Goal: Information Seeking & Learning: Learn about a topic

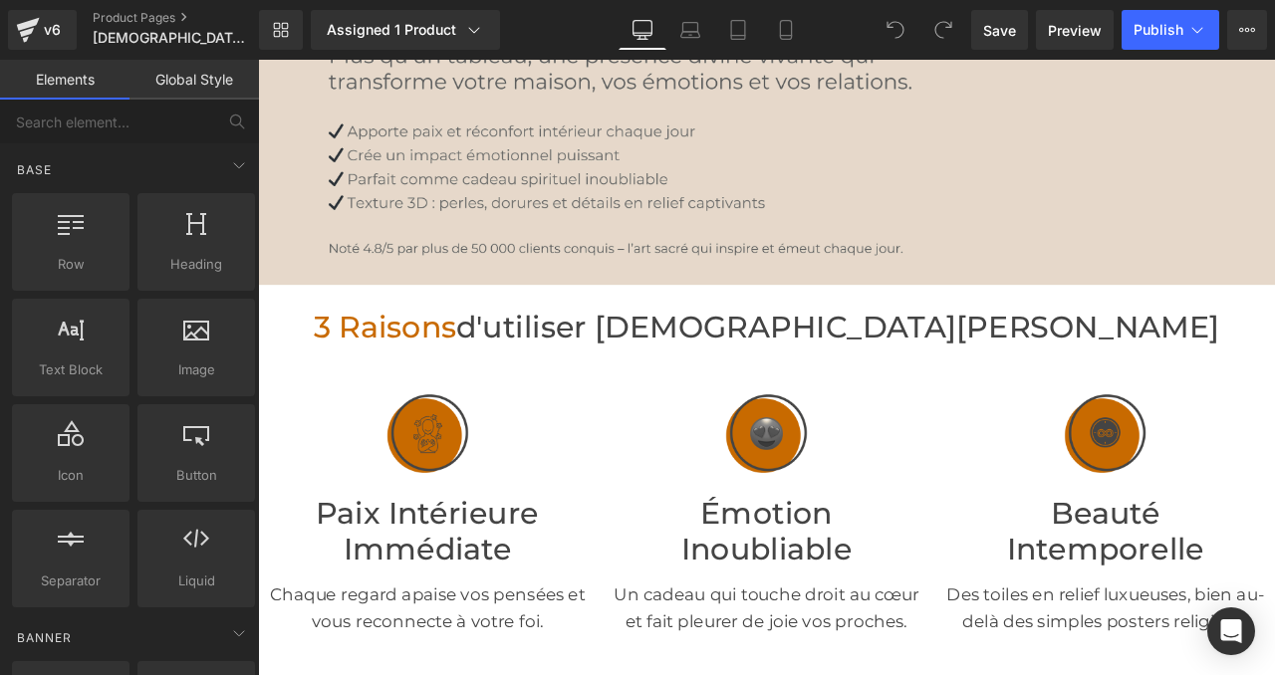
scroll to position [182, 0]
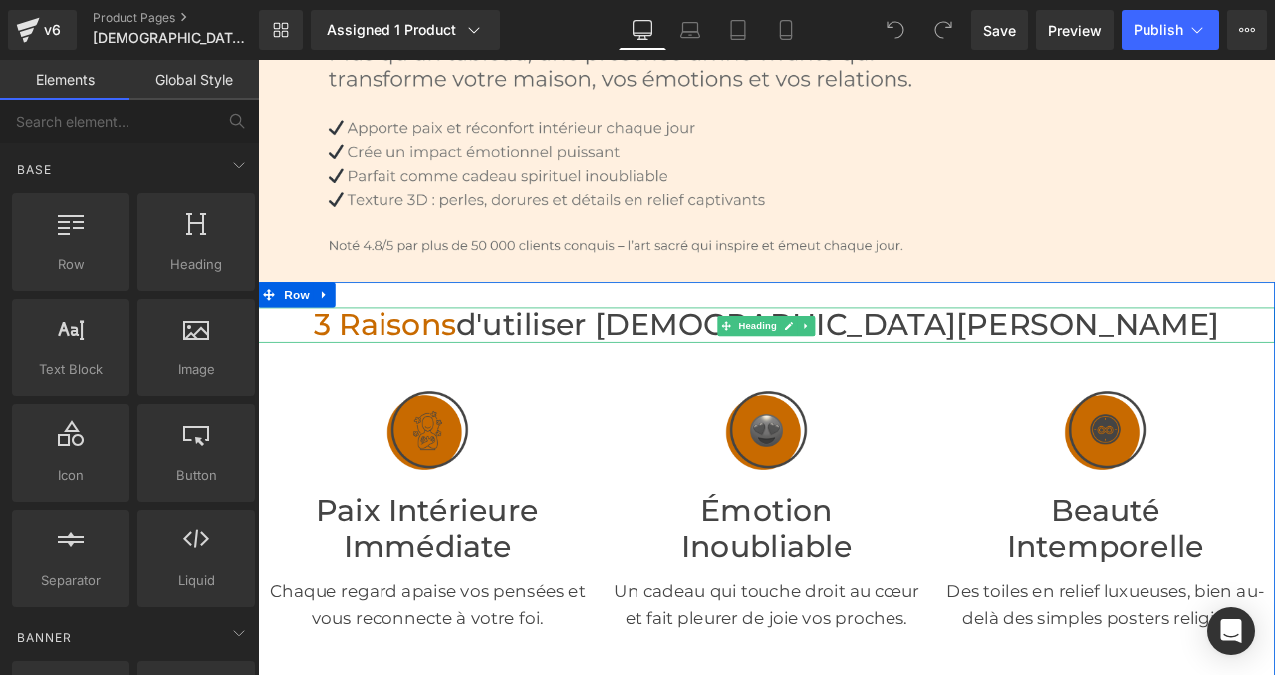
click at [493, 374] on span "3 raisons" at bounding box center [408, 373] width 169 height 43
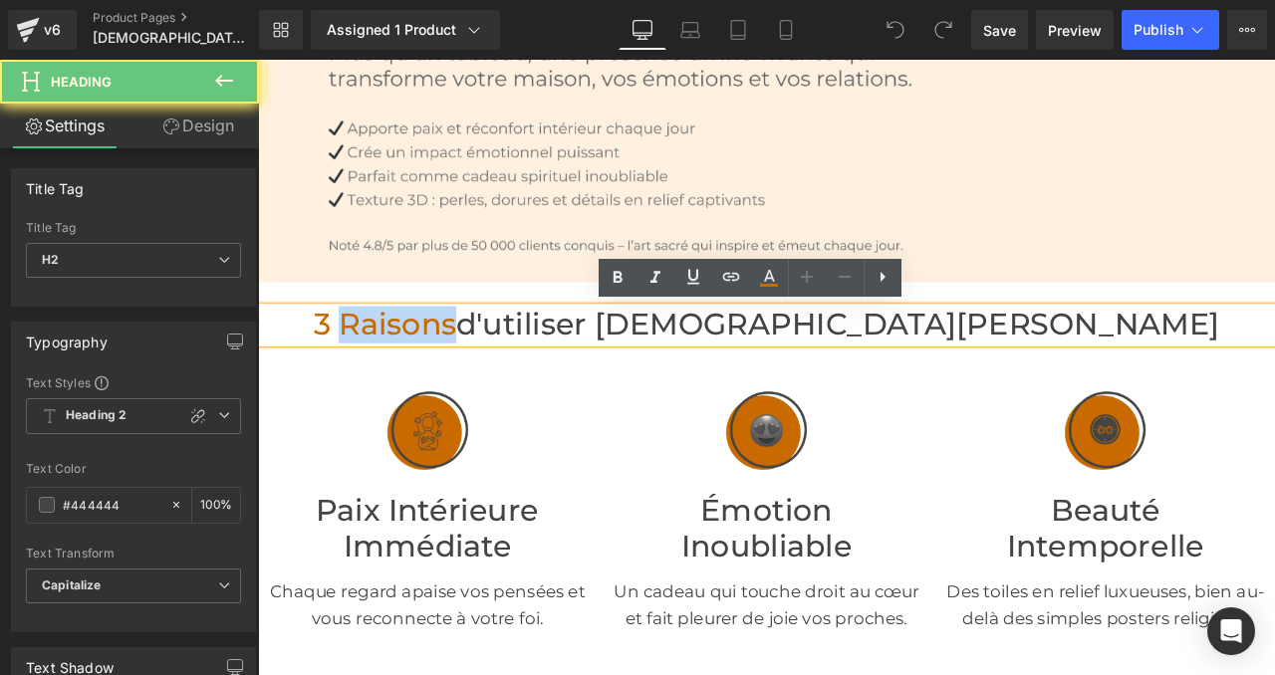
click at [493, 374] on span "3 raisons" at bounding box center [408, 373] width 169 height 43
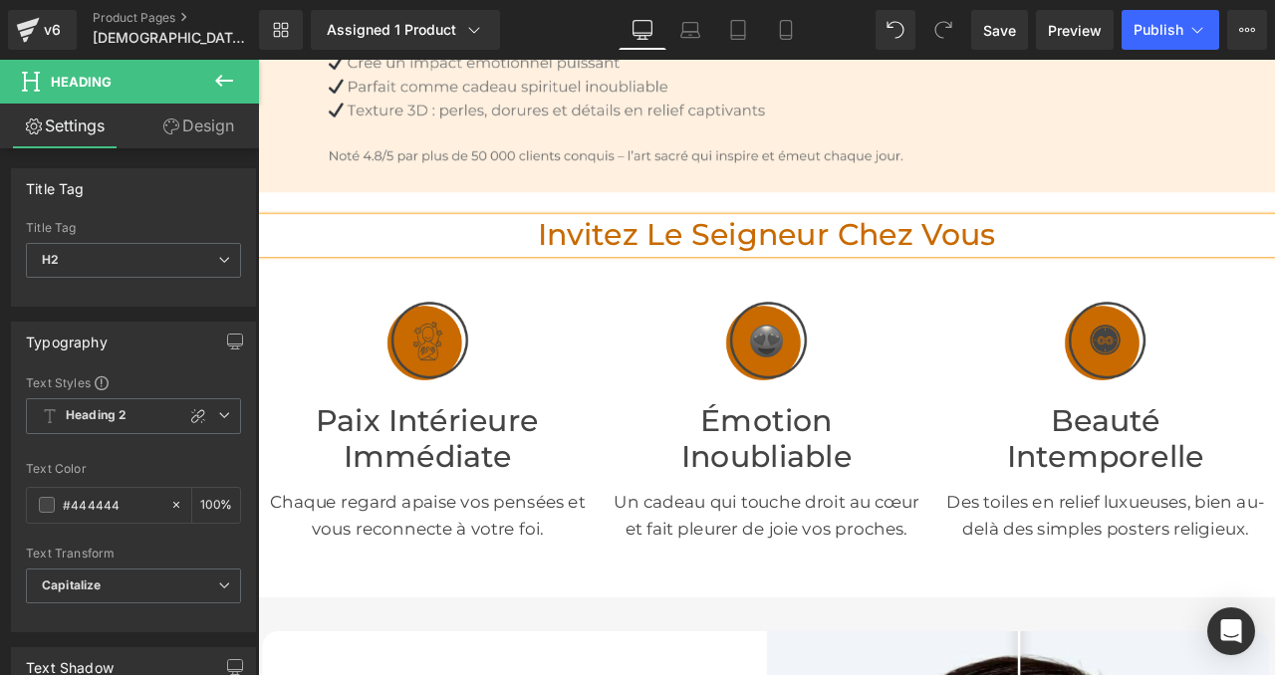
scroll to position [339, 0]
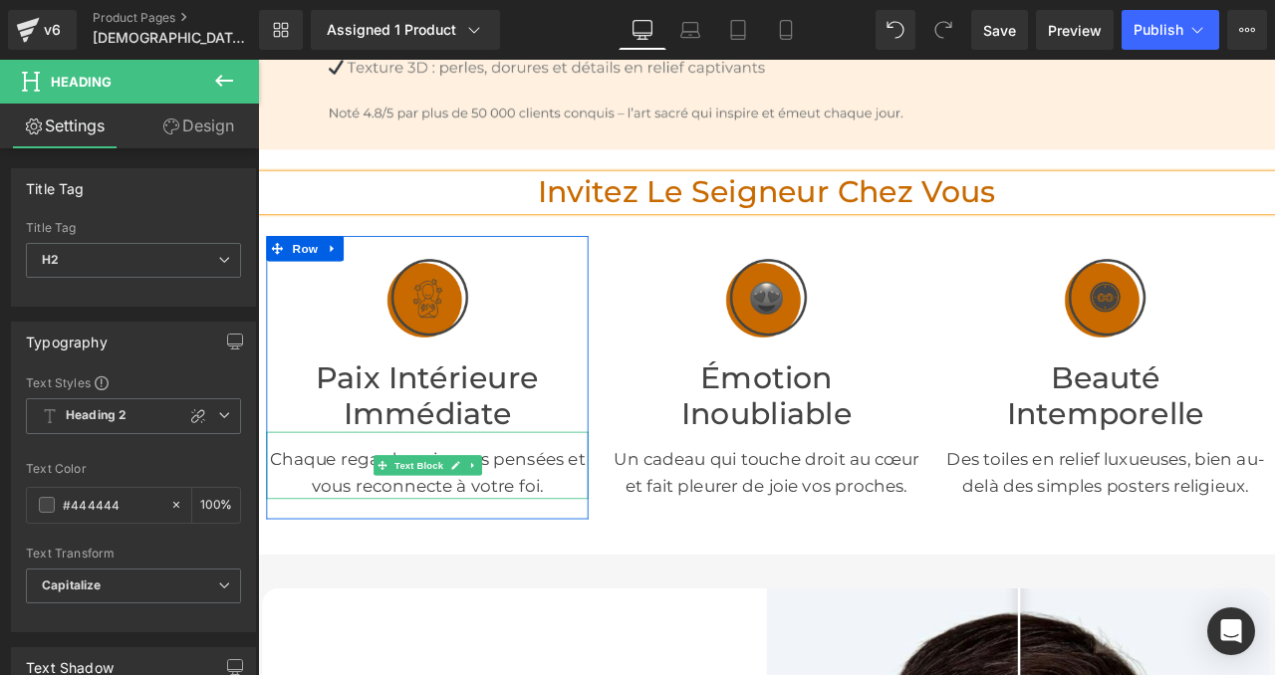
click at [383, 551] on p "Chaque regard apaise vos pensées et vous reconnecte à votre foi." at bounding box center [458, 549] width 381 height 64
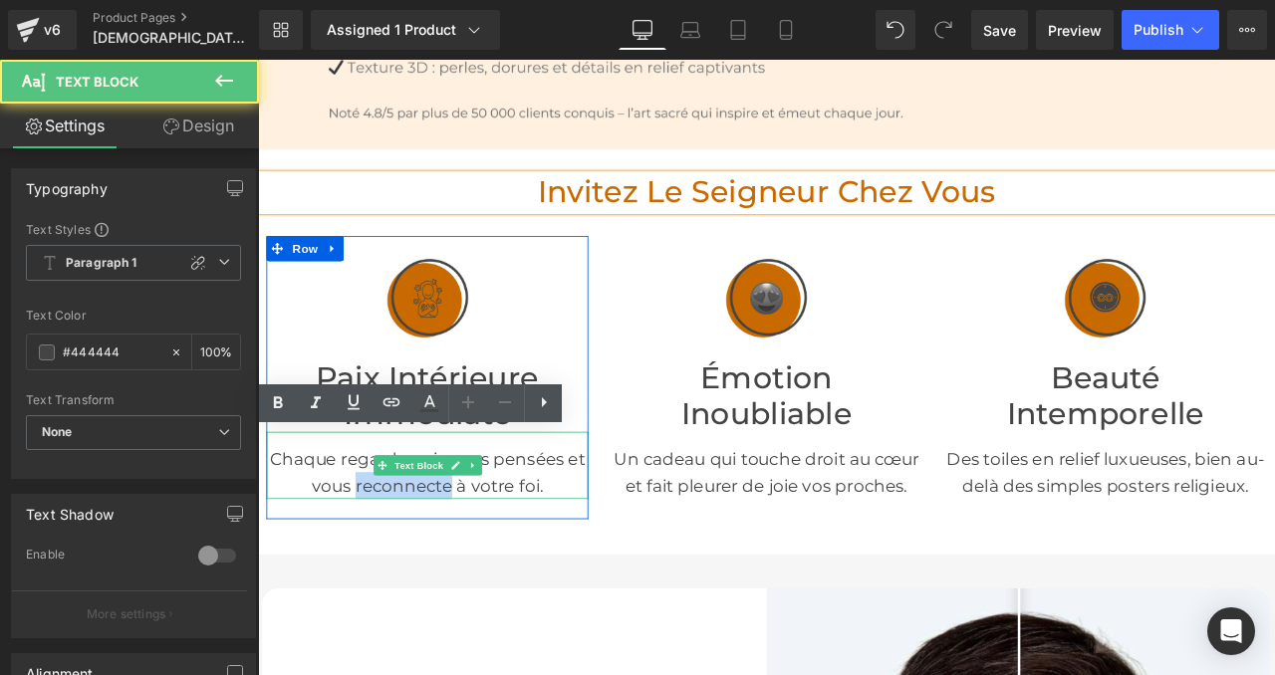
click at [383, 551] on p "Chaque regard apaise vos pensées et vous reconnecte à votre foi." at bounding box center [458, 549] width 381 height 64
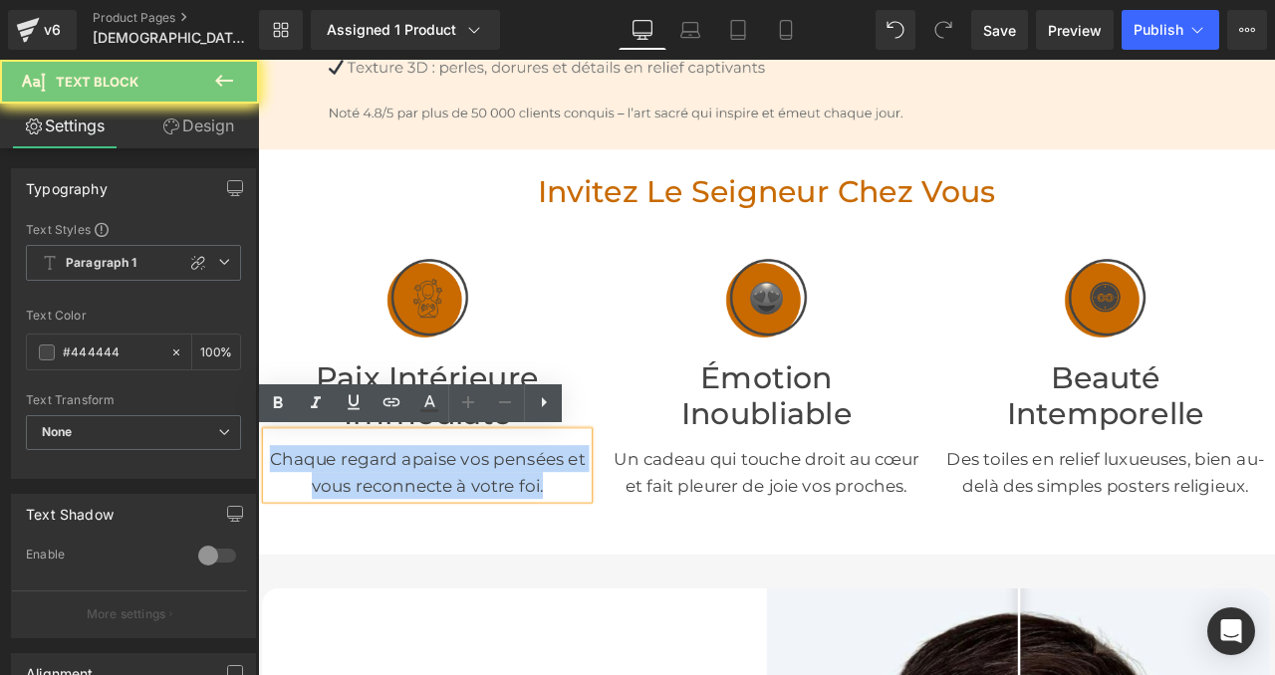
click at [383, 551] on p "Chaque regard apaise vos pensées et vous reconnecte à votre foi." at bounding box center [458, 549] width 381 height 64
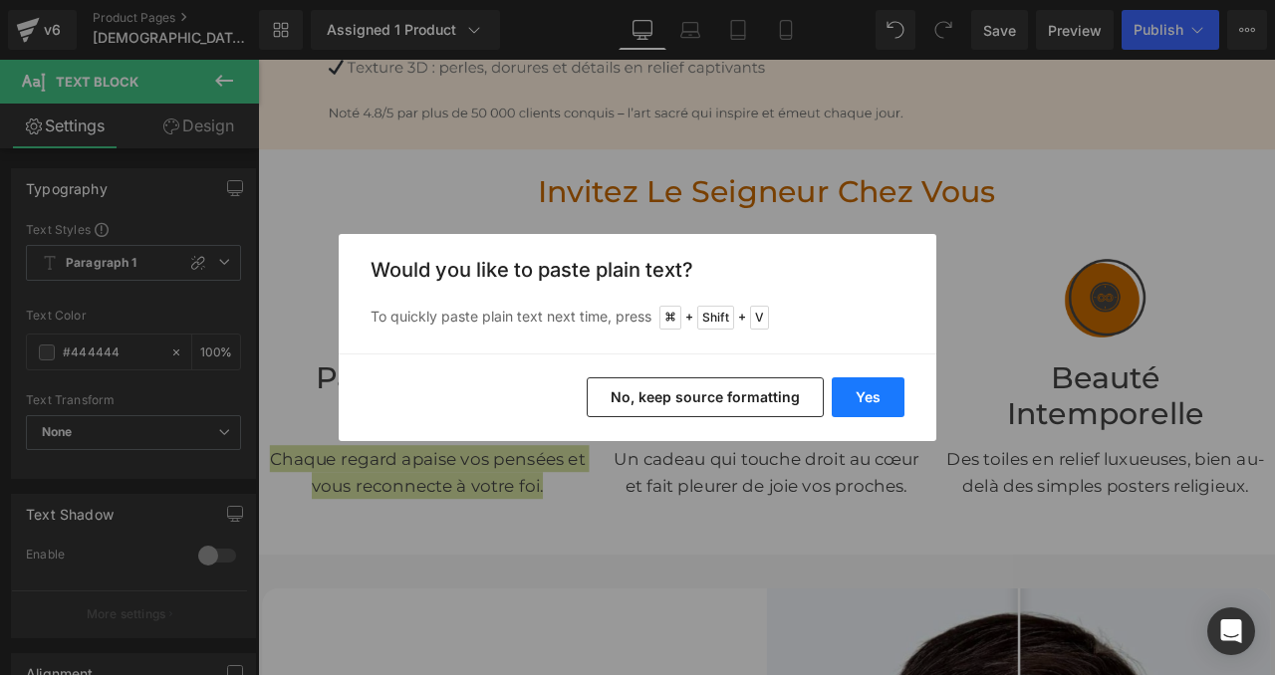
click at [879, 399] on button "Yes" at bounding box center [868, 397] width 73 height 40
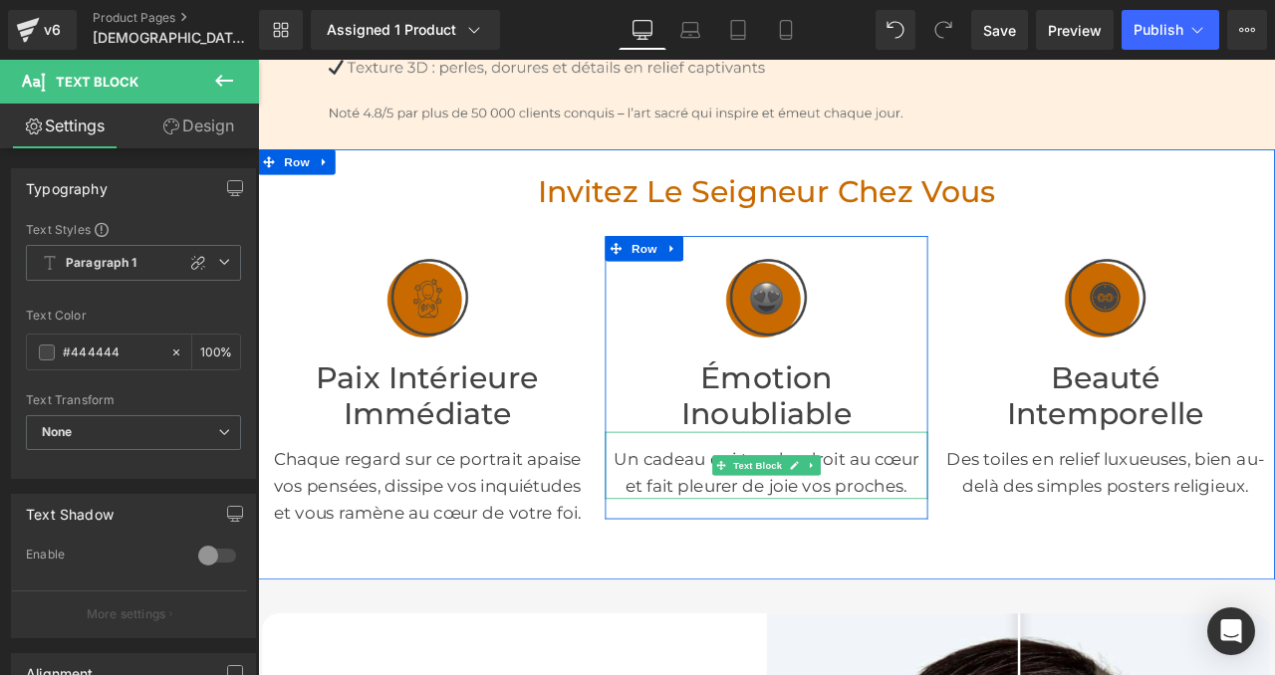
click at [725, 546] on p "Un cadeau qui touche droit au cœur et fait pleurer de joie vos proches." at bounding box center [859, 549] width 381 height 64
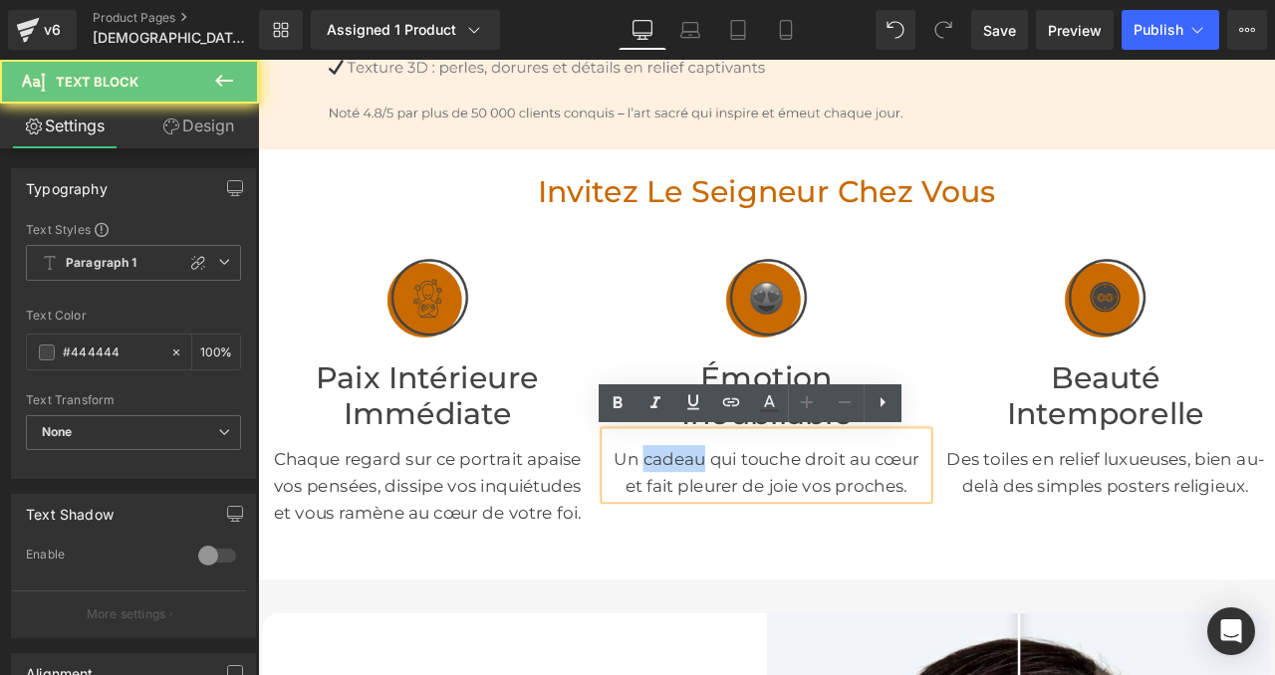
click at [725, 546] on p "Un cadeau qui touche droit au cœur et fait pleurer de joie vos proches." at bounding box center [859, 549] width 381 height 64
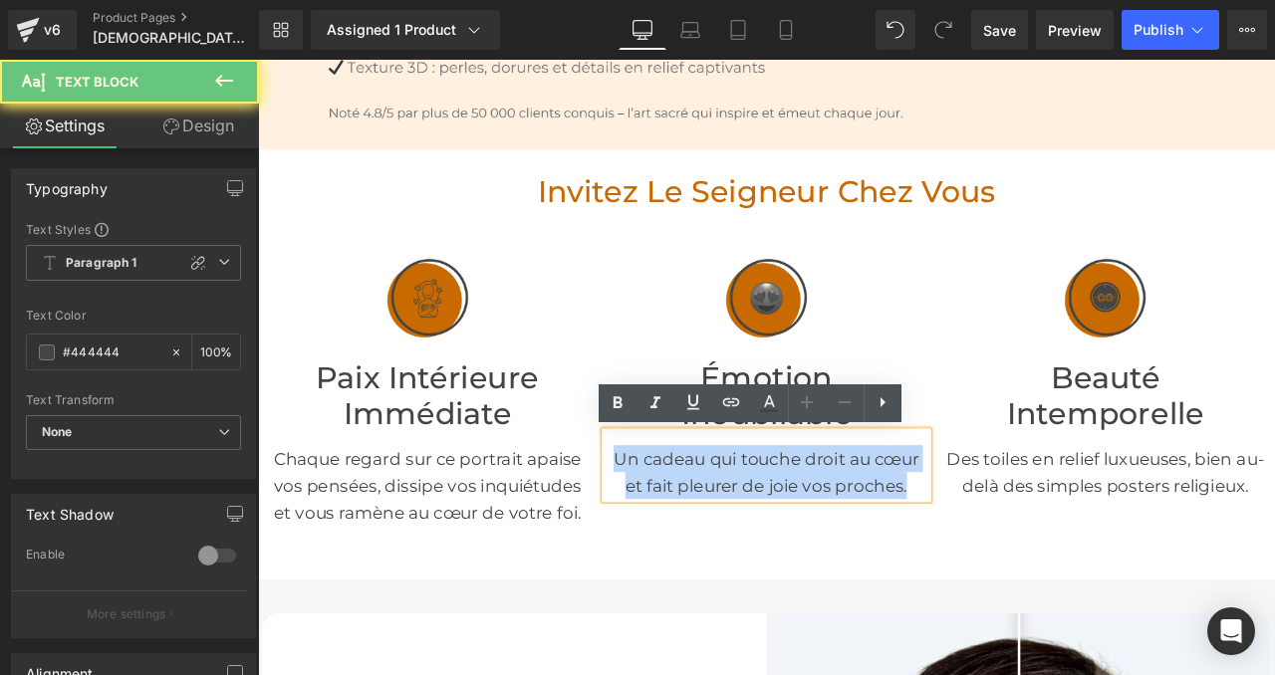
click at [725, 546] on p "Un cadeau qui touche droit au cœur et fait pleurer de joie vos proches." at bounding box center [859, 549] width 381 height 64
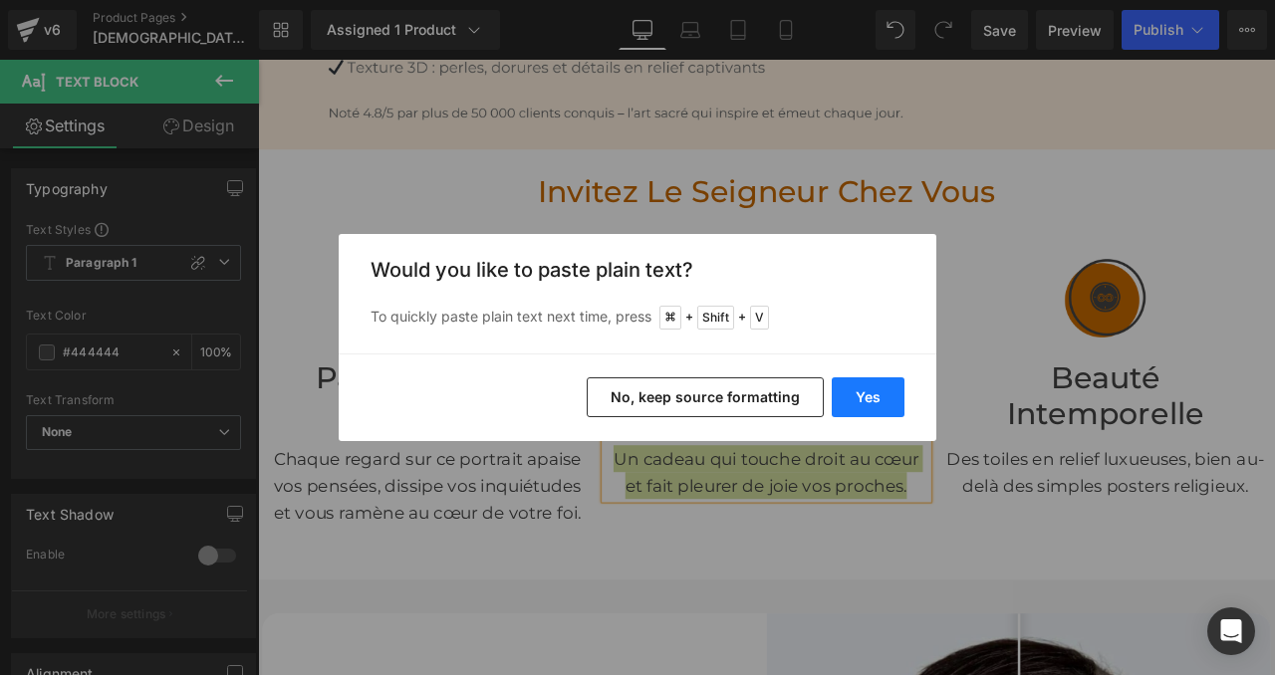
click at [869, 409] on button "Yes" at bounding box center [868, 397] width 73 height 40
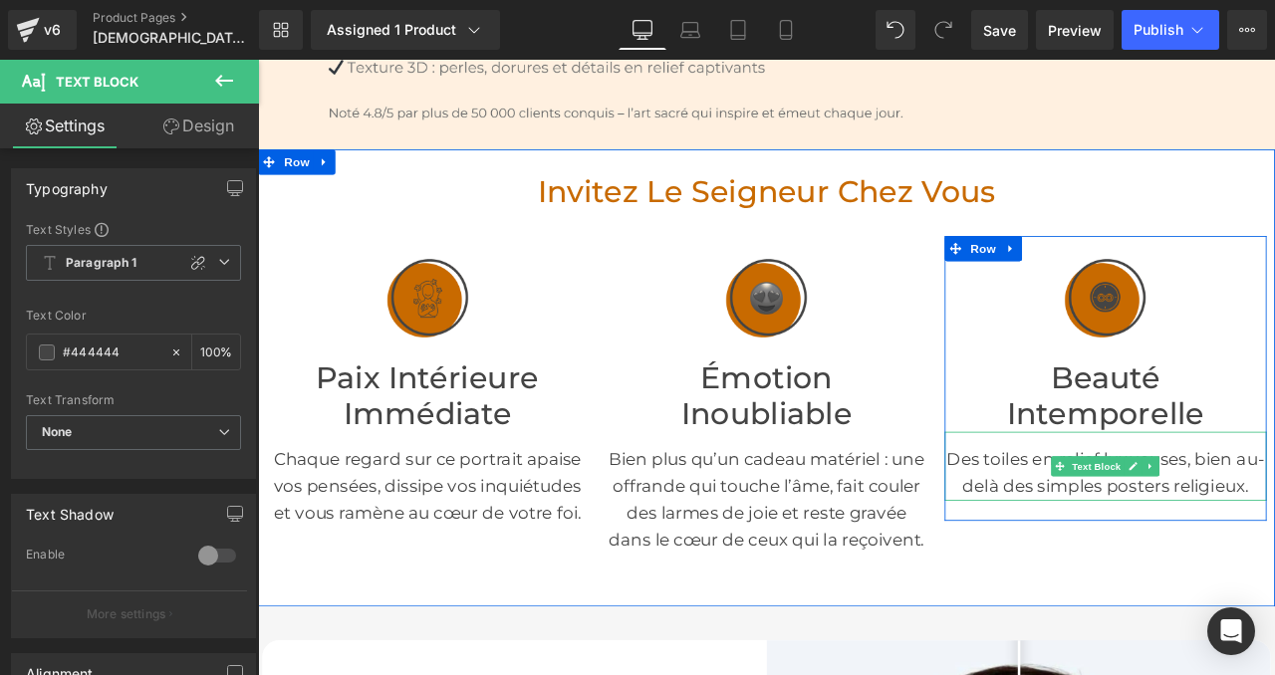
click at [1154, 545] on p "Des toiles en relief luxueuses, bien au-delà des simples posters religieux." at bounding box center [1262, 549] width 381 height 64
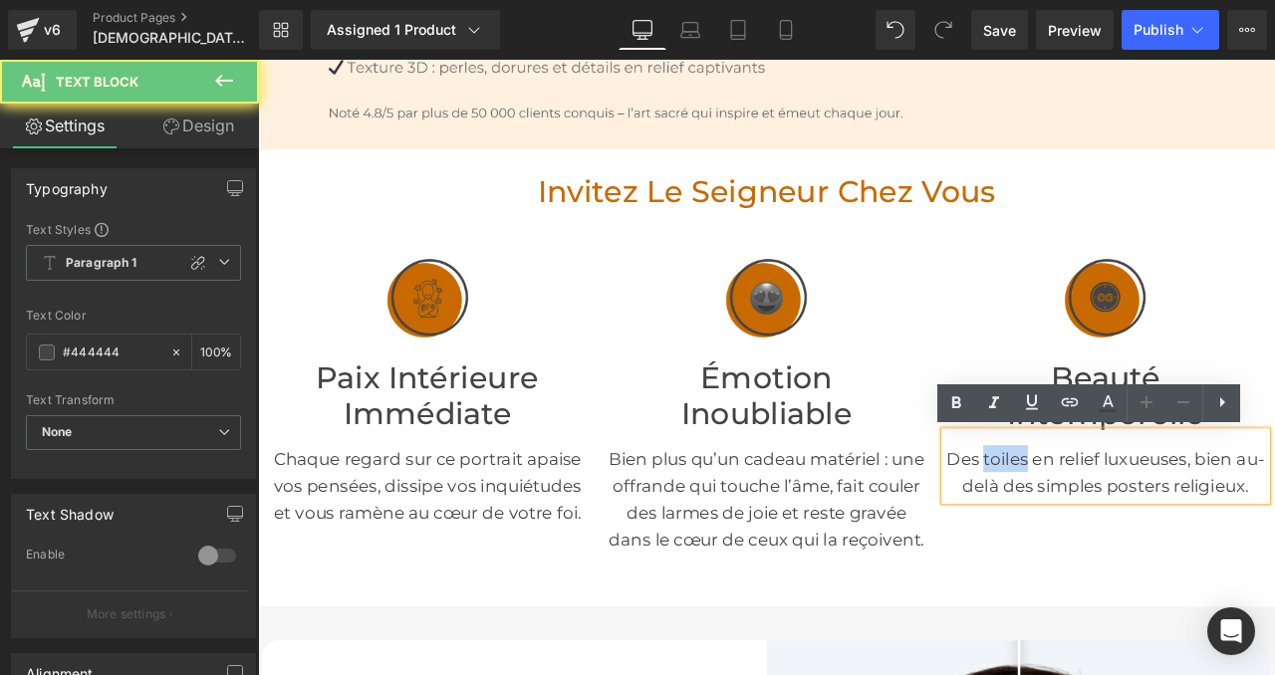
click at [1154, 545] on p "Des toiles en relief luxueuses, bien au-delà des simples posters religieux." at bounding box center [1262, 549] width 381 height 64
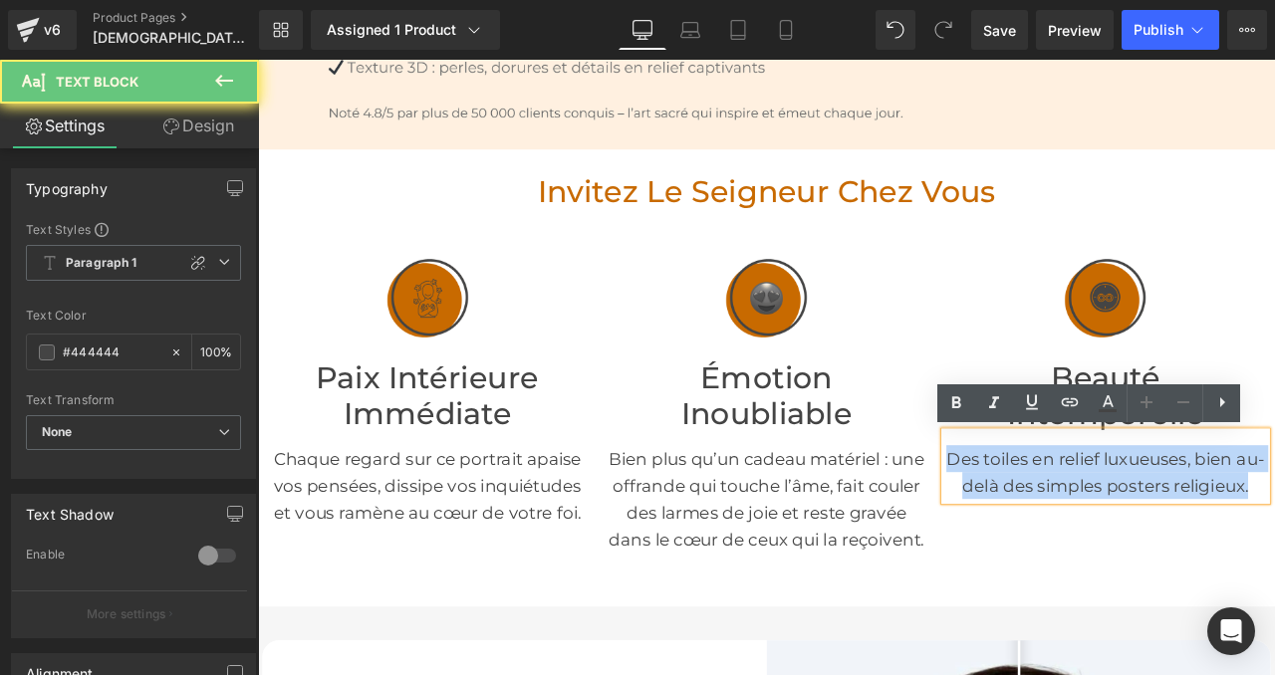
click at [1154, 545] on p "Des toiles en relief luxueuses, bien au-delà des simples posters religieux." at bounding box center [1262, 549] width 381 height 64
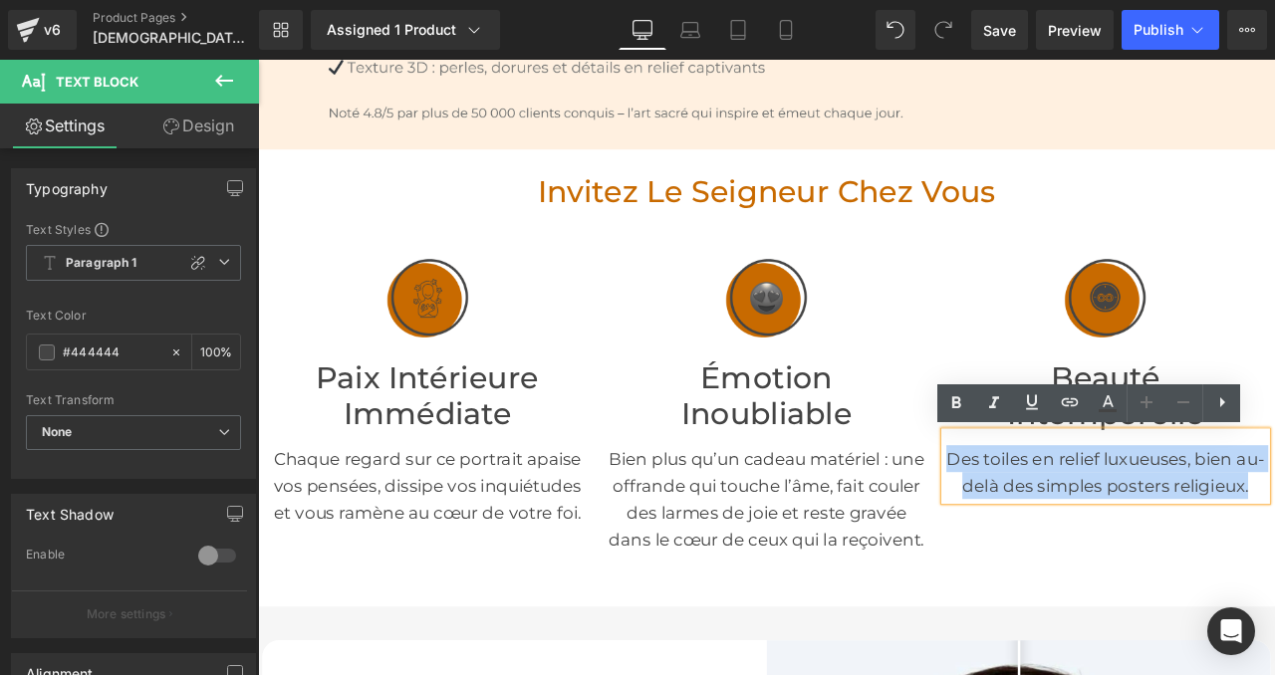
click at [1176, 570] on p "Des toiles en relief luxueuses, bien au-delà des simples posters religieux." at bounding box center [1262, 549] width 381 height 64
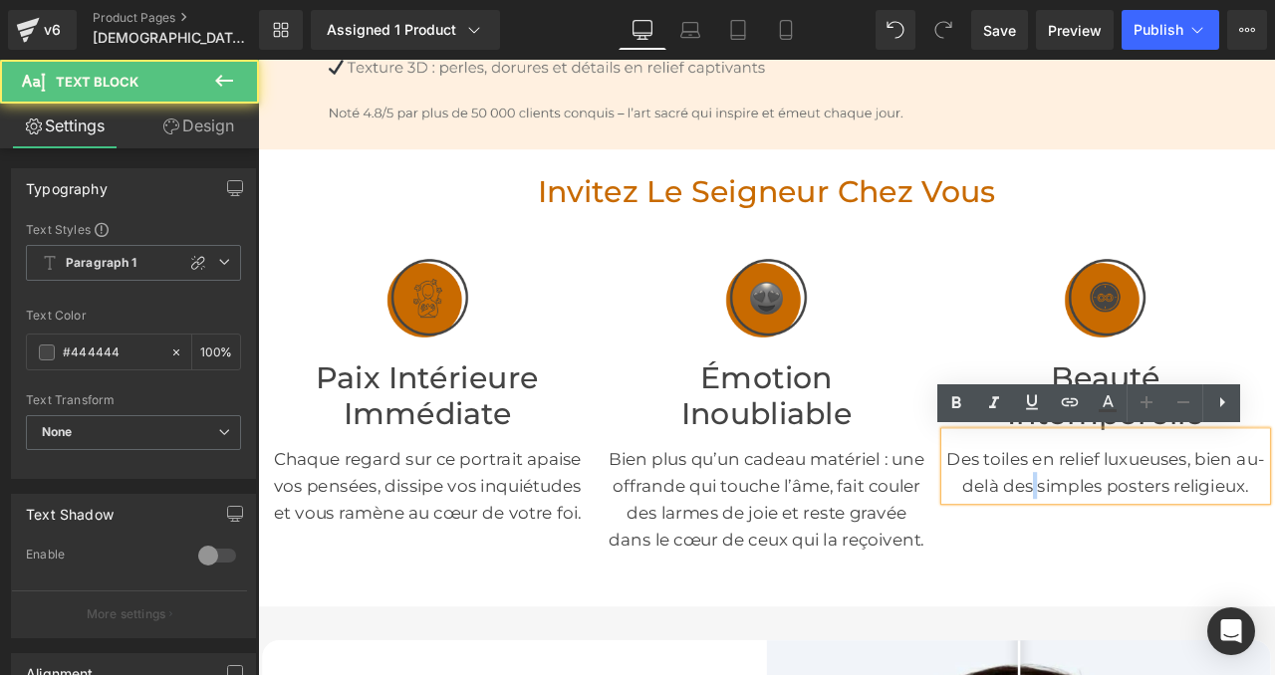
click at [1176, 570] on p "Des toiles en relief luxueuses, bien au-delà des simples posters religieux." at bounding box center [1262, 549] width 381 height 64
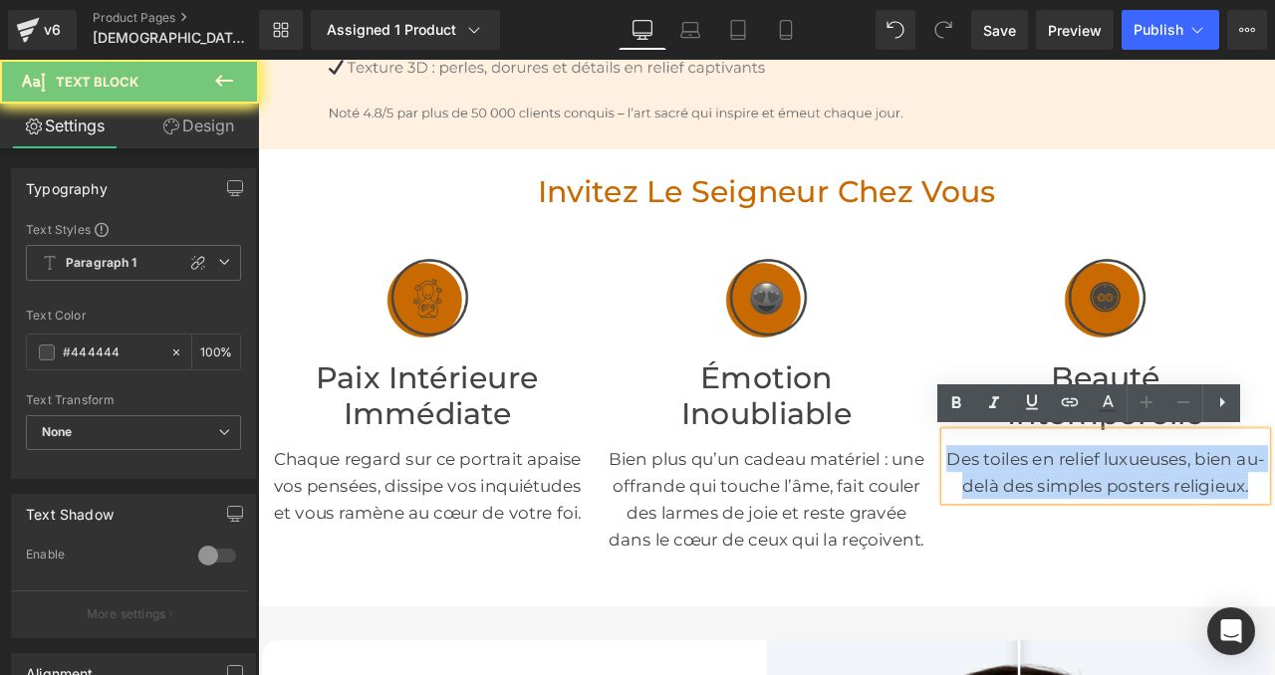
click at [1176, 570] on p "Des toiles en relief luxueuses, bien au-delà des simples posters religieux." at bounding box center [1262, 549] width 381 height 64
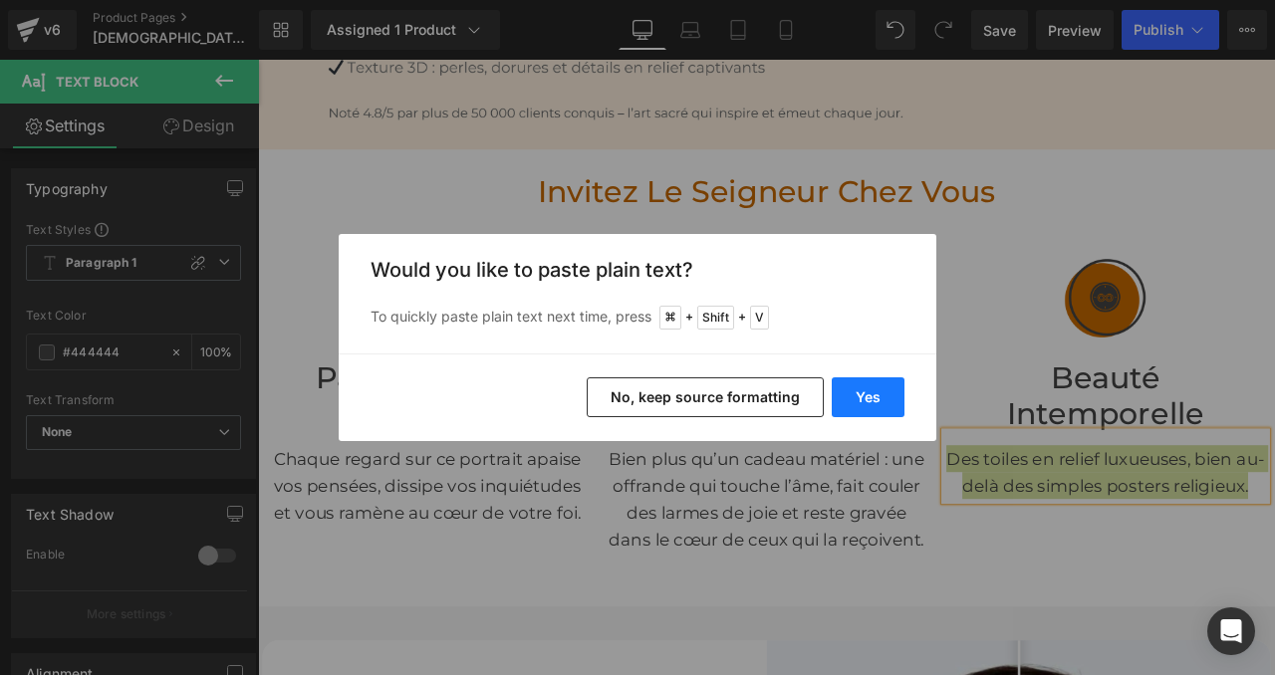
click at [870, 399] on button "Yes" at bounding box center [868, 397] width 73 height 40
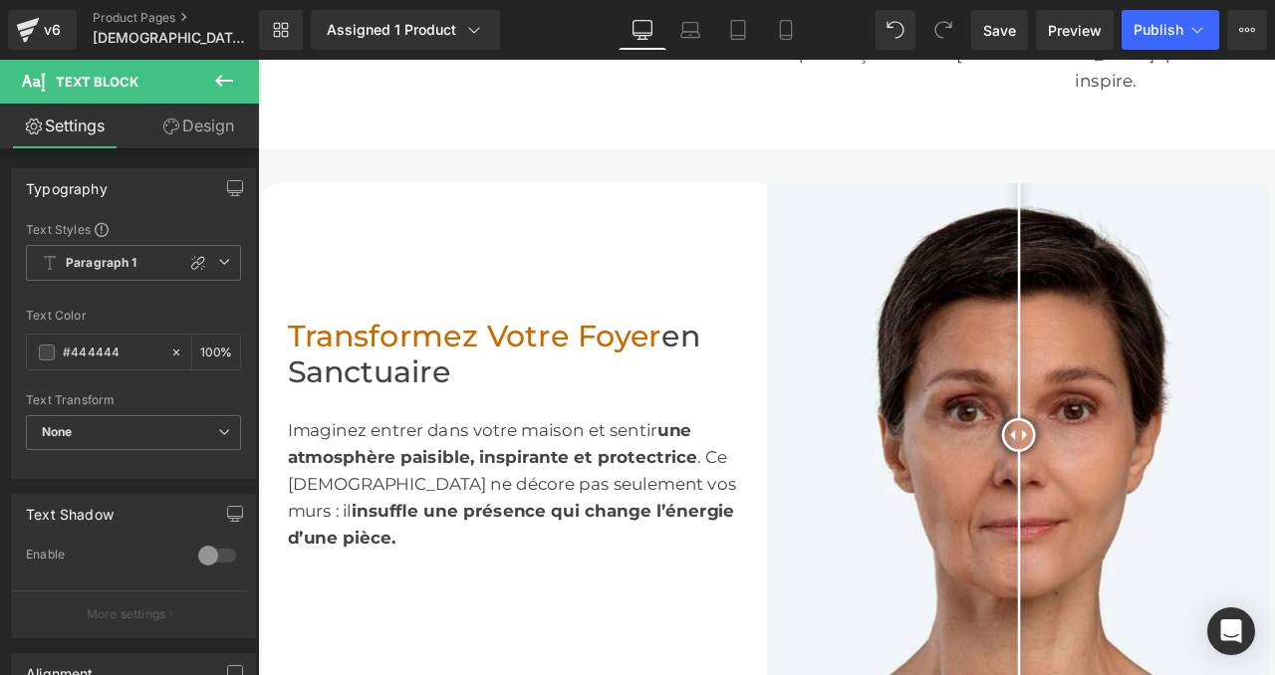
scroll to position [922, 0]
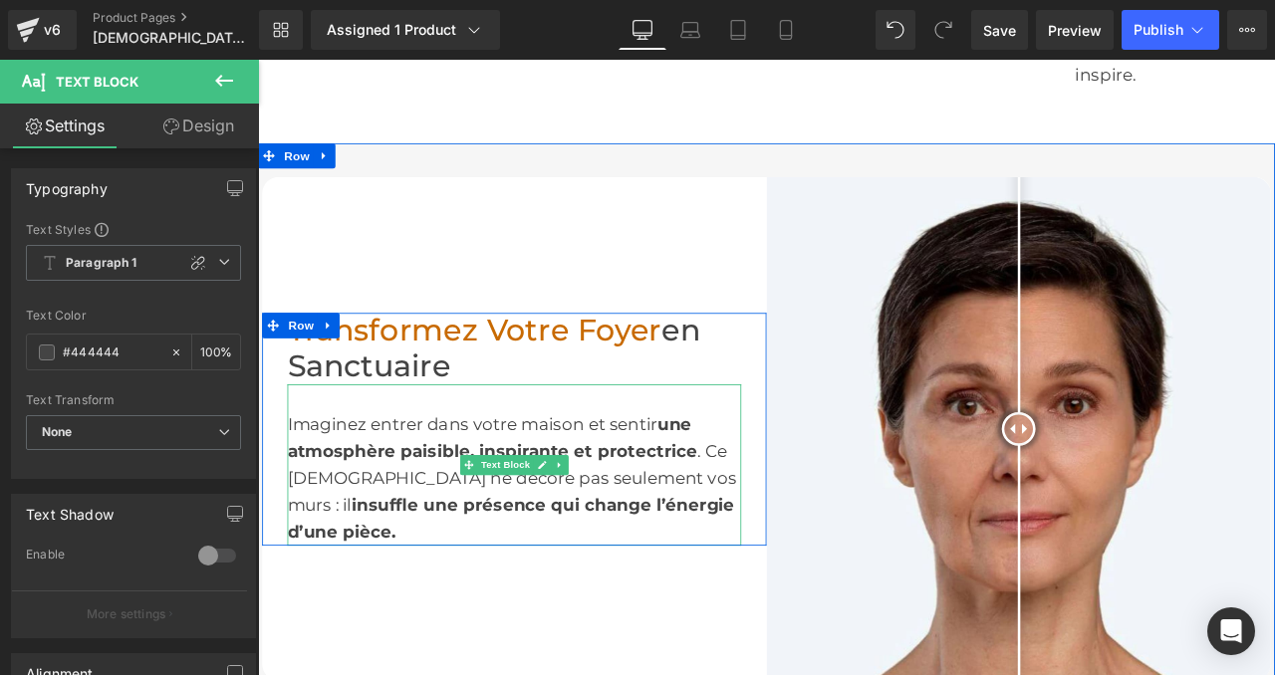
click at [416, 478] on div "Imaginez entrer dans votre maison et sentir une atmosphère paisible, inspirante…" at bounding box center [562, 539] width 538 height 191
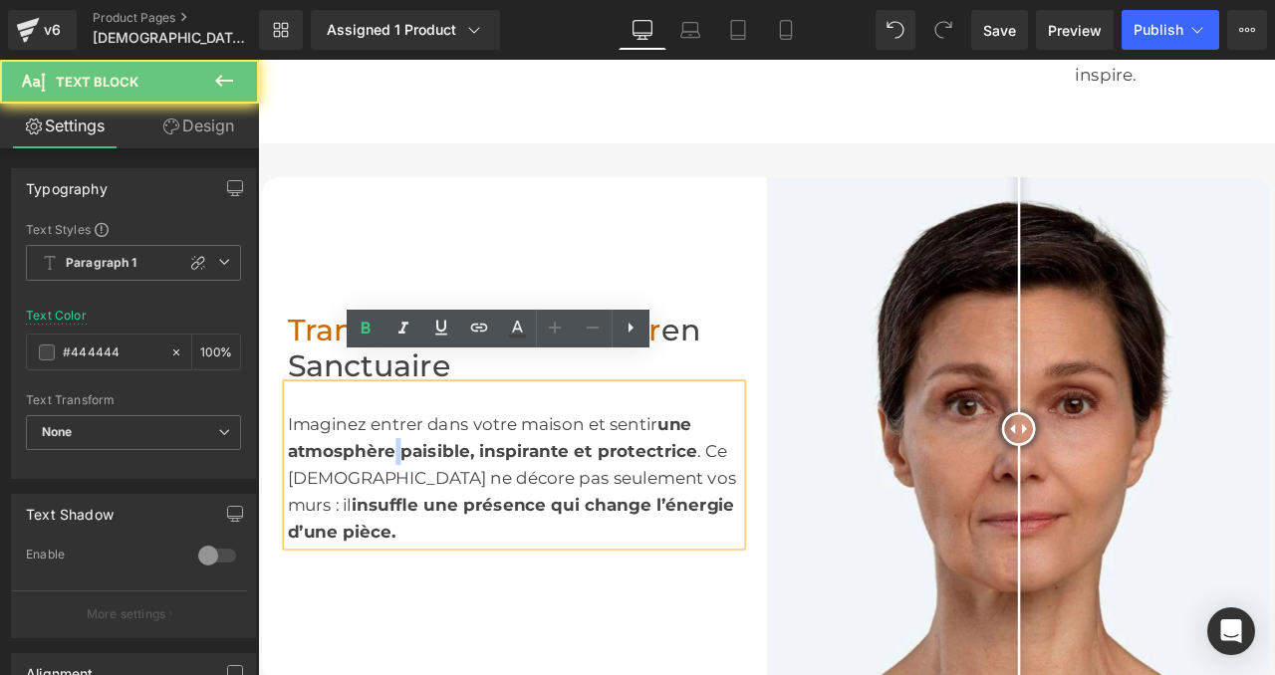
click at [416, 478] on div "Imaginez entrer dans votre maison et sentir une atmosphère paisible, inspirante…" at bounding box center [562, 539] width 538 height 191
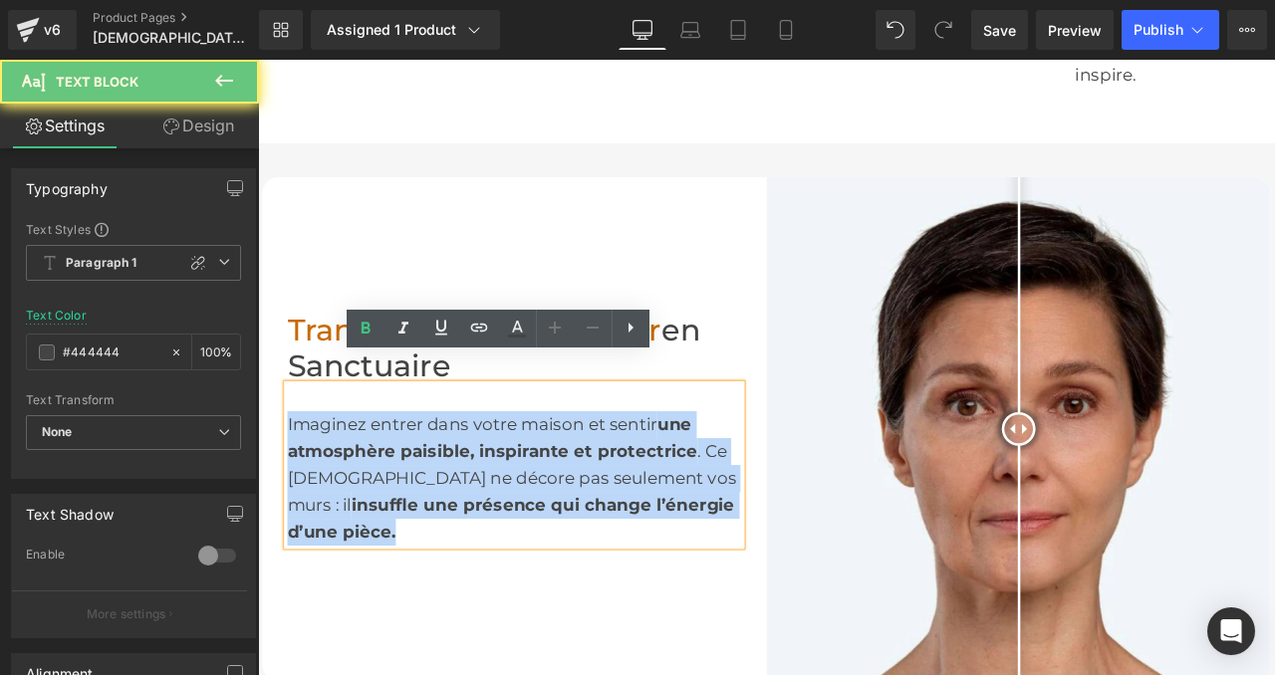
click at [416, 478] on div "Imaginez entrer dans votre maison et sentir une atmosphère paisible, inspirante…" at bounding box center [562, 539] width 538 height 191
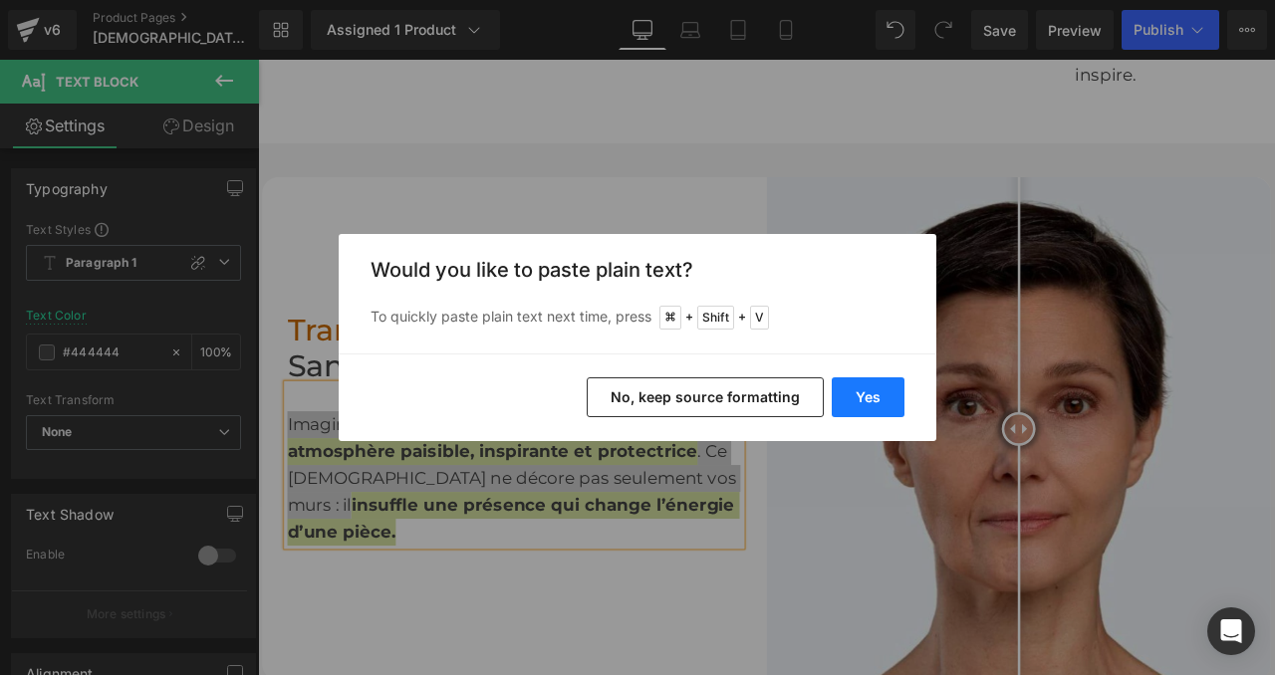
click at [864, 404] on button "Yes" at bounding box center [868, 397] width 73 height 40
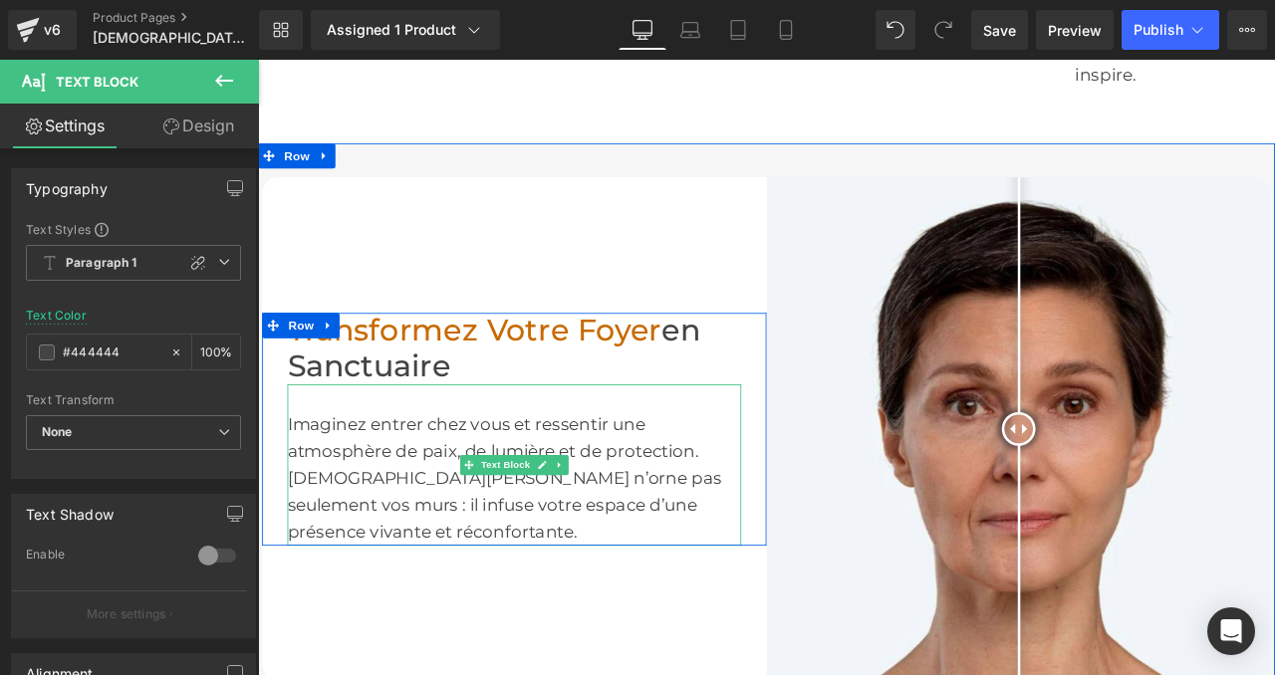
click at [427, 511] on div "Imaginez entrer chez vous et ressentir une atmosphère de paix, de lumière et de…" at bounding box center [562, 539] width 538 height 191
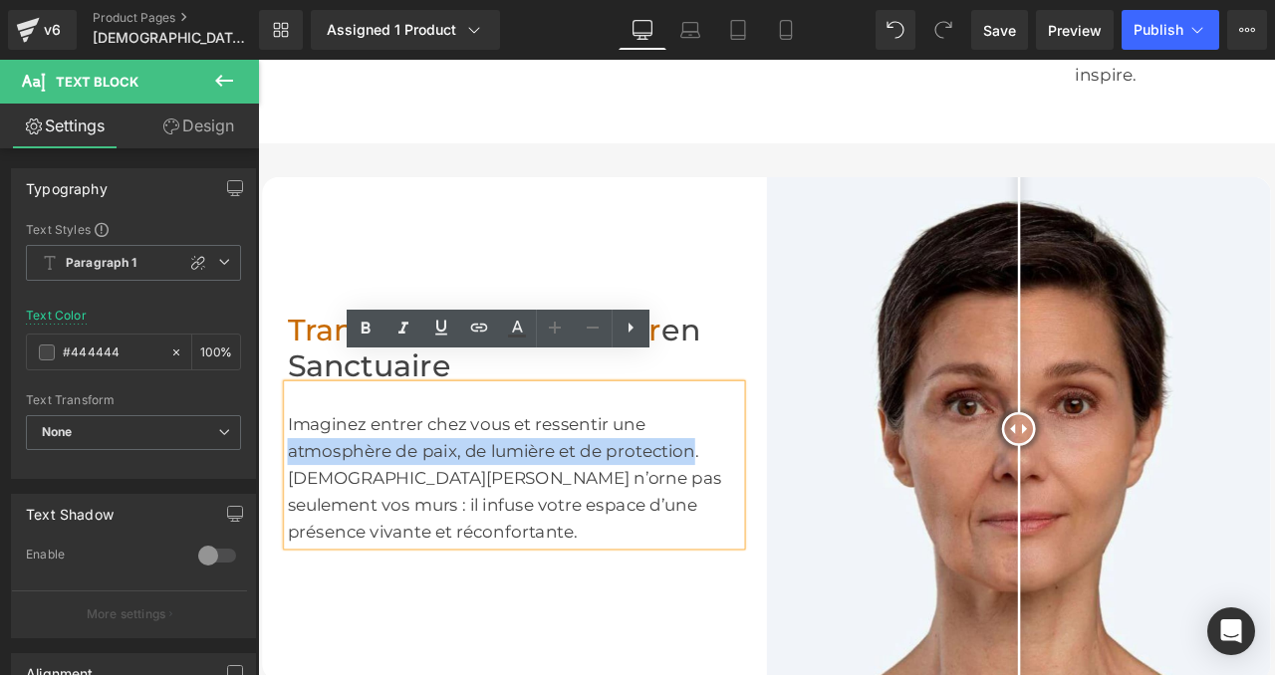
drag, startPoint x: 295, startPoint y: 487, endPoint x: 773, endPoint y: 490, distance: 478.1
click at [773, 490] on div "Imaginez entrer chez vous et ressentir une atmosphère de paix, de lumière et de…" at bounding box center [562, 539] width 538 height 191
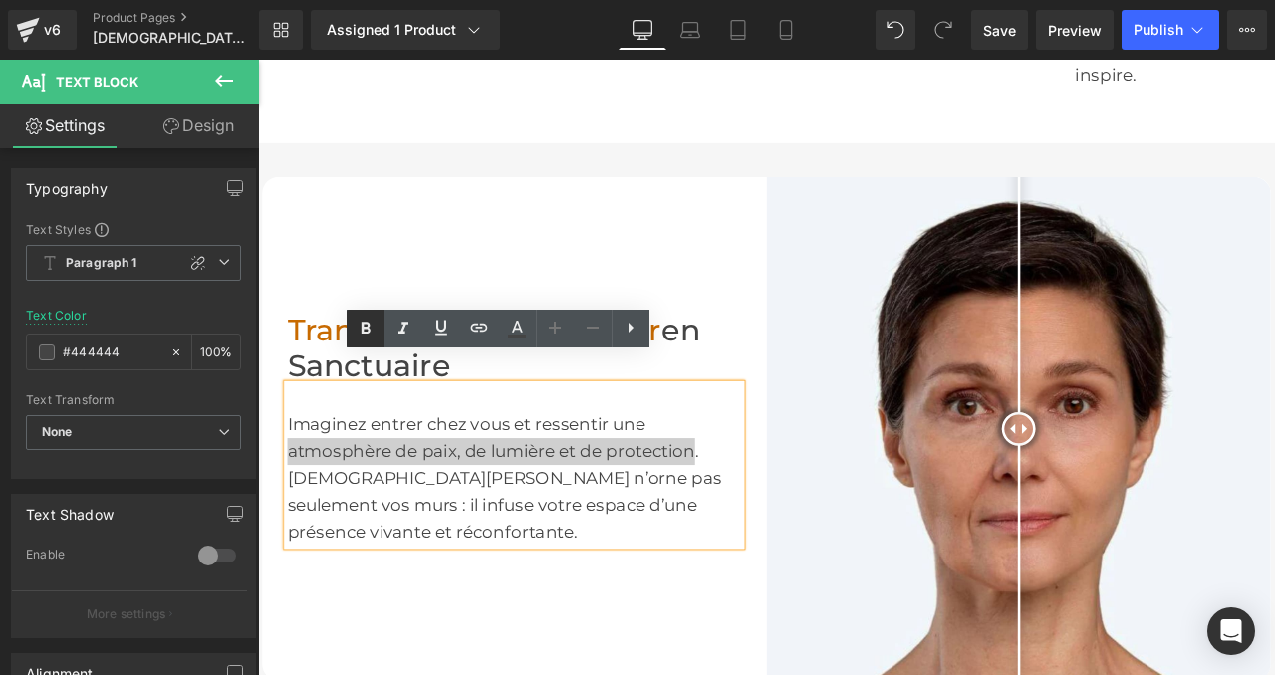
click at [371, 327] on icon at bounding box center [366, 329] width 24 height 24
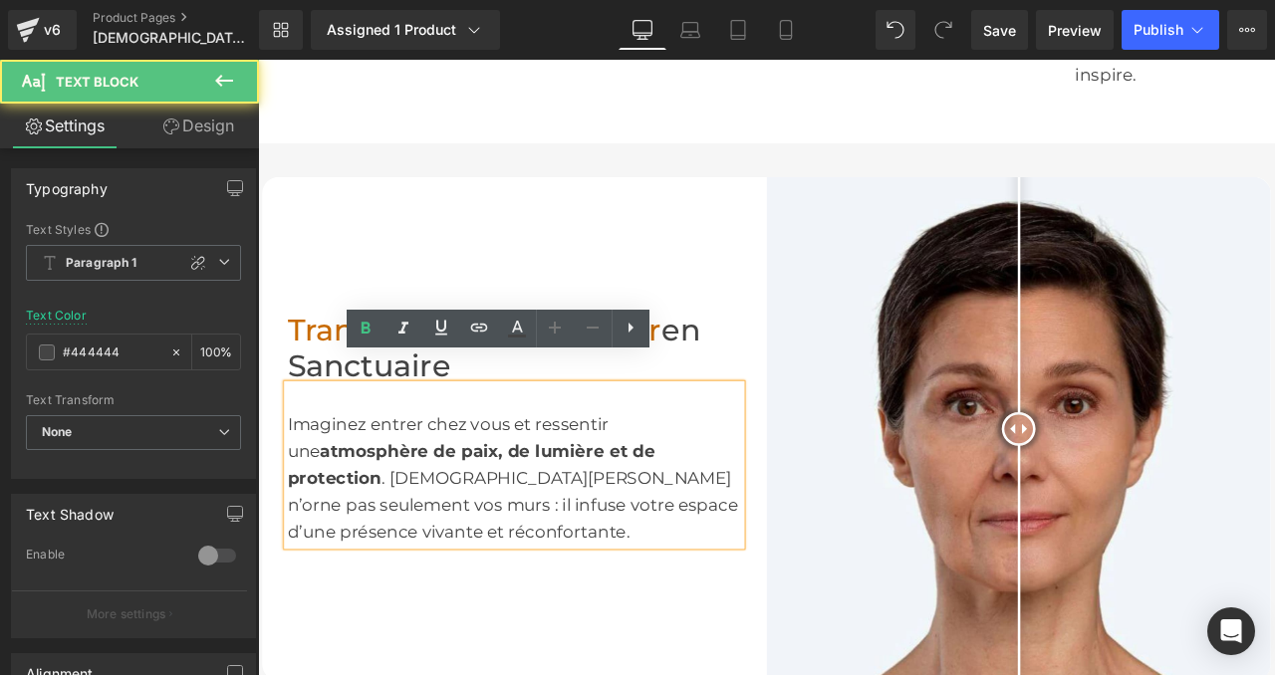
click at [407, 531] on div "Imaginez entrer chez vous et ressentir une atmosphère de paix, de lumière et de…" at bounding box center [562, 539] width 538 height 191
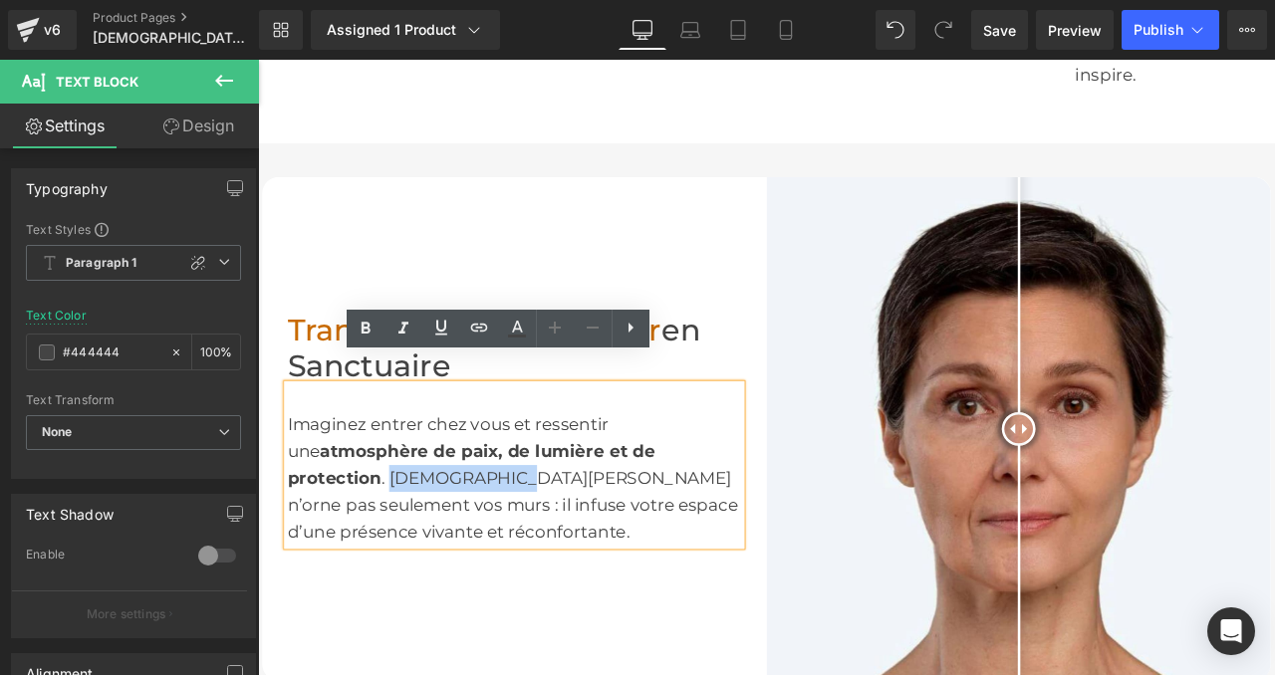
drag, startPoint x: 432, startPoint y: 527, endPoint x: 293, endPoint y: 526, distance: 139.4
click at [293, 526] on div "Imaginez entrer chez vous et ressentir une atmosphère de paix, de lumière et de…" at bounding box center [562, 539] width 538 height 191
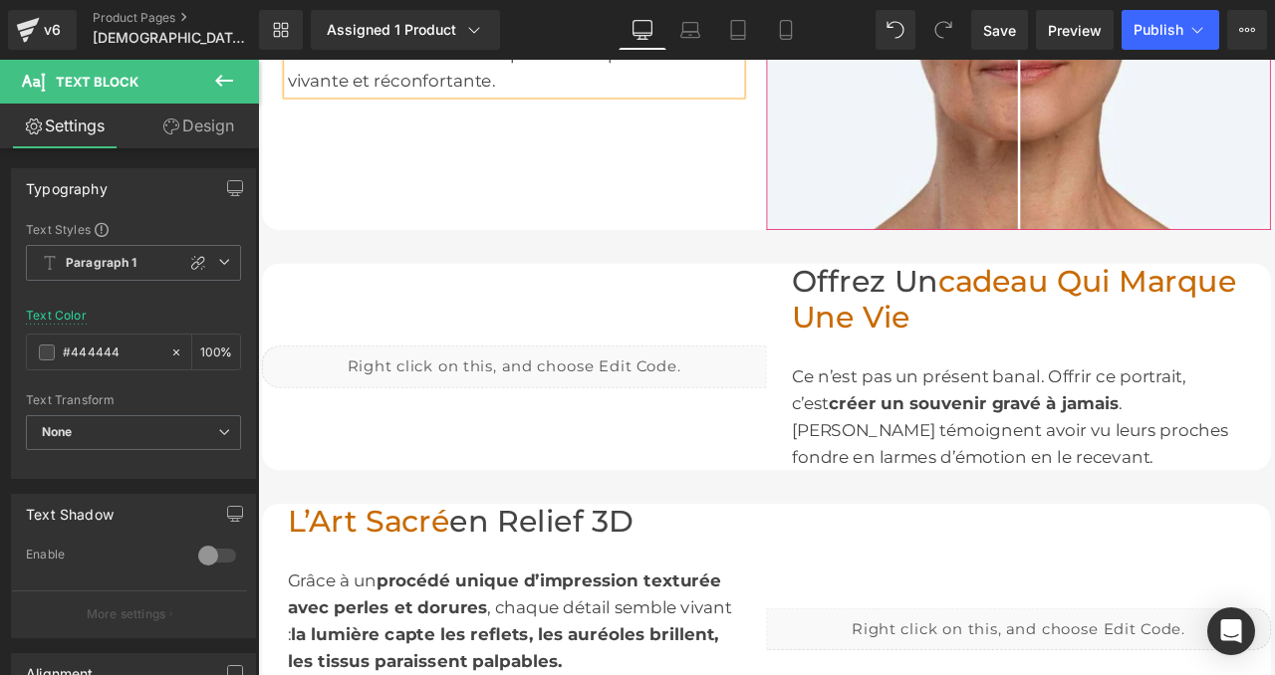
scroll to position [1458, 0]
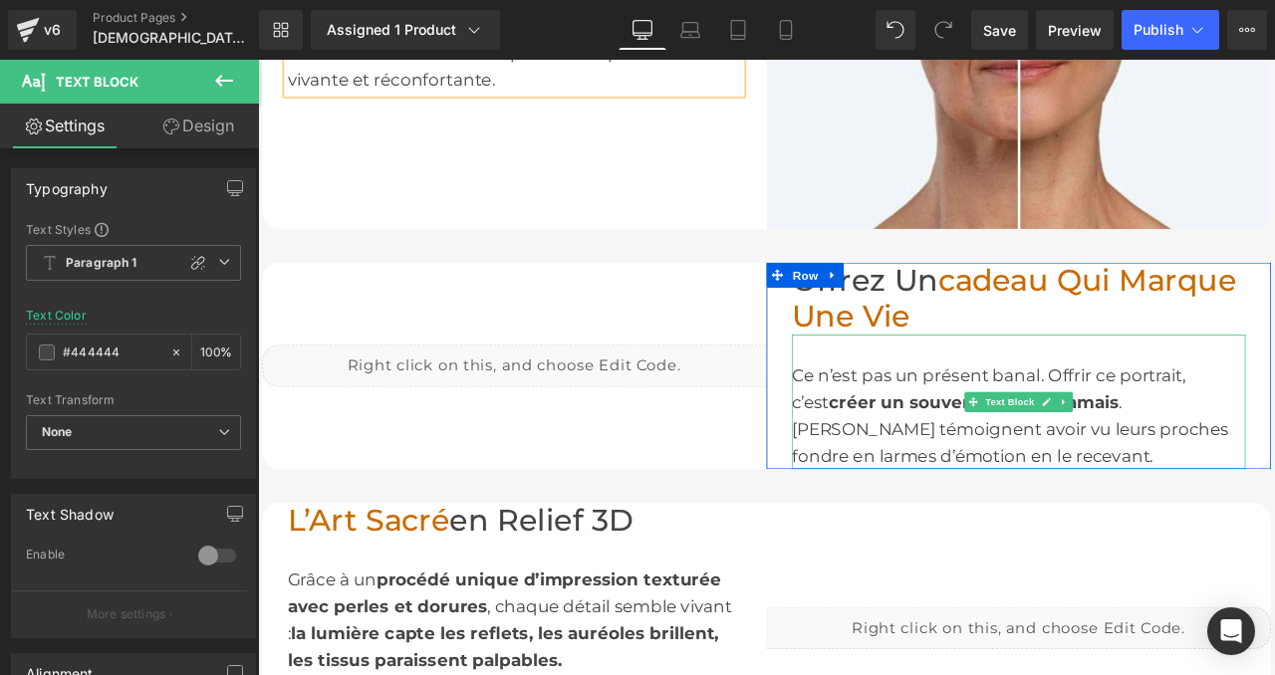
click at [955, 412] on div "Ce n’est pas un présent banal. Offrir ce portrait, c’est créer un souvenir grav…" at bounding box center [1159, 464] width 538 height 159
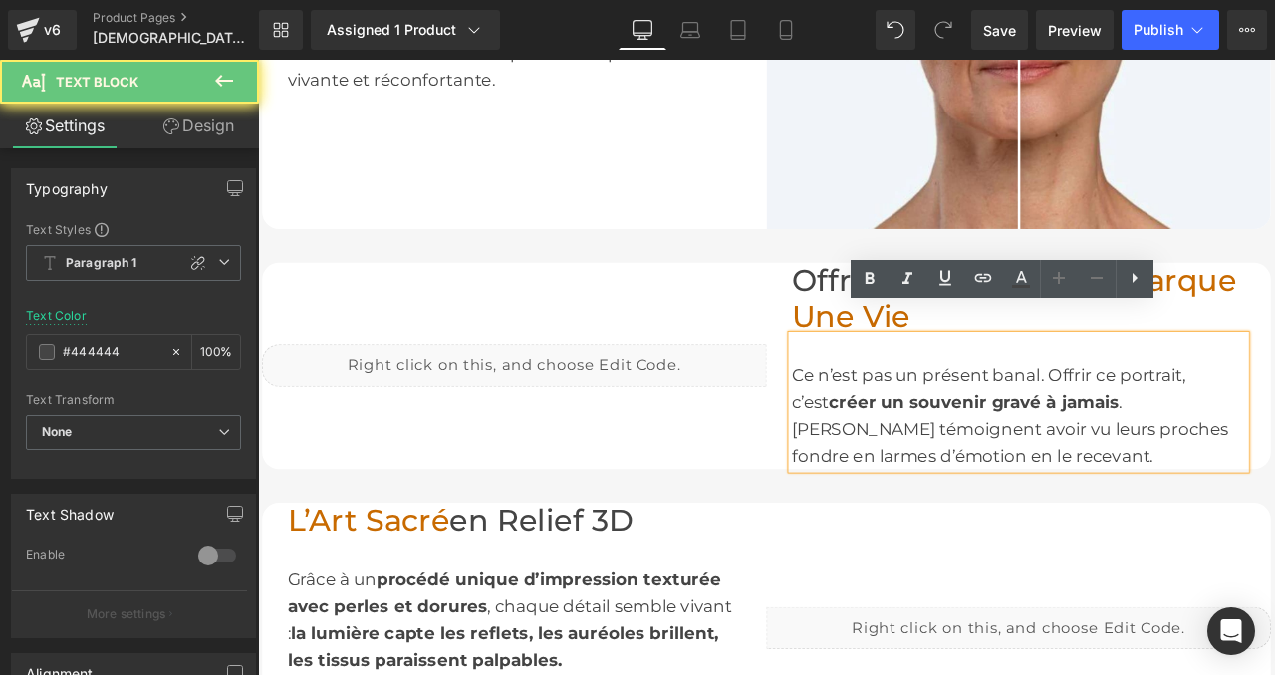
click at [955, 412] on div "Ce n’est pas un présent banal. Offrir ce portrait, c’est créer un souvenir grav…" at bounding box center [1159, 464] width 538 height 159
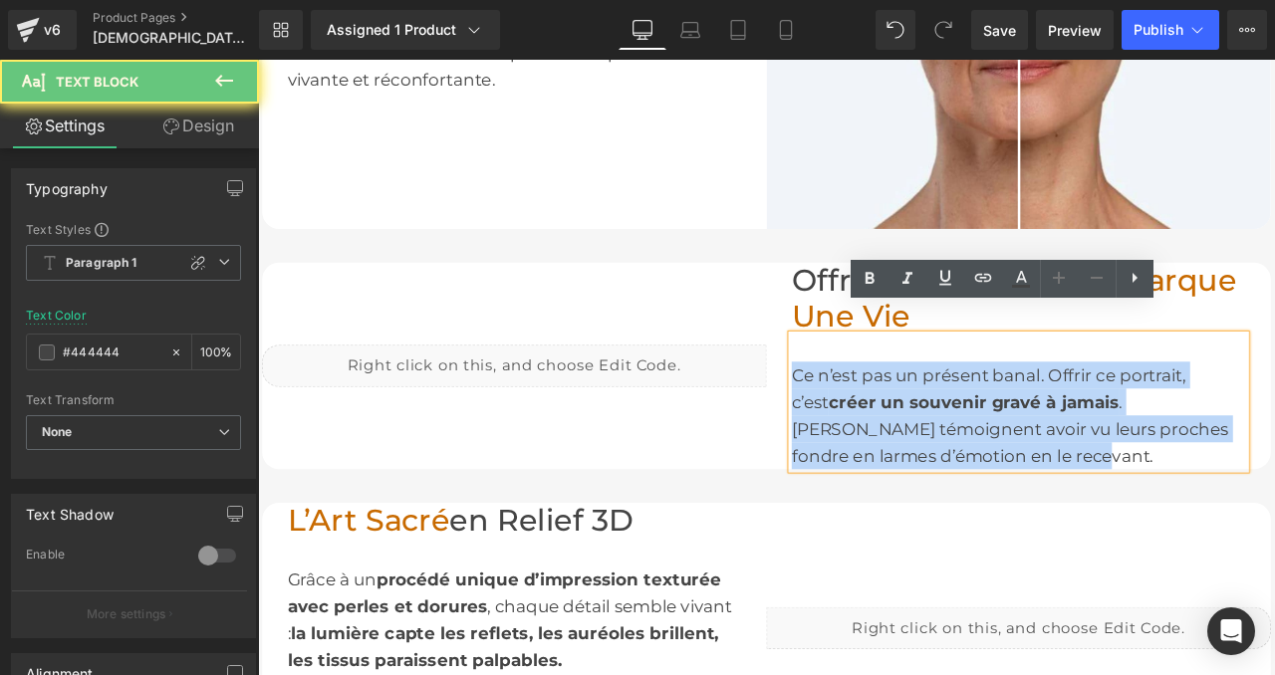
click at [955, 412] on div "Ce n’est pas un présent banal. Offrir ce portrait, c’est créer un souvenir grav…" at bounding box center [1159, 464] width 538 height 159
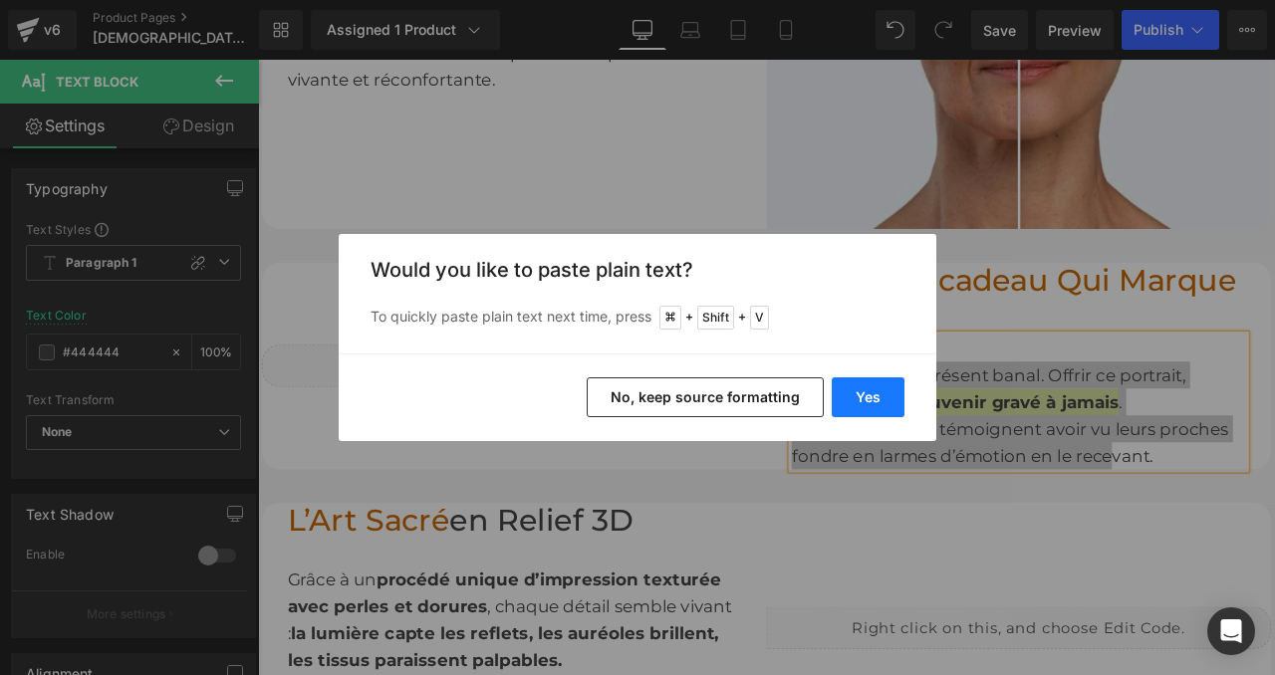
click at [885, 393] on button "Yes" at bounding box center [868, 397] width 73 height 40
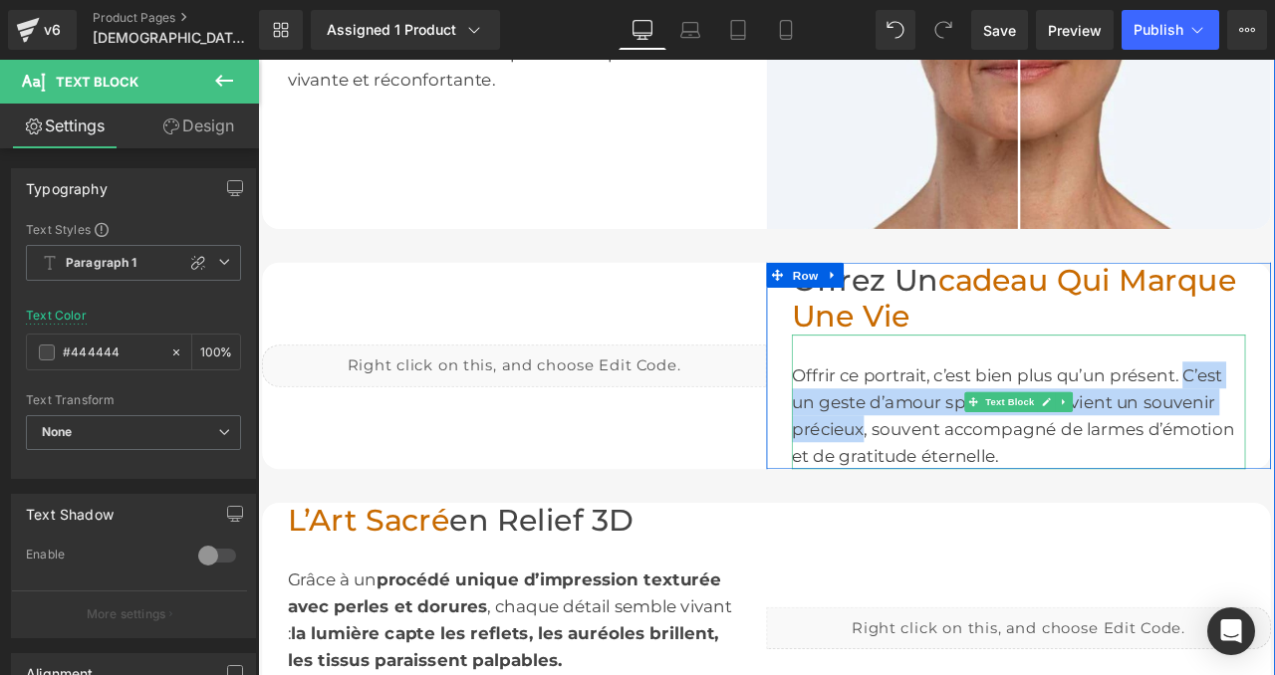
drag, startPoint x: 1359, startPoint y: 398, endPoint x: 976, endPoint y: 462, distance: 387.7
click at [976, 462] on div "Offrir ce portrait, c’est bien plus qu’un présent. C’est un geste d’amour spiri…" at bounding box center [1159, 464] width 538 height 159
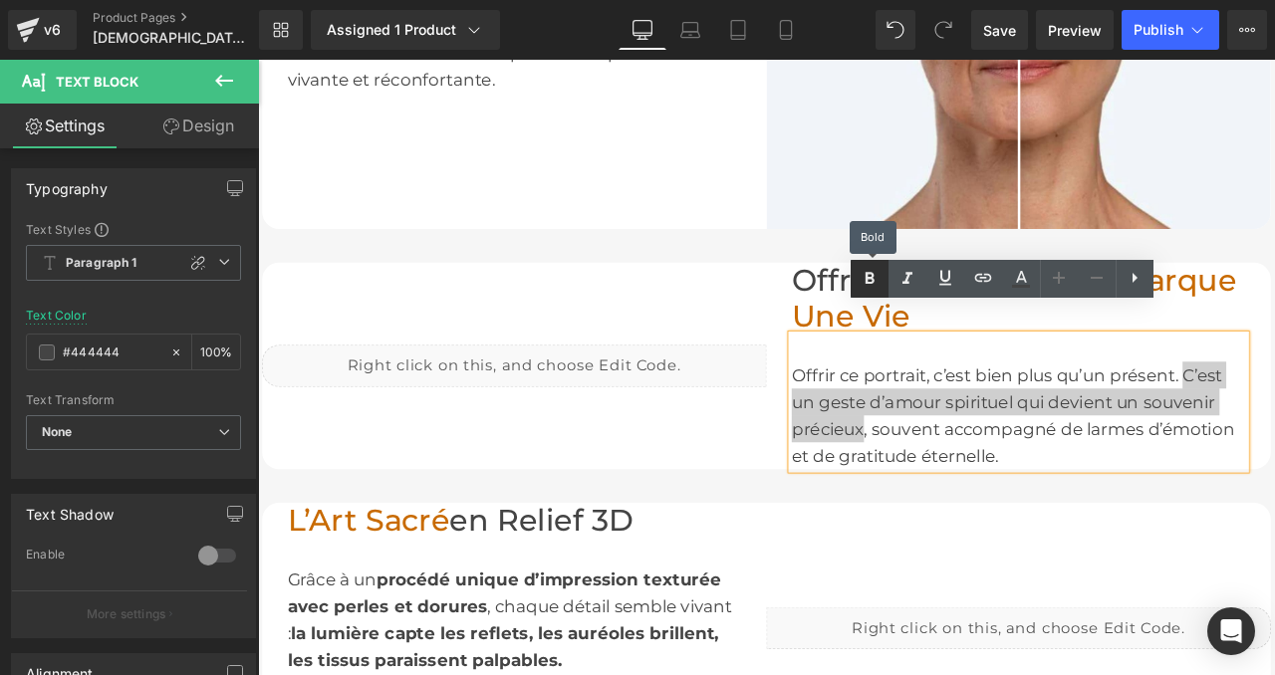
click at [871, 284] on icon at bounding box center [870, 279] width 24 height 24
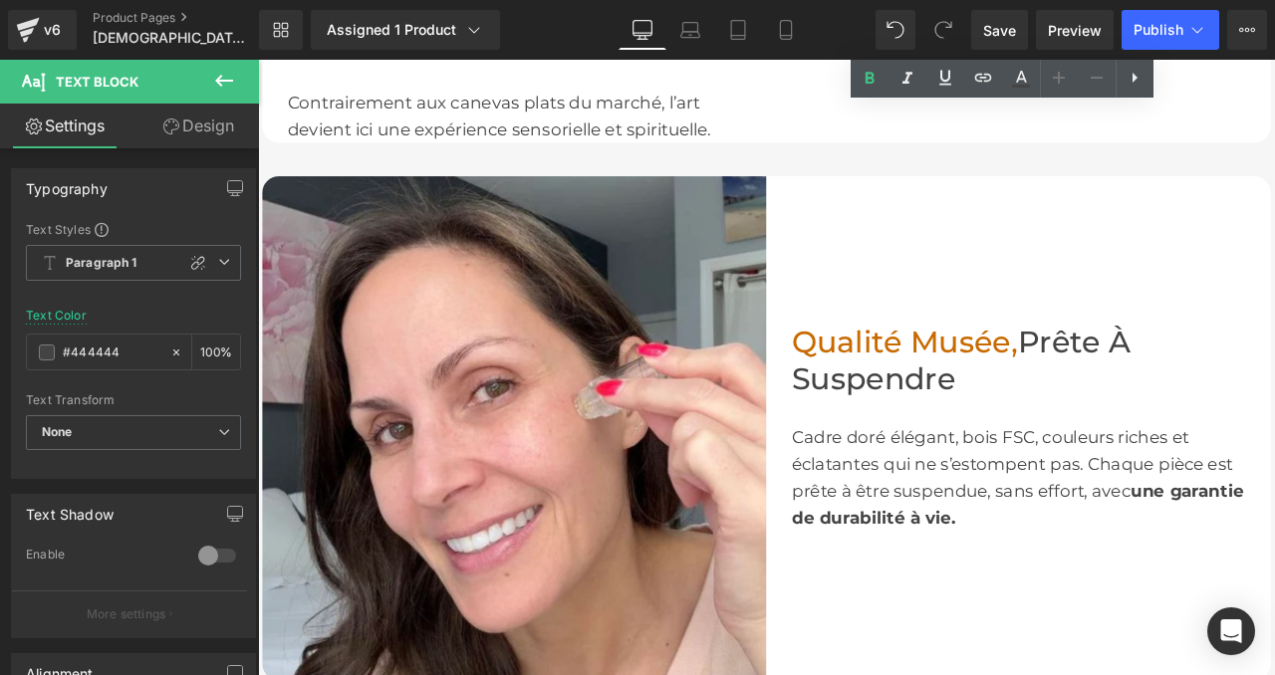
scroll to position [2214, 0]
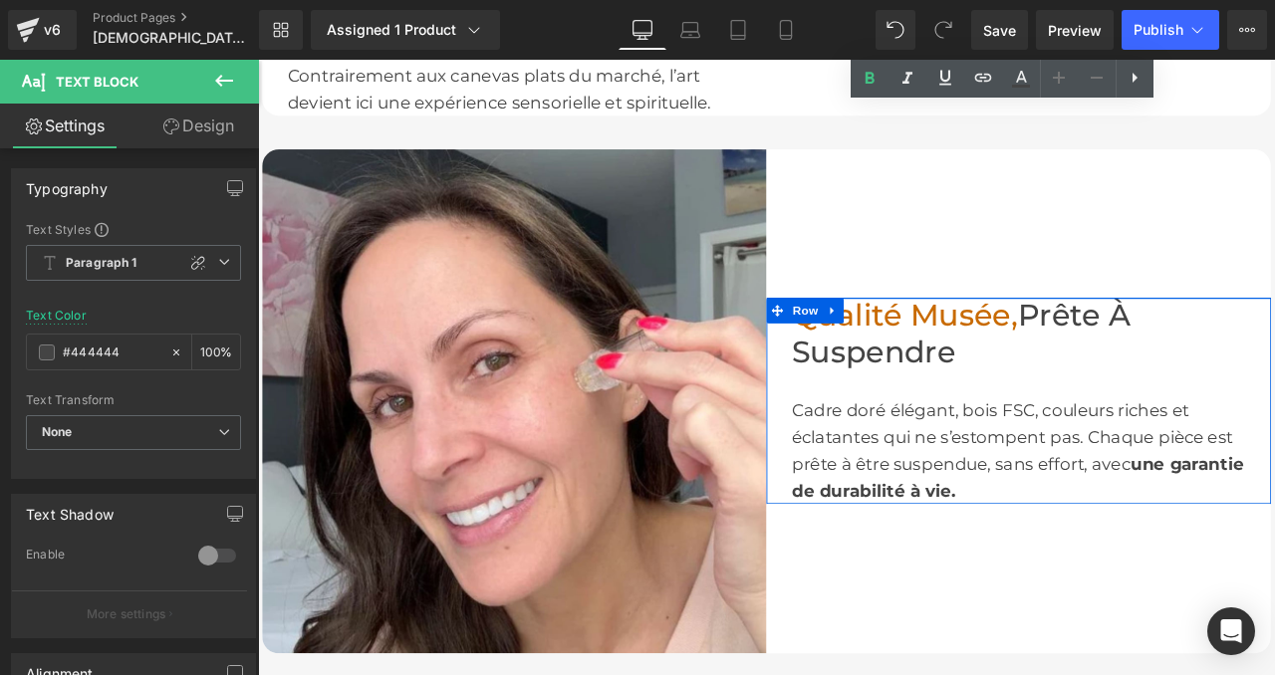
click at [1013, 474] on div "Cadre doré élégant, bois FSC, couleurs riches et éclatantes qui ne s’estompent …" at bounding box center [1159, 522] width 538 height 127
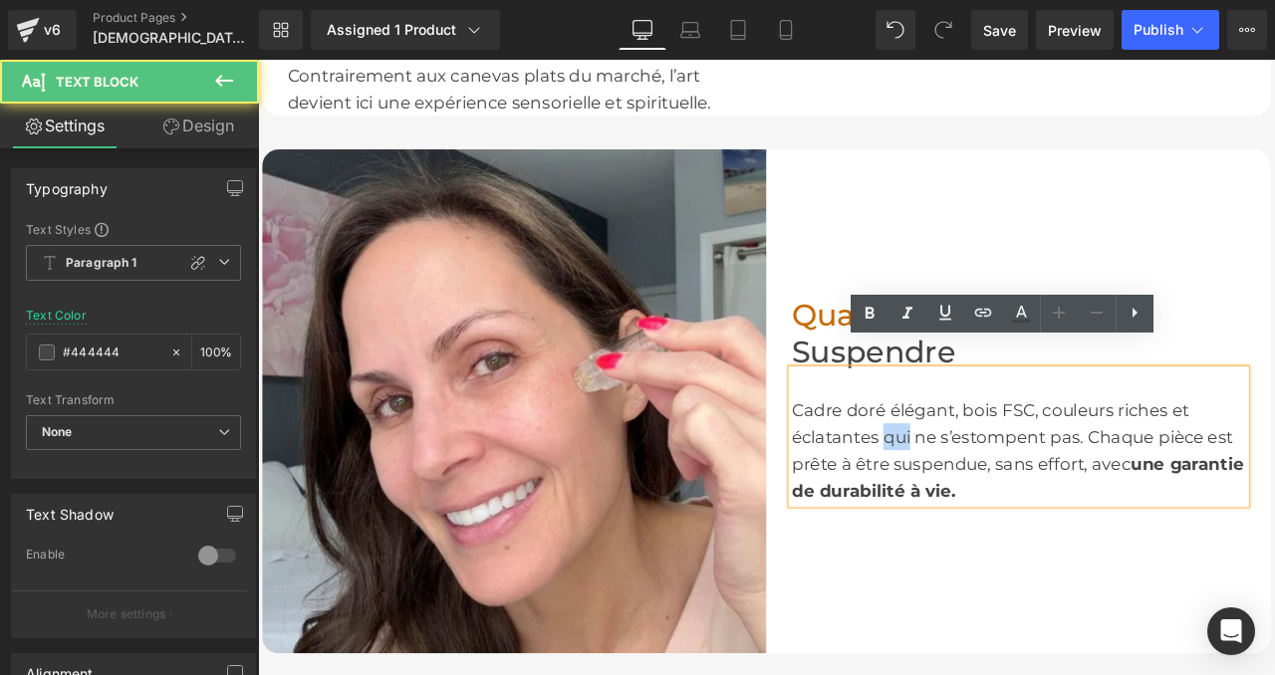
click at [1013, 474] on div "Cadre doré élégant, bois FSC, couleurs riches et éclatantes qui ne s’estompent …" at bounding box center [1159, 522] width 538 height 127
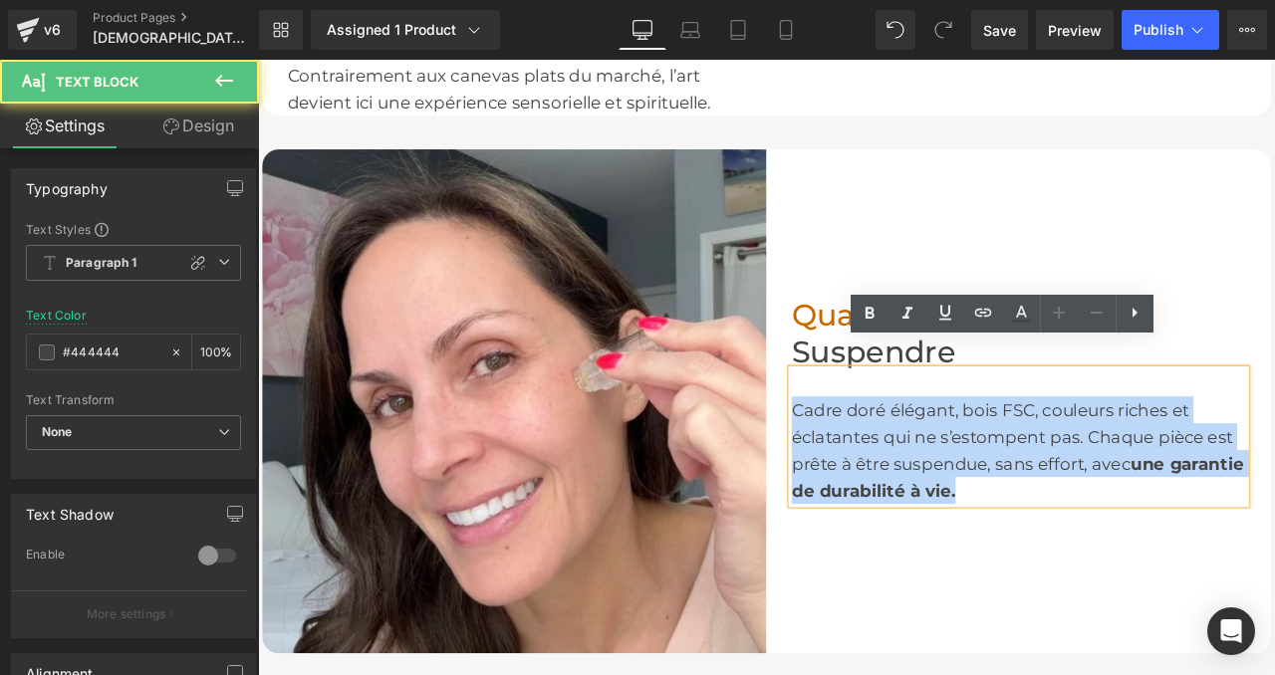
click at [1013, 474] on div "Cadre doré élégant, bois FSC, couleurs riches et éclatantes qui ne s’estompent …" at bounding box center [1159, 522] width 538 height 127
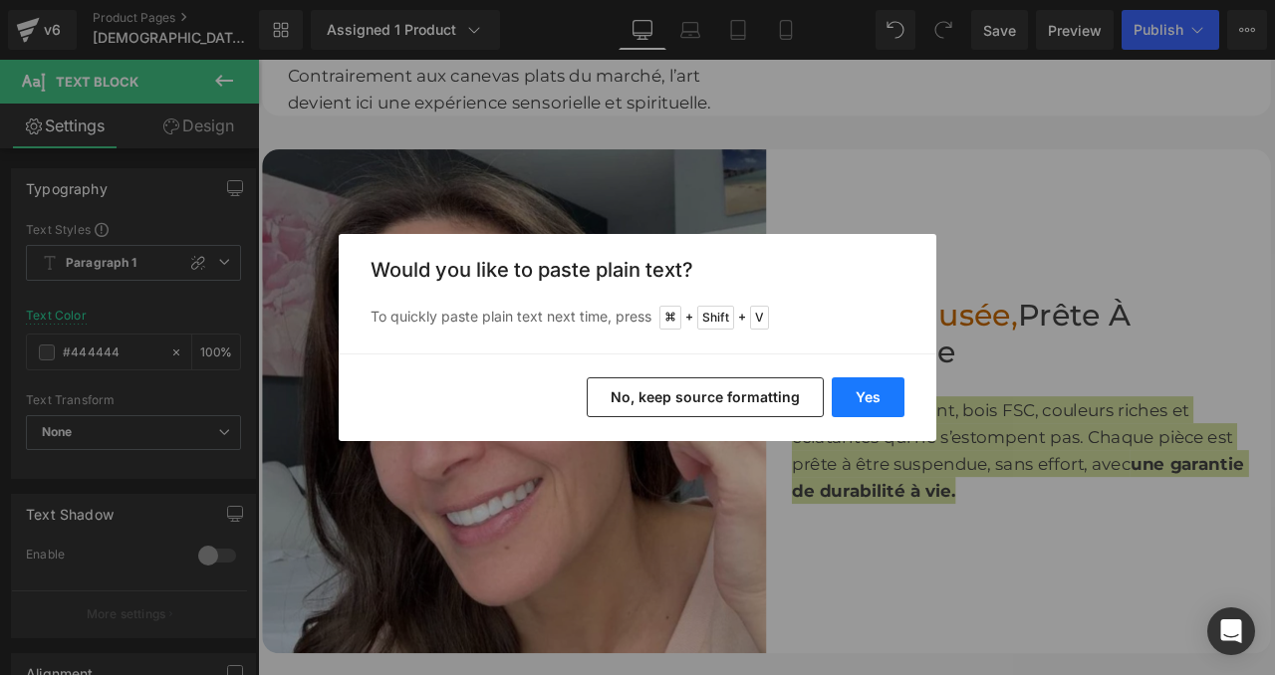
click at [877, 397] on button "Yes" at bounding box center [868, 397] width 73 height 40
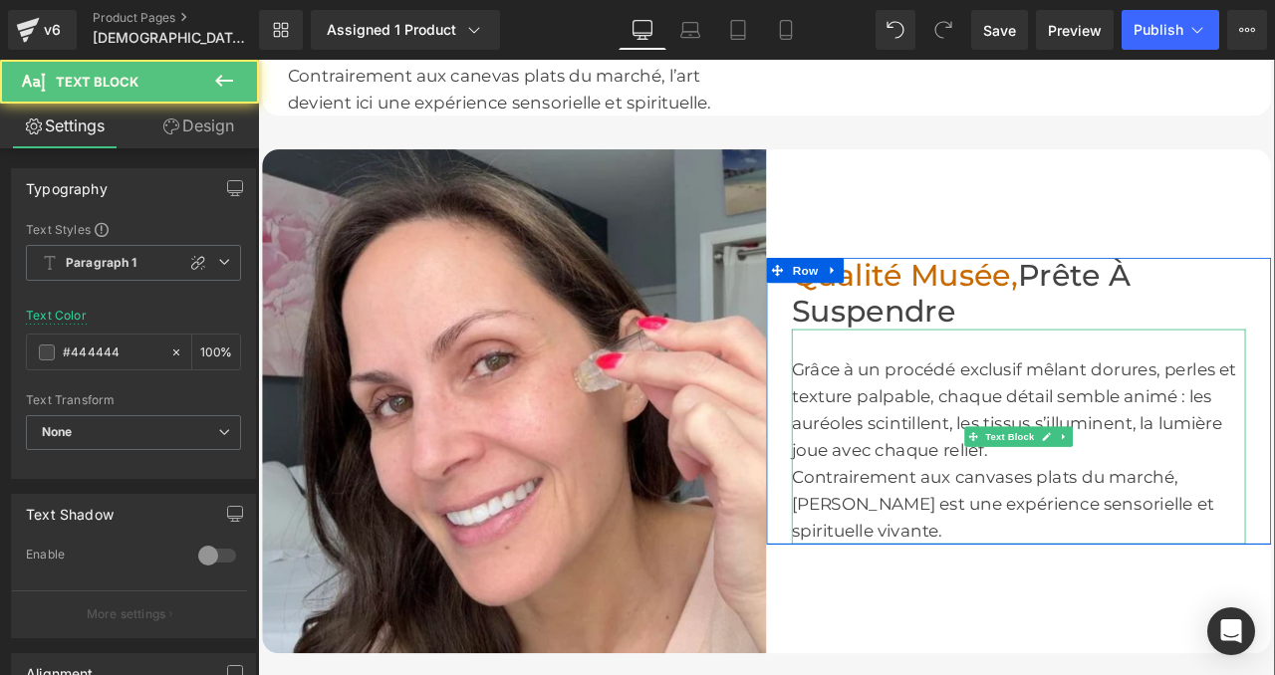
click at [1029, 486] on div "Grâce à un procédé exclusif mêlant dorures, perles et texture palpable, chaque …" at bounding box center [1159, 474] width 538 height 127
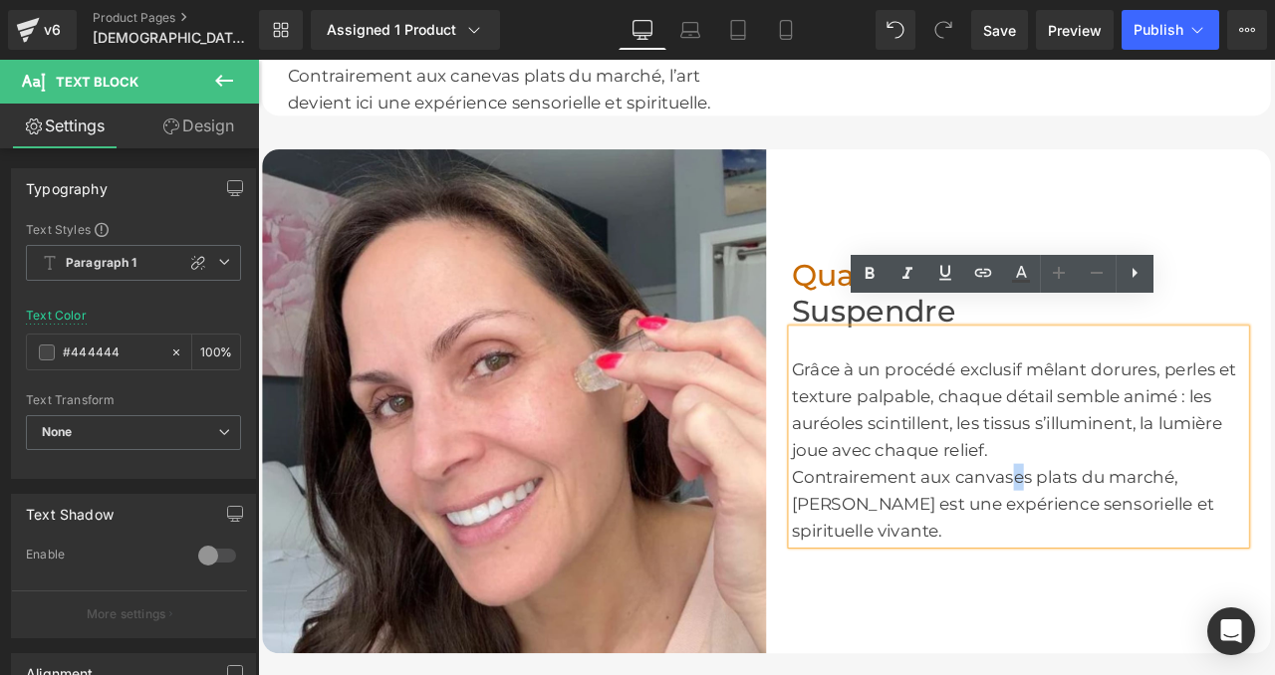
drag, startPoint x: 1163, startPoint y: 519, endPoint x: 1148, endPoint y: 519, distance: 14.9
click at [1148, 539] on div "Contrairement aux canvases plats du marché, [PERSON_NAME] est une expérience se…" at bounding box center [1159, 587] width 538 height 96
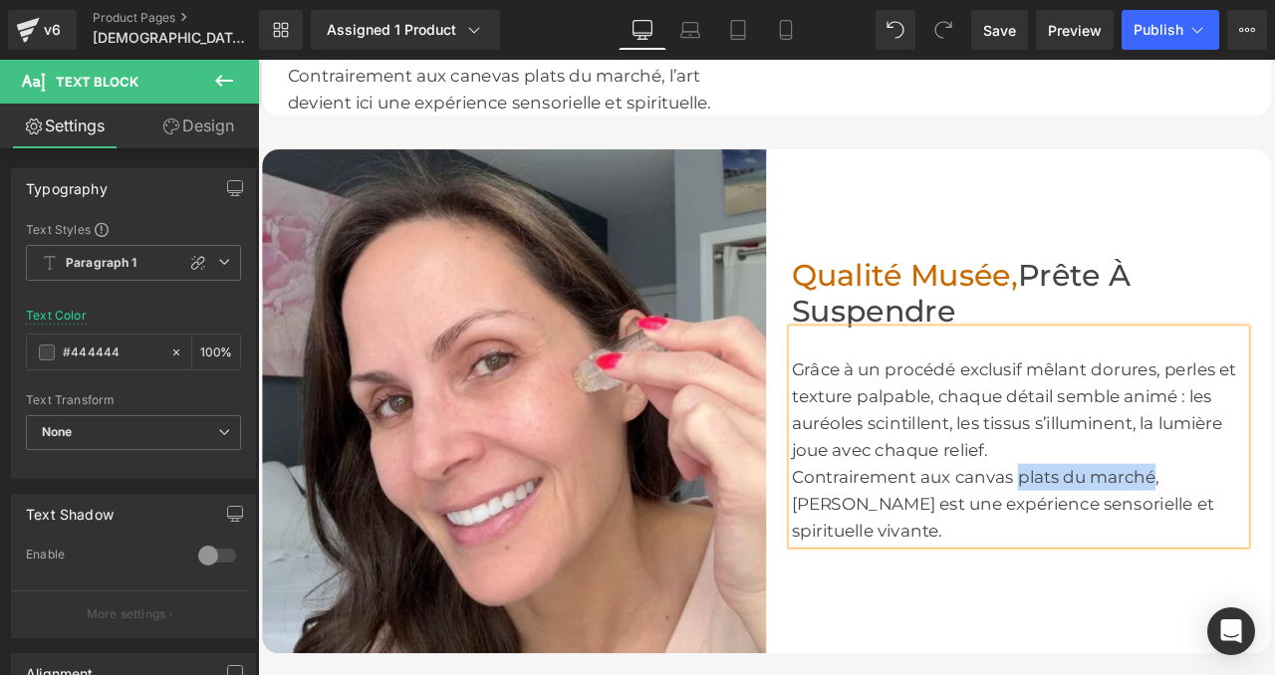
drag, startPoint x: 1157, startPoint y: 514, endPoint x: 1316, endPoint y: 525, distance: 158.7
click at [1274, 539] on div "Contrairement aux canvas plats du marché, [PERSON_NAME] est une expérience sens…" at bounding box center [1159, 587] width 538 height 96
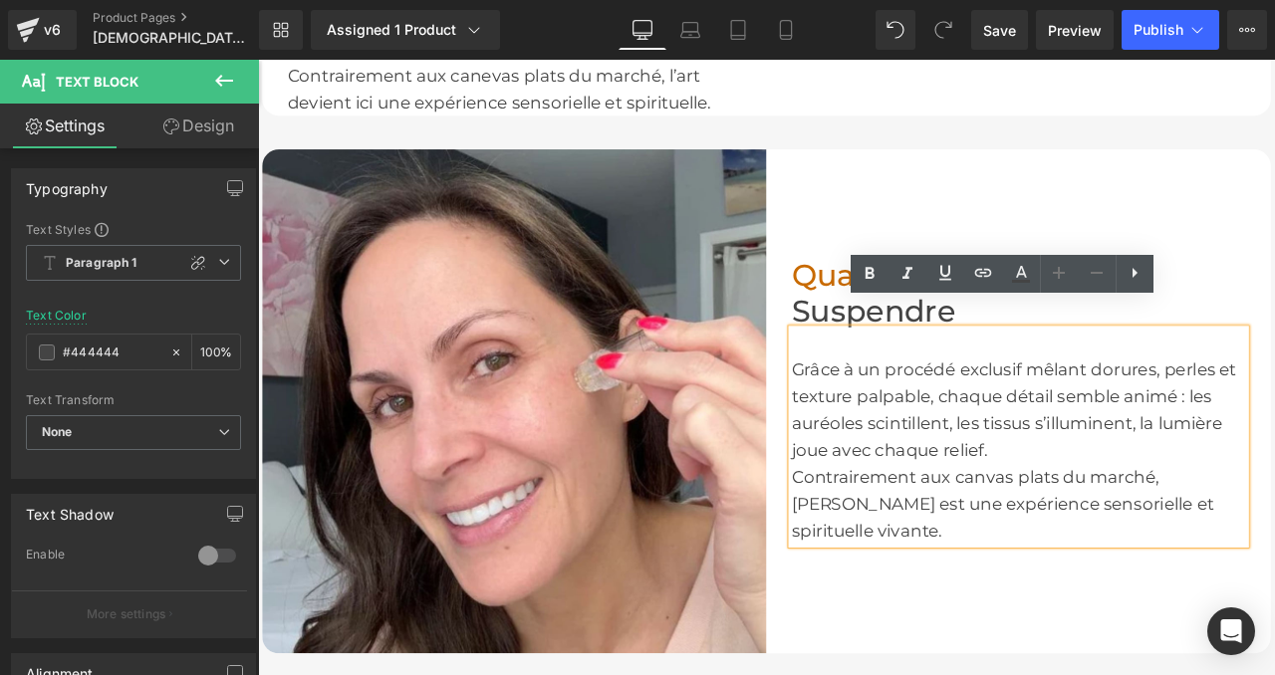
scroll to position [2230, 0]
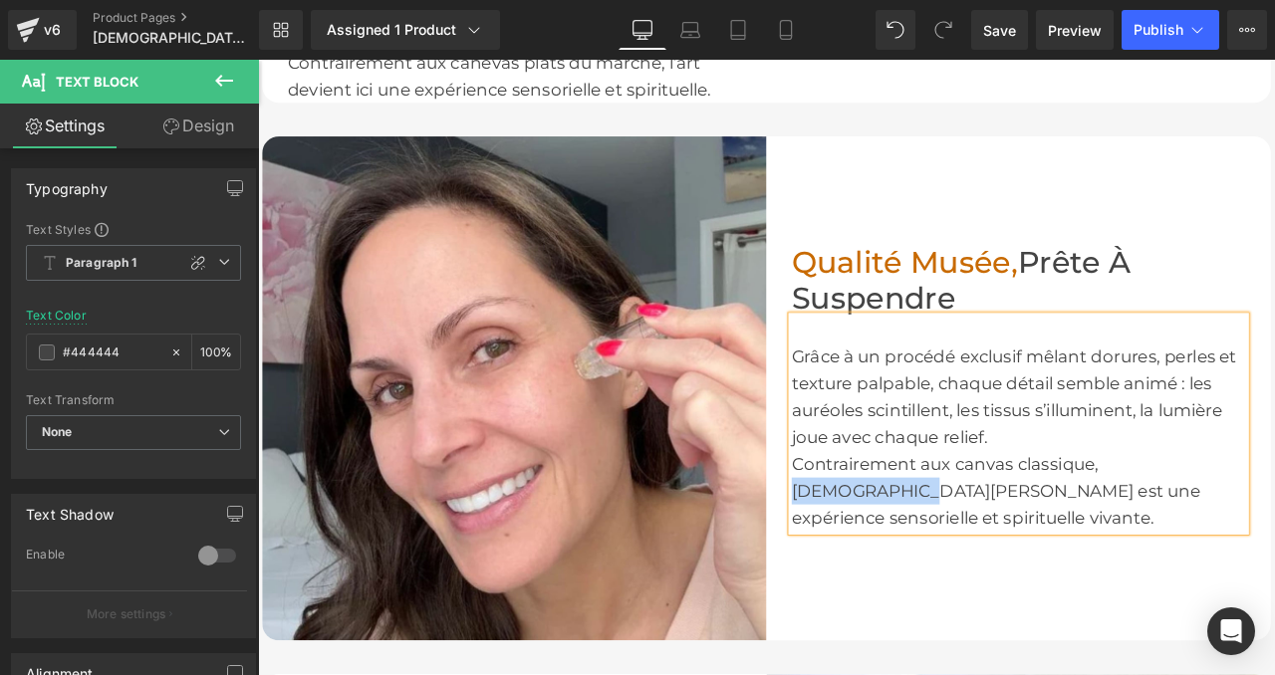
drag, startPoint x: 1260, startPoint y: 521, endPoint x: 1401, endPoint y: 518, distance: 141.5
click at [1274, 523] on div "Contrairement aux canvas classique, [DEMOGRAPHIC_DATA][PERSON_NAME] est une exp…" at bounding box center [1159, 571] width 538 height 96
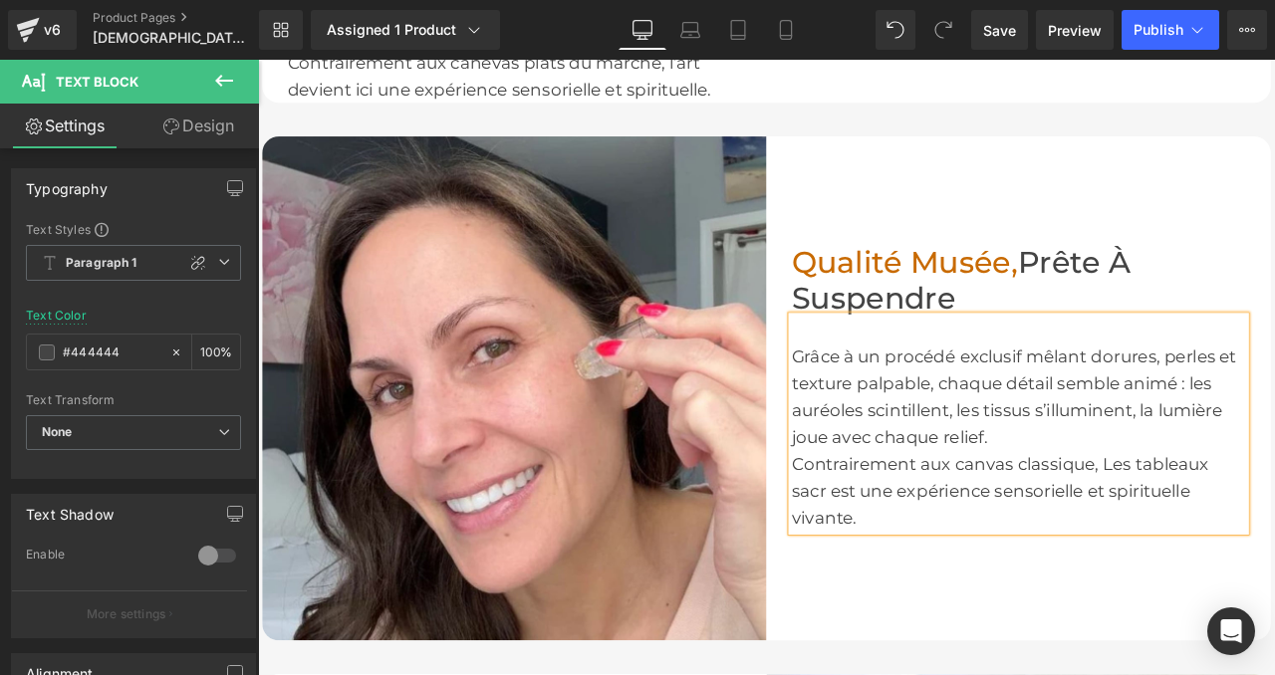
scroll to position [2214, 0]
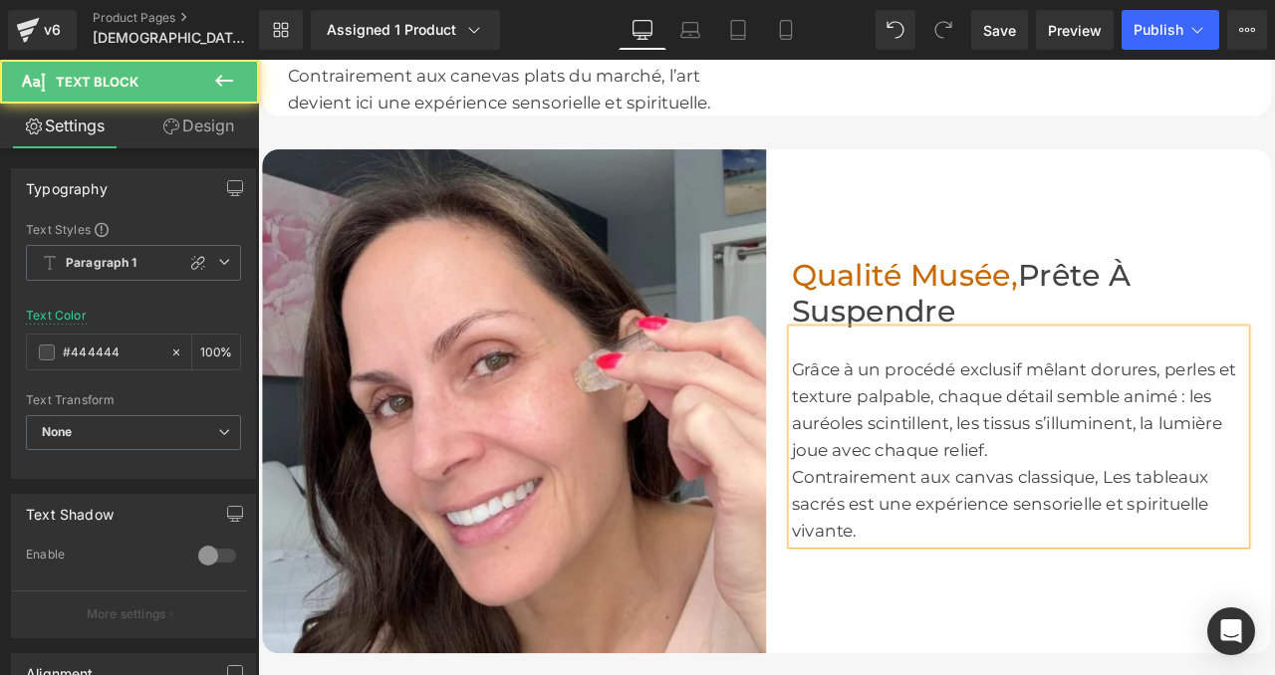
drag, startPoint x: 1365, startPoint y: 420, endPoint x: 1233, endPoint y: 483, distance: 145.7
click at [1233, 483] on div "Grâce à un procédé exclusif mêlant dorures, perles et texture palpable, chaque …" at bounding box center [1159, 474] width 538 height 127
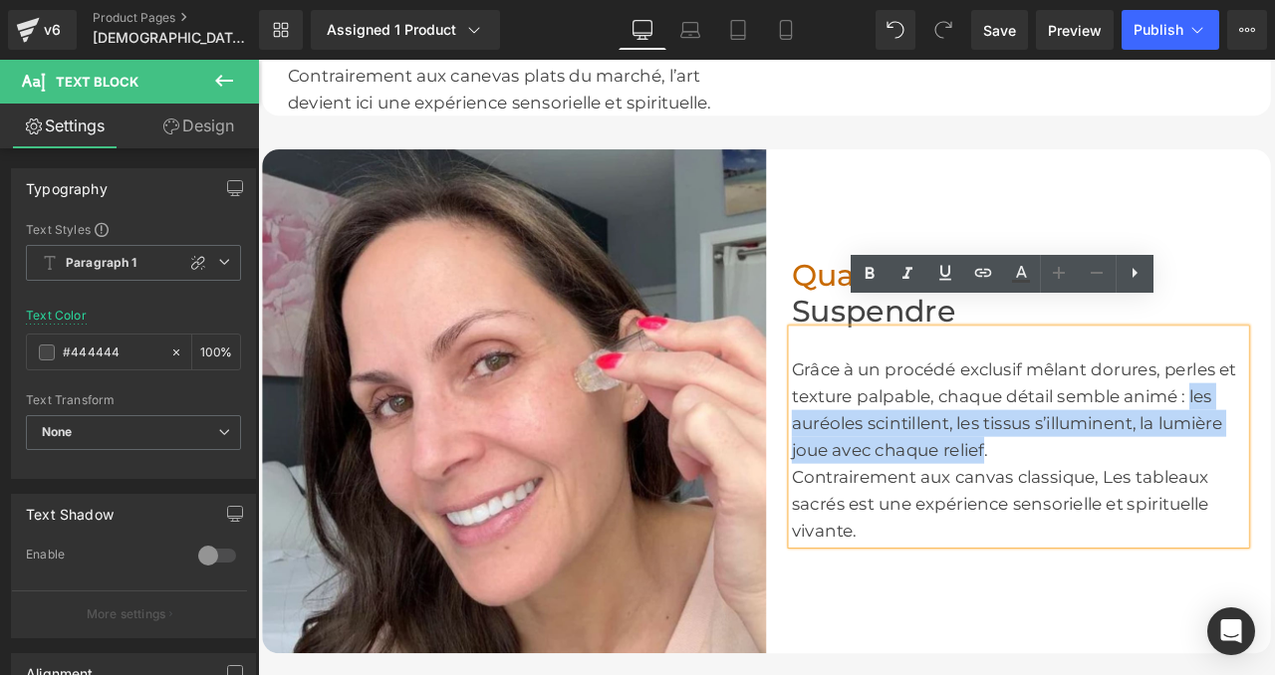
drag, startPoint x: 1361, startPoint y: 424, endPoint x: 1119, endPoint y: 492, distance: 250.4
click at [1119, 492] on div "Grâce à un procédé exclusif mêlant dorures, perles et texture palpable, chaque …" at bounding box center [1159, 474] width 538 height 127
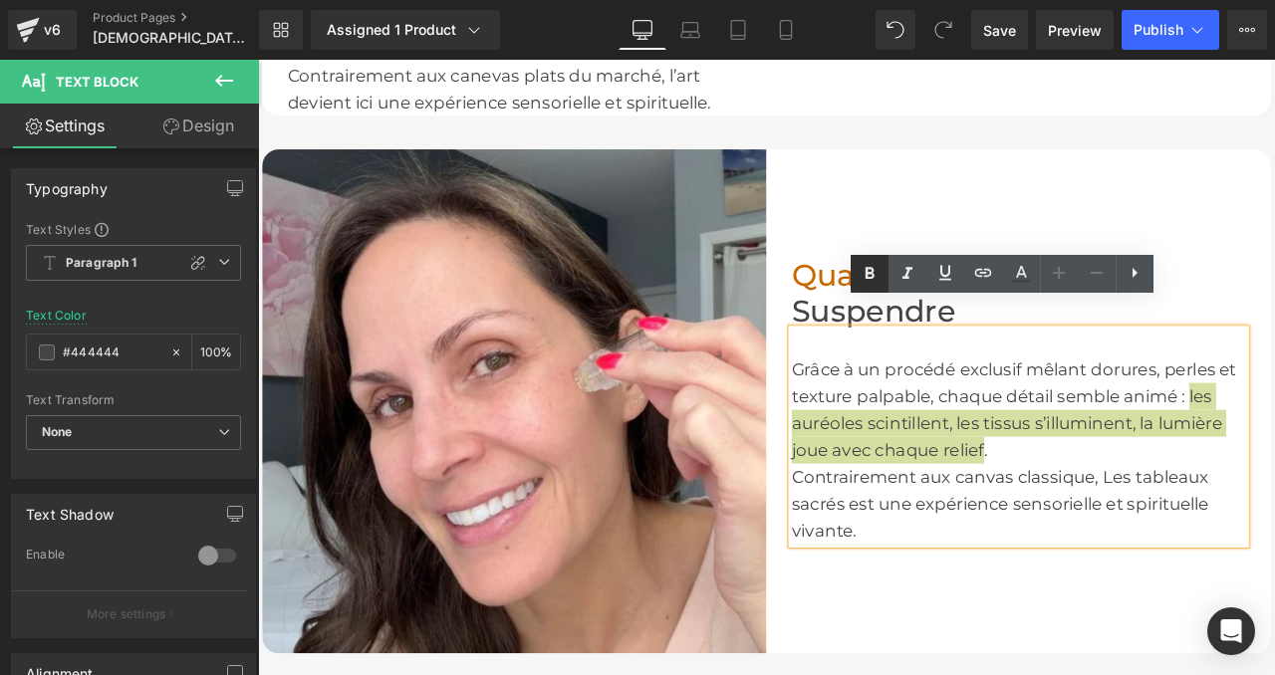
click at [870, 269] on icon at bounding box center [870, 274] width 24 height 24
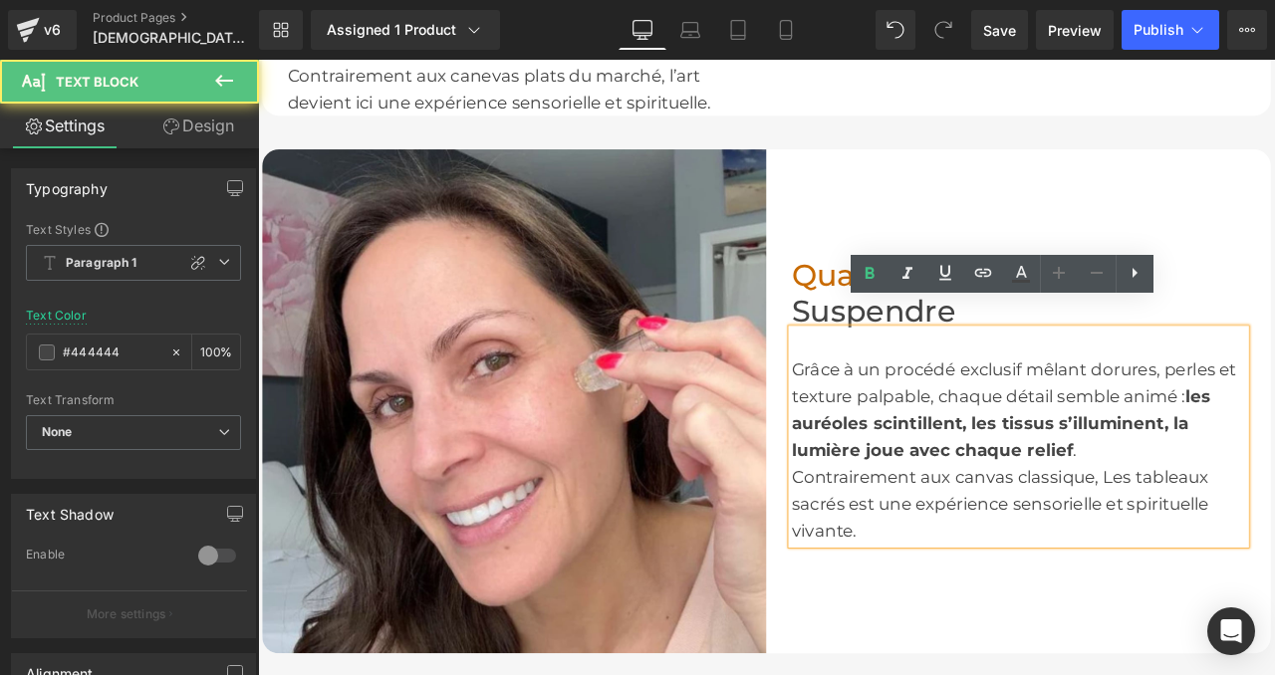
click at [1272, 487] on div "Grâce à un procédé exclusif mêlant dorures, perles et texture palpable, chaque …" at bounding box center [1159, 474] width 538 height 127
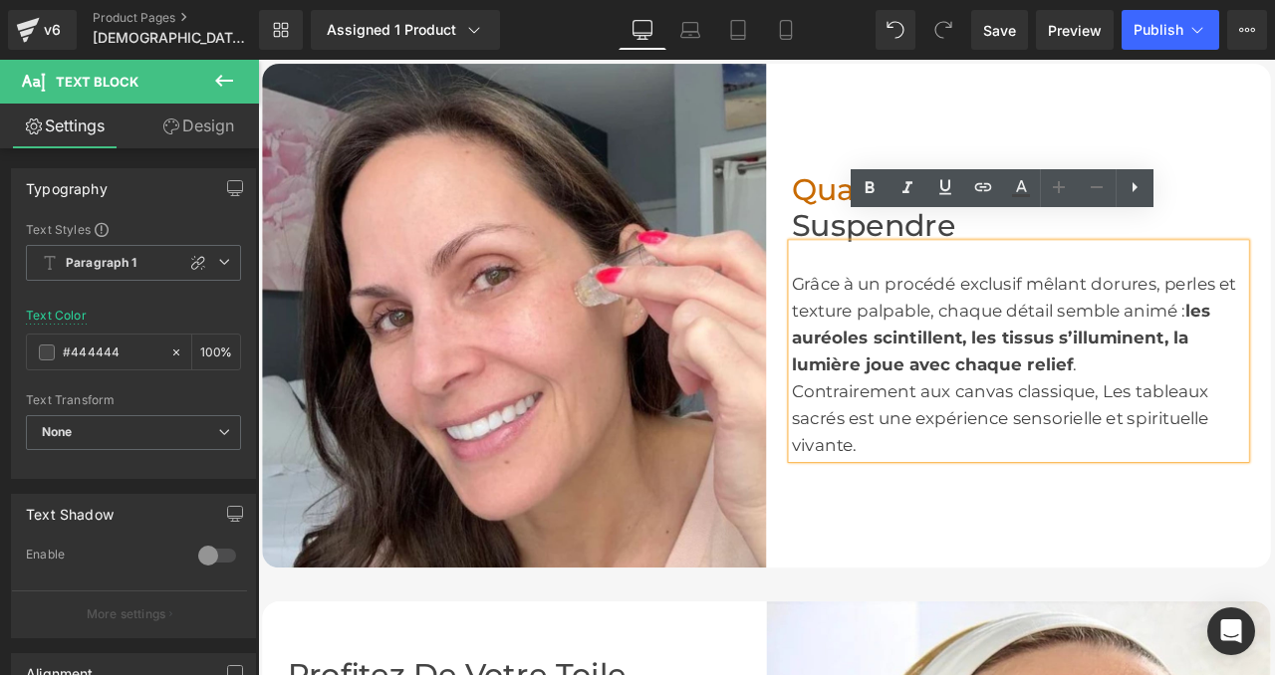
scroll to position [2299, 0]
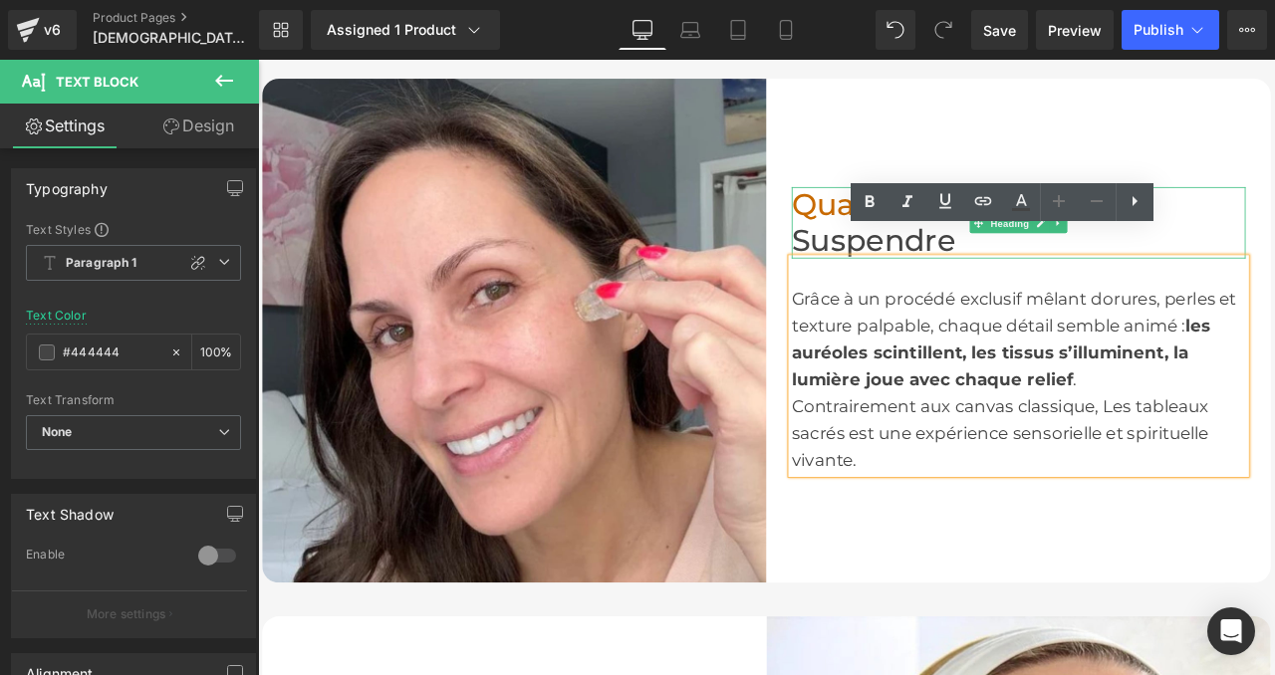
click at [922, 209] on span "Qualité Musée," at bounding box center [1024, 230] width 268 height 43
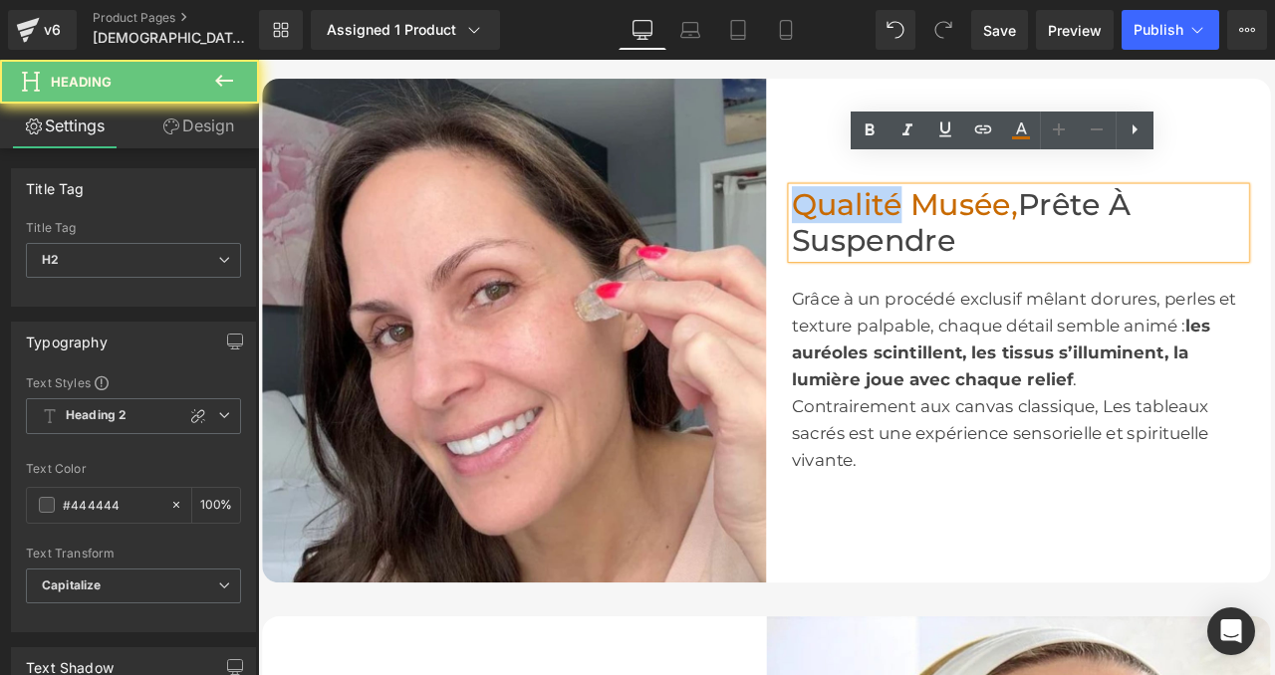
click at [922, 209] on span "Qualité Musée," at bounding box center [1024, 230] width 268 height 43
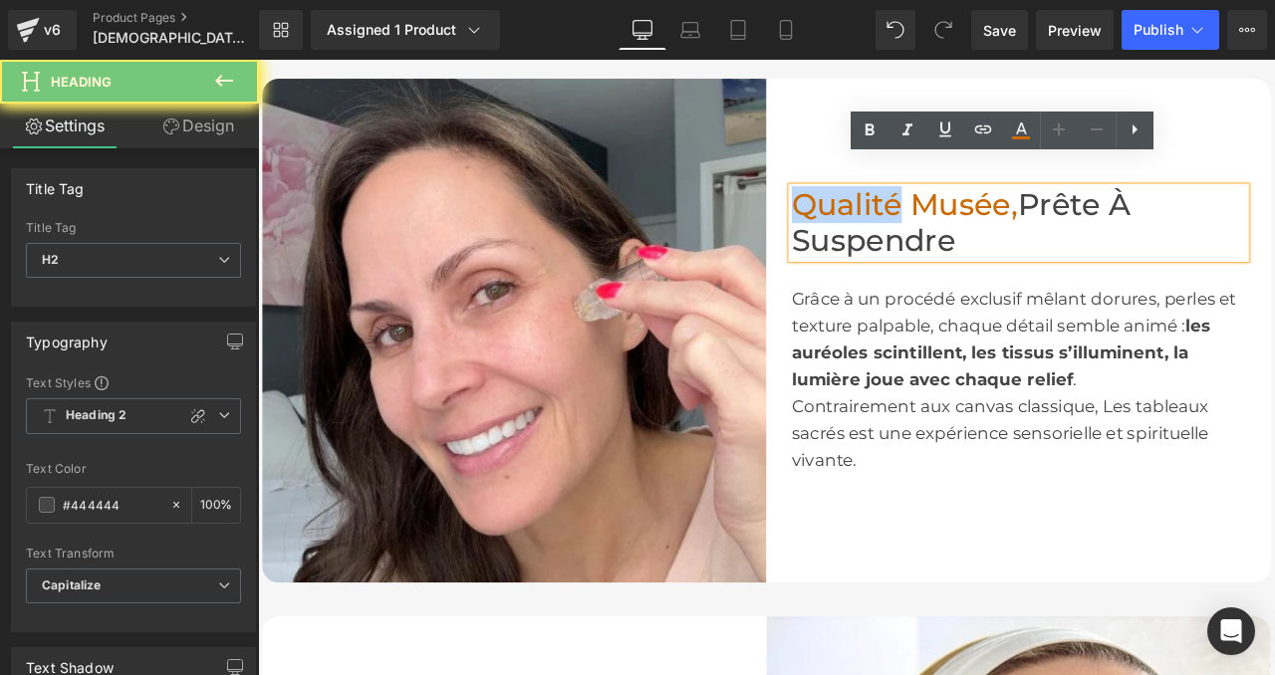
click at [922, 209] on span "Qualité Musée," at bounding box center [1024, 230] width 268 height 43
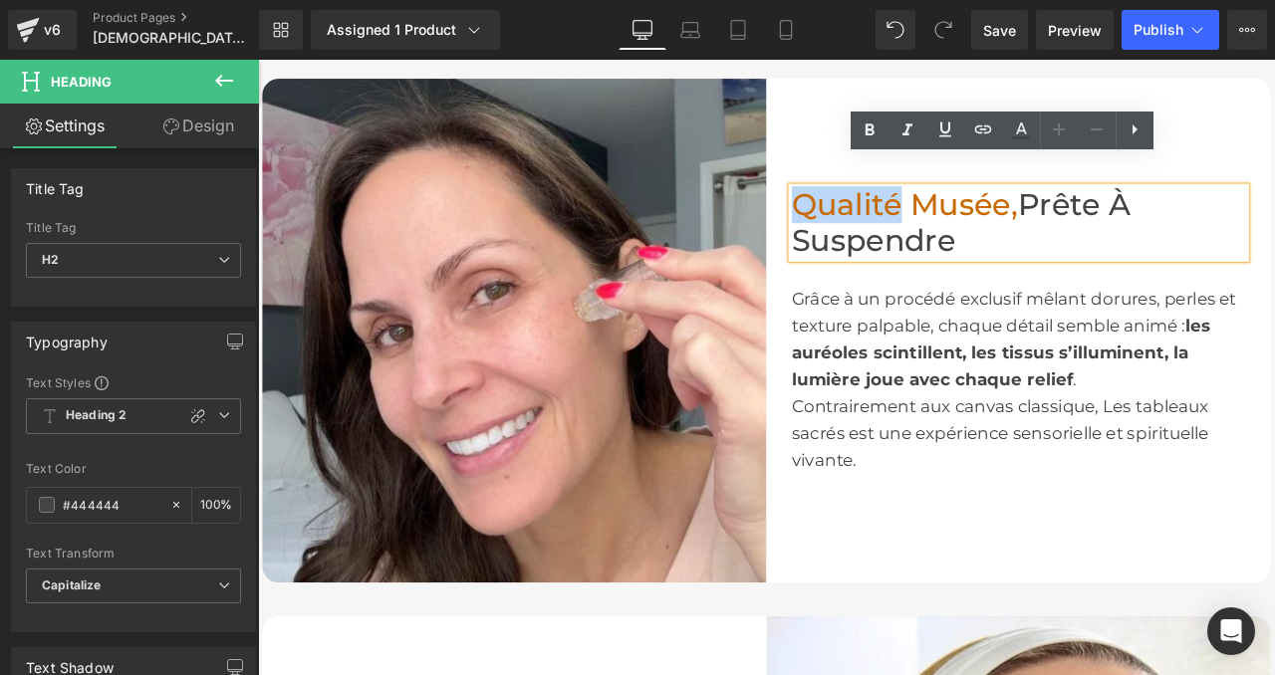
paste div
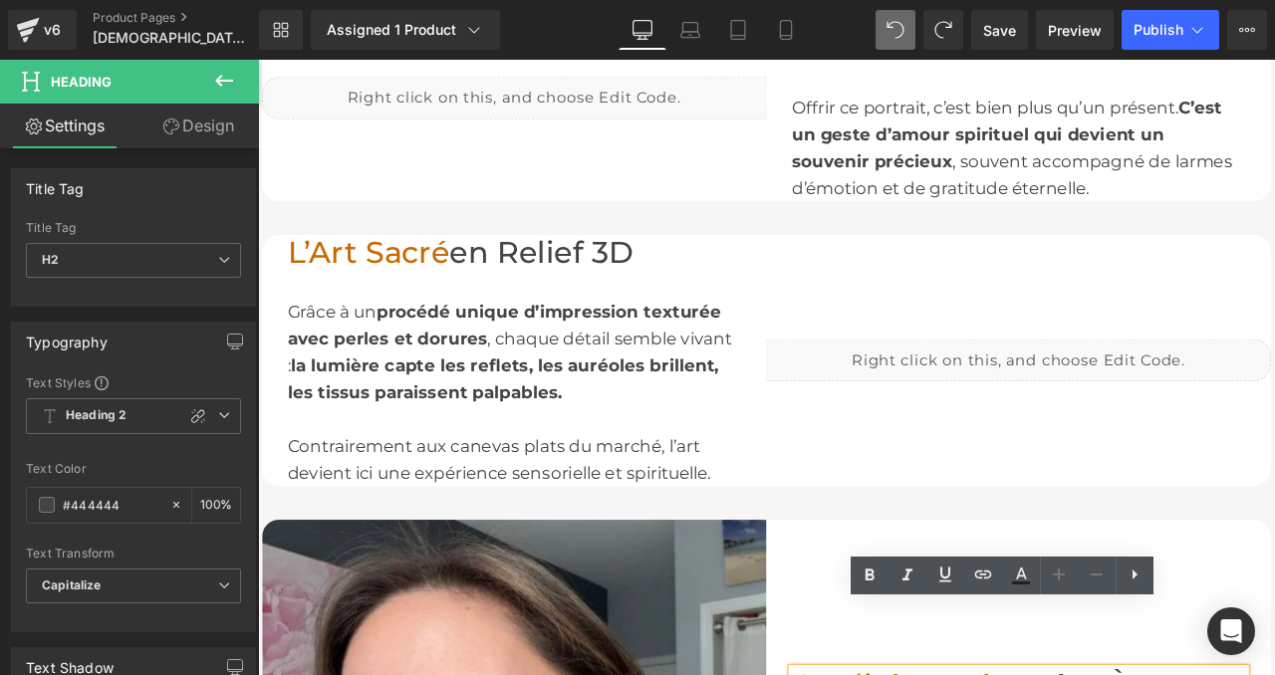
scroll to position [1743, 0]
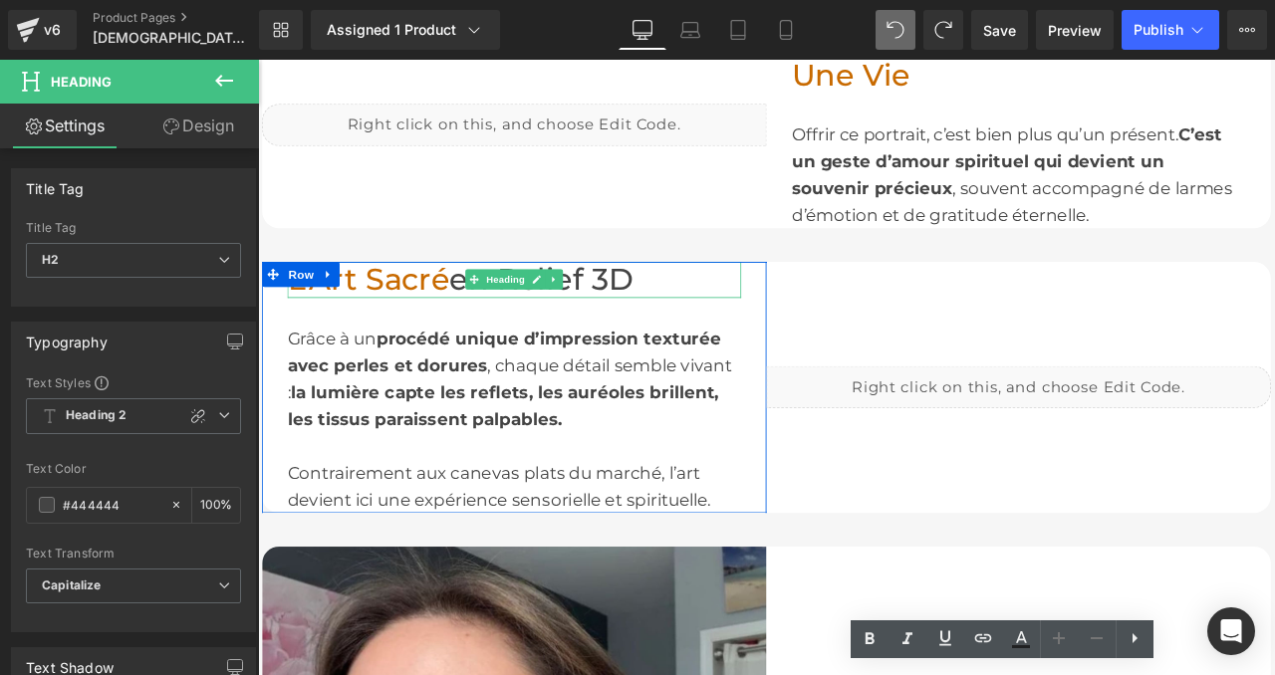
click at [430, 299] on span "L’Art Sacré" at bounding box center [389, 320] width 192 height 43
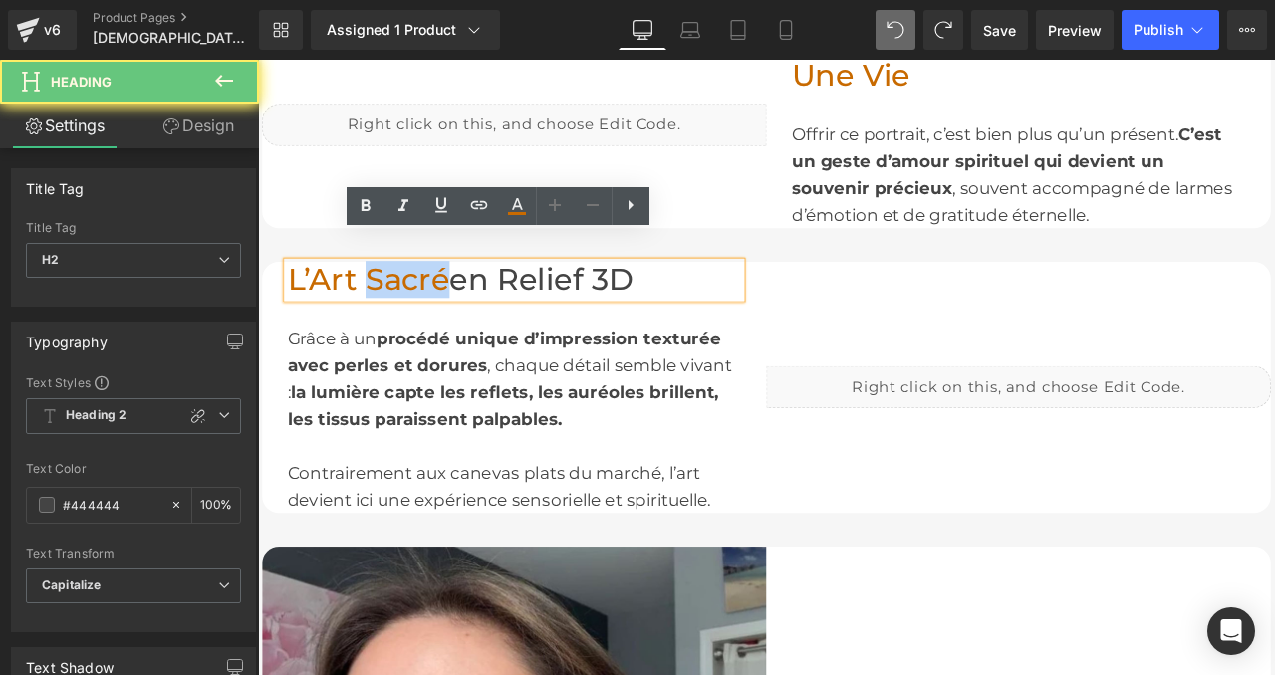
click at [430, 299] on span "L’Art Sacré" at bounding box center [389, 320] width 192 height 43
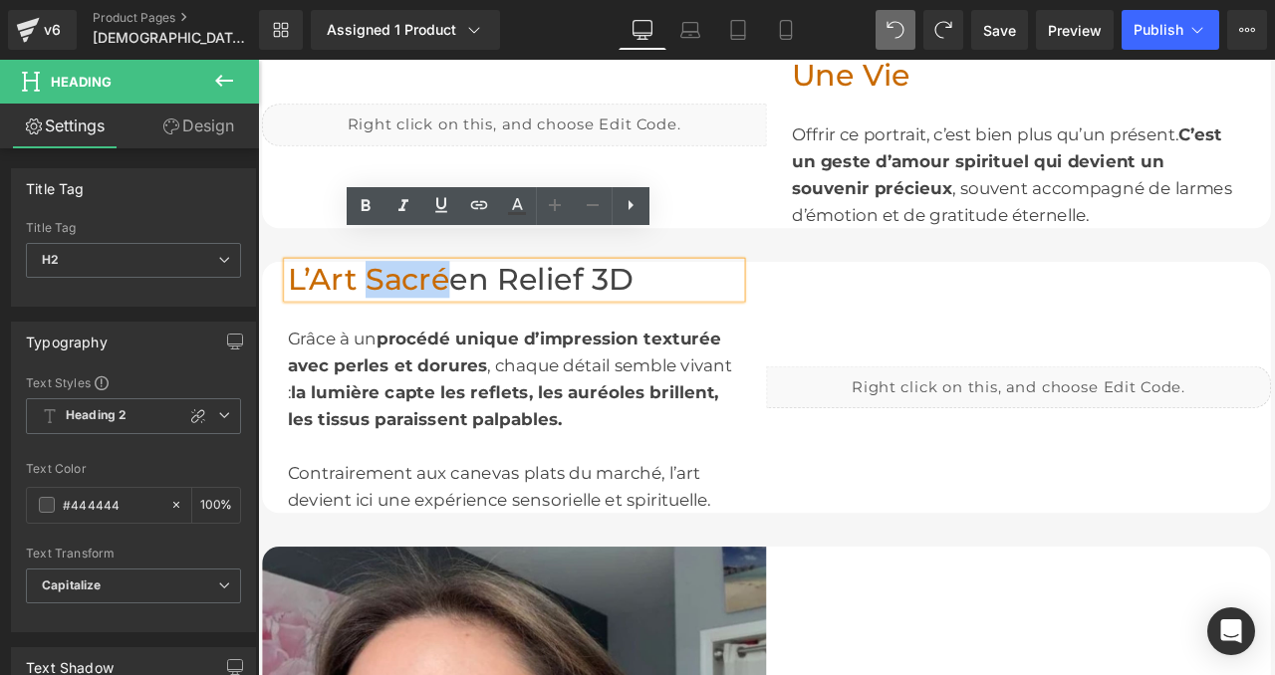
paste div
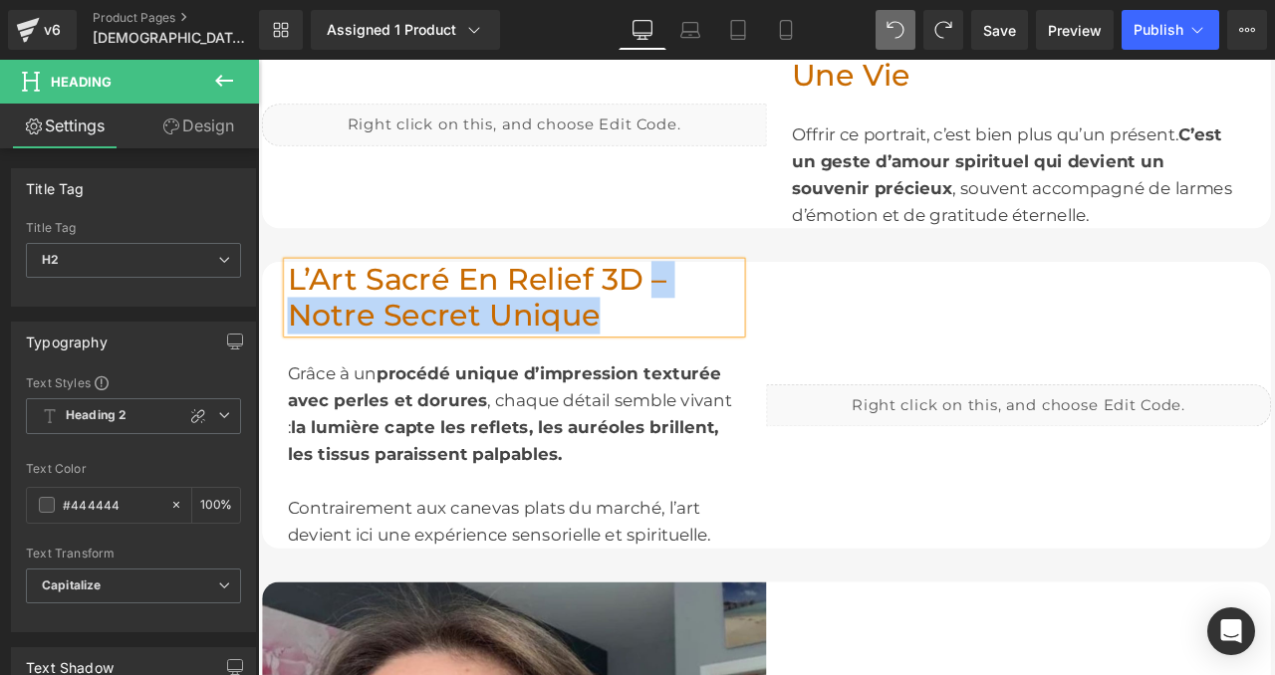
drag, startPoint x: 718, startPoint y: 292, endPoint x: 758, endPoint y: 337, distance: 60.0
click at [758, 337] on h2 "L’Art Sacré en Relief 3D – Notre Secret Unique" at bounding box center [562, 342] width 538 height 85
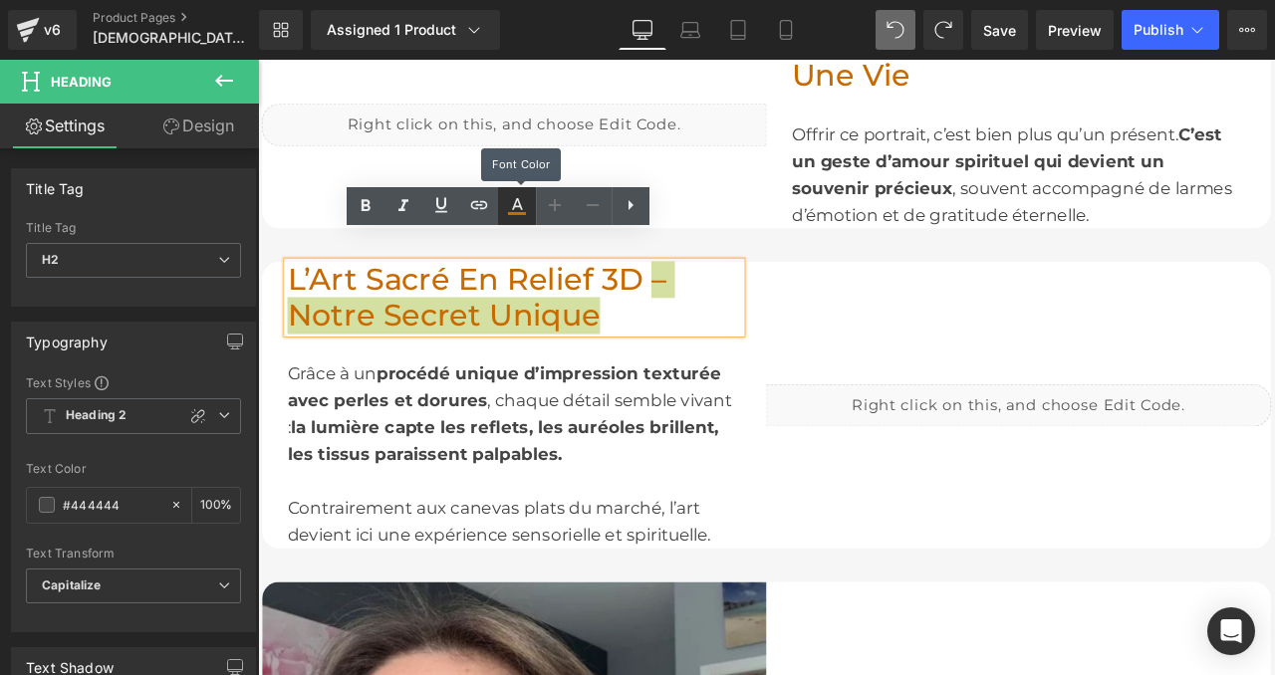
click at [512, 200] on icon at bounding box center [517, 206] width 24 height 24
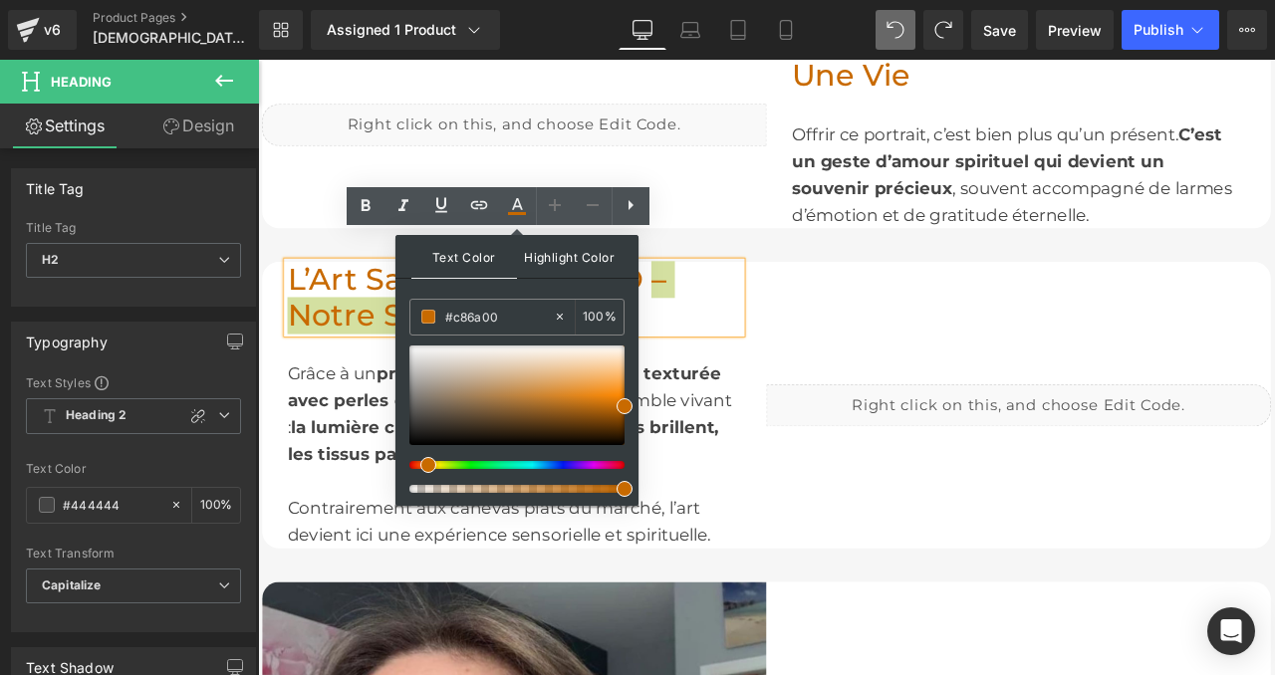
click at [539, 254] on span "Highlight Color" at bounding box center [570, 256] width 106 height 43
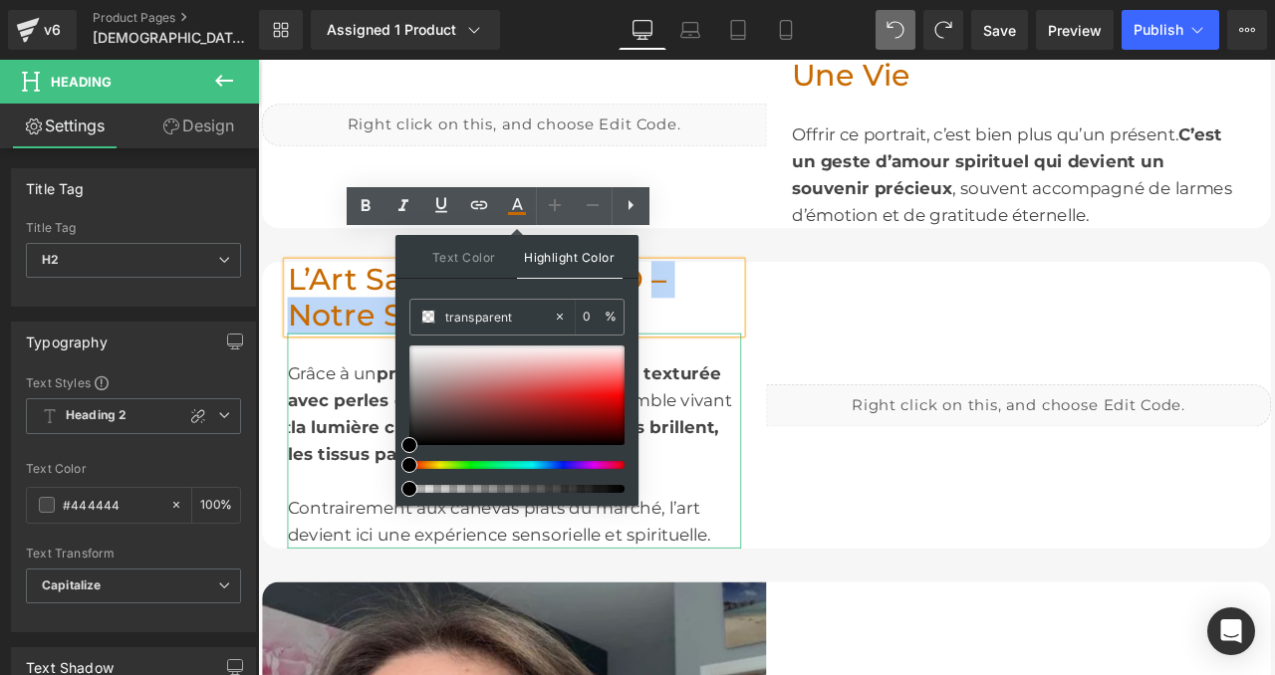
click at [358, 420] on span "procédé unique d’impression texturée avec perles et dorures" at bounding box center [550, 448] width 514 height 56
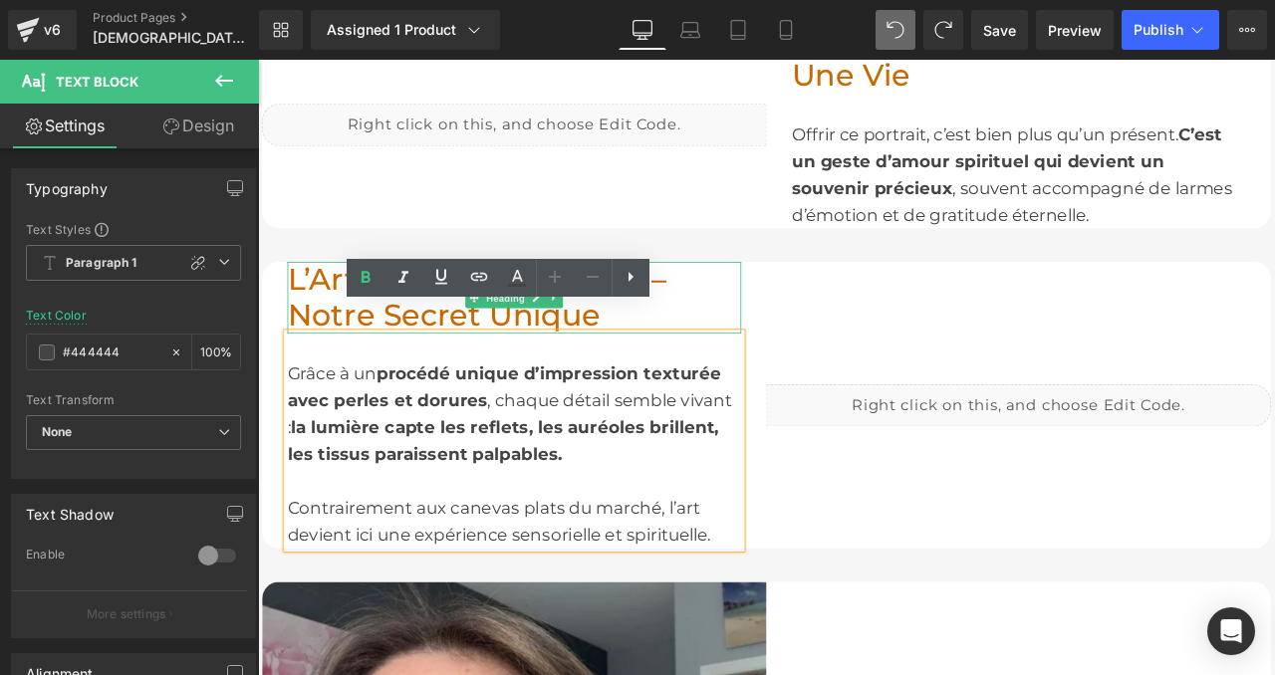
click at [621, 299] on font "L’Art Sacré en Relief 3D – Notre Secret Unique" at bounding box center [517, 342] width 449 height 86
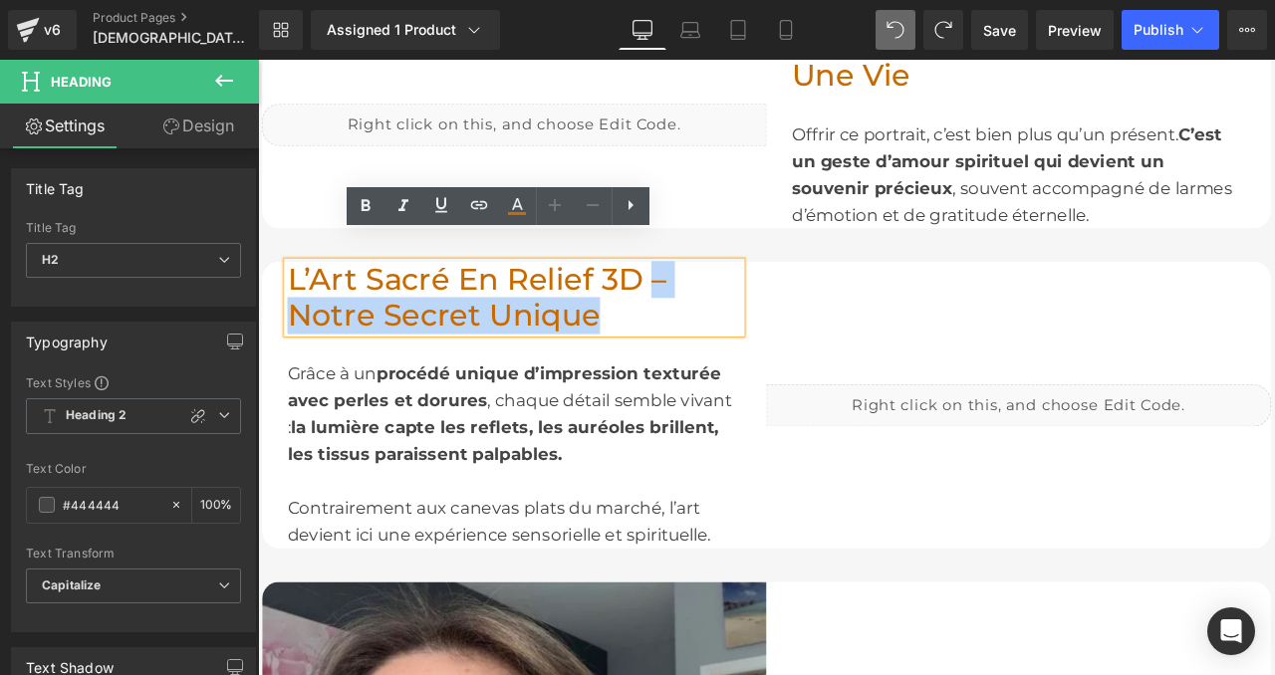
drag, startPoint x: 683, startPoint y: 340, endPoint x: 719, endPoint y: 295, distance: 57.4
click at [719, 300] on h2 "L’Art Sacré en Relief 3D – Notre Secret Unique" at bounding box center [562, 342] width 538 height 85
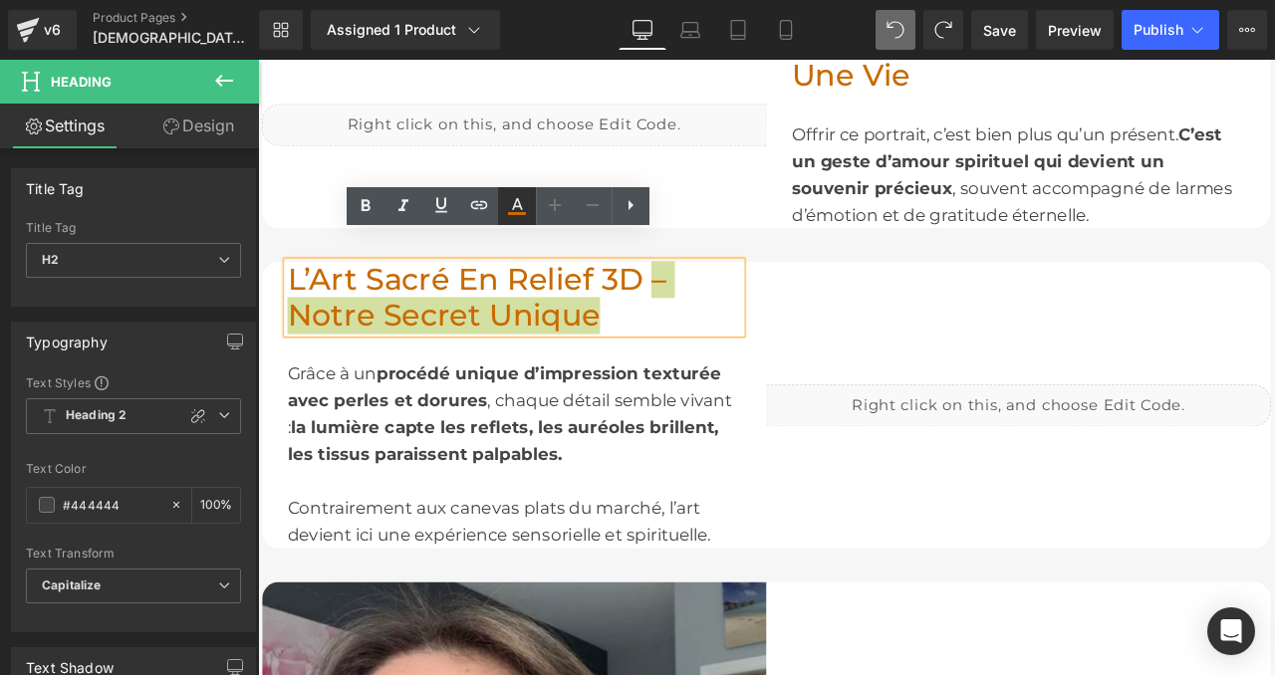
click at [520, 202] on icon at bounding box center [517, 206] width 24 height 24
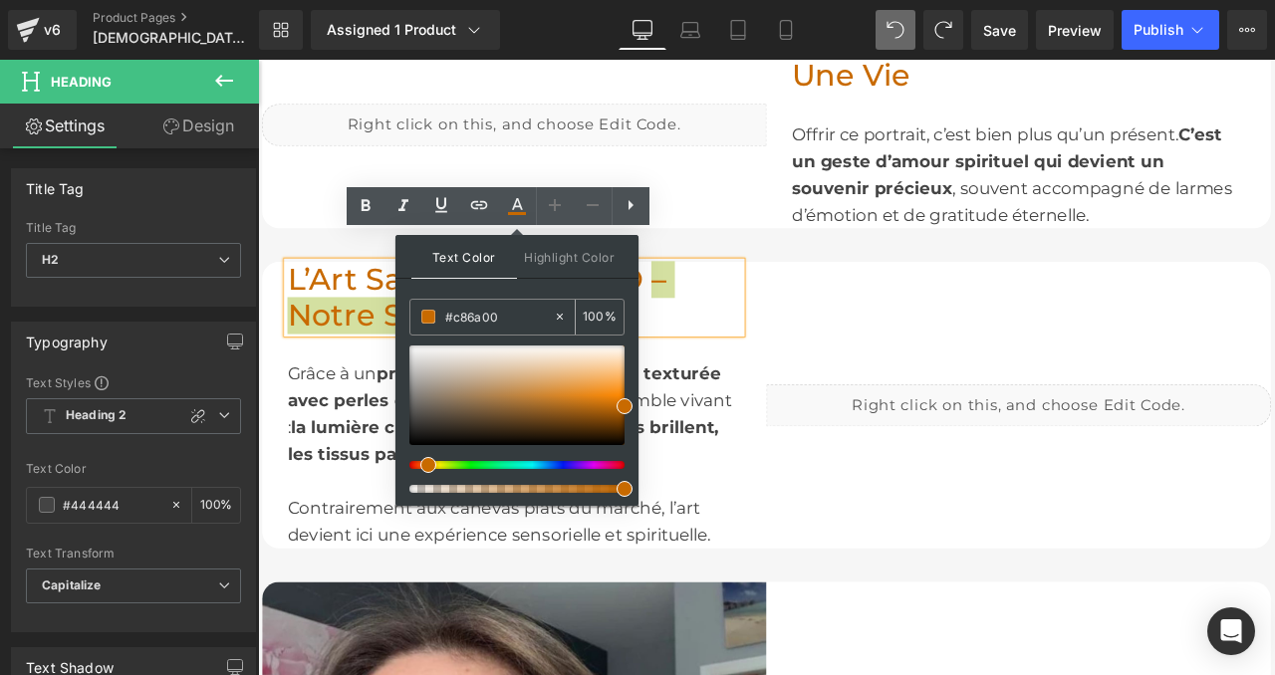
click at [486, 323] on input "#c86a00" at bounding box center [499, 317] width 108 height 22
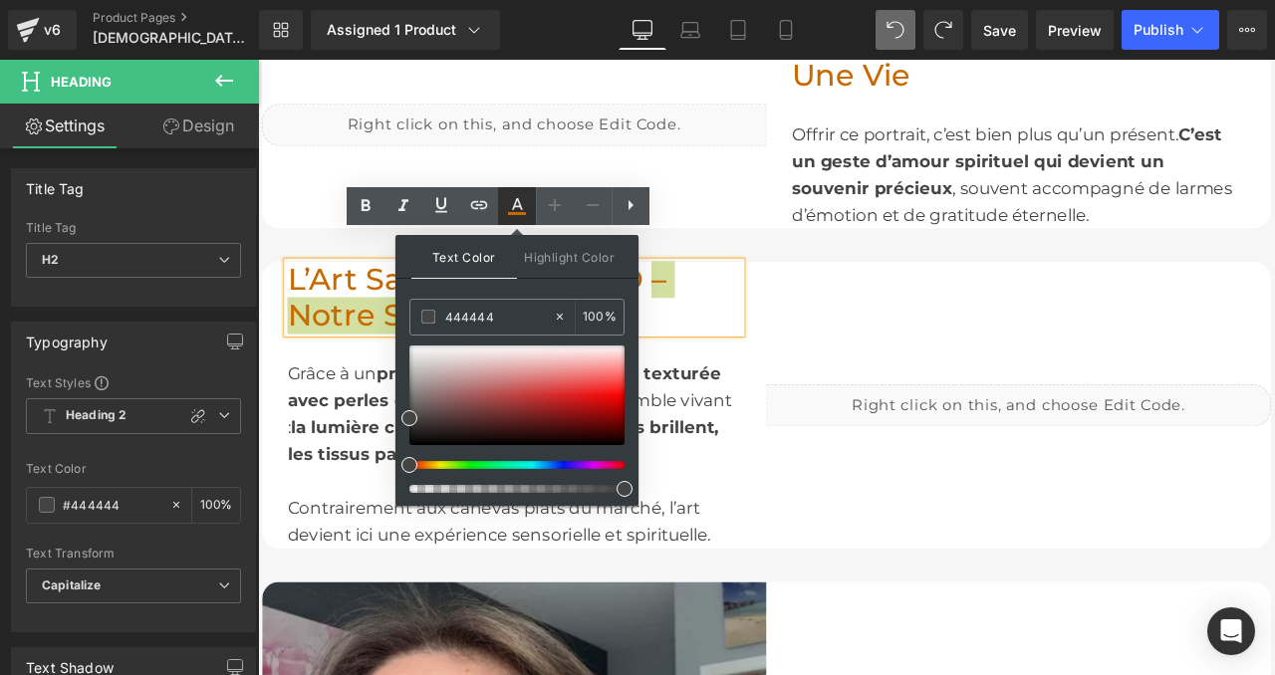
type input "444444"
click at [508, 208] on icon at bounding box center [517, 206] width 24 height 24
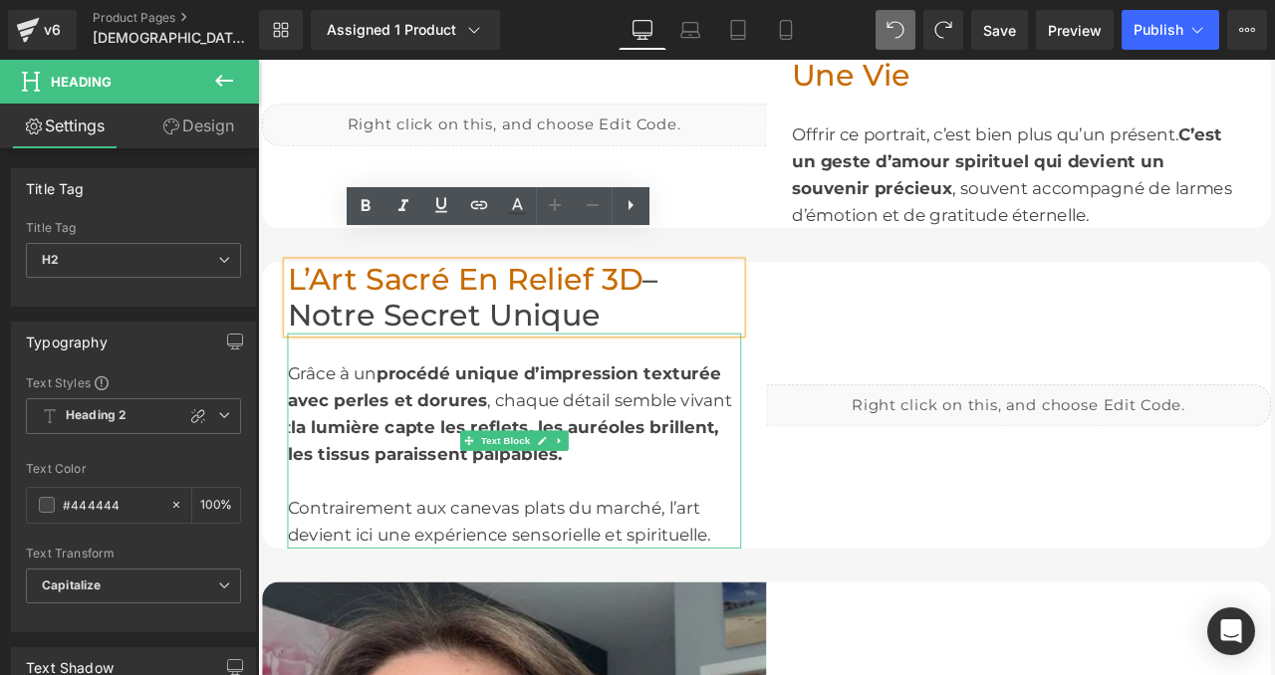
click at [548, 420] on span "procédé unique d’impression texturée avec perles et dorures" at bounding box center [550, 448] width 514 height 56
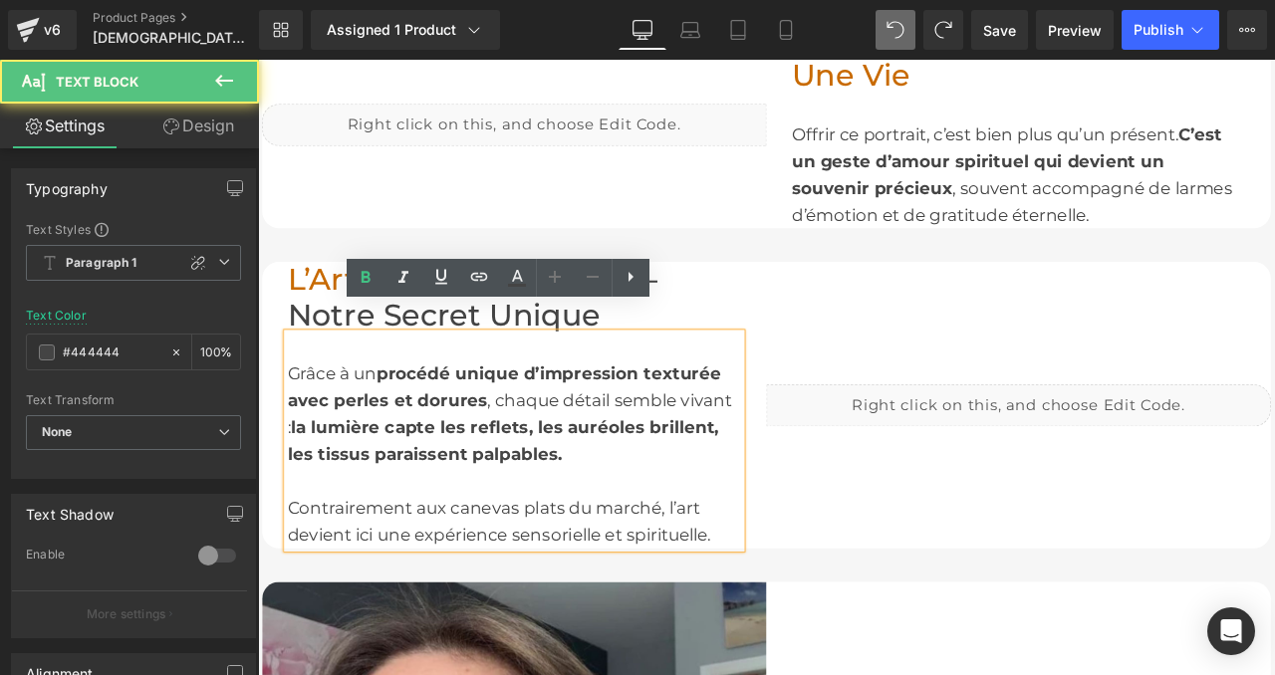
click at [440, 384] on div "Grâce à un procédé unique d’impression texturée avec perles et dorures , chaque…" at bounding box center [562, 511] width 538 height 255
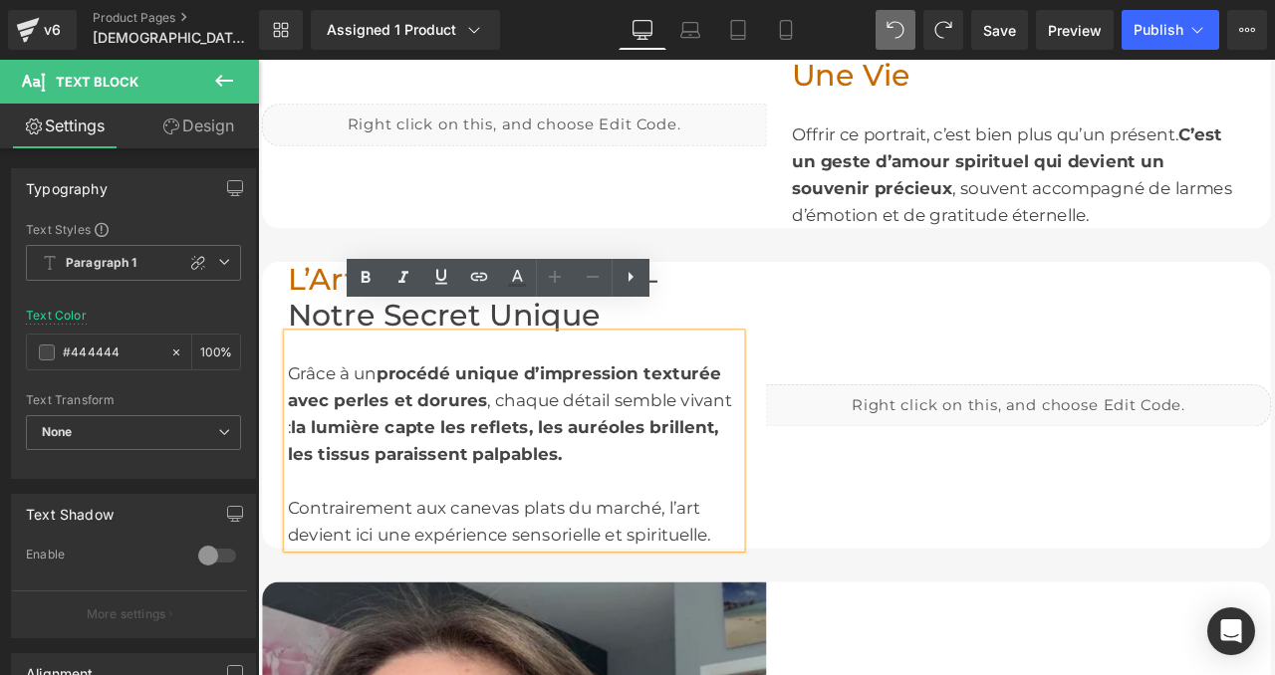
click at [392, 400] on div "Grâce à un procédé unique d’impression texturée avec perles et dorures , chaque…" at bounding box center [562, 511] width 538 height 255
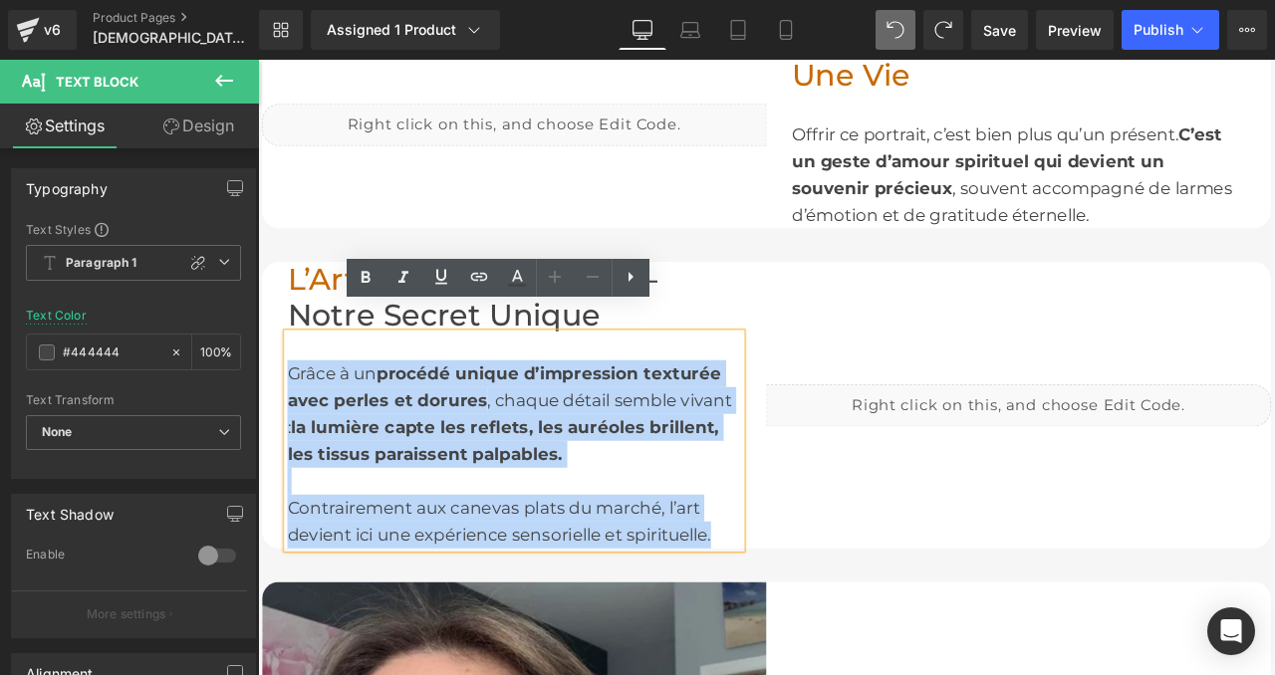
drag, startPoint x: 796, startPoint y: 587, endPoint x: 301, endPoint y: 394, distance: 531.0
click at [301, 394] on div "Grâce à un procédé unique d’impression texturée avec perles et dorures , chaque…" at bounding box center [562, 511] width 538 height 255
click at [620, 500] on div "Grâce à un procédé unique d’impression texturée avec perles et dorures , chaque…" at bounding box center [562, 511] width 538 height 255
drag, startPoint x: 799, startPoint y: 596, endPoint x: 295, endPoint y: 405, distance: 538.7
click at [295, 405] on div "Grâce à un procédé unique d’impression texturée avec perles et dorures , chaque…" at bounding box center [562, 511] width 538 height 255
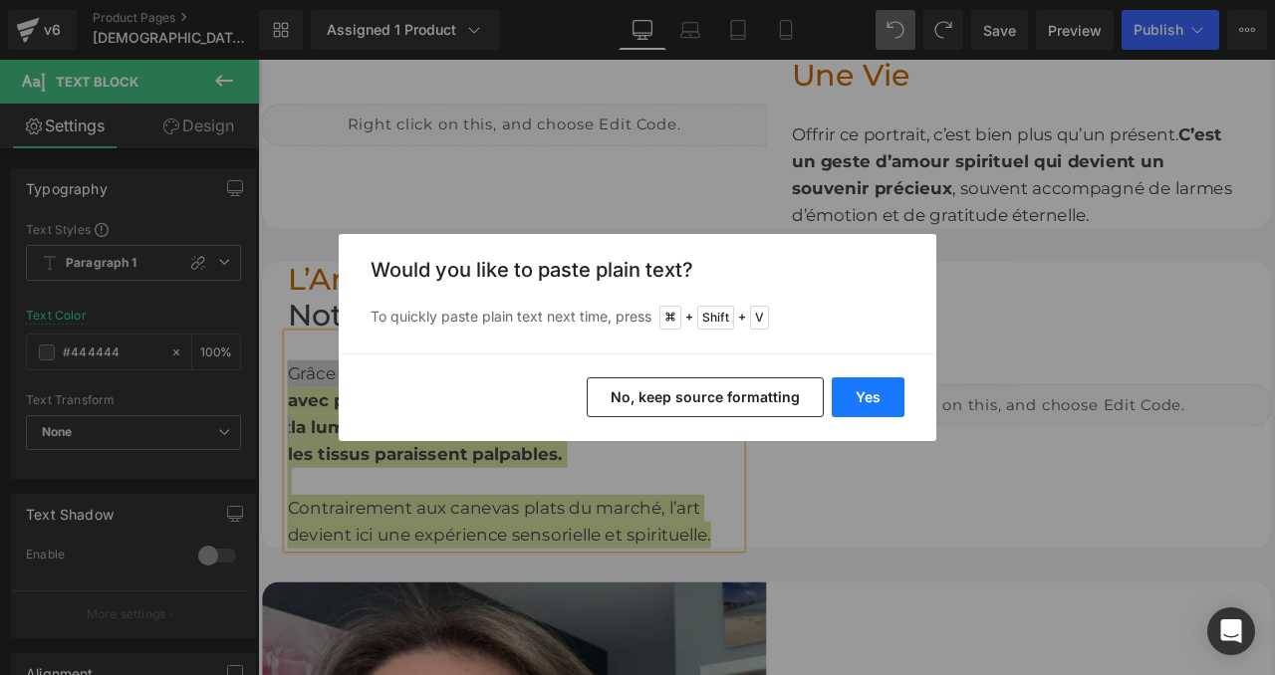
click at [854, 389] on button "Yes" at bounding box center [868, 397] width 73 height 40
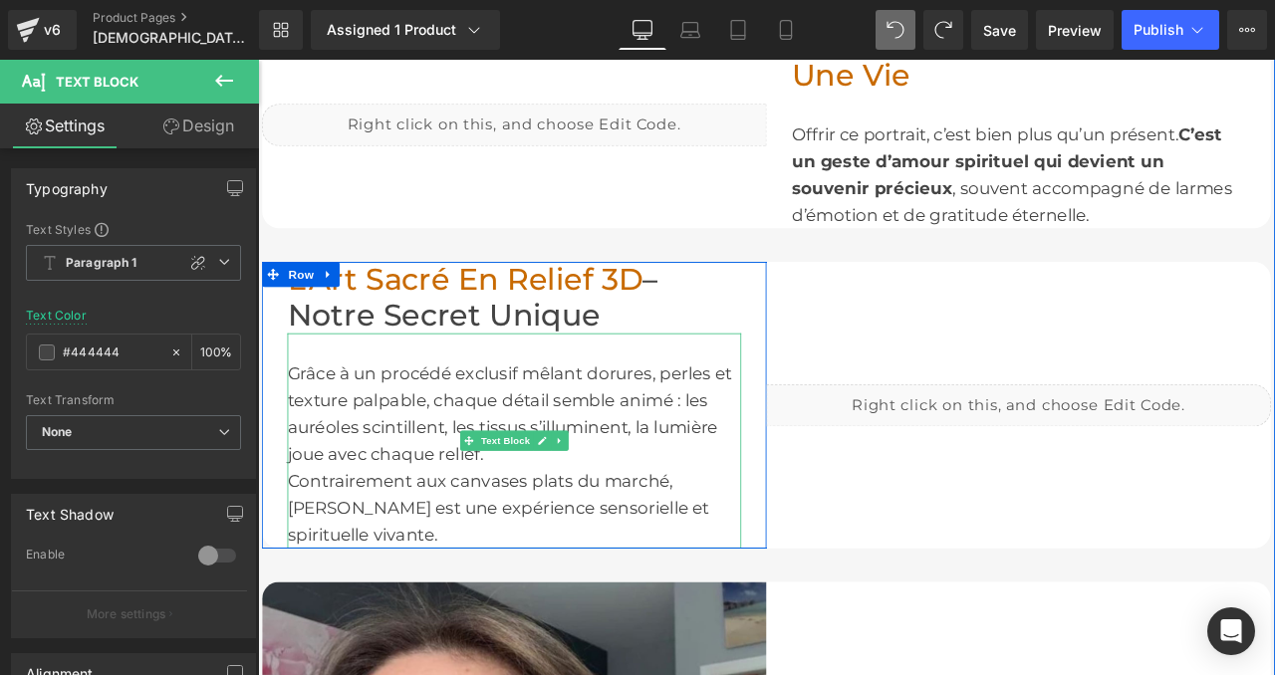
click at [712, 493] on div "Grâce à un procédé exclusif mêlant dorures, perles et texture palpable, chaque …" at bounding box center [562, 511] width 538 height 255
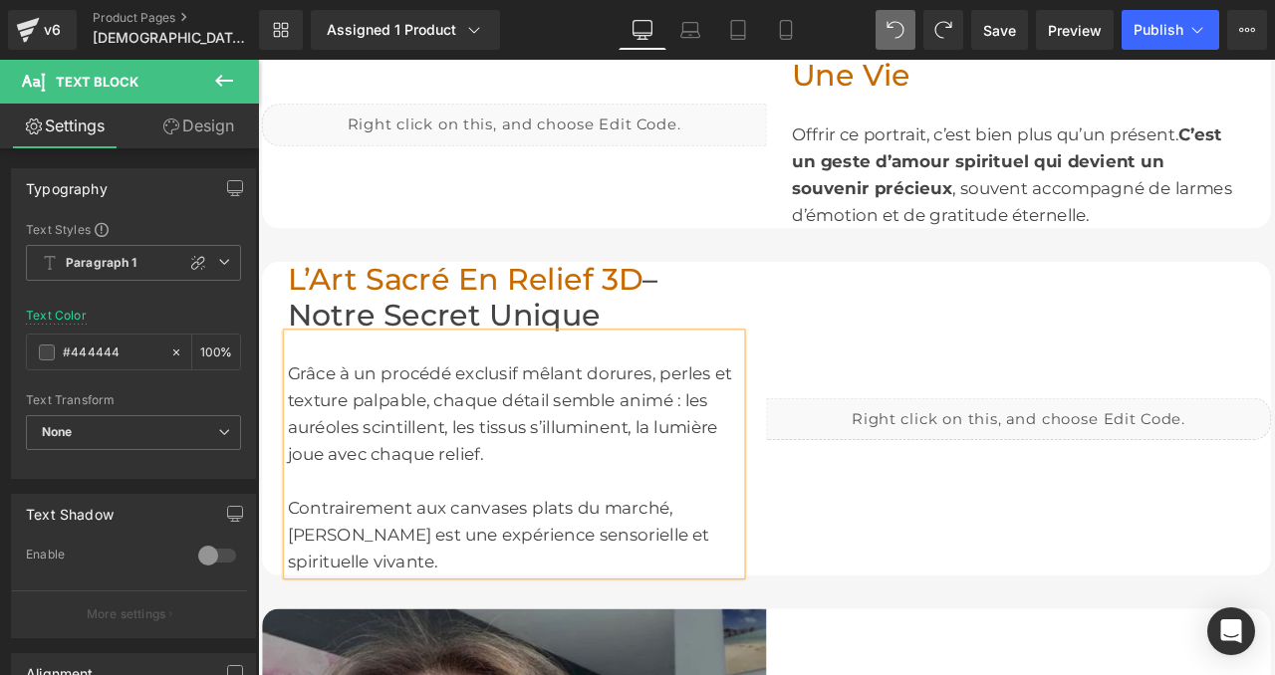
click at [570, 576] on div "Contrairement aux canvases plats du marché, [PERSON_NAME] est une expérience se…" at bounding box center [562, 624] width 538 height 96
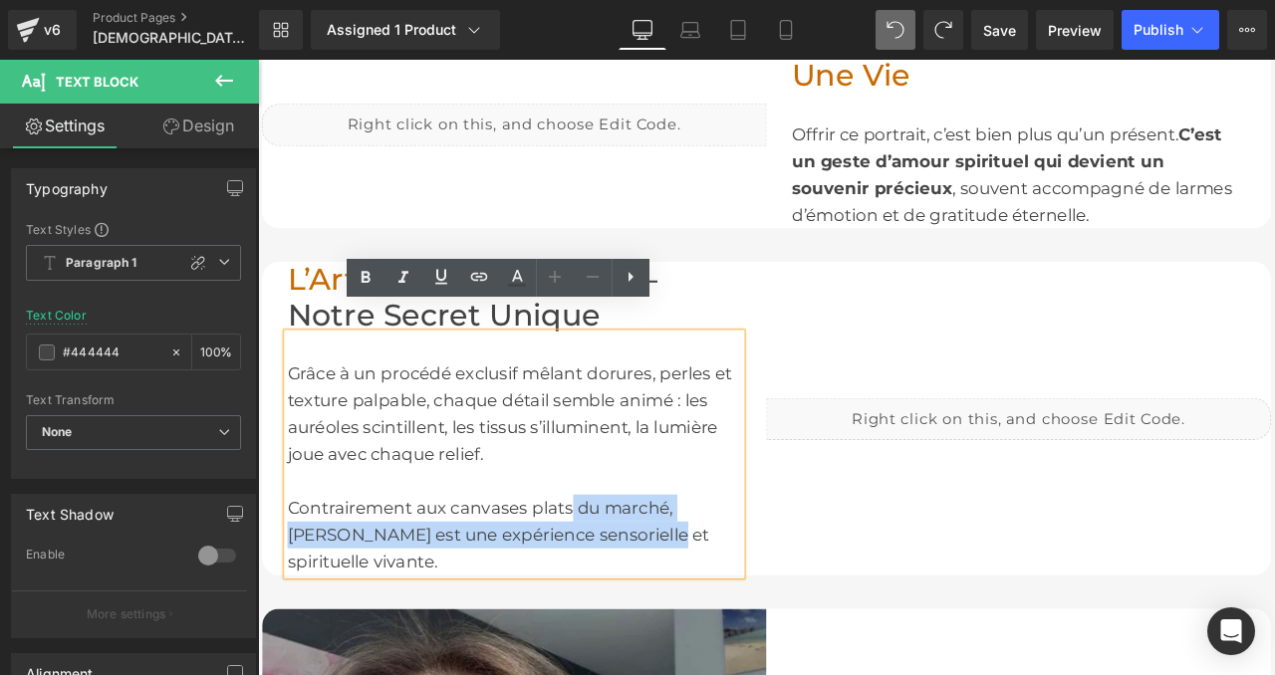
drag, startPoint x: 629, startPoint y: 563, endPoint x: 681, endPoint y: 578, distance: 53.9
click at [681, 578] on div "Contrairement aux canvases plats du marché, [PERSON_NAME] est une expérience se…" at bounding box center [562, 624] width 538 height 96
click at [727, 576] on div "Contrairement aux canvases plats du marché, [PERSON_NAME] est une expérience se…" at bounding box center [562, 624] width 538 height 96
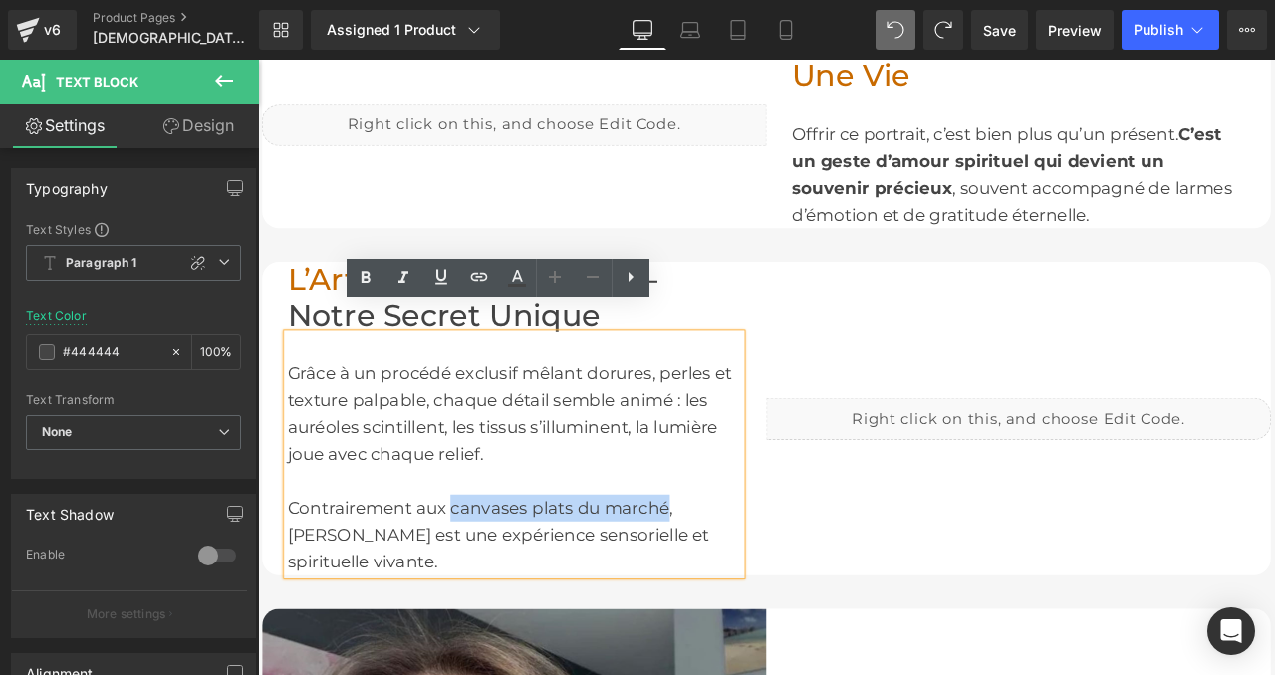
drag, startPoint x: 740, startPoint y: 557, endPoint x: 488, endPoint y: 555, distance: 252.0
click at [488, 576] on div "Contrairement aux canvases plats du marché, [PERSON_NAME] est une expérience se…" at bounding box center [562, 624] width 538 height 96
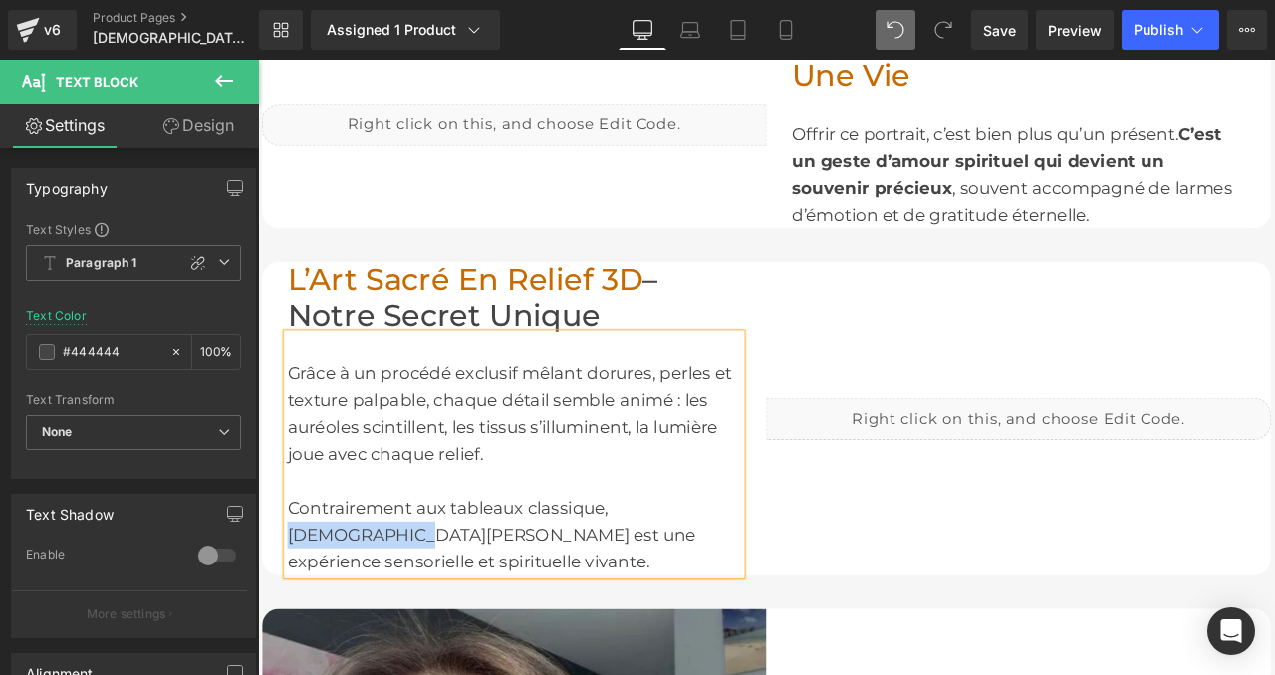
drag, startPoint x: 680, startPoint y: 560, endPoint x: 819, endPoint y: 568, distance: 138.7
click at [819, 576] on div "Contrairement aux tableaux classique, [DEMOGRAPHIC_DATA][PERSON_NAME] est une e…" at bounding box center [562, 624] width 538 height 96
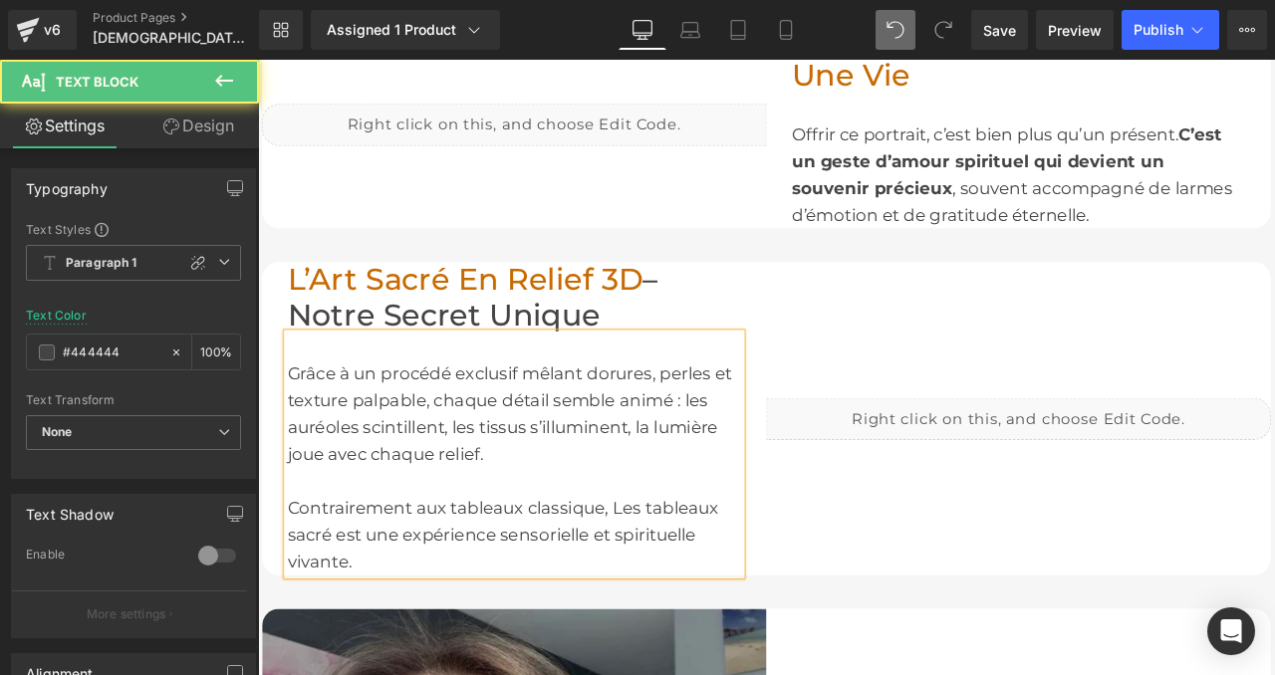
click at [383, 586] on div "Contrairement aux tableaux classique, Les tableaux sacré est une expérience sen…" at bounding box center [562, 624] width 538 height 96
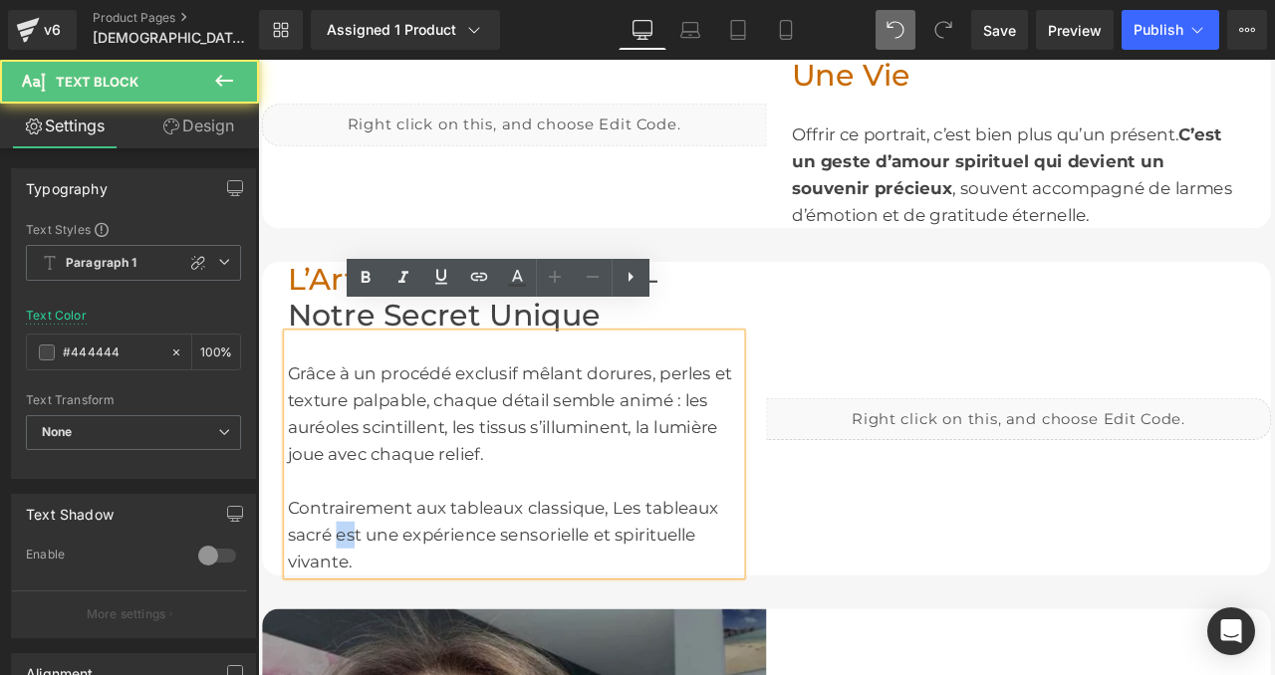
drag, startPoint x: 375, startPoint y: 588, endPoint x: 353, endPoint y: 587, distance: 22.9
click at [353, 587] on div "Contrairement aux tableaux classique, Les tableaux sacré est une expérience sen…" at bounding box center [562, 624] width 538 height 96
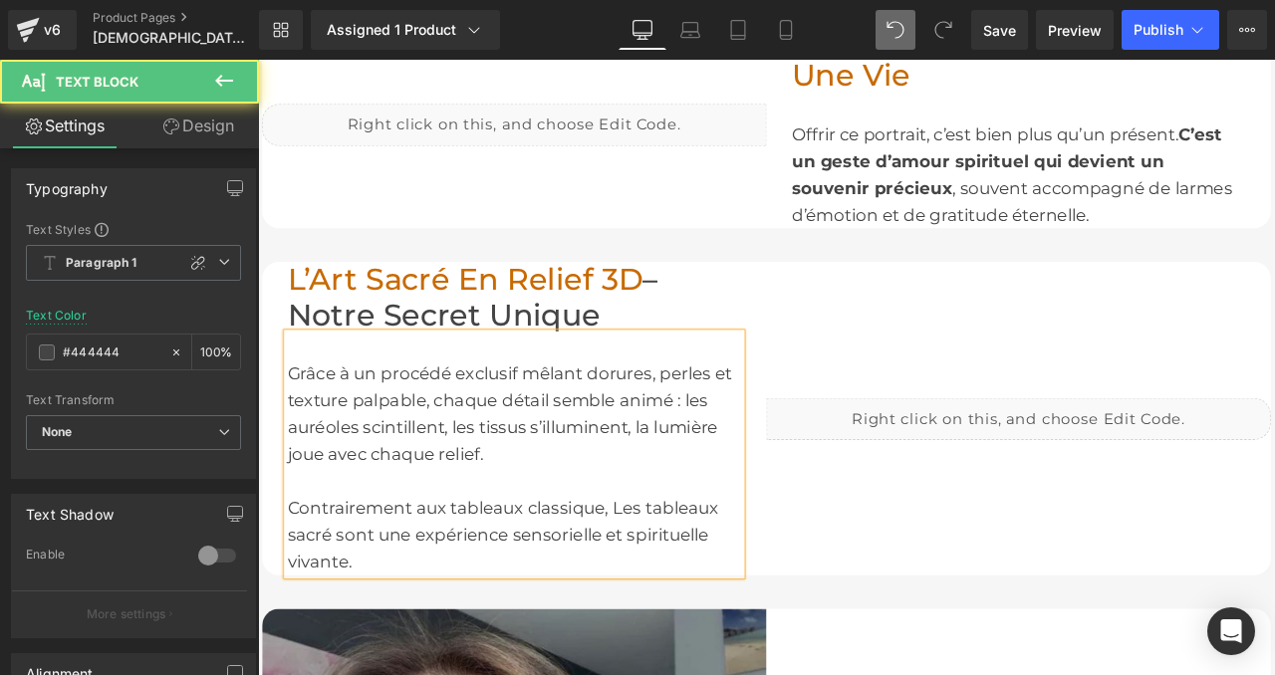
click at [344, 591] on div "Contrairement aux tableaux classique, Les tableaux sacré sont une expérience se…" at bounding box center [562, 624] width 538 height 96
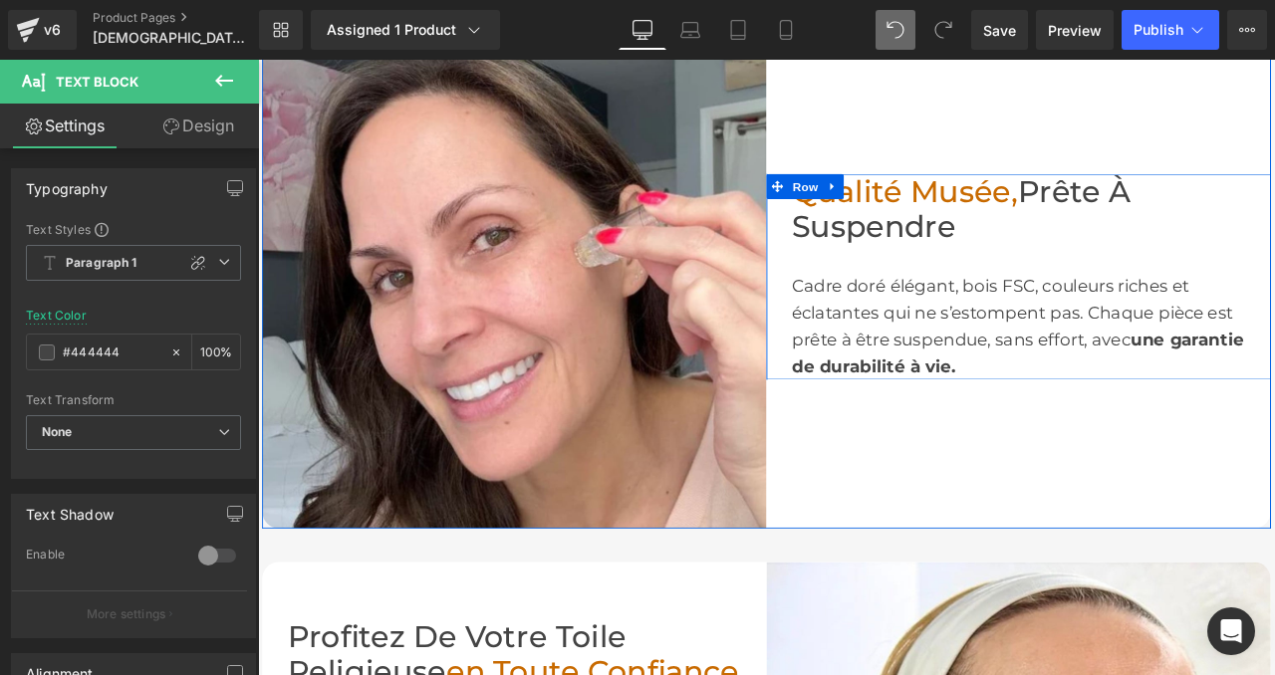
scroll to position [2443, 0]
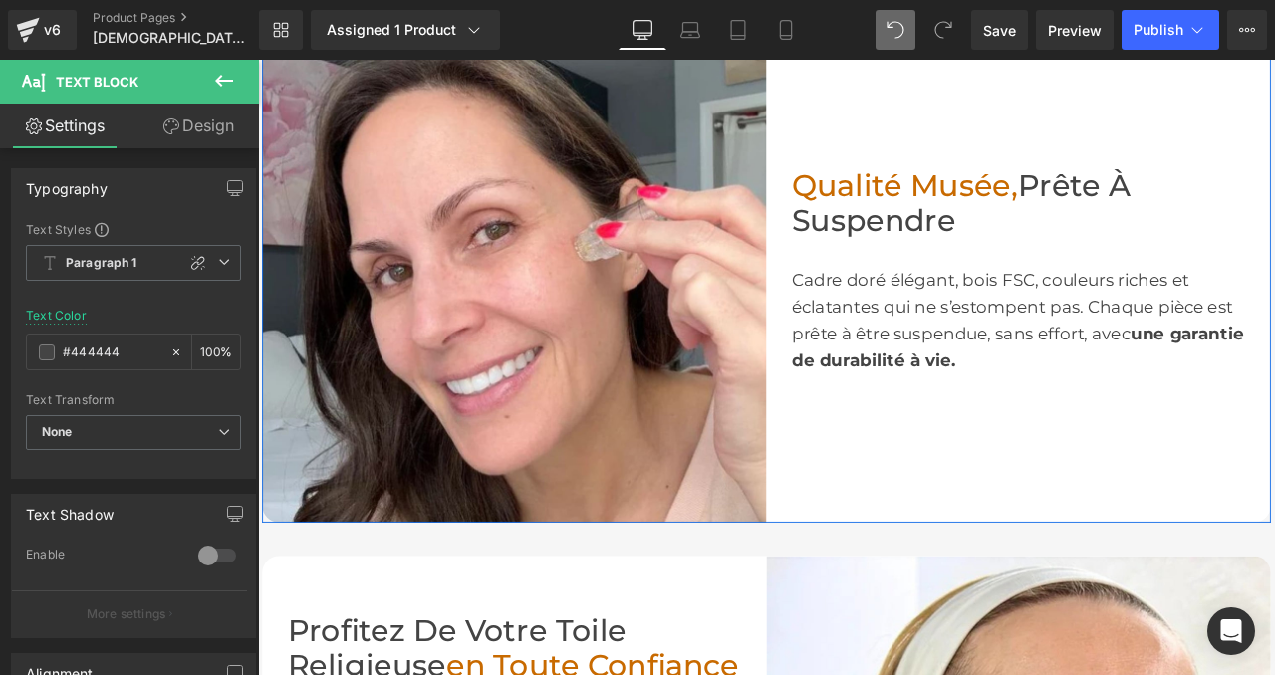
click at [1056, 187] on span "Qualité Musée," at bounding box center [1024, 208] width 268 height 43
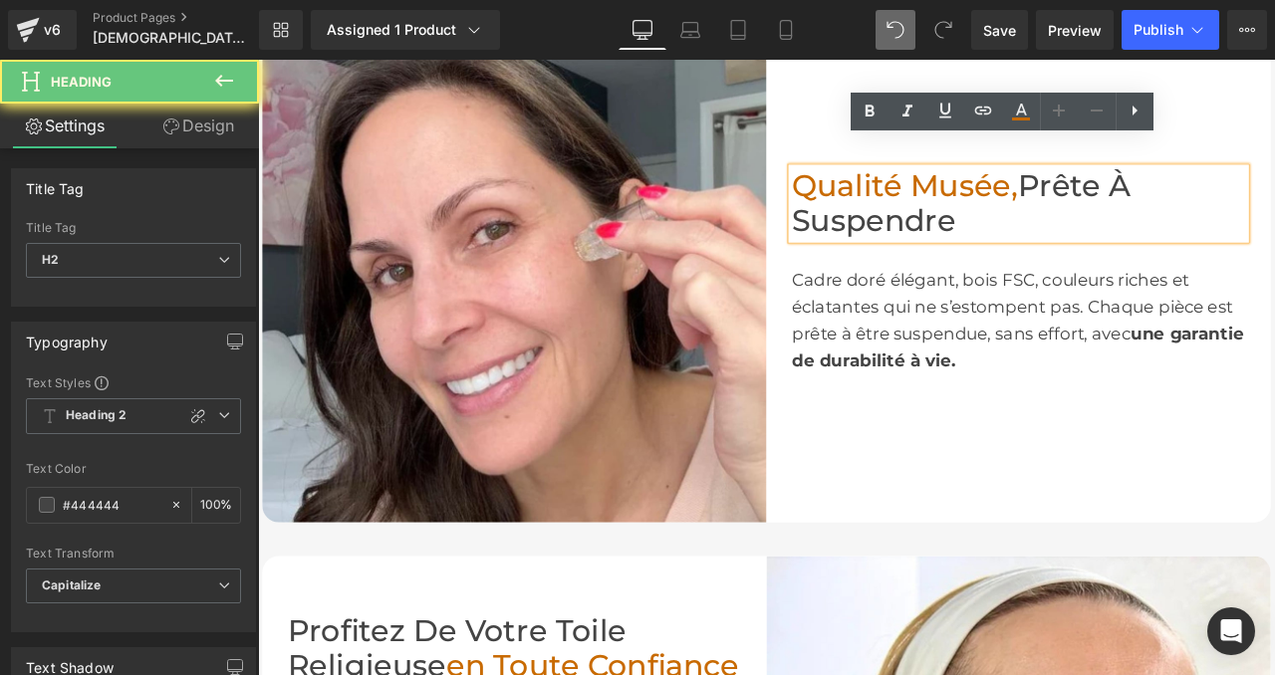
click at [1029, 188] on span "Qualité Musée," at bounding box center [1024, 208] width 268 height 43
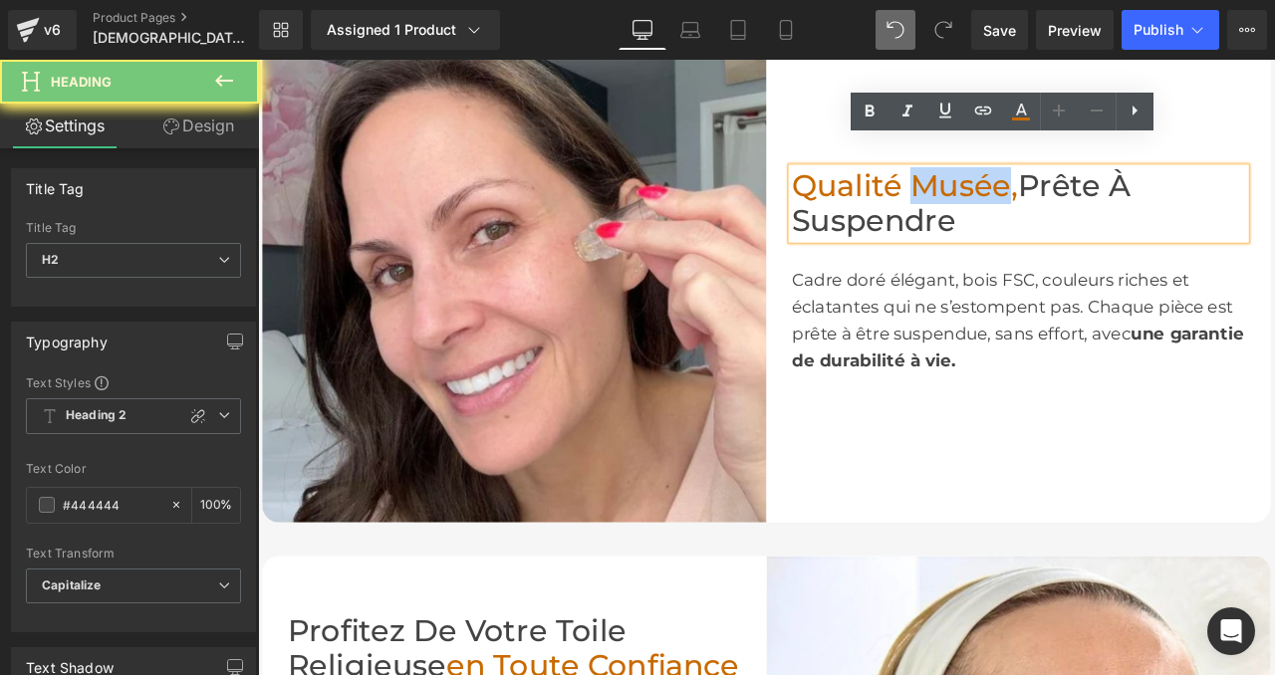
click at [1029, 188] on span "Qualité Musée," at bounding box center [1024, 208] width 268 height 43
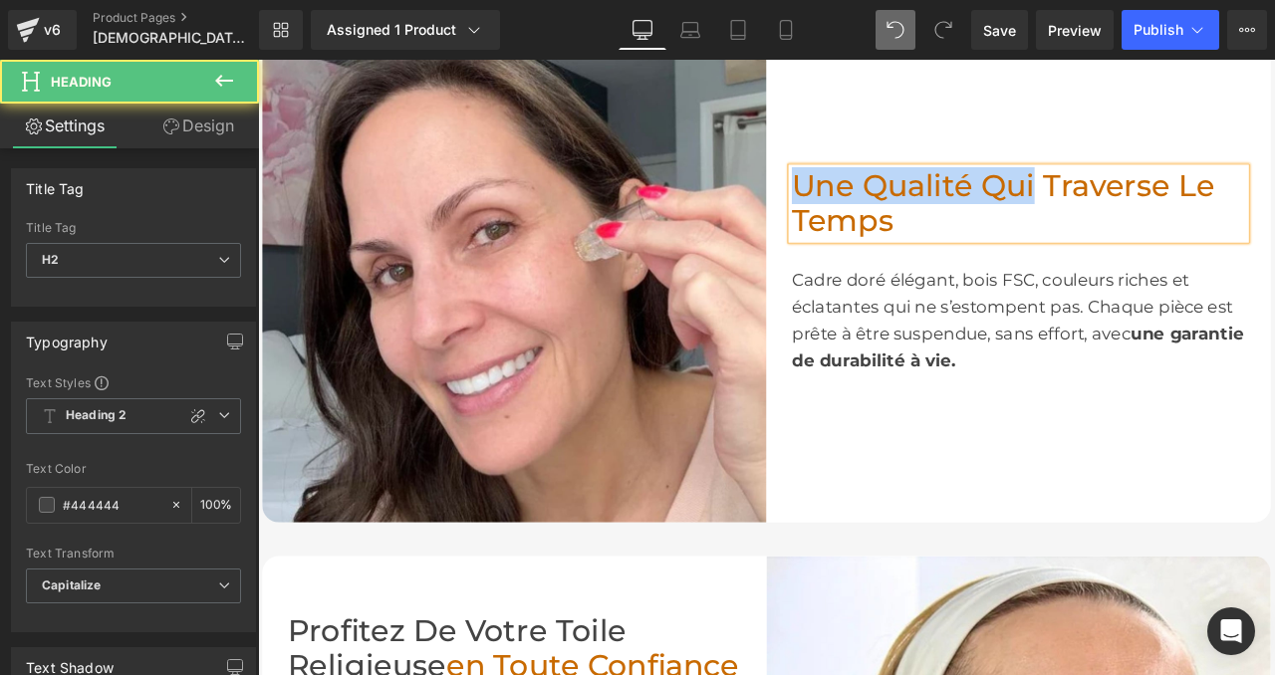
drag, startPoint x: 1176, startPoint y: 176, endPoint x: 896, endPoint y: 169, distance: 280.0
click at [896, 187] on span "Une qualité qui traverse le temps" at bounding box center [1140, 230] width 501 height 86
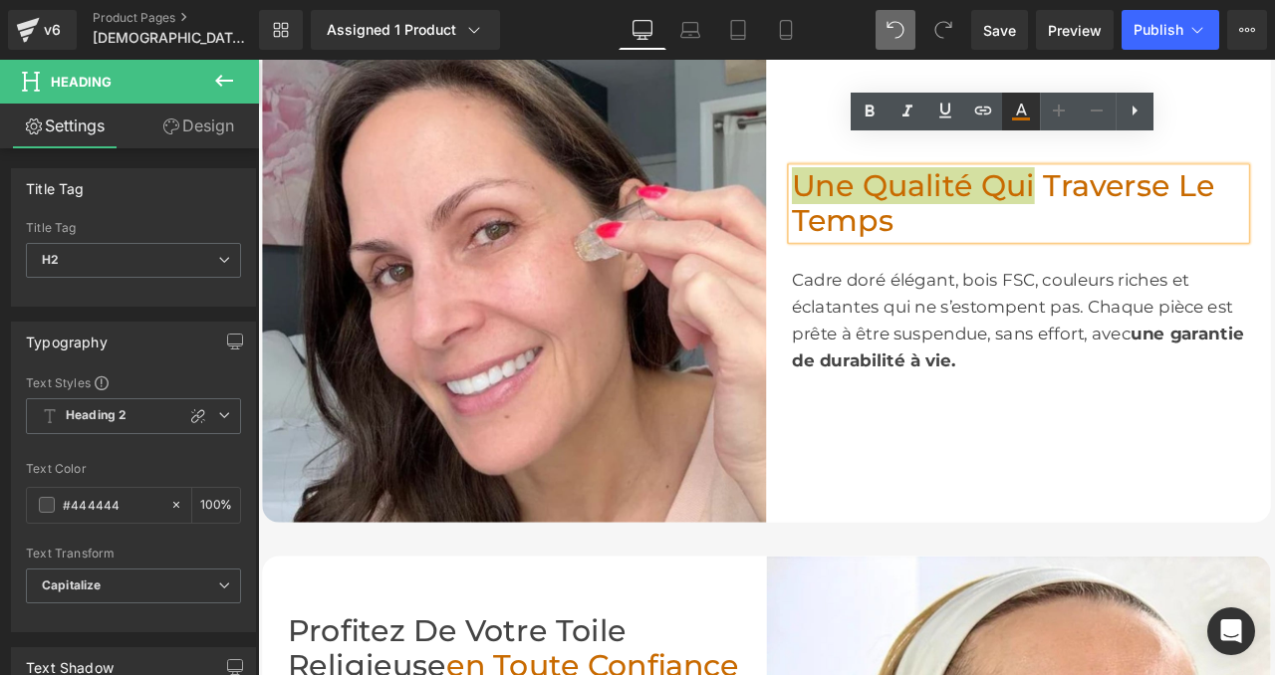
click at [1015, 111] on icon at bounding box center [1021, 112] width 24 height 24
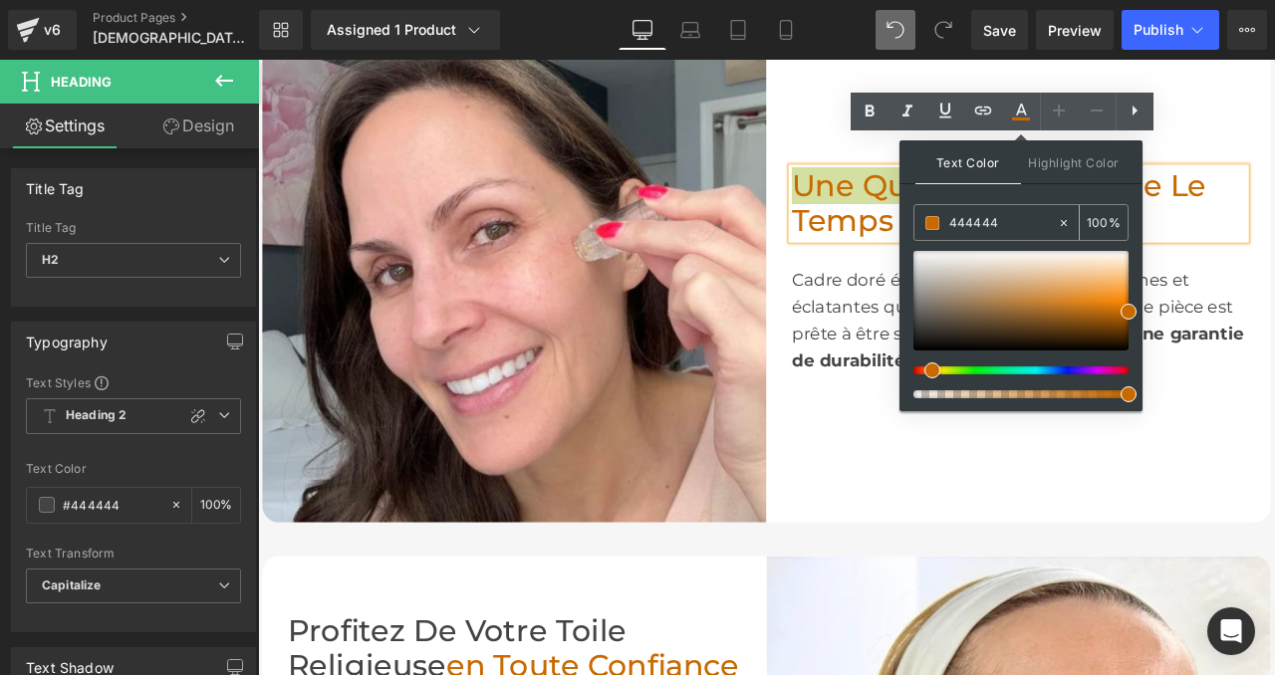
click at [987, 223] on input "444444" at bounding box center [1003, 223] width 108 height 22
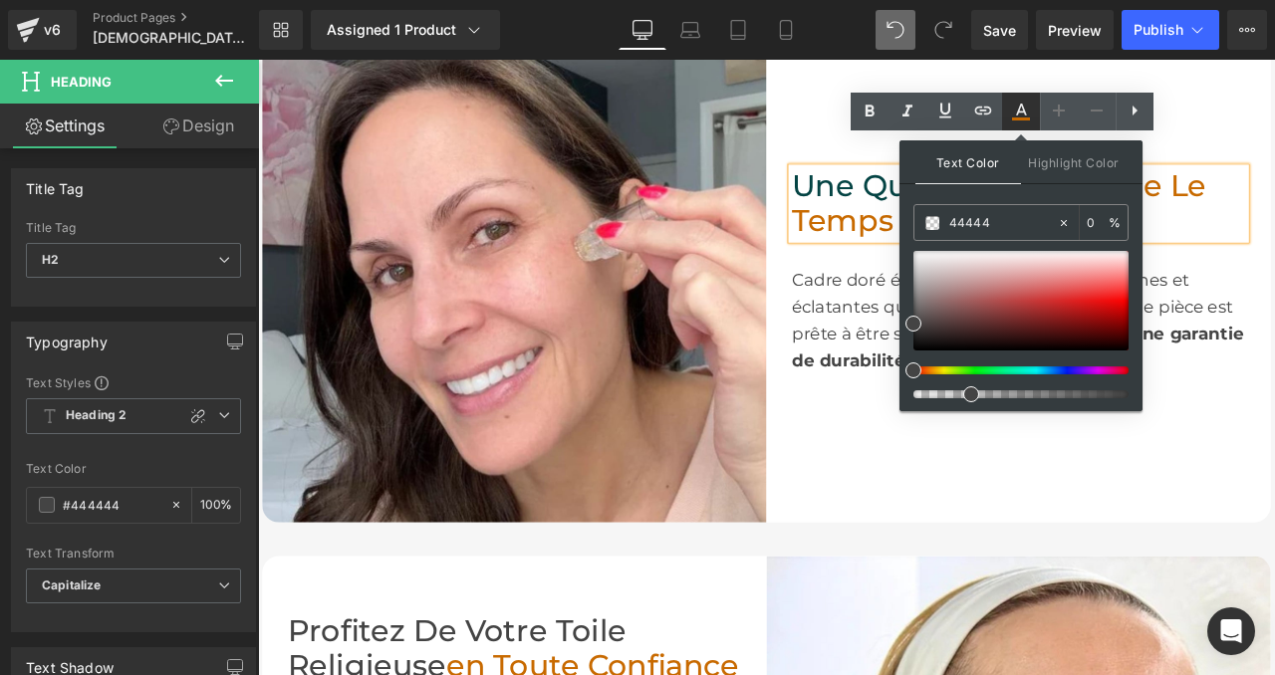
click at [1015, 125] on link at bounding box center [1021, 112] width 38 height 38
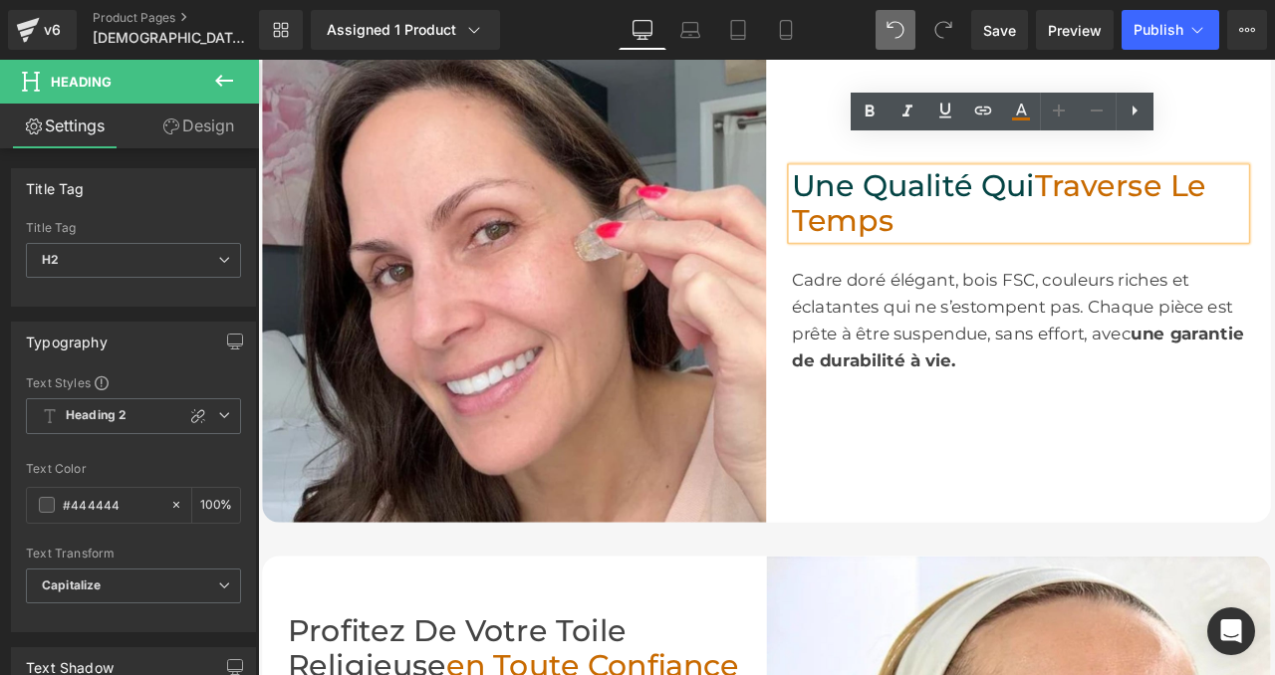
click at [1097, 219] on h2 "Une qualité qui traverse le temps" at bounding box center [1159, 230] width 538 height 85
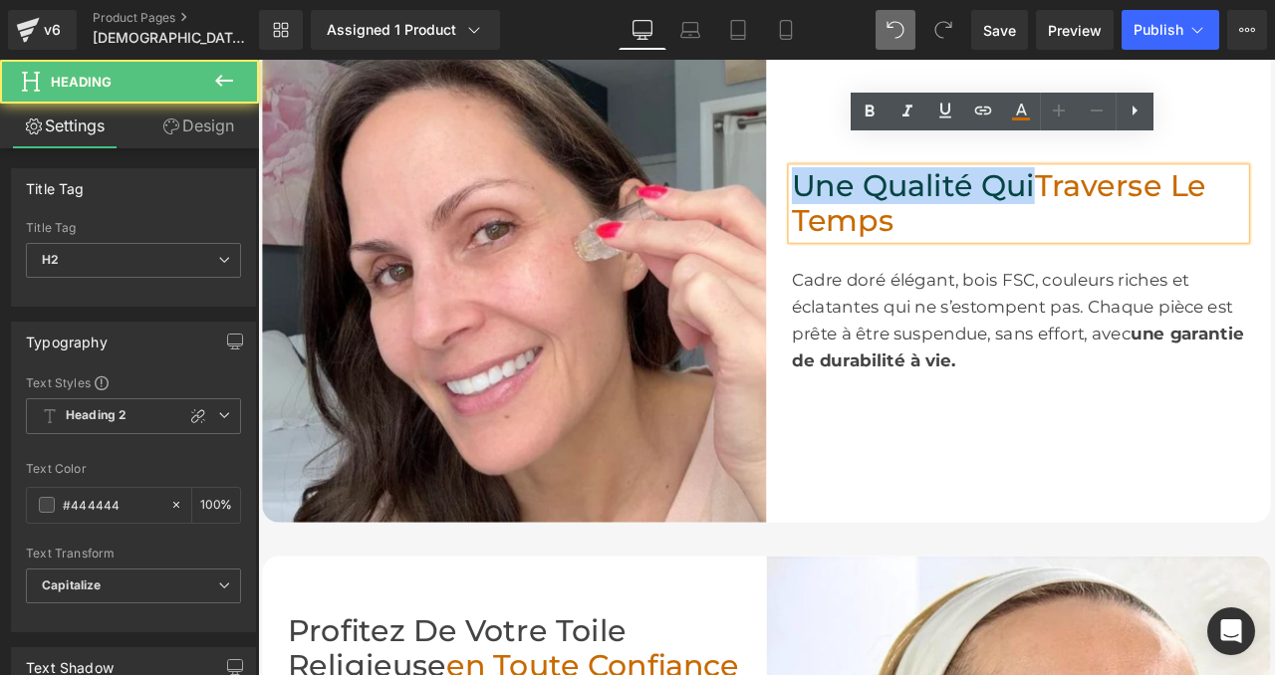
drag, startPoint x: 1174, startPoint y: 176, endPoint x: 899, endPoint y: 178, distance: 274.9
click at [899, 187] on span "Une qualité qui" at bounding box center [1034, 208] width 288 height 43
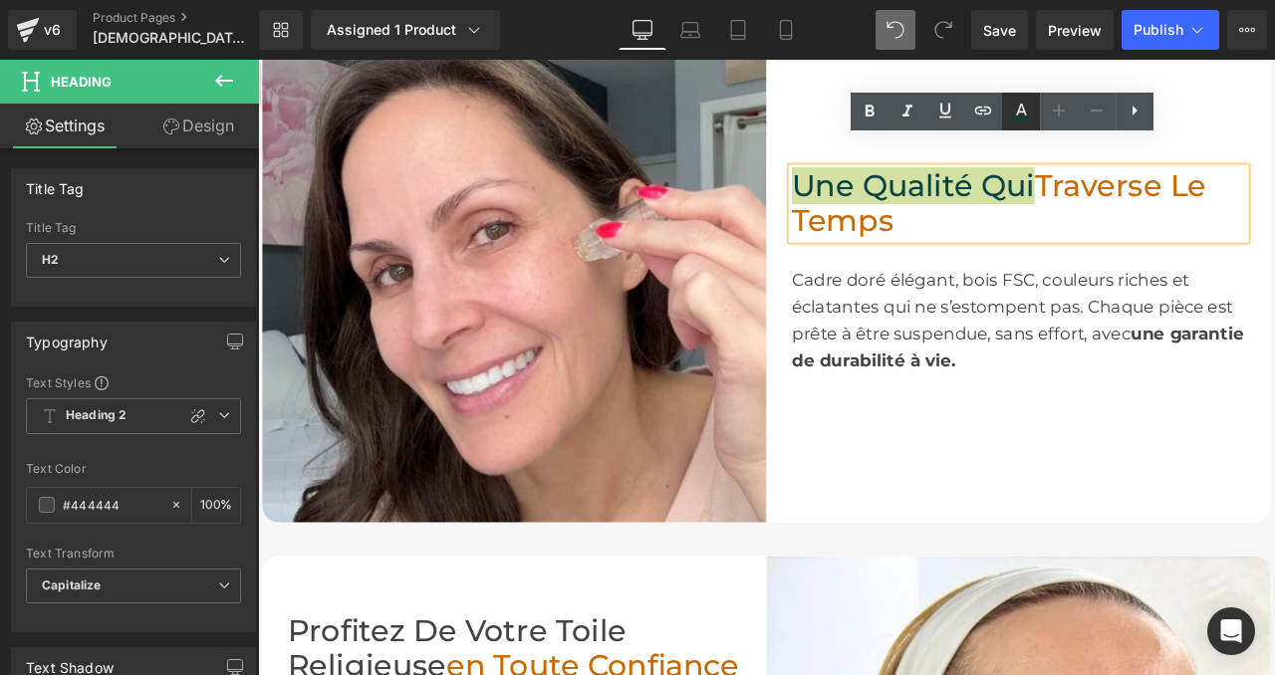
click at [1009, 102] on icon at bounding box center [1021, 112] width 24 height 24
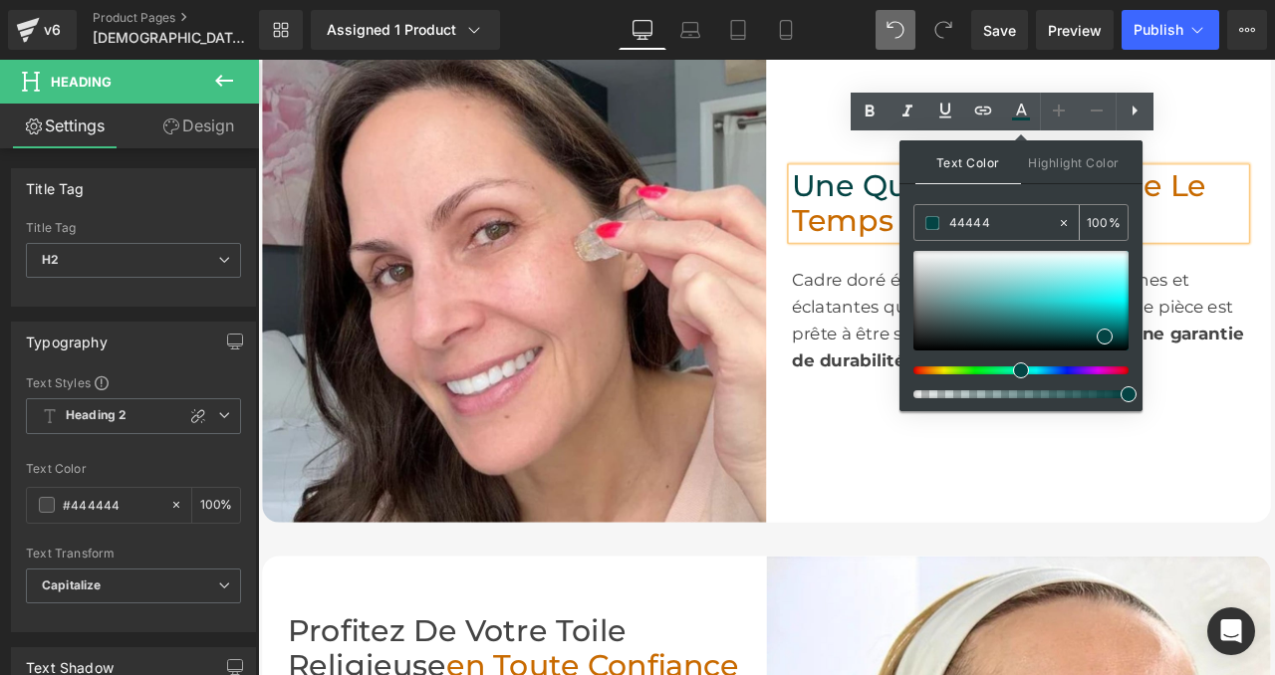
click at [998, 219] on input "44444" at bounding box center [1003, 223] width 108 height 22
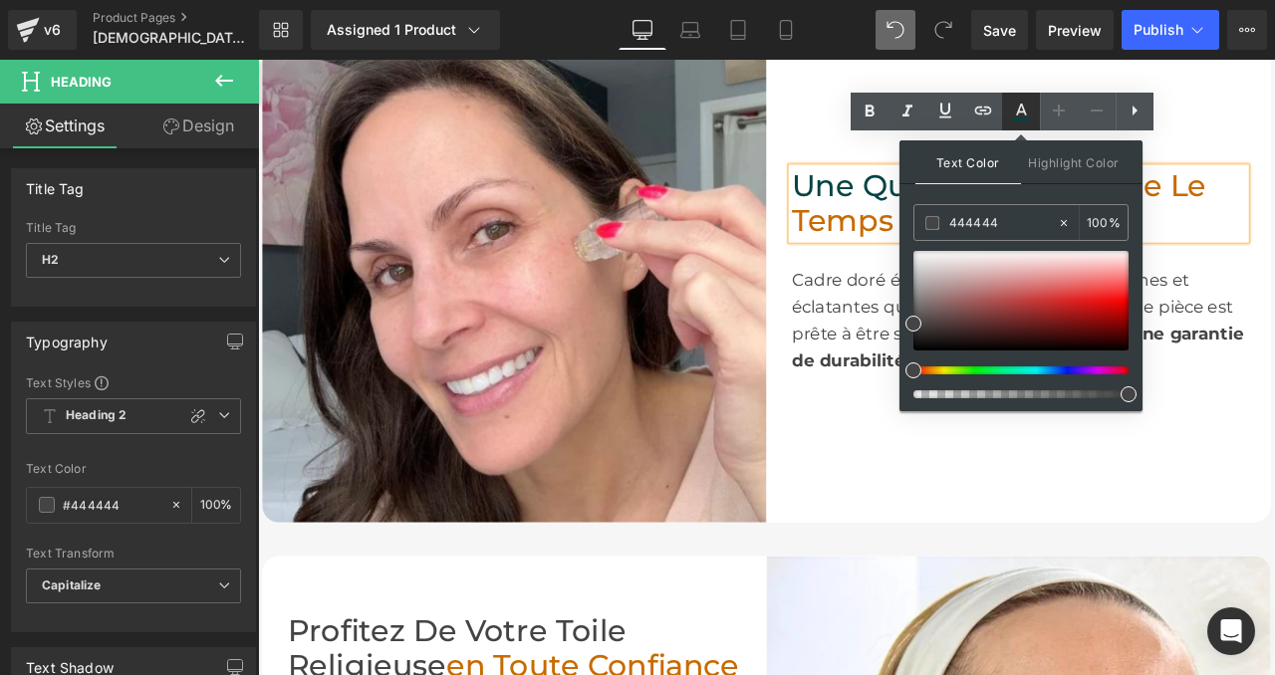
type input "444444"
click at [1021, 111] on icon at bounding box center [1021, 112] width 24 height 24
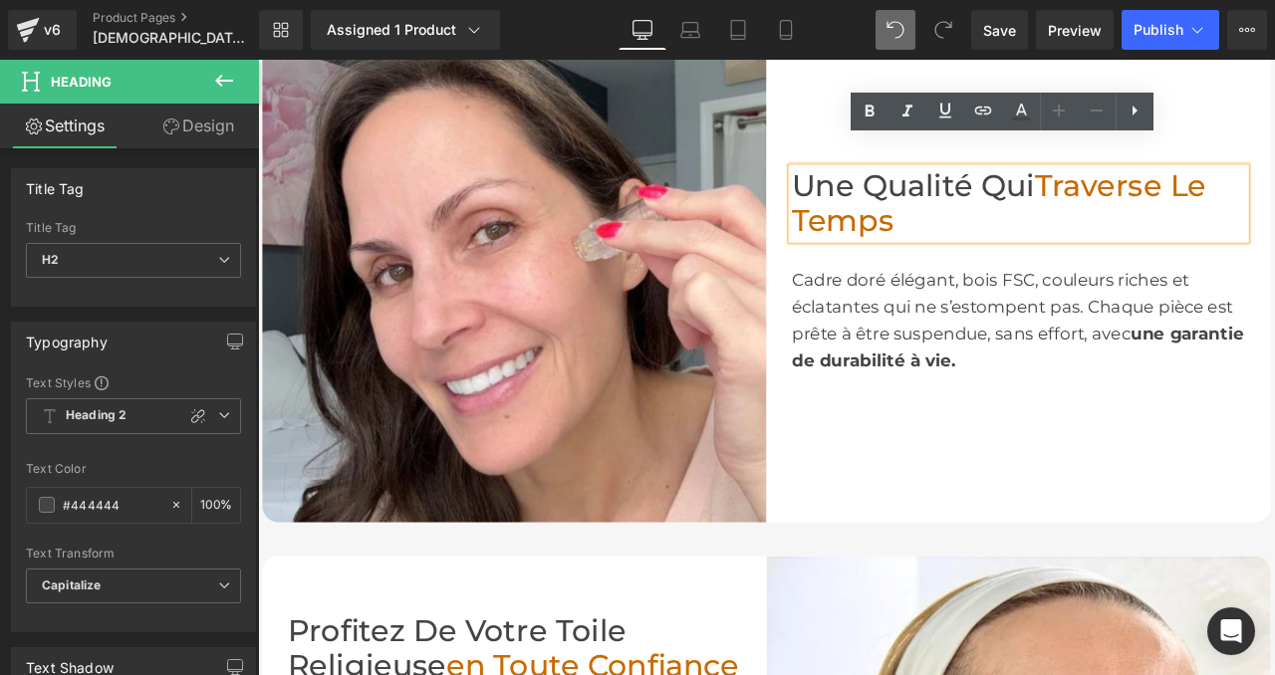
click at [1093, 305] on div "Cadre doré élégant, bois FSC, couleurs riches et éclatantes qui ne s’estompent …" at bounding box center [1159, 368] width 538 height 127
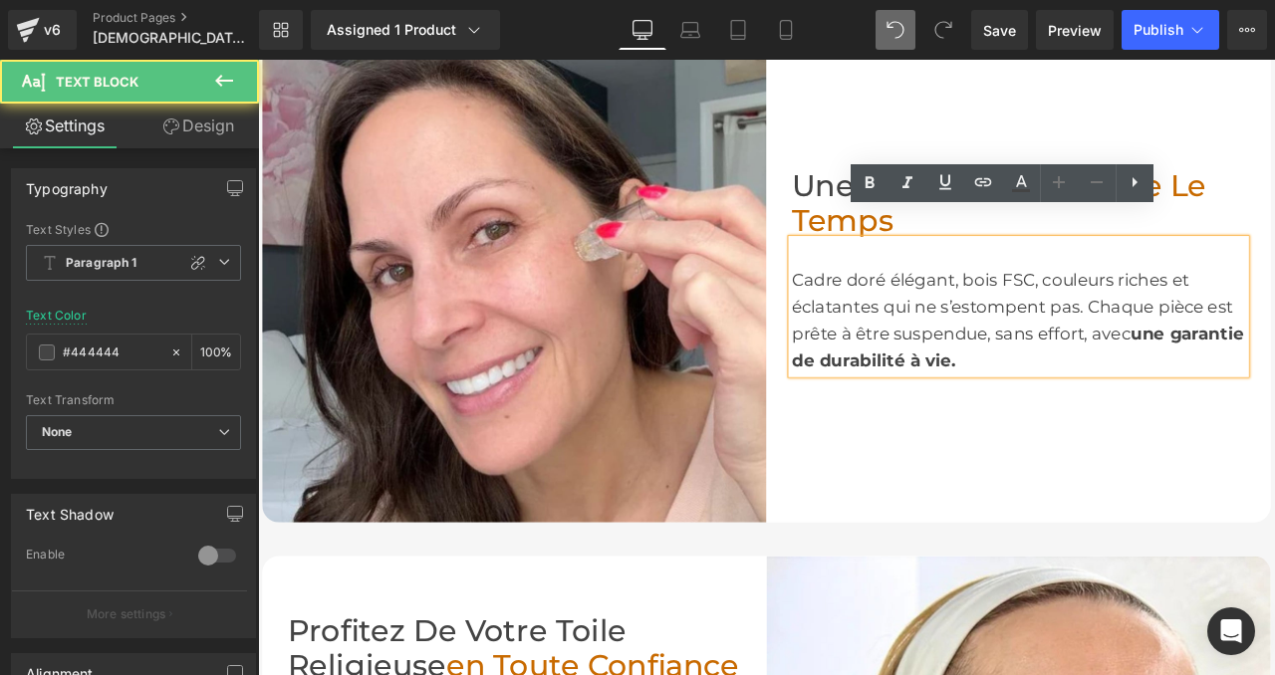
click at [1119, 365] on div "Cadre doré élégant, bois FSC, couleurs riches et éclatantes qui ne s’estompent …" at bounding box center [1159, 368] width 538 height 127
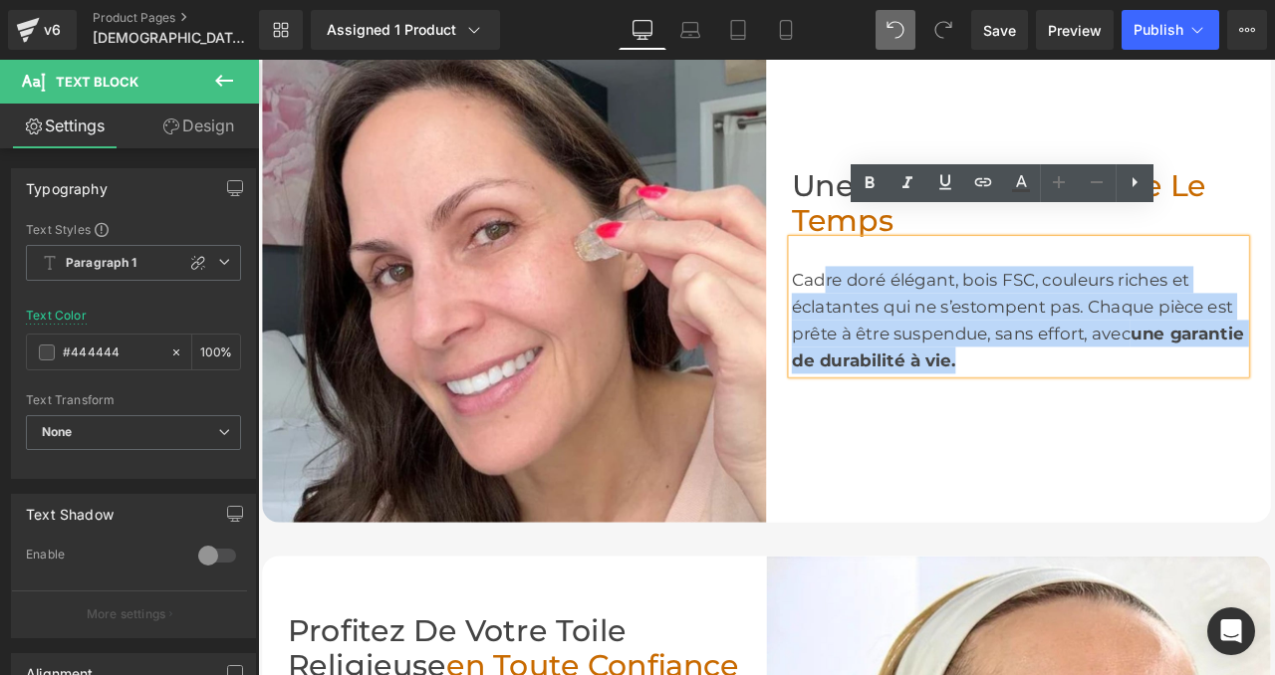
drag, startPoint x: 1192, startPoint y: 381, endPoint x: 929, endPoint y: 293, distance: 277.5
click at [929, 305] on div "Cadre doré élégant, bois FSC, couleurs riches et éclatantes qui ne s’estompent …" at bounding box center [1159, 368] width 538 height 127
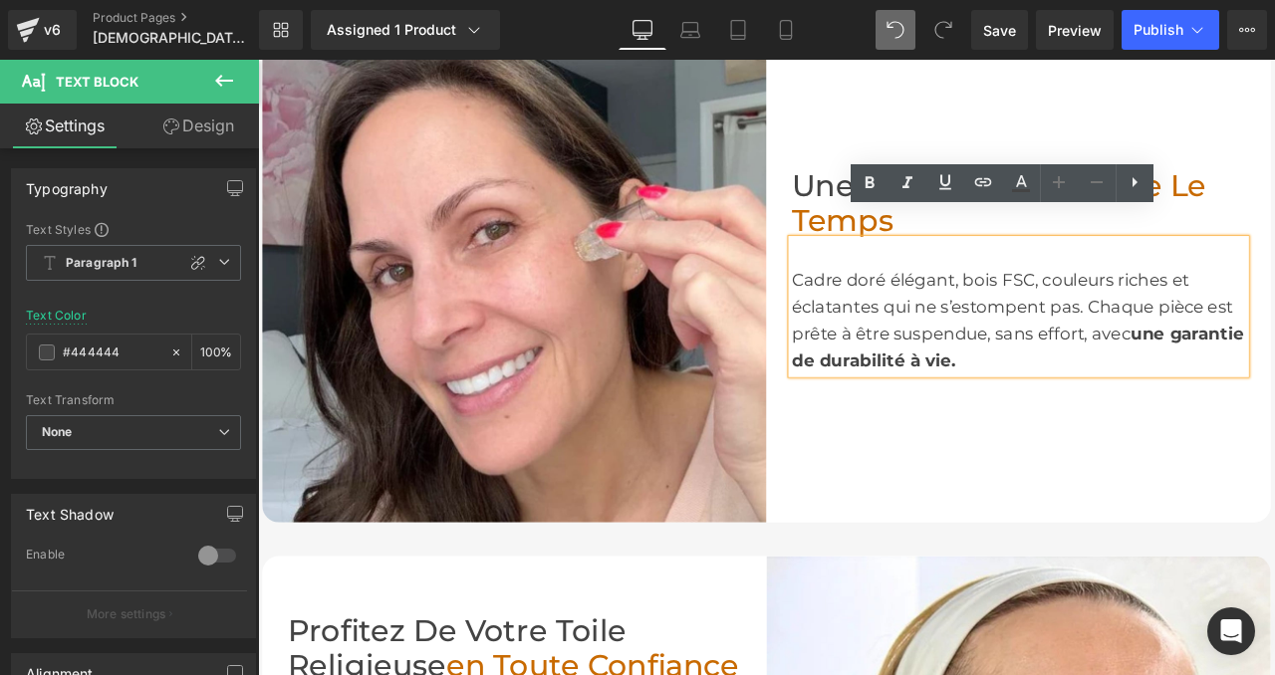
click at [892, 305] on div "Cadre doré élégant, bois FSC, couleurs riches et éclatantes qui ne s’estompent …" at bounding box center [1159, 368] width 538 height 127
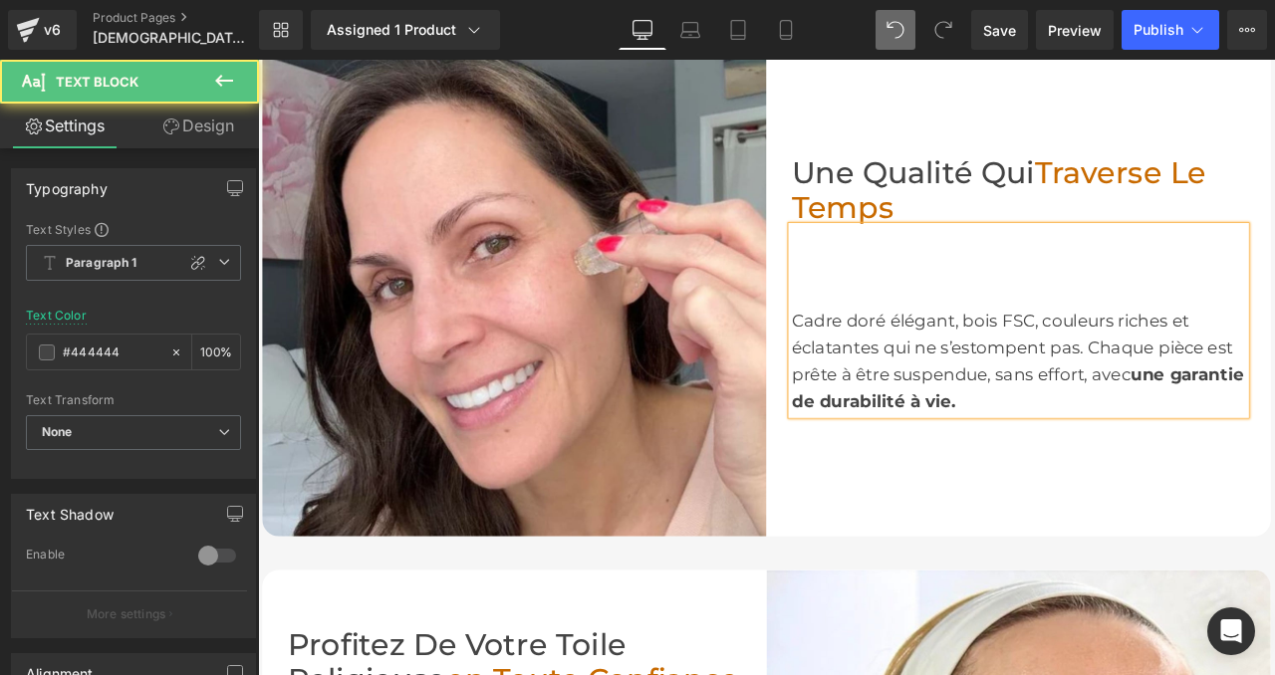
scroll to position [2411, 0]
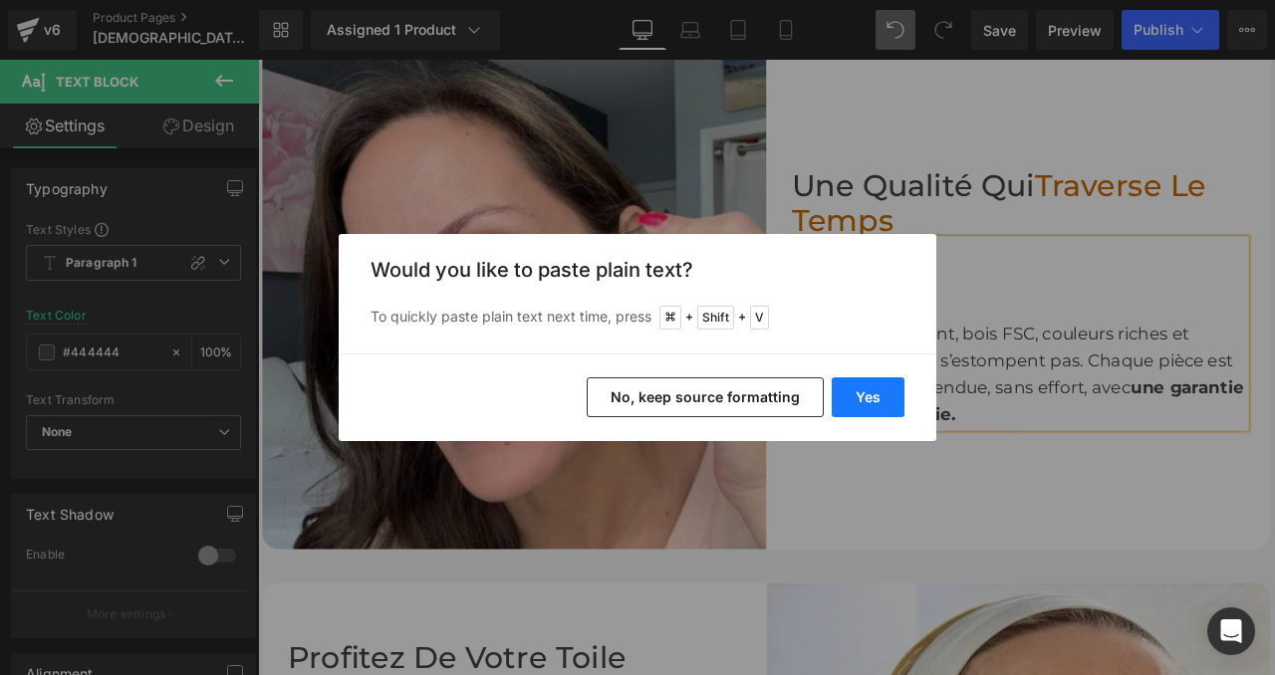
click at [873, 383] on button "Yes" at bounding box center [868, 397] width 73 height 40
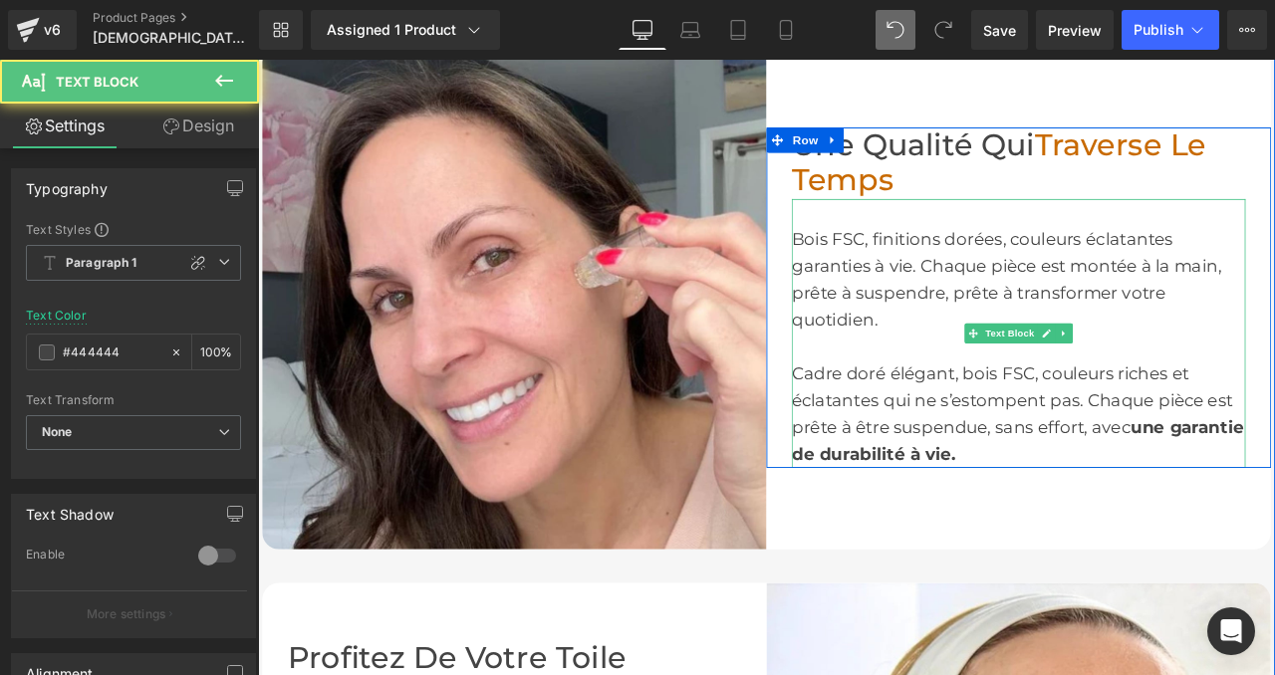
click at [968, 305] on div "Bois FSC, finitions dorées, couleurs éclatantes garanties à vie. Chaque pièce e…" at bounding box center [1159, 400] width 538 height 287
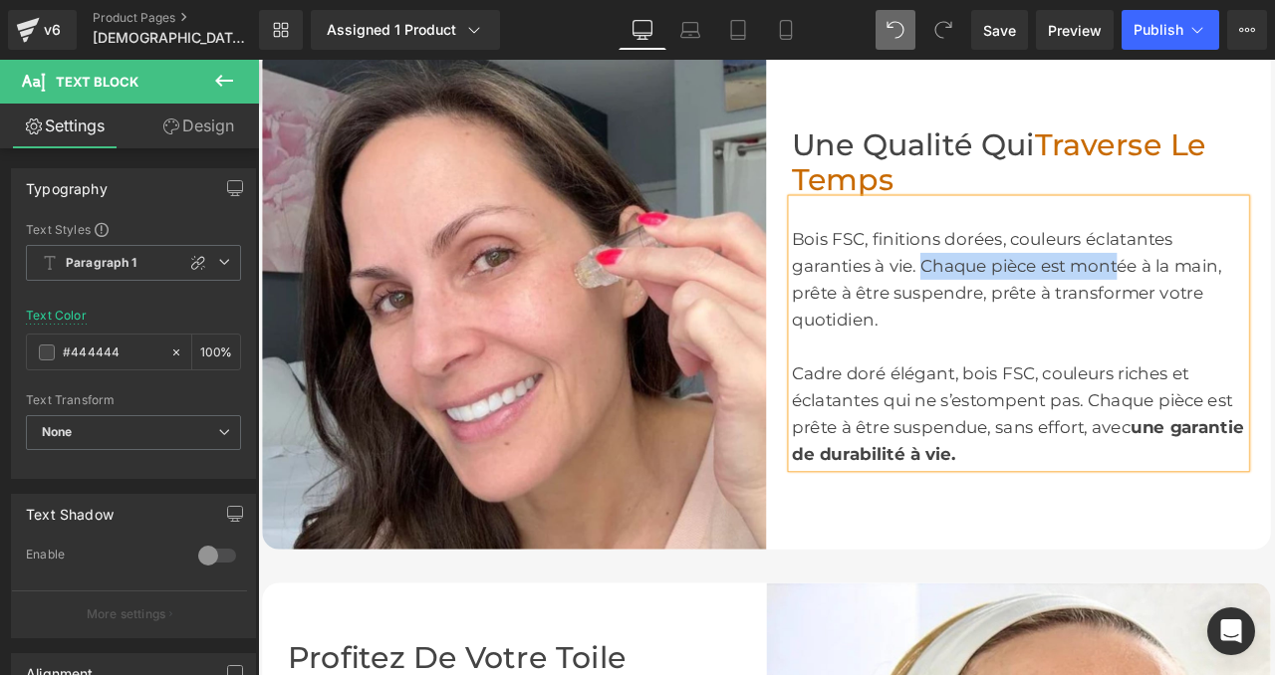
drag, startPoint x: 1045, startPoint y: 269, endPoint x: 1275, endPoint y: 278, distance: 230.2
click at [1274, 278] on div "Bois FSC, finitions dorées, couleurs éclatantes garanties à vie. Chaque pièce e…" at bounding box center [1159, 400] width 538 height 287
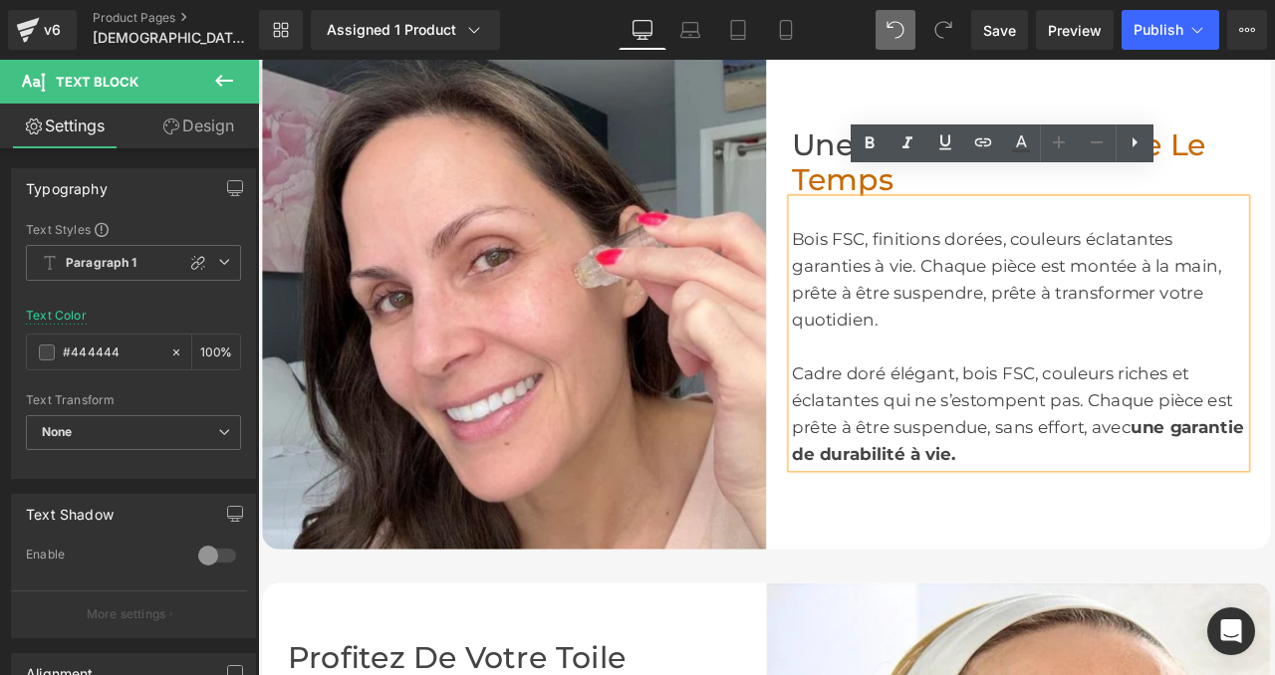
click at [1128, 307] on div "Bois FSC, finitions dorées, couleurs éclatantes garanties à vie. Chaque pièce e…" at bounding box center [1159, 400] width 538 height 287
drag, startPoint x: 1126, startPoint y: 307, endPoint x: 1042, endPoint y: 338, distance: 90.1
click at [1042, 338] on div "Bois FSC, finitions dorées, couleurs éclatantes garanties à vie. Chaque pièce e…" at bounding box center [1159, 400] width 538 height 287
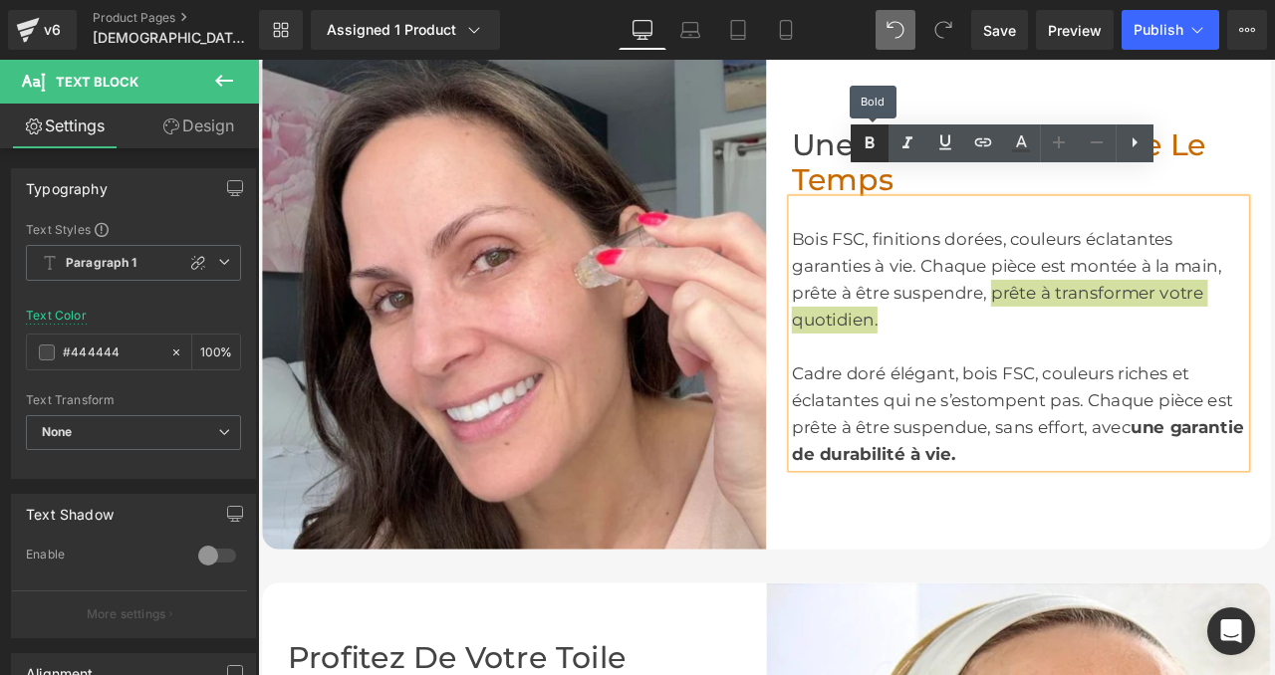
click at [863, 134] on icon at bounding box center [870, 143] width 24 height 24
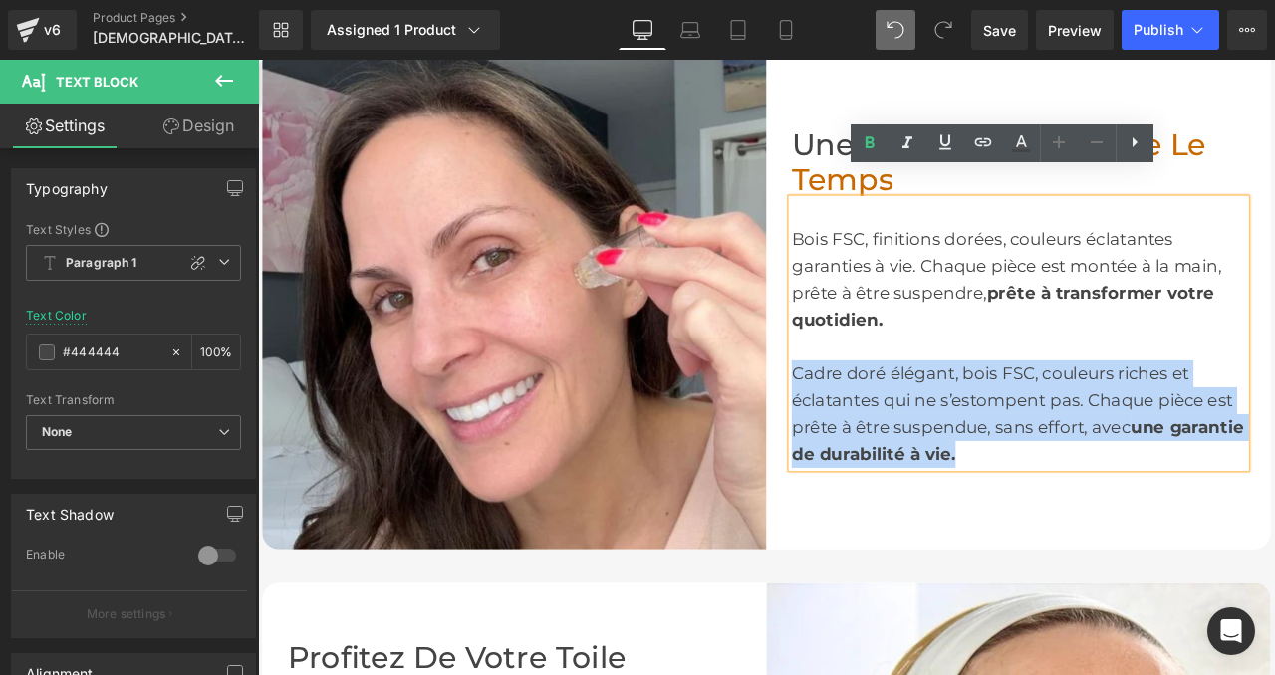
drag, startPoint x: 1185, startPoint y: 495, endPoint x: 894, endPoint y: 401, distance: 305.5
click at [894, 401] on div "Bois FSC, finitions dorées, couleurs éclatantes garanties à vie. Chaque pièce e…" at bounding box center [1159, 400] width 538 height 287
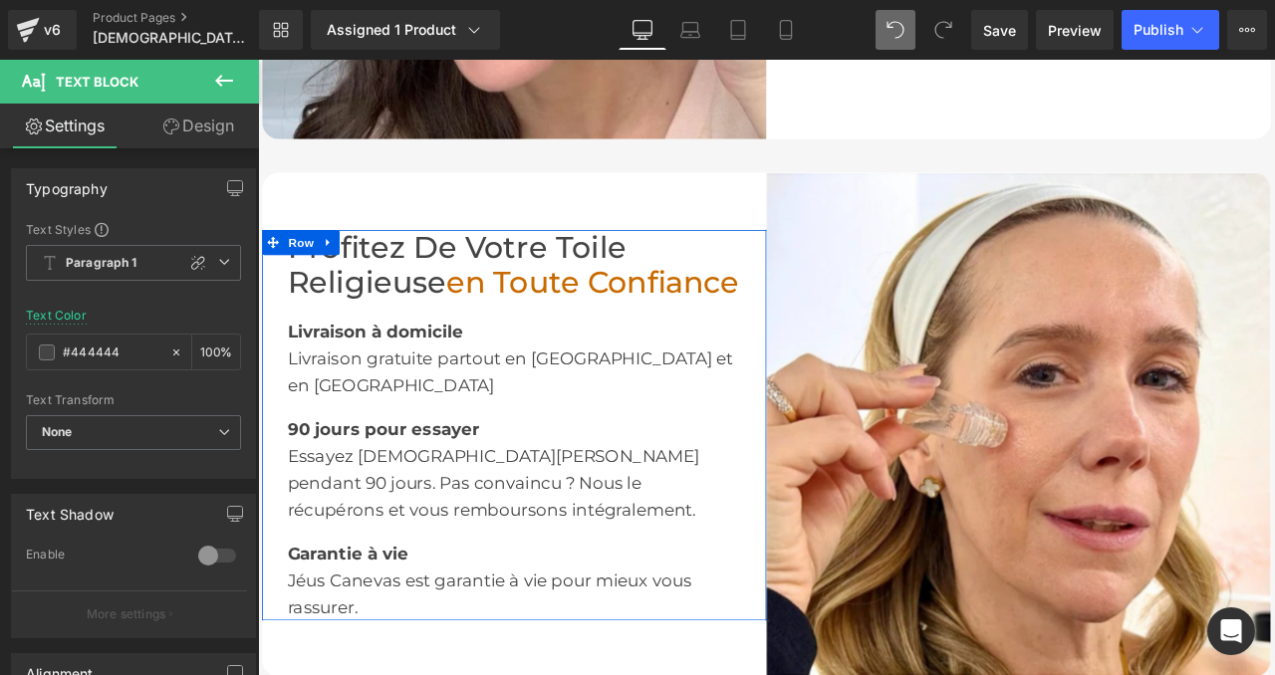
scroll to position [2900, 0]
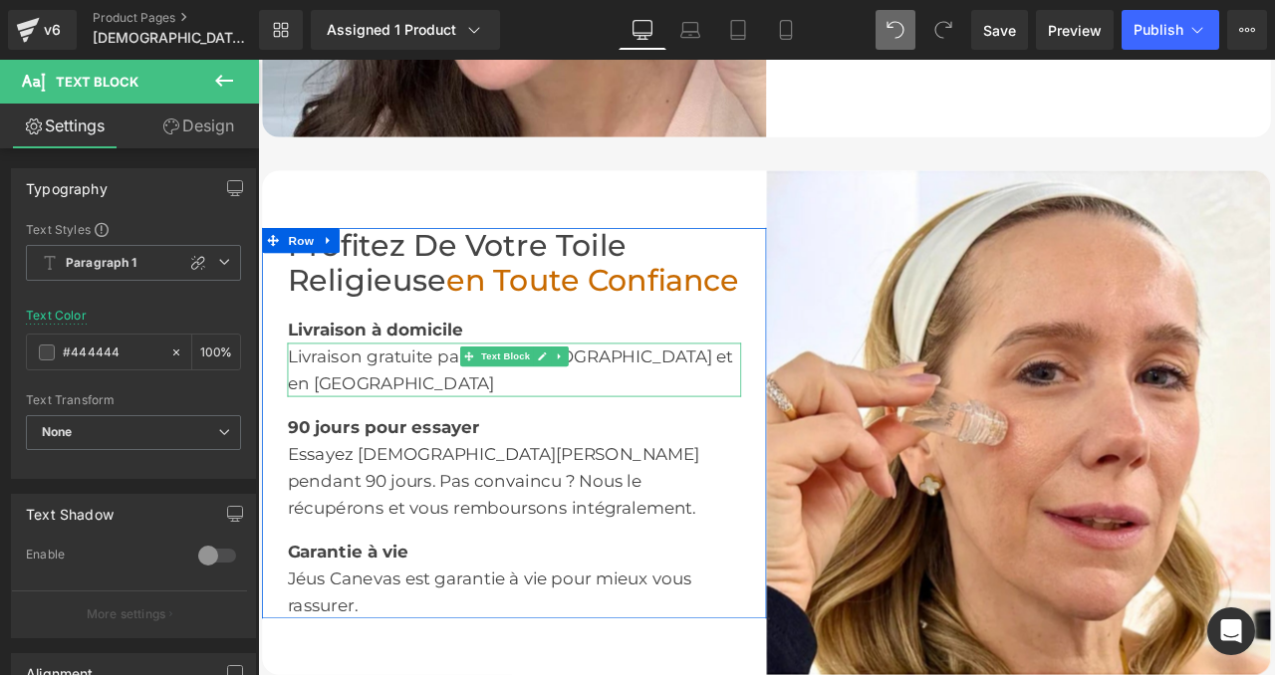
click at [432, 419] on font "Livraison gratuite partout en [GEOGRAPHIC_DATA] et en [GEOGRAPHIC_DATA]" at bounding box center [557, 427] width 528 height 56
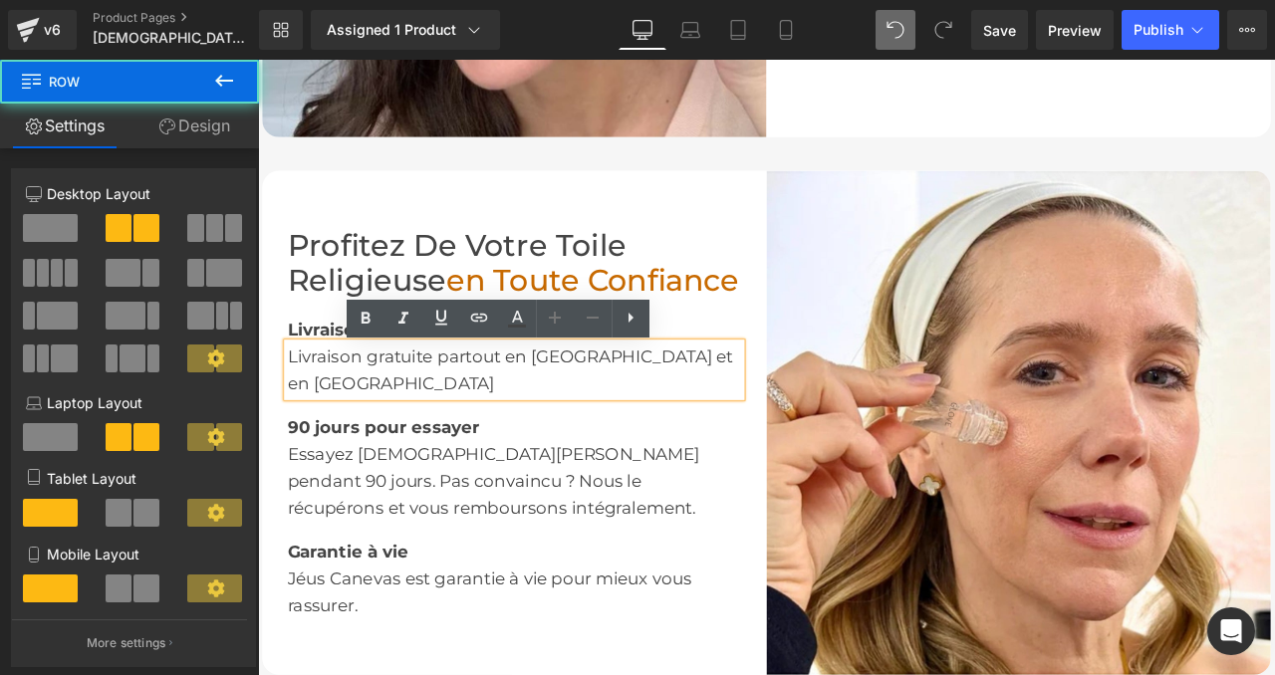
click at [723, 199] on div "Profitez de votre Toile Religieuse en toute confiance Heading Livraison à domic…" at bounding box center [562, 490] width 598 height 598
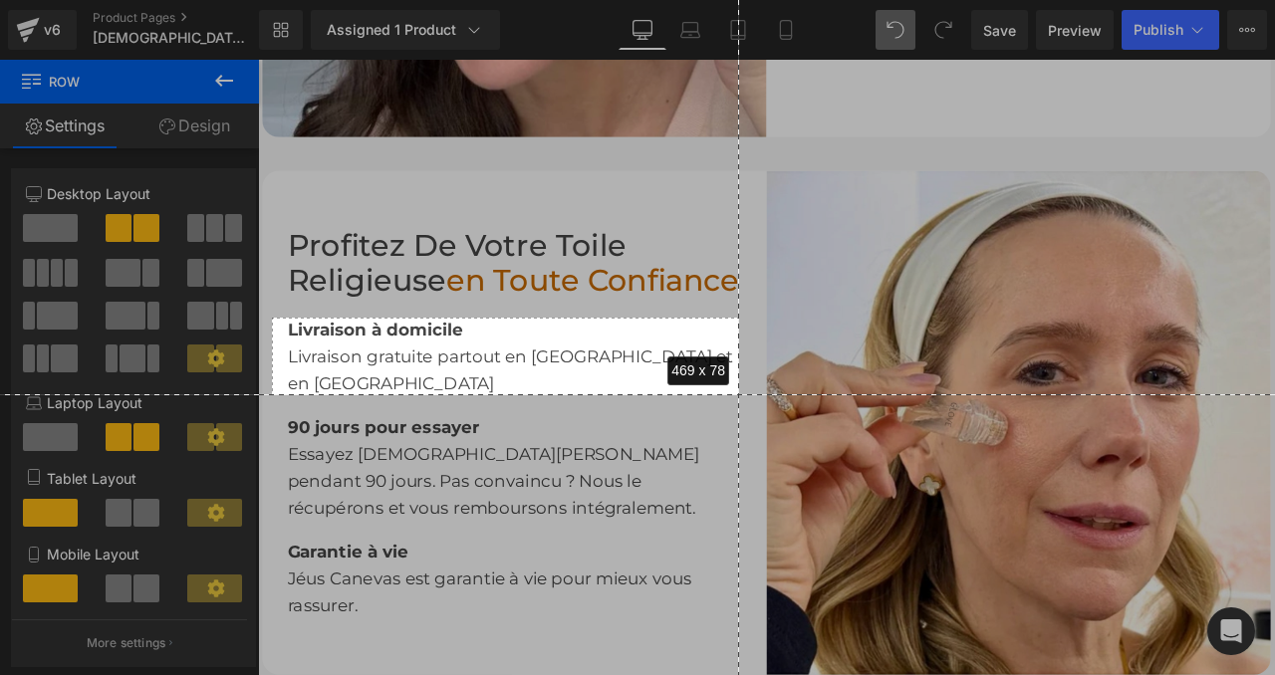
drag, startPoint x: 272, startPoint y: 318, endPoint x: 742, endPoint y: 404, distance: 478.0
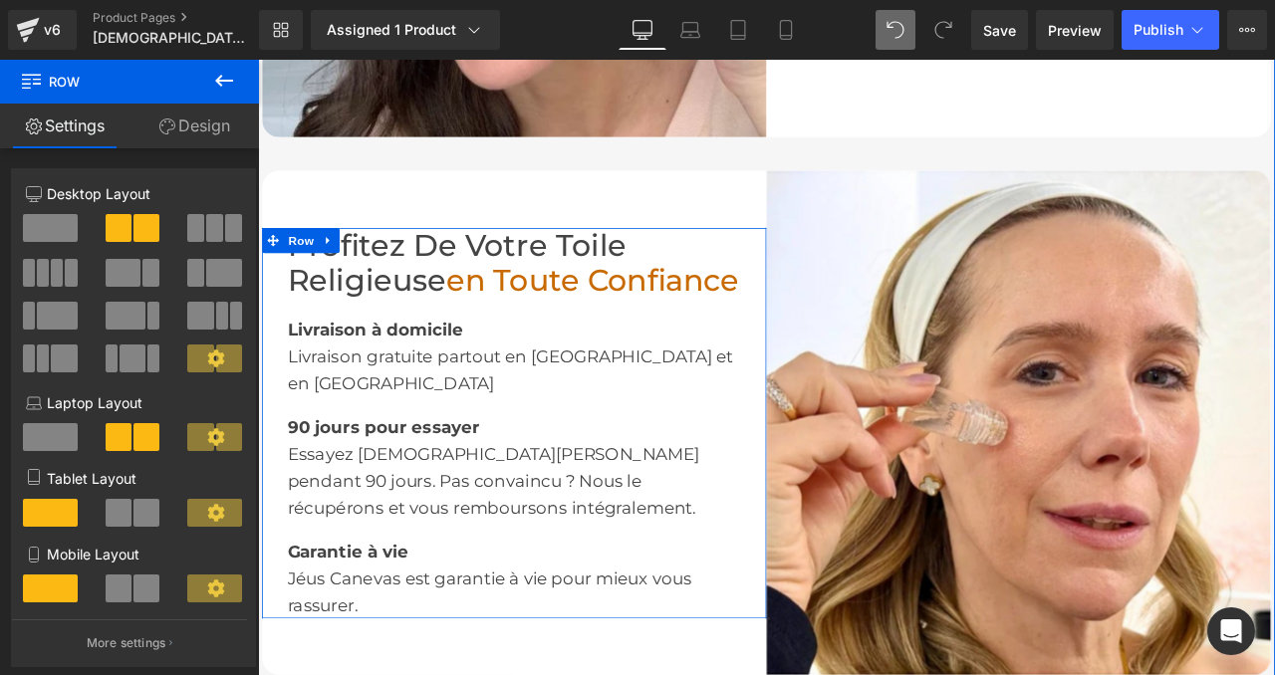
click at [556, 459] on div "90 jours pour essayer Text Block" at bounding box center [562, 485] width 538 height 52
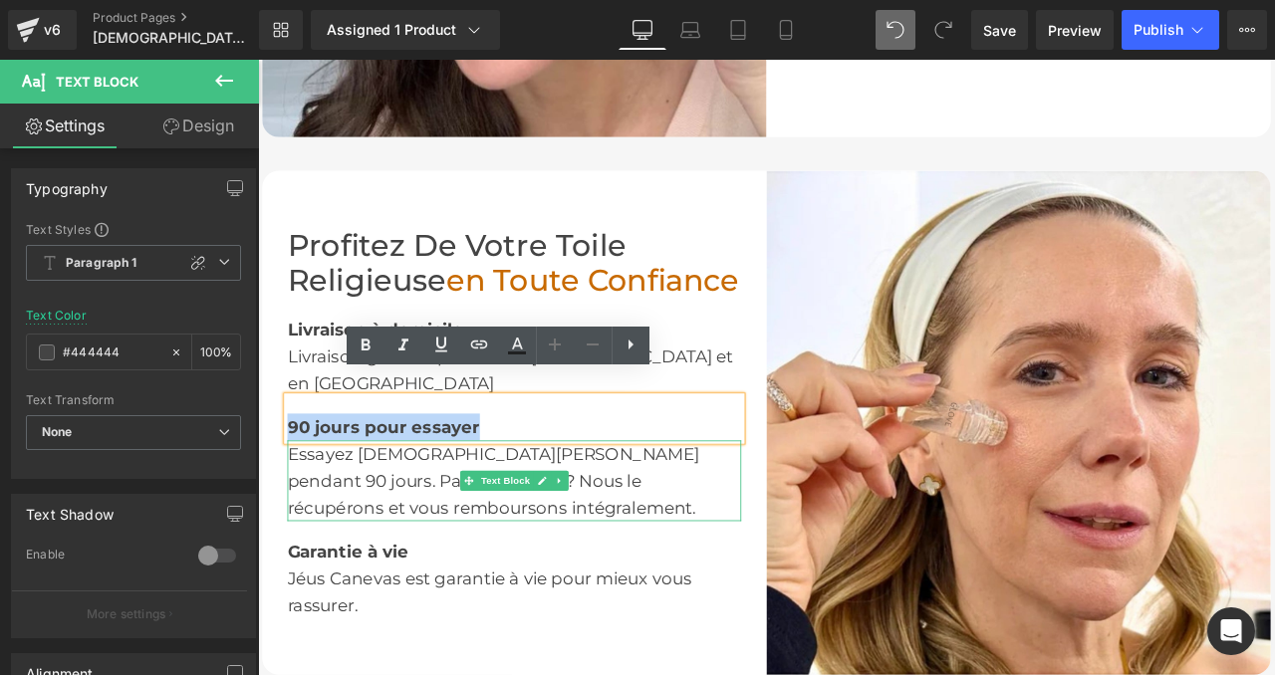
click at [492, 607] on div "Garantie à vie" at bounding box center [562, 633] width 538 height 52
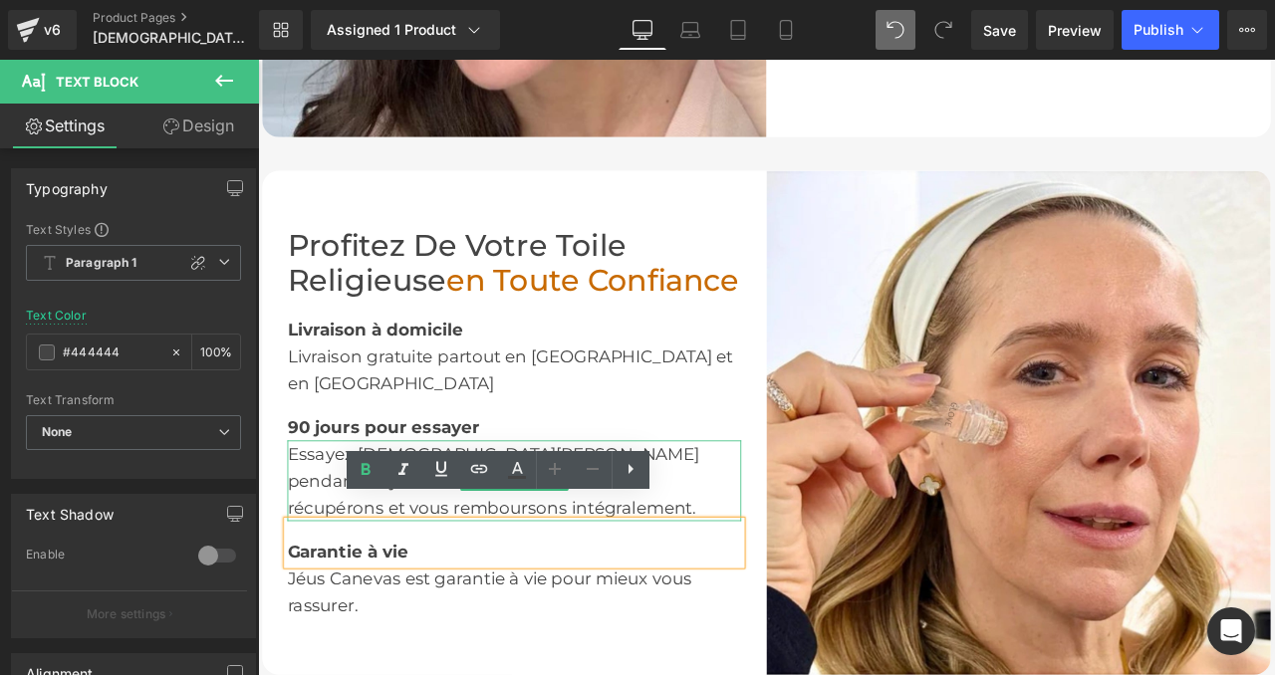
click at [379, 511] on div "Essayez [DEMOGRAPHIC_DATA][PERSON_NAME] pendant 90 jours. Pas convaincu ? Nous …" at bounding box center [562, 559] width 538 height 96
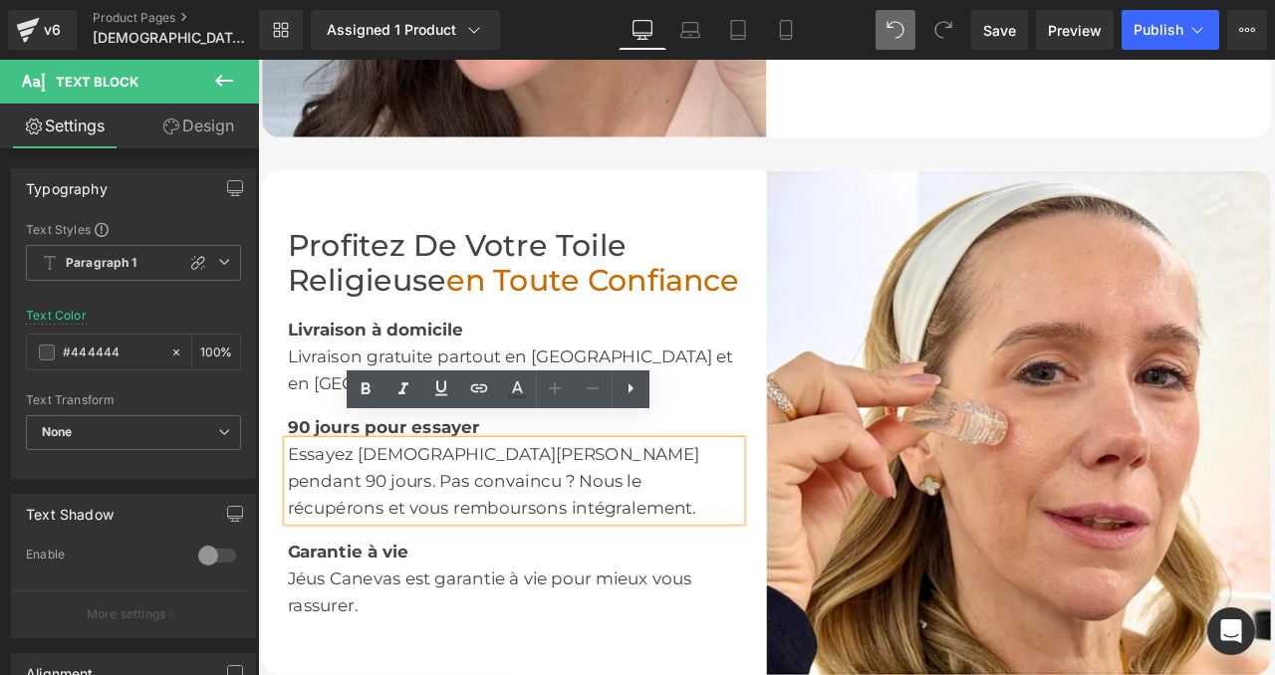
click at [514, 511] on div "Essayez [DEMOGRAPHIC_DATA][PERSON_NAME] pendant 90 jours. Pas convaincu ? Nous …" at bounding box center [562, 559] width 538 height 96
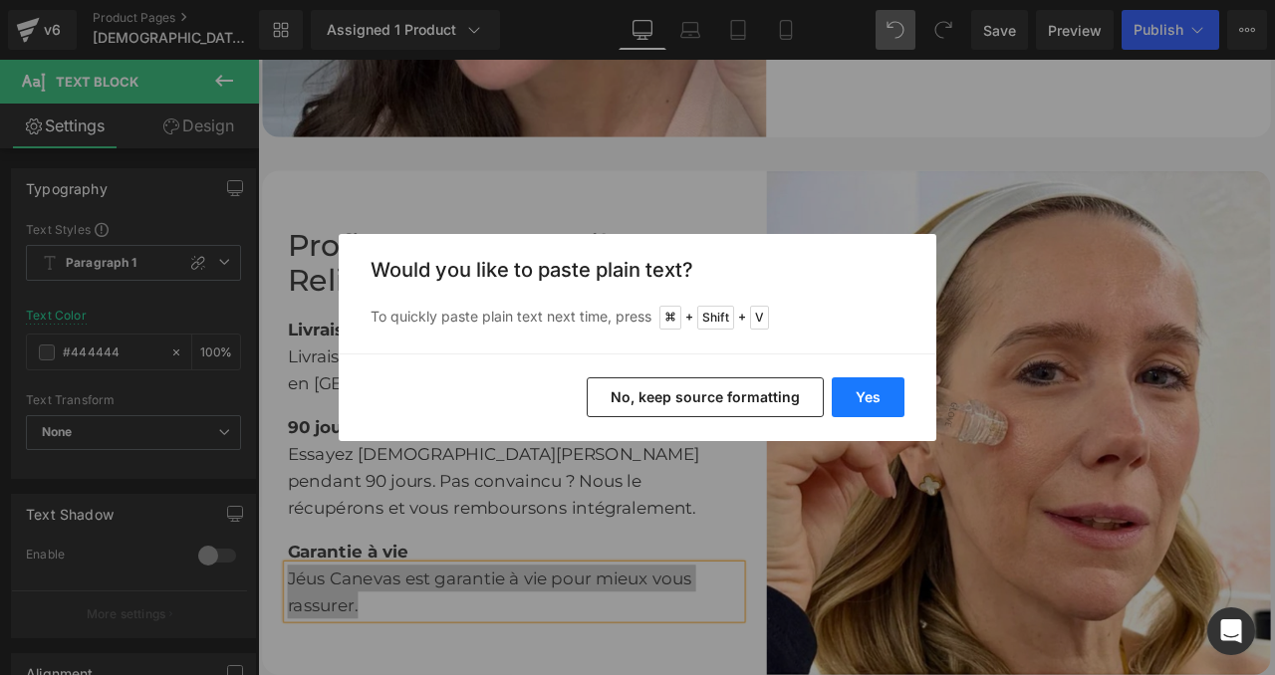
click at [866, 395] on button "Yes" at bounding box center [868, 397] width 73 height 40
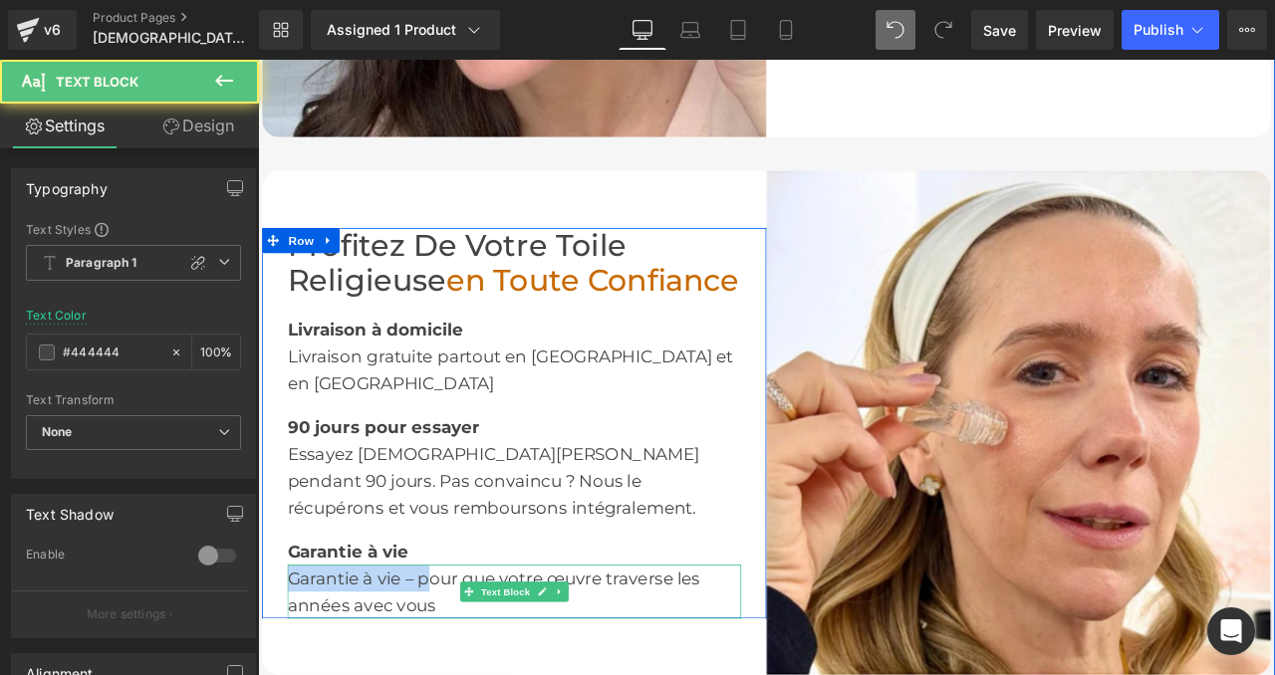
drag, startPoint x: 461, startPoint y: 646, endPoint x: 298, endPoint y: 655, distance: 163.6
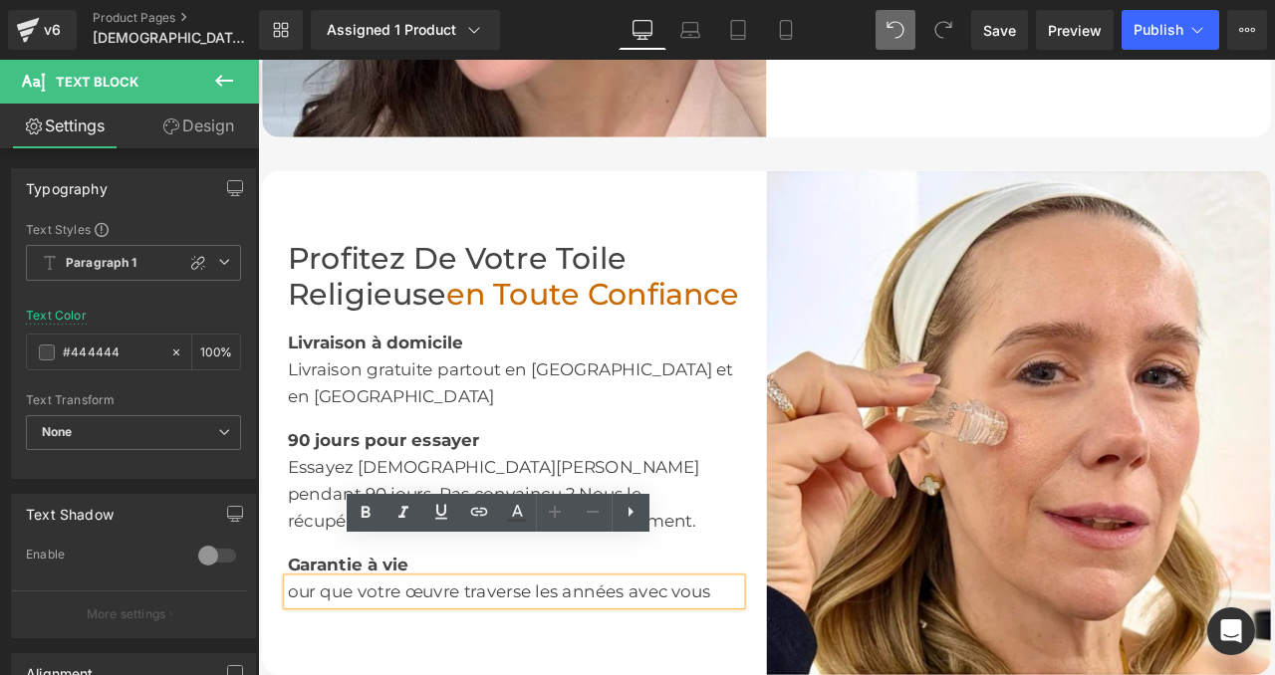
scroll to position [2916, 0]
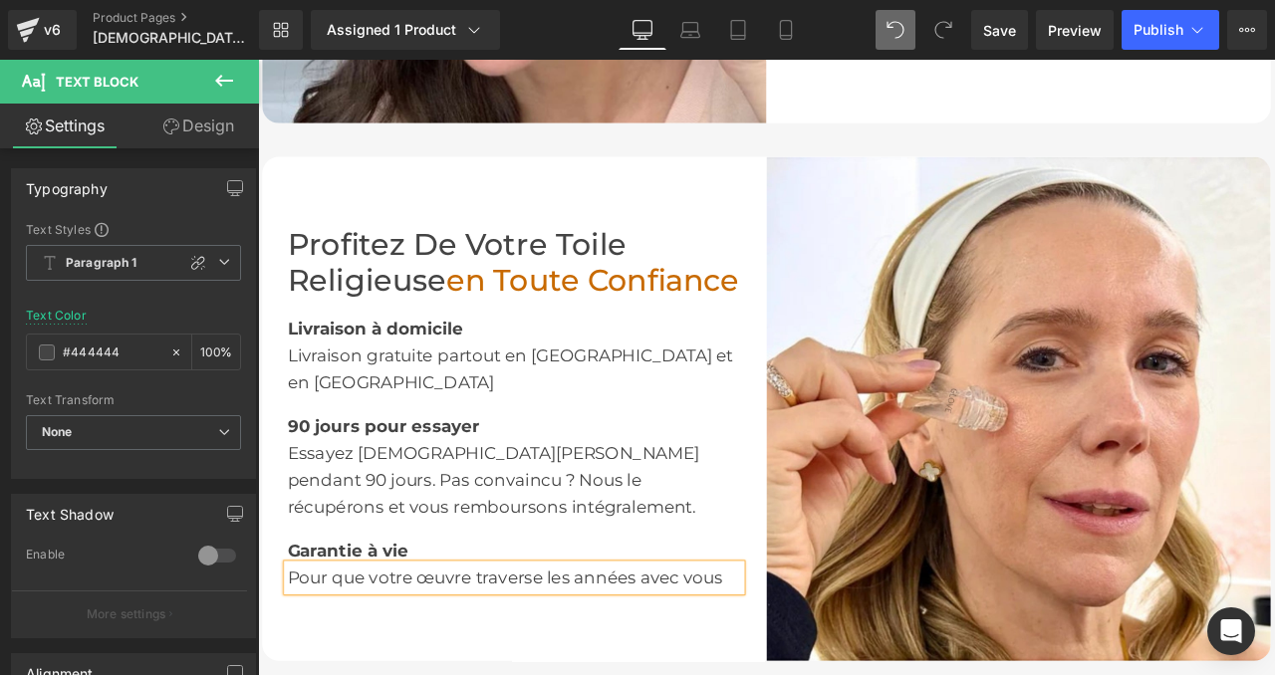
click at [491, 674] on div "Profitez de votre Toile Religieuse en toute confiance Heading Livraison à domic…" at bounding box center [562, 474] width 598 height 598
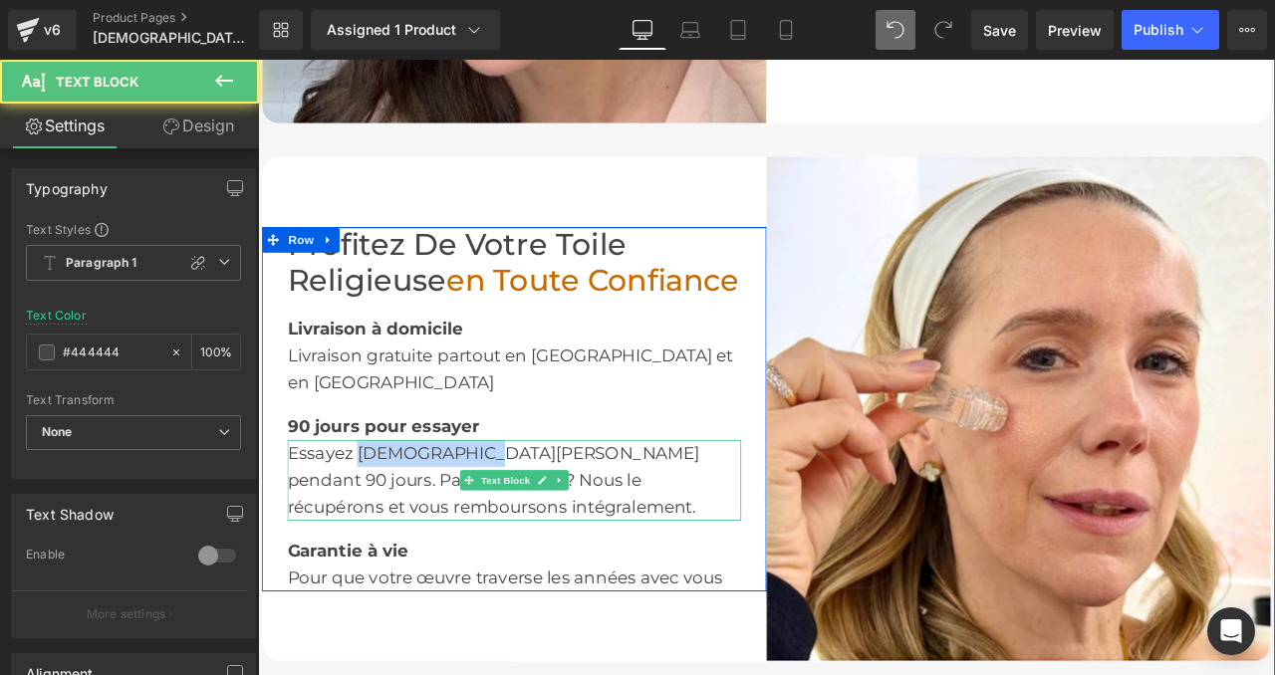
drag, startPoint x: 518, startPoint y: 499, endPoint x: 378, endPoint y: 491, distance: 139.7
click at [378, 511] on div "Essayez [DEMOGRAPHIC_DATA][PERSON_NAME] pendant 90 jours. Pas convaincu ? Nous …" at bounding box center [562, 559] width 538 height 96
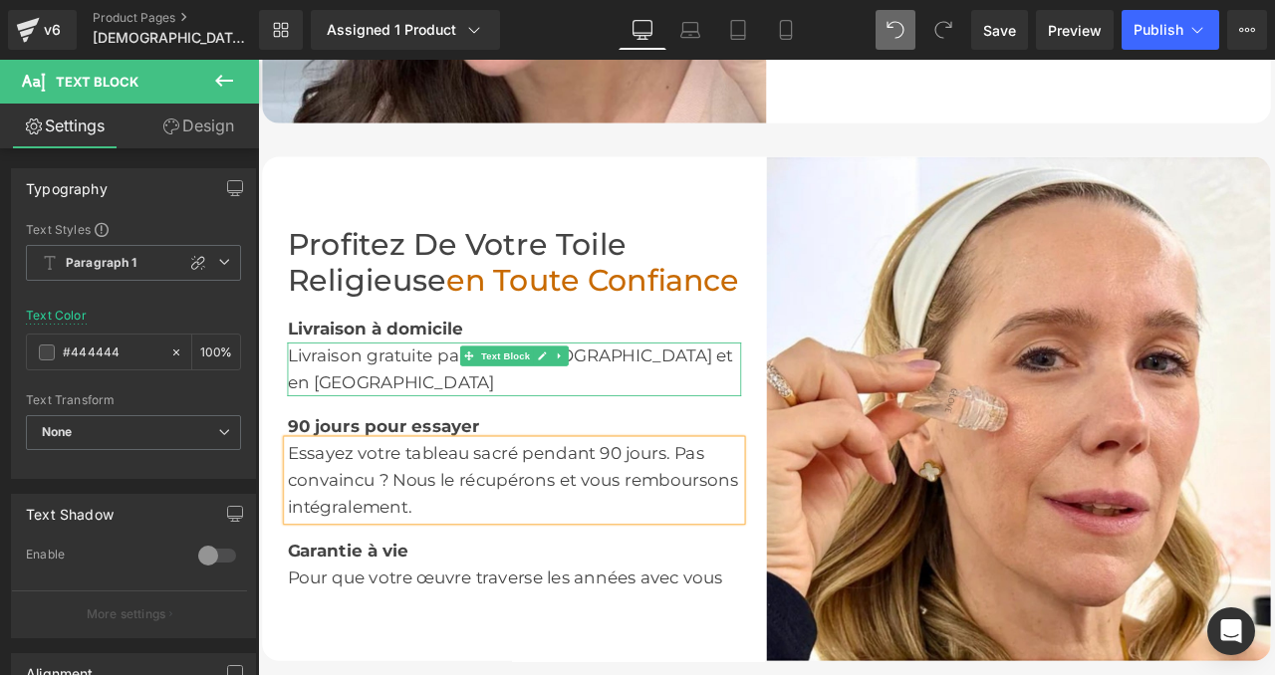
click at [652, 420] on font "Livraison gratuite partout en [GEOGRAPHIC_DATA] et en [GEOGRAPHIC_DATA]" at bounding box center [557, 427] width 528 height 56
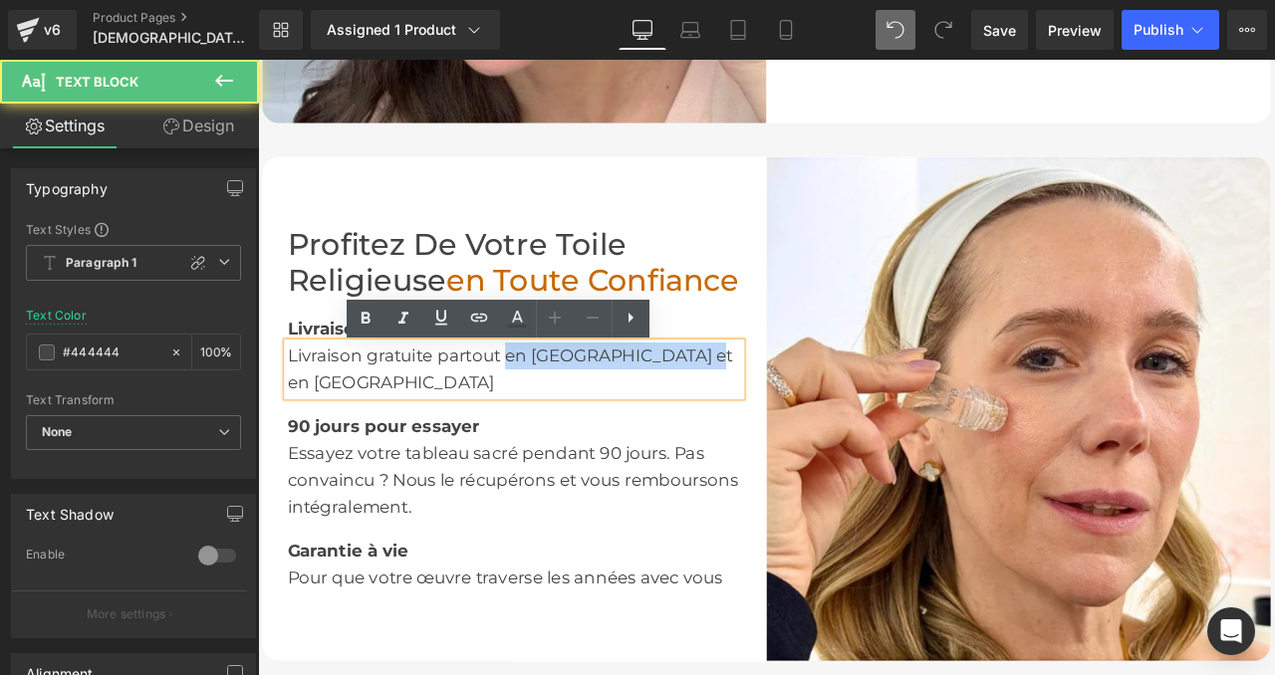
drag, startPoint x: 550, startPoint y: 415, endPoint x: 799, endPoint y: 416, distance: 249.0
click at [799, 416] on div "Livraison gratuite partout en [GEOGRAPHIC_DATA] et en [GEOGRAPHIC_DATA]" at bounding box center [562, 427] width 538 height 64
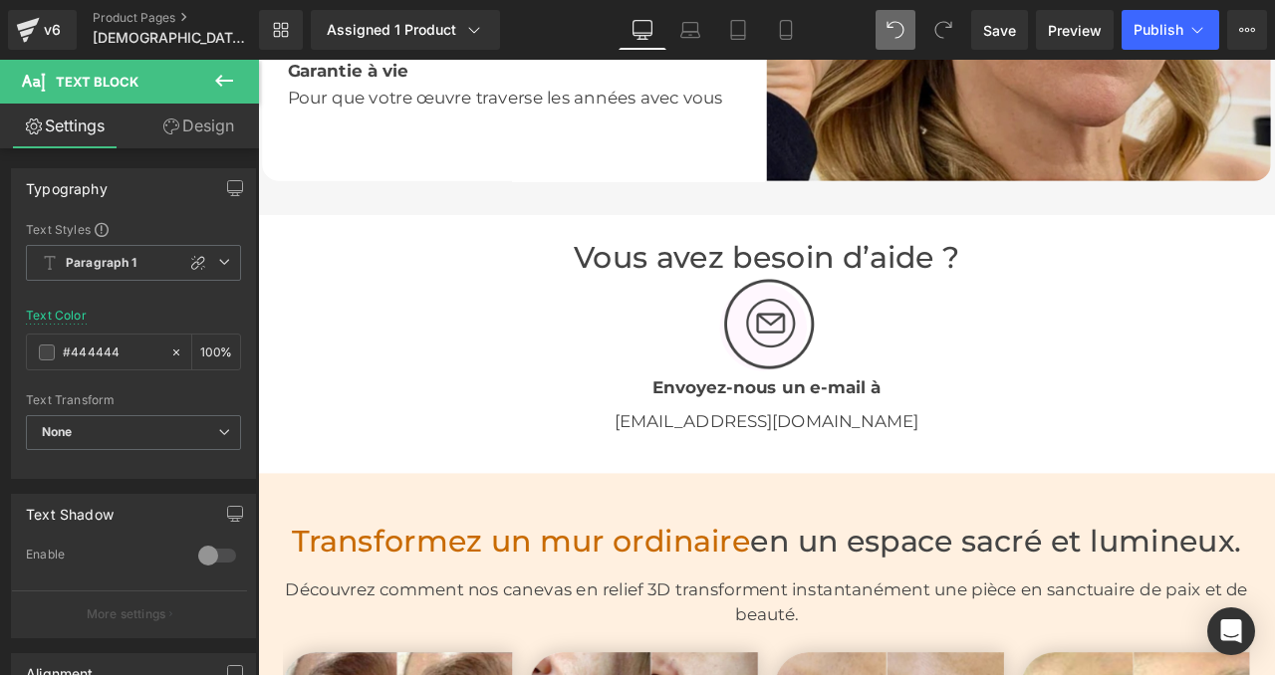
scroll to position [3487, 0]
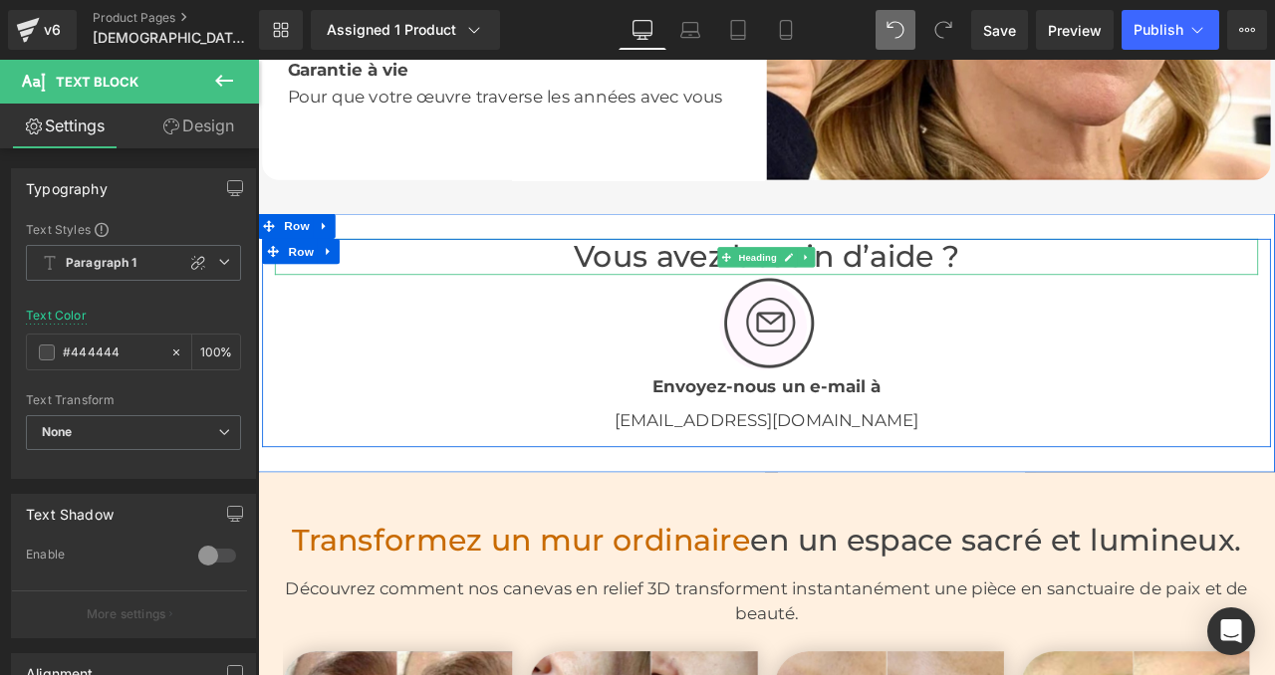
click at [975, 271] on font "Vous avez besoin d’aide ?" at bounding box center [860, 292] width 457 height 43
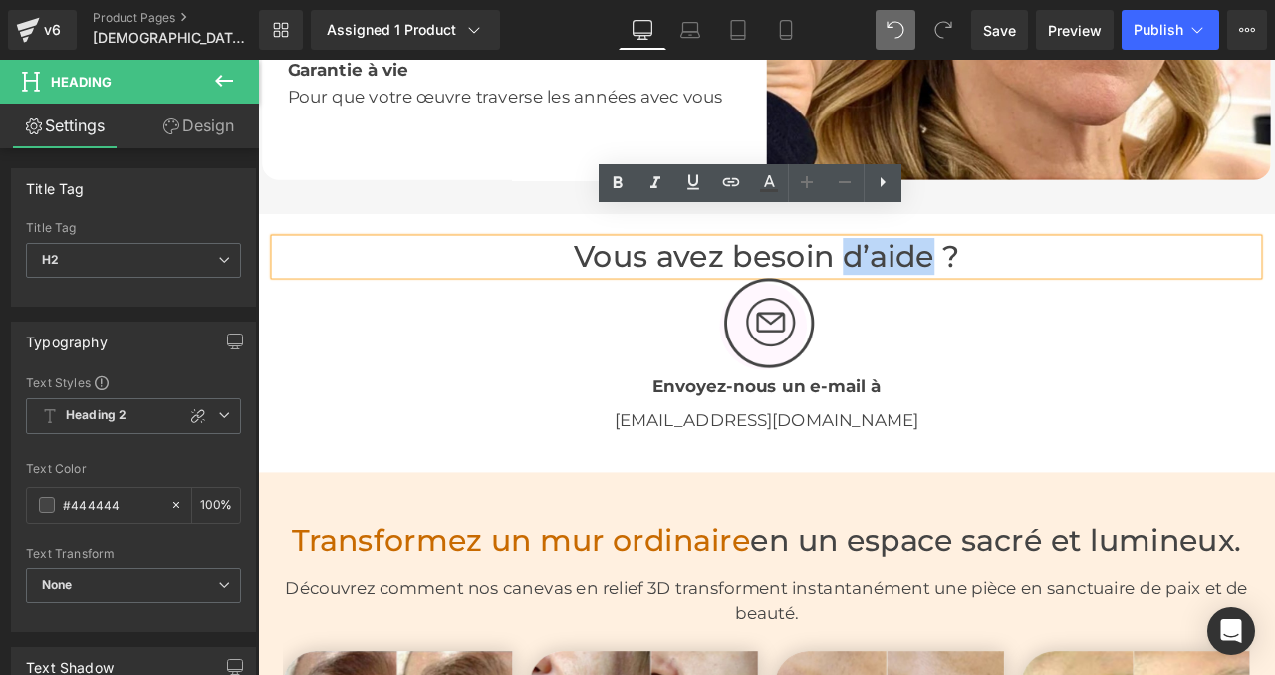
drag, startPoint x: 1056, startPoint y: 273, endPoint x: 957, endPoint y: 264, distance: 99.0
click at [957, 271] on font "Vous avez besoin d’aide ?" at bounding box center [860, 292] width 457 height 43
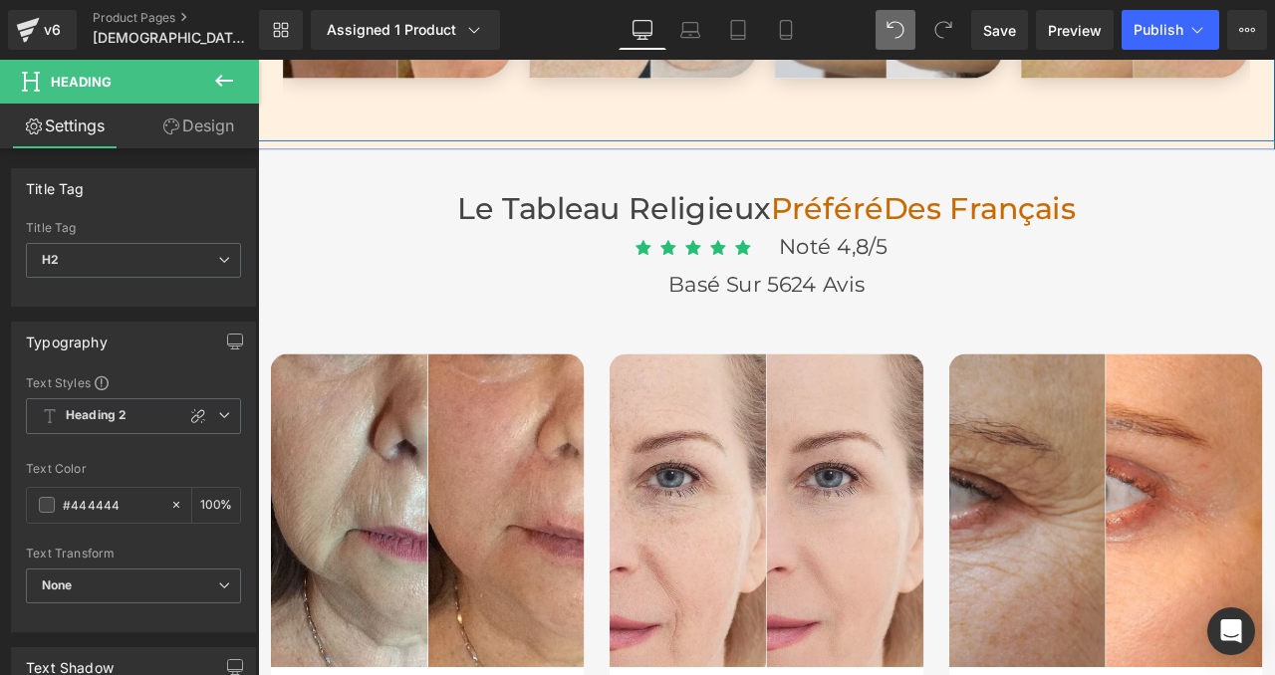
scroll to position [4441, 0]
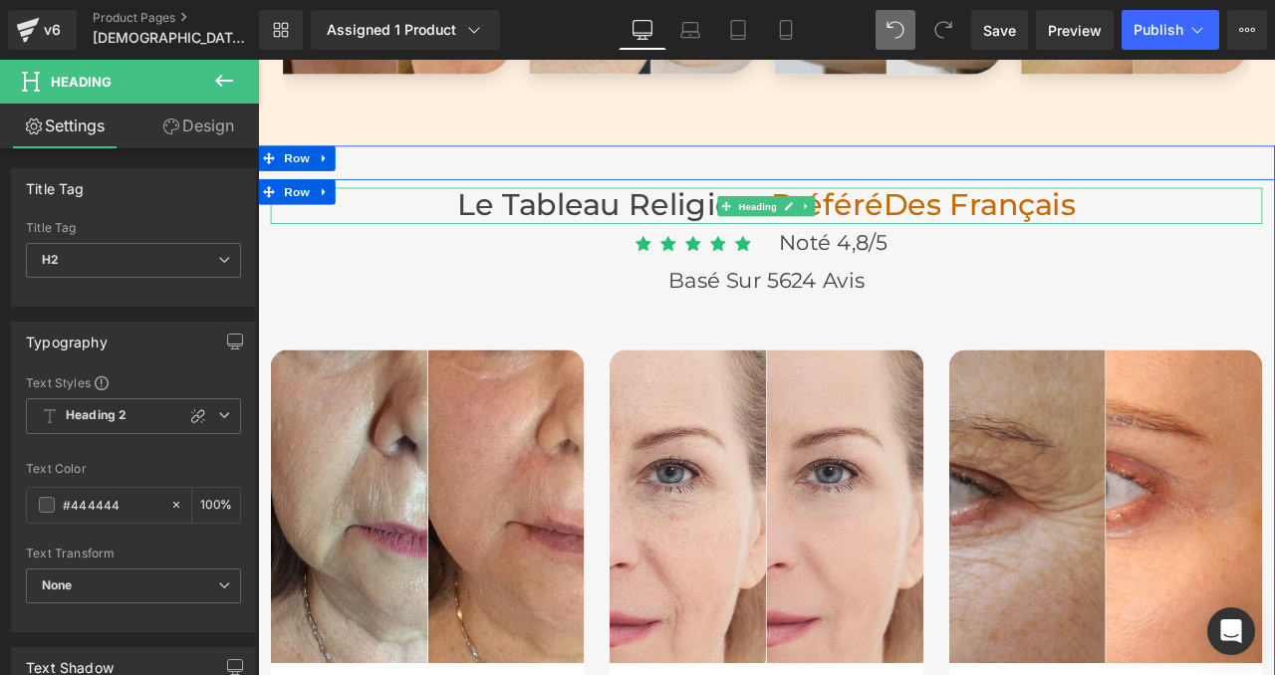
click at [987, 211] on font "Préféré" at bounding box center [932, 232] width 133 height 43
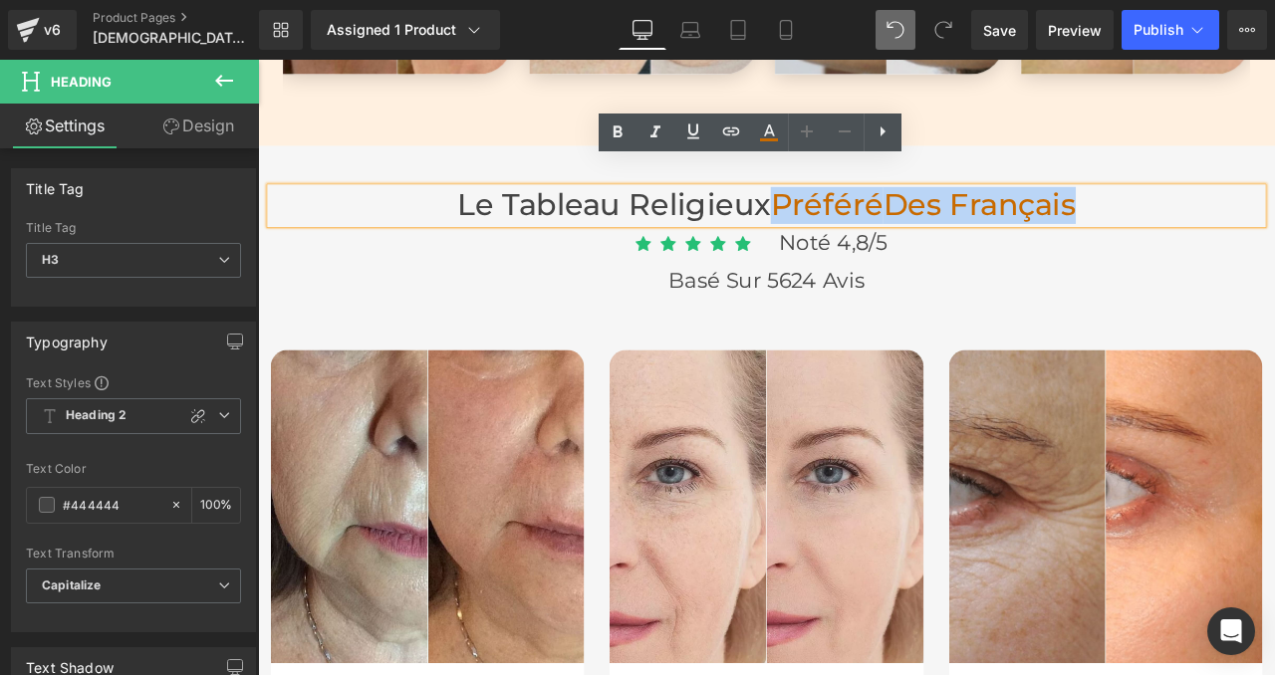
drag, startPoint x: 873, startPoint y: 194, endPoint x: 1253, endPoint y: 205, distance: 379.6
click at [1253, 212] on h3 "Le tableau [DEMOGRAPHIC_DATA] Préféré Des français" at bounding box center [860, 233] width 1175 height 43
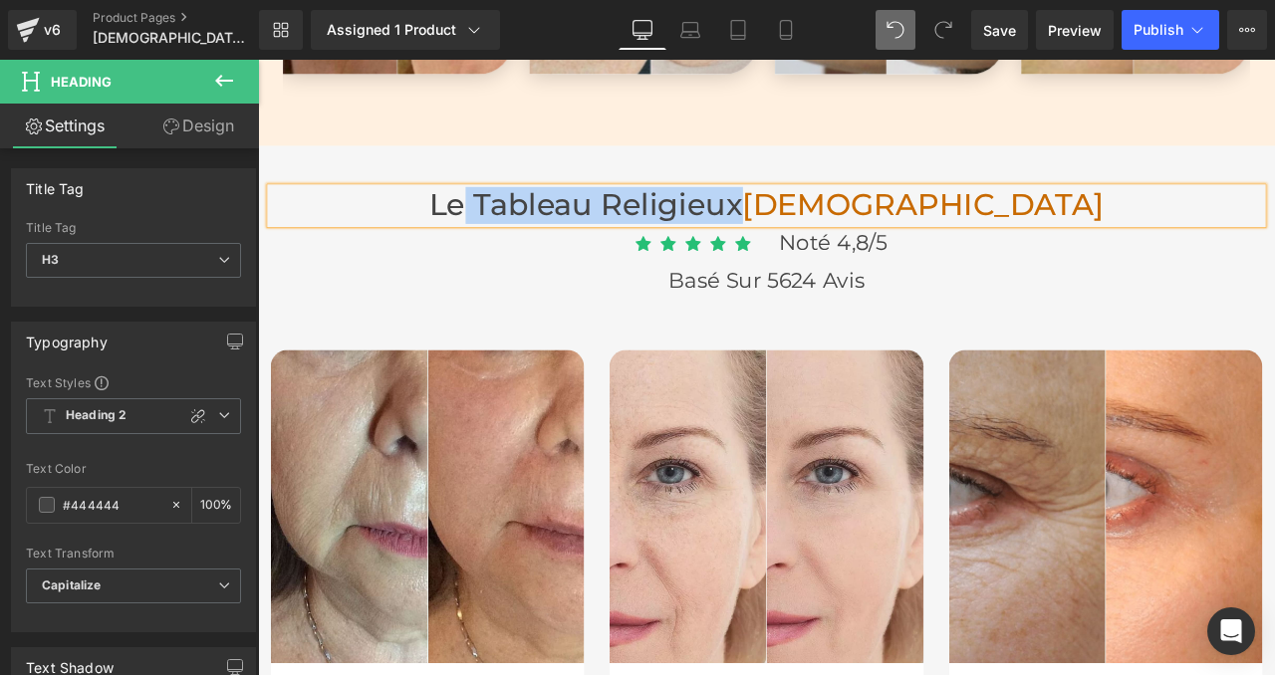
drag, startPoint x: 949, startPoint y: 199, endPoint x: 623, endPoint y: 197, distance: 325.7
click at [623, 211] on font "Le tableau religieux [DEMOGRAPHIC_DATA]" at bounding box center [861, 232] width 800 height 43
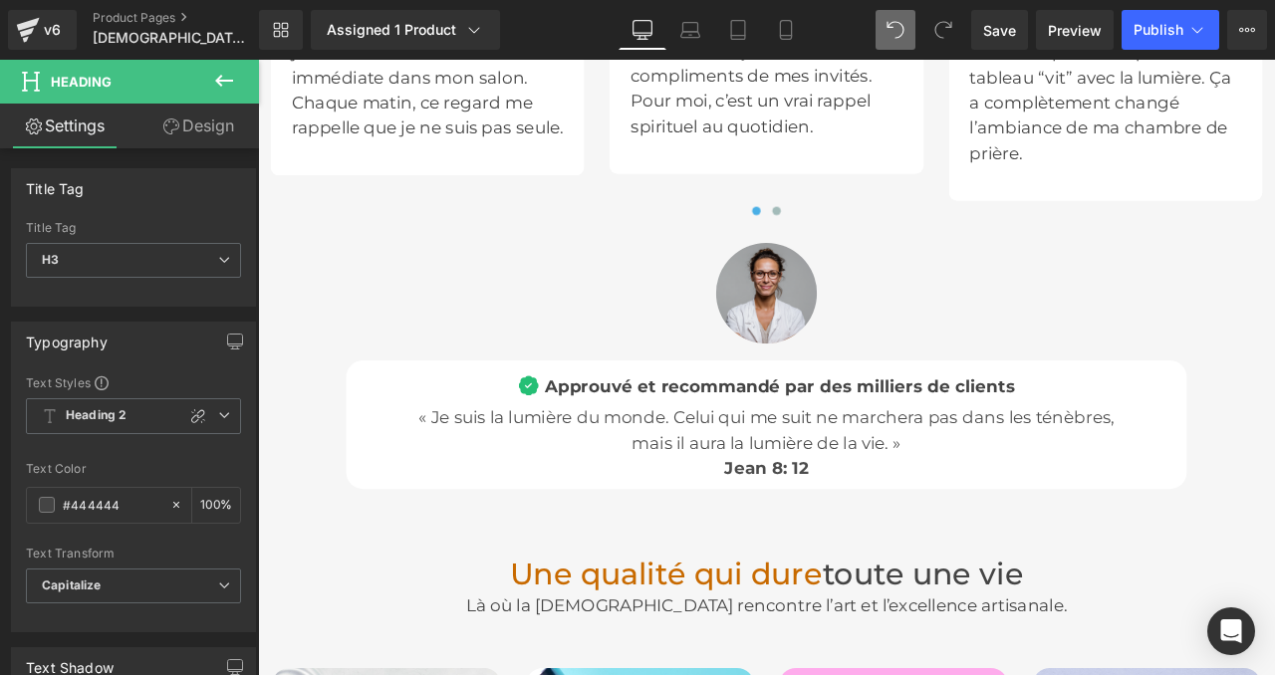
scroll to position [5488, 0]
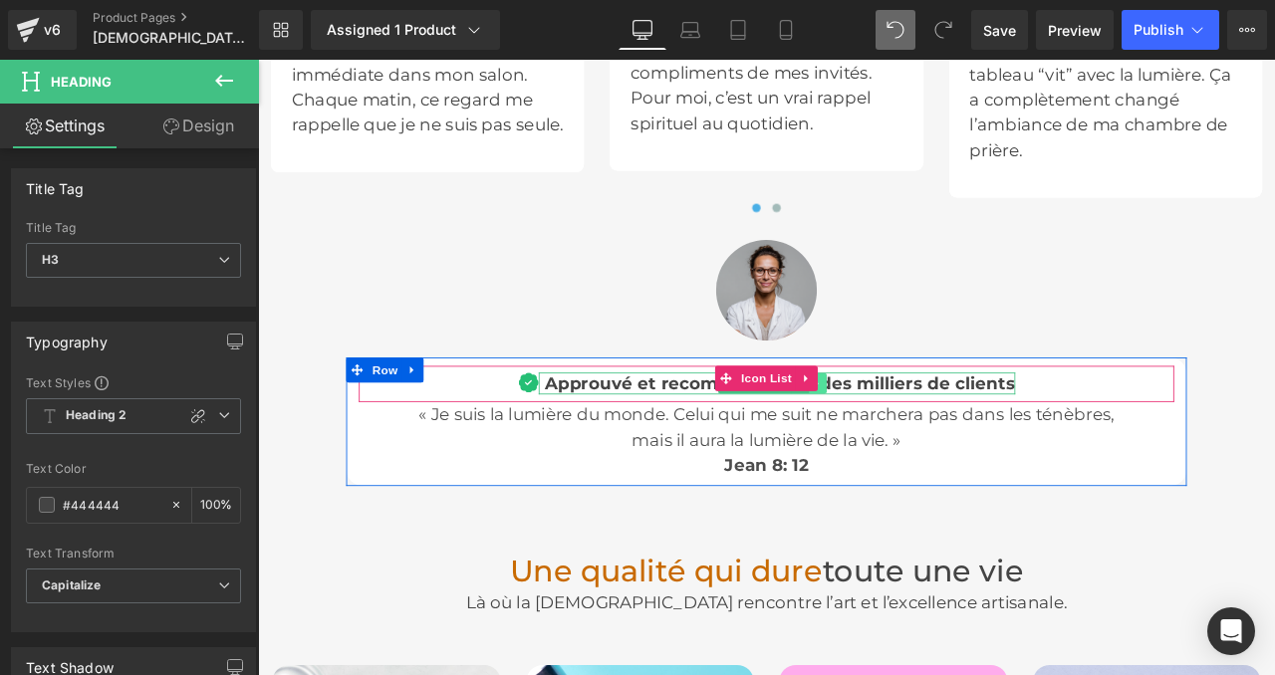
click at [926, 437] on icon at bounding box center [920, 443] width 11 height 12
click at [936, 437] on icon at bounding box center [930, 442] width 11 height 11
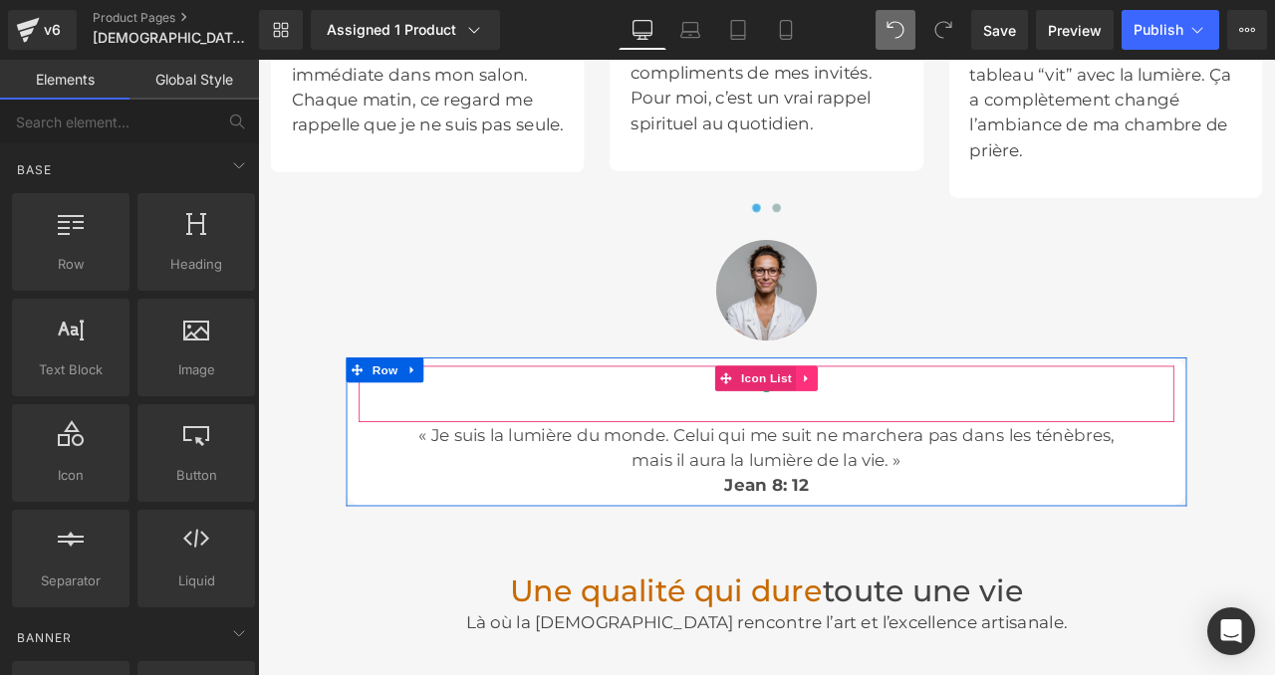
click at [909, 429] on icon at bounding box center [908, 436] width 14 height 15
click at [929, 422] on link at bounding box center [921, 437] width 26 height 30
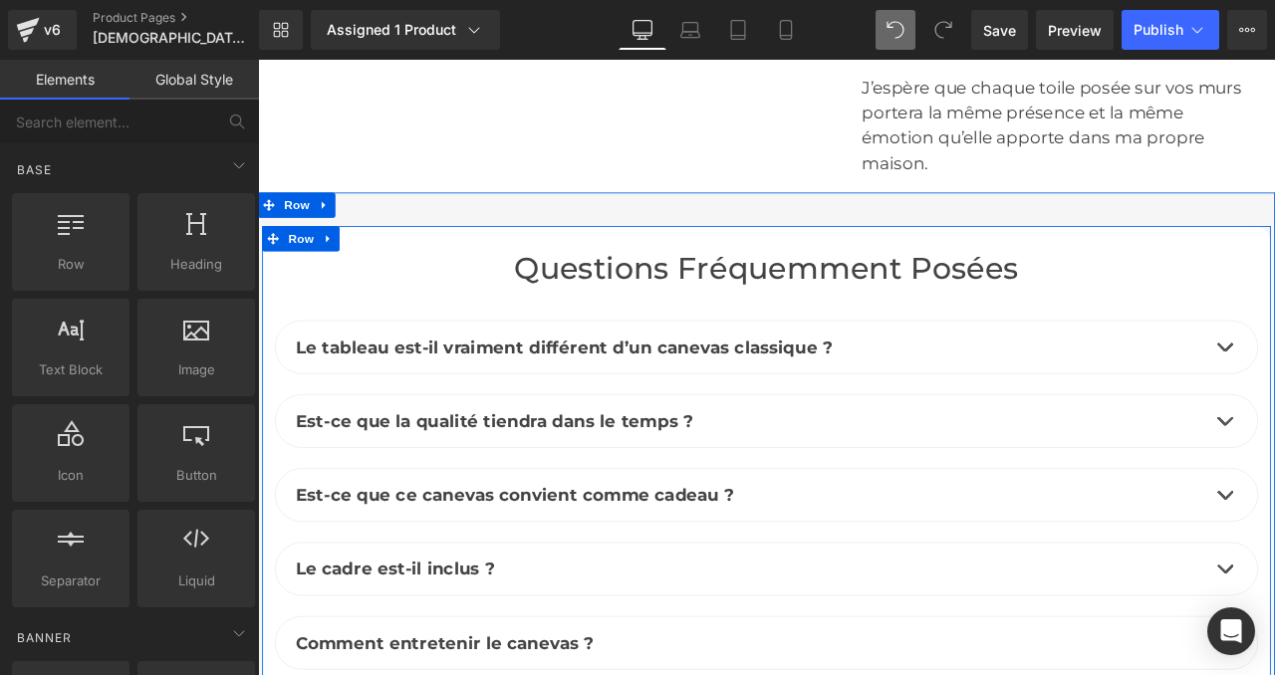
scroll to position [8989, 0]
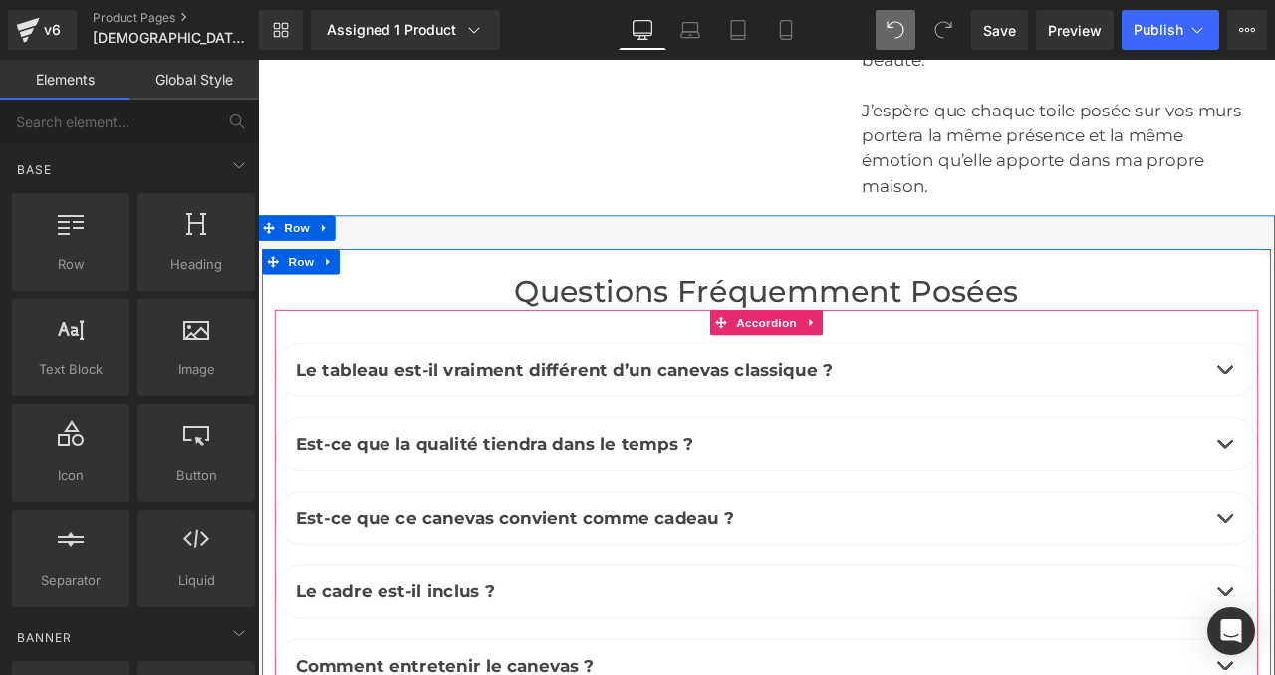
click at [605, 415] on span "Le tableau est-il vraiment différent d’un canevas classique ?" at bounding box center [621, 427] width 636 height 24
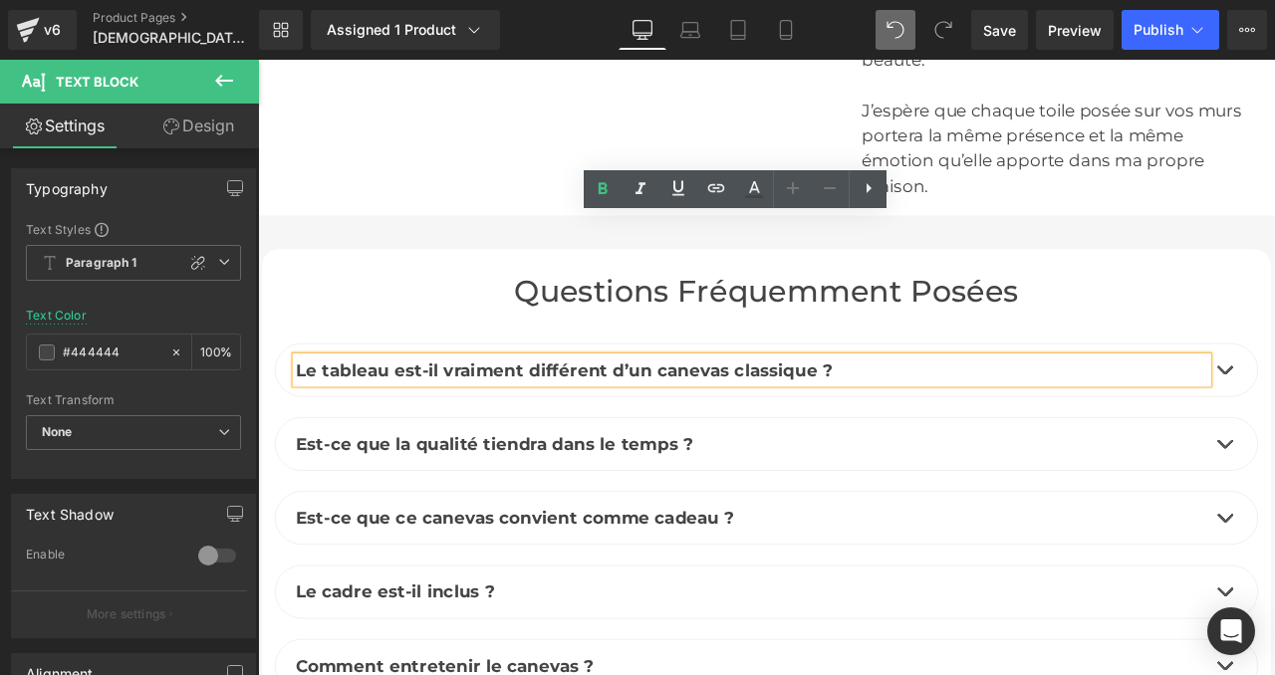
click at [418, 415] on span "Le tableau est-il vraiment différent d’un canevas classique ?" at bounding box center [621, 427] width 636 height 24
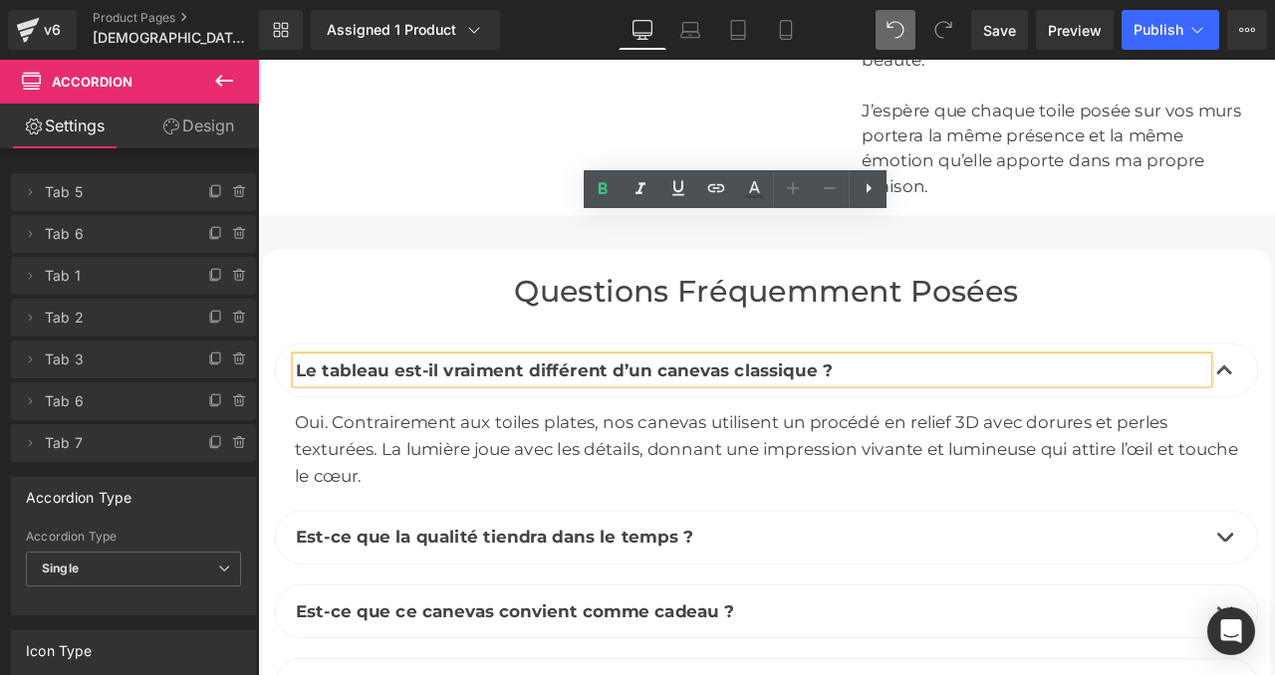
click at [427, 415] on span "Le tableau est-il vraiment différent d’un canevas classique ?" at bounding box center [621, 427] width 636 height 24
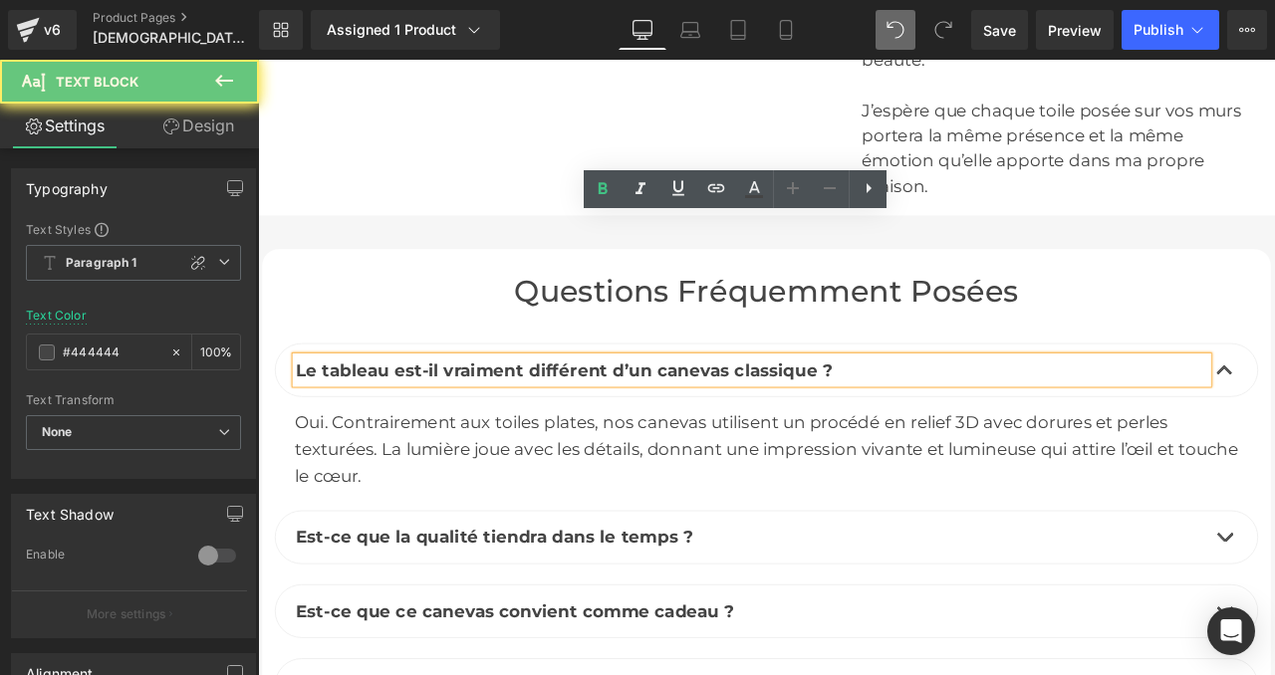
click at [427, 415] on span "Le tableau est-il vraiment différent d’un canevas classique ?" at bounding box center [621, 427] width 636 height 24
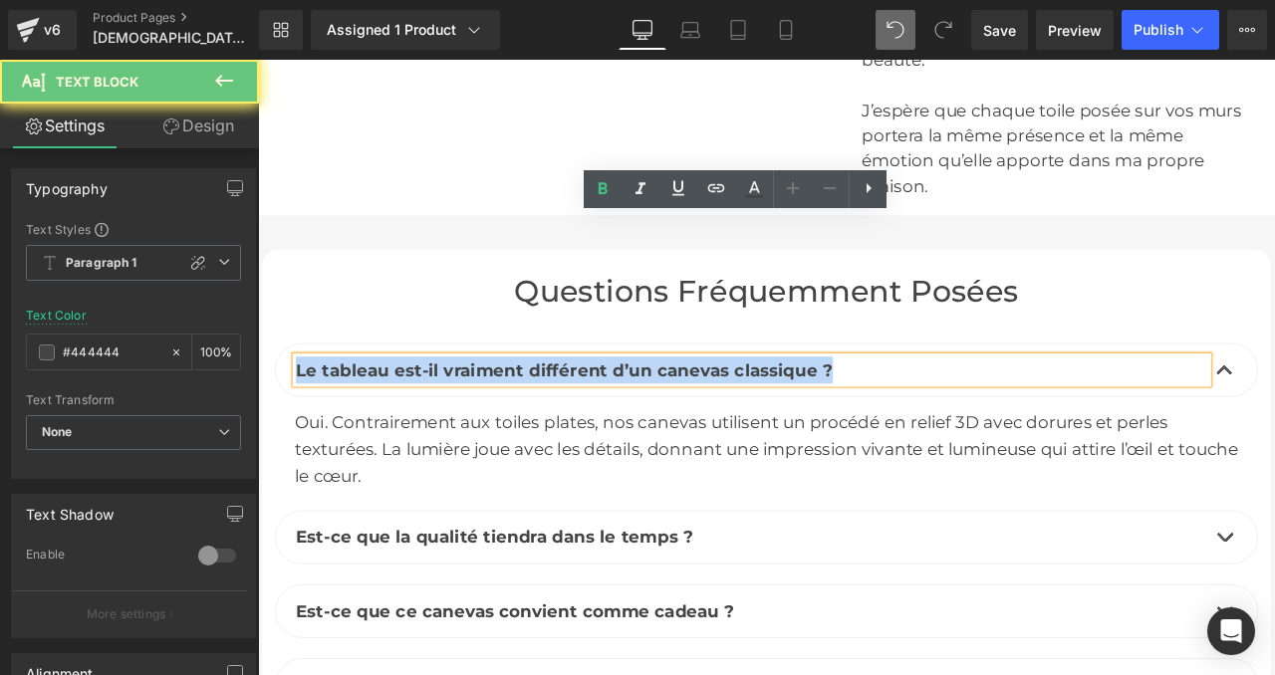
click at [427, 415] on span "Le tableau est-il vraiment différent d’un canevas classique ?" at bounding box center [621, 427] width 636 height 24
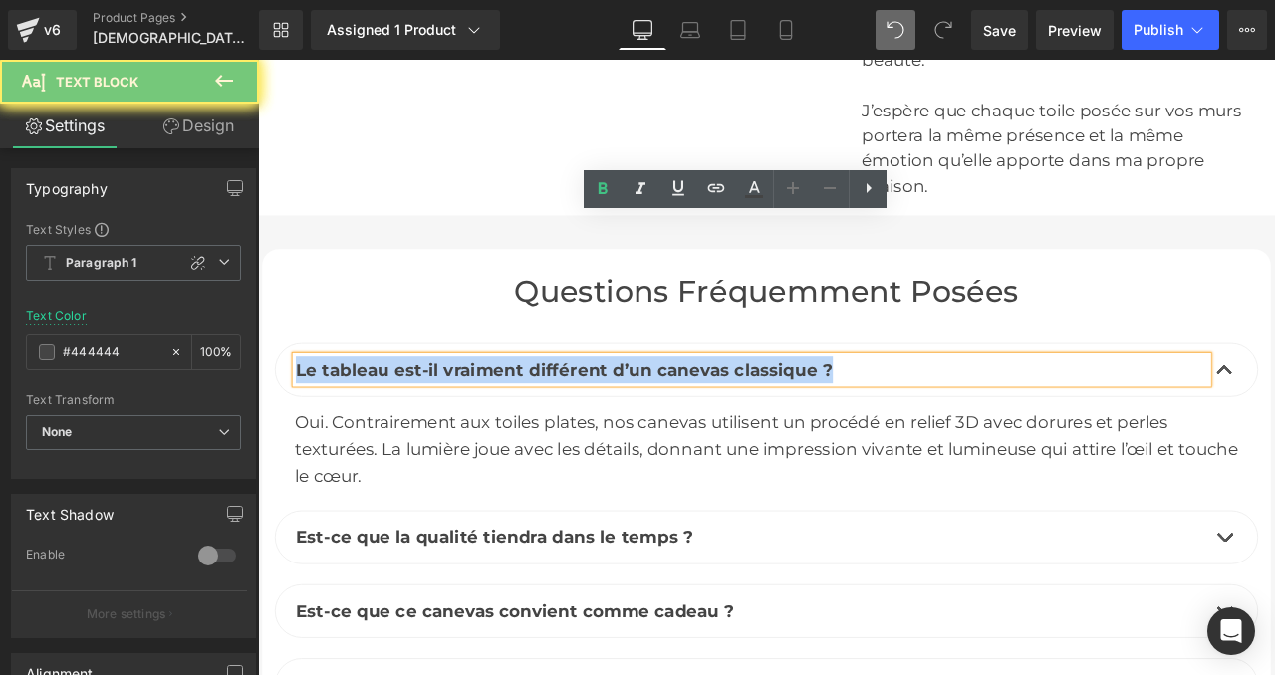
click at [427, 415] on span "Le tableau est-il vraiment différent d’un canevas classique ?" at bounding box center [621, 427] width 636 height 24
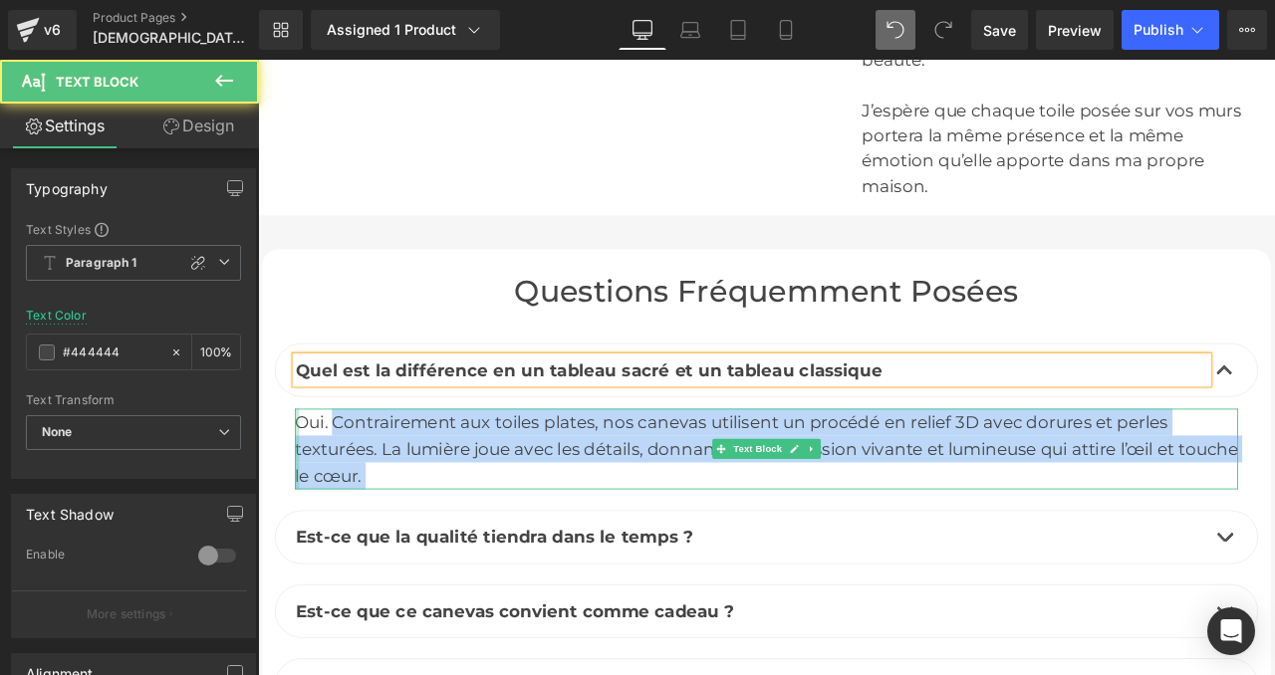
drag, startPoint x: 348, startPoint y: 322, endPoint x: 305, endPoint y: 322, distance: 42.8
click at [305, 473] on div "Oui. Contrairement aux toiles plates, nos canevas utilisent un procédé en relie…" at bounding box center [860, 521] width 1117 height 96
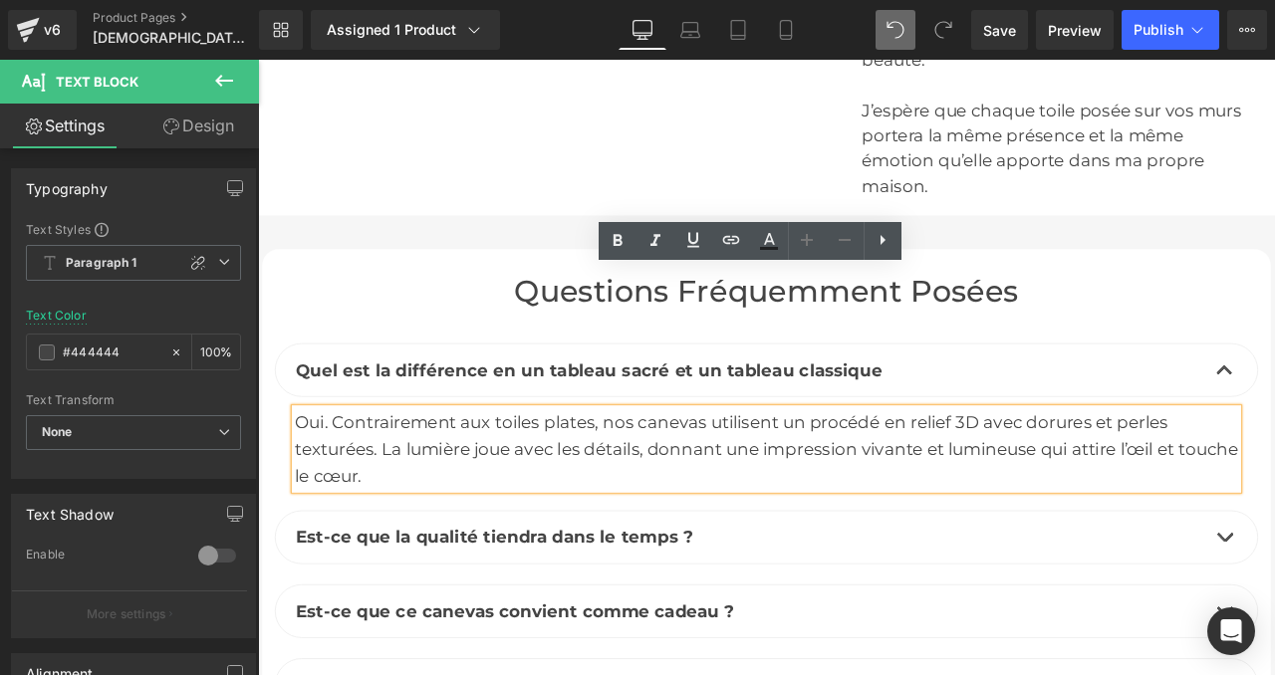
click at [335, 473] on div "Oui. Contrairement aux toiles plates, nos canevas utilisent un procédé en relie…" at bounding box center [860, 521] width 1117 height 96
drag, startPoint x: 350, startPoint y: 330, endPoint x: 303, endPoint y: 330, distance: 46.8
click at [303, 473] on div "Oui. Contrairement aux toiles plates, nos canevas utilisent un procédé en relie…" at bounding box center [860, 521] width 1117 height 96
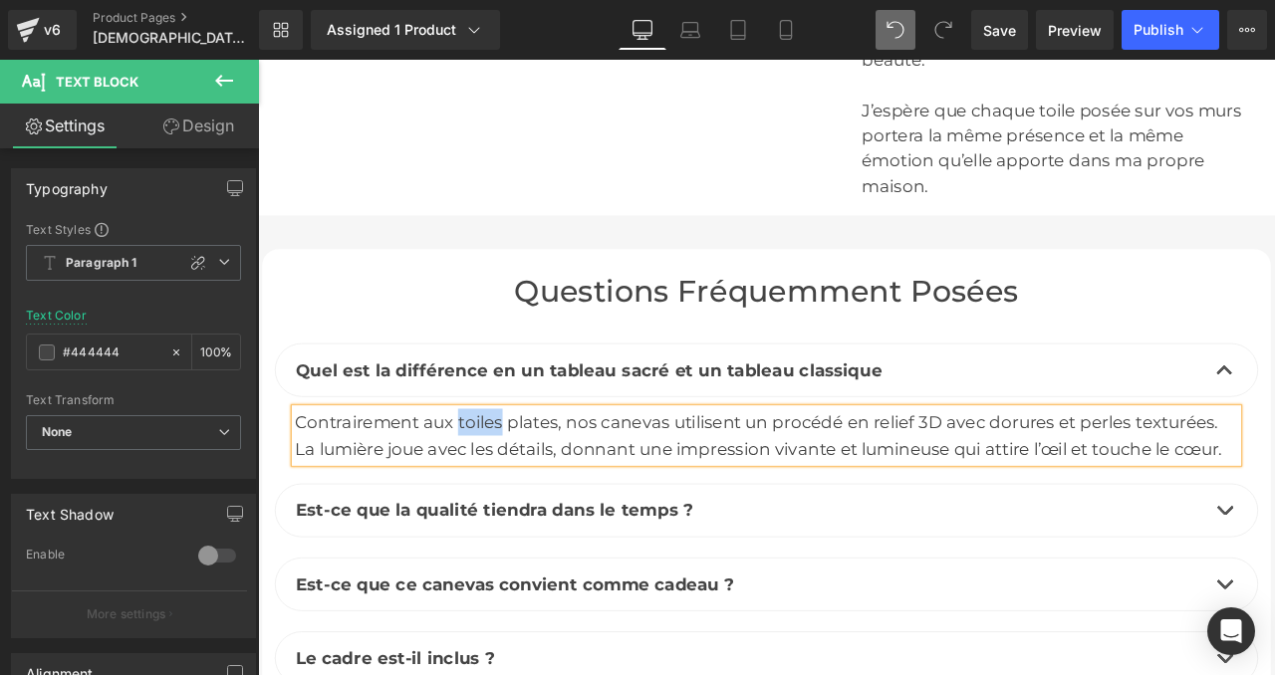
drag, startPoint x: 548, startPoint y: 324, endPoint x: 495, endPoint y: 323, distance: 52.8
click at [495, 473] on div "Contrairement aux toiles plates, nos canevas utilisent un procédé en relief 3D …" at bounding box center [860, 505] width 1117 height 64
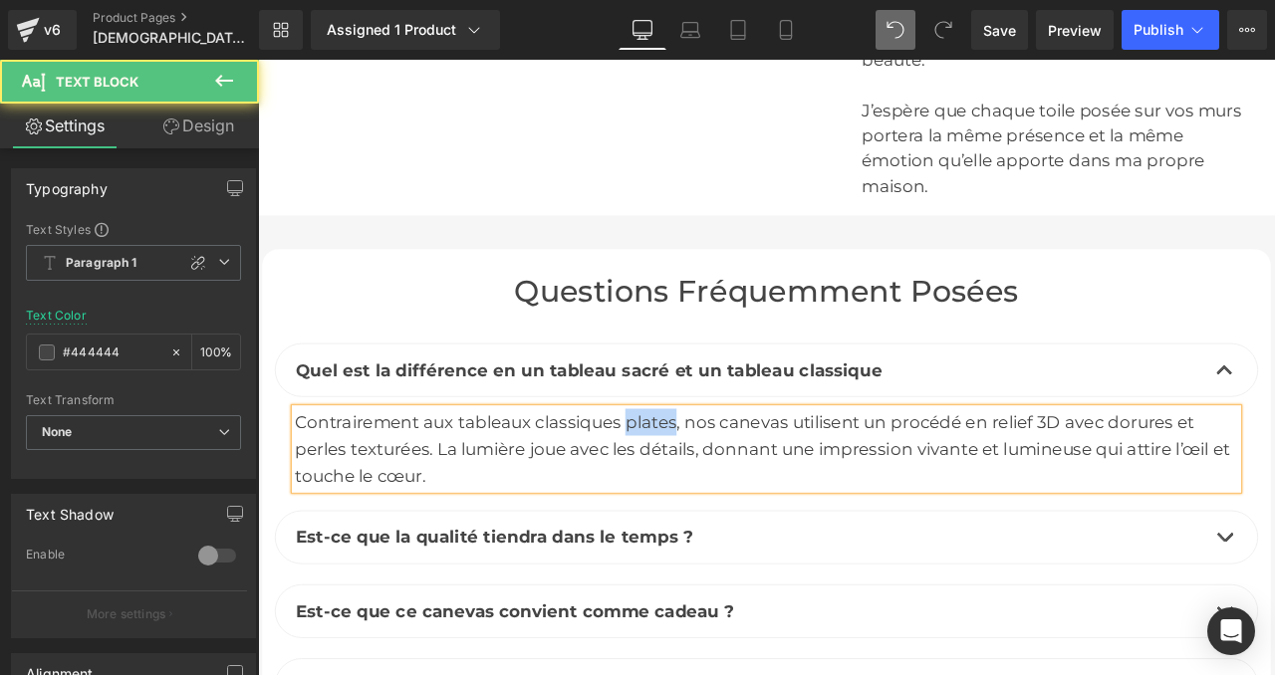
drag, startPoint x: 693, startPoint y: 327, endPoint x: 749, endPoint y: 325, distance: 55.8
click at [749, 473] on div "Contrairement aux tableaux classiques plates, nos canevas utilisent un procédé …" at bounding box center [860, 521] width 1117 height 96
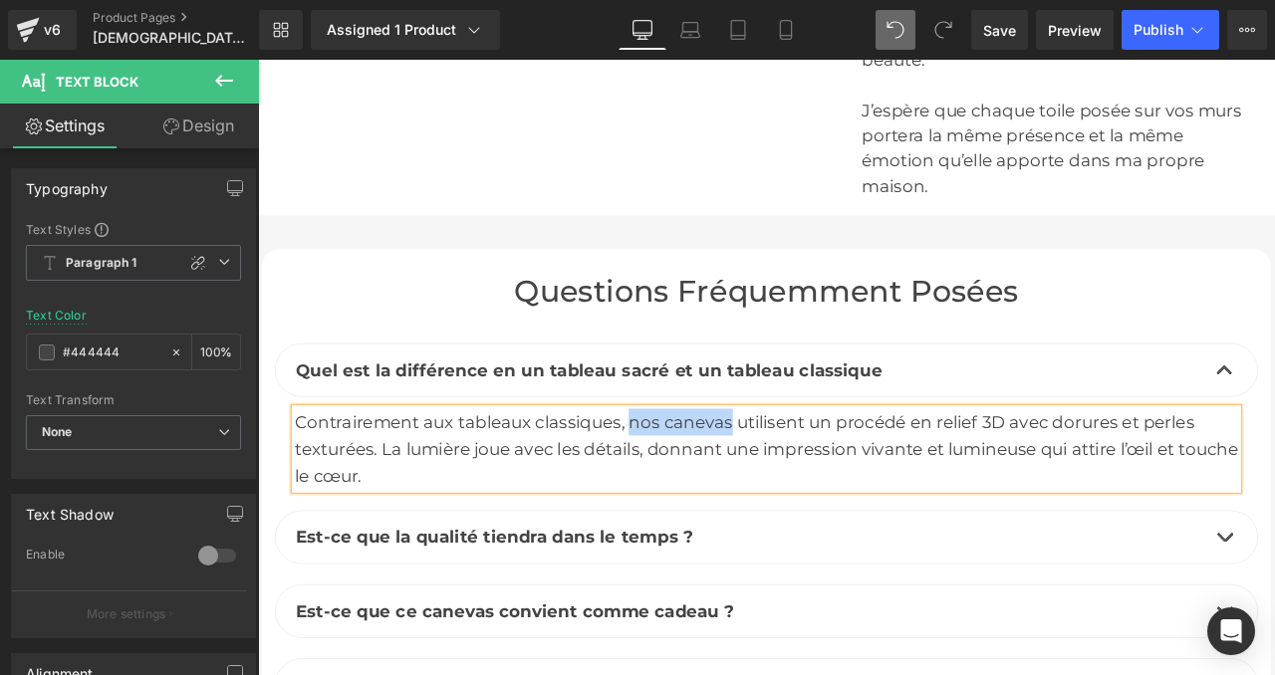
drag, startPoint x: 816, startPoint y: 316, endPoint x: 698, endPoint y: 319, distance: 117.6
click at [698, 473] on div "Contrairement aux tableaux classiques, nos canevas utilisent un procédé en reli…" at bounding box center [860, 521] width 1117 height 96
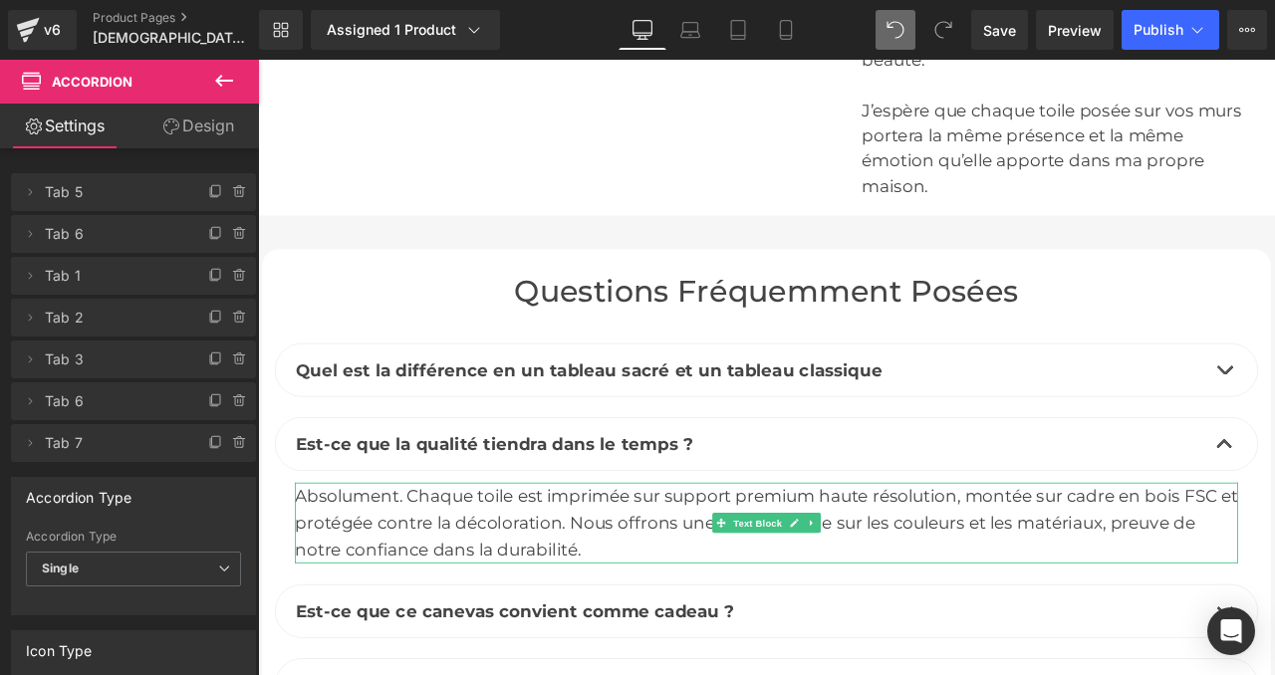
click at [742, 561] on div "Absolument. Chaque toile est imprimée sur support premium haute résolution, mon…" at bounding box center [860, 609] width 1117 height 96
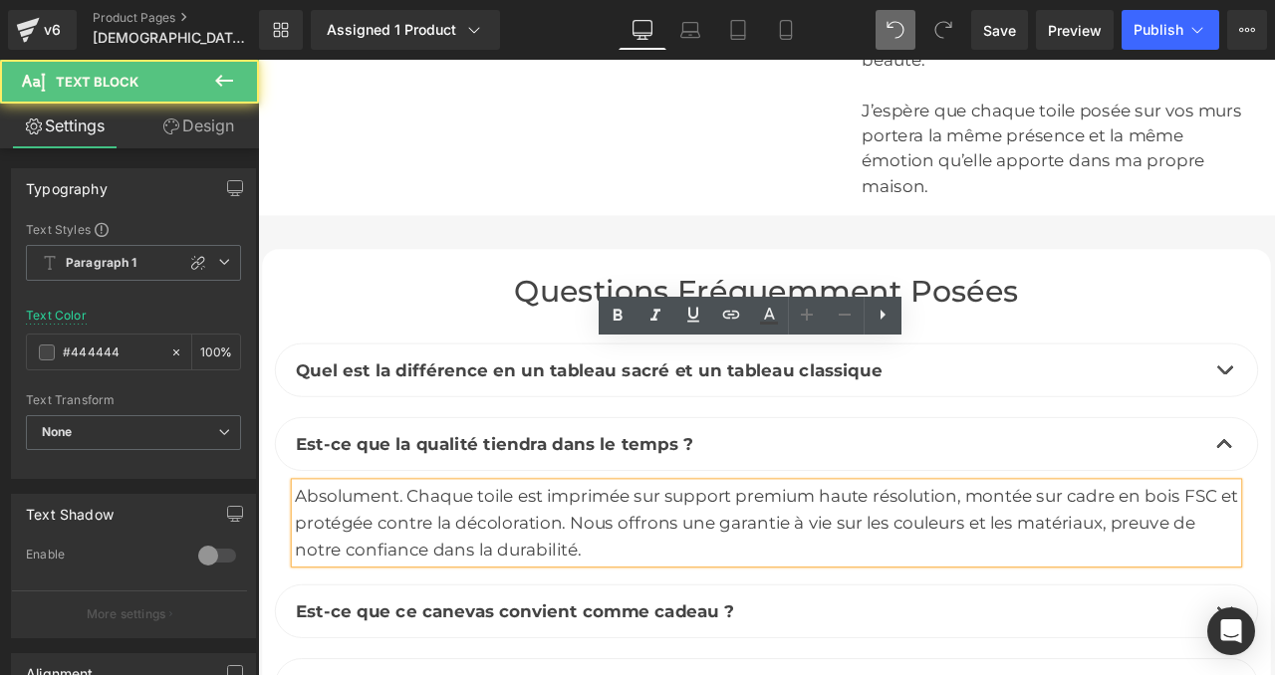
click at [740, 561] on div "Absolument. Chaque toile est imprimée sur support premium haute résolution, mon…" at bounding box center [860, 609] width 1117 height 96
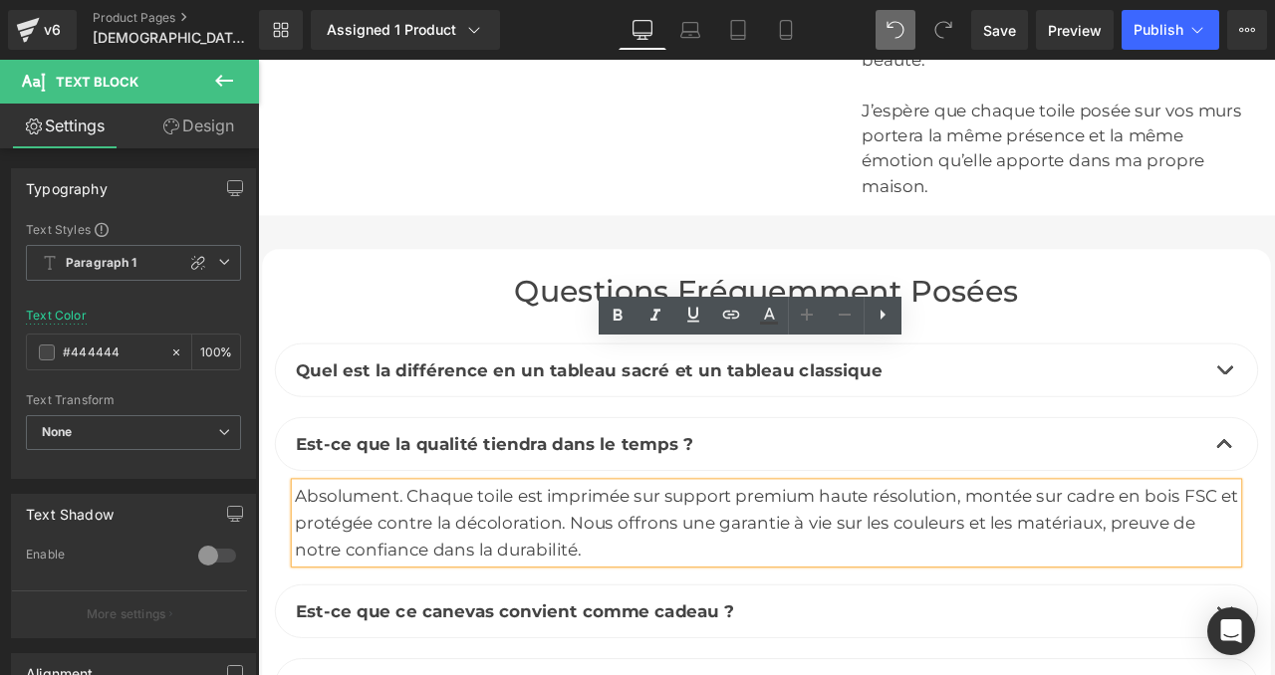
click at [746, 561] on div "Absolument. Chaque toile est imprimée sur support premium haute résolution, mon…" at bounding box center [860, 609] width 1117 height 96
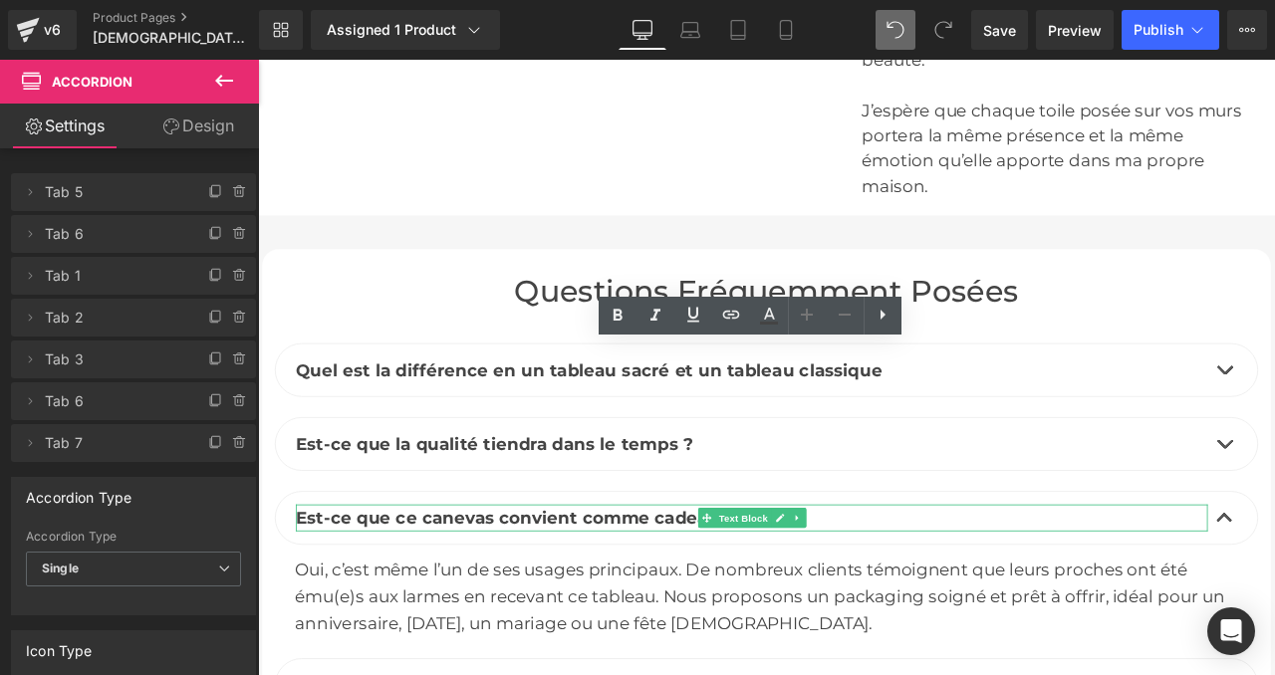
click at [427, 591] on span "Est-ce que ce canevas convient comme cadeau ?" at bounding box center [563, 603] width 520 height 24
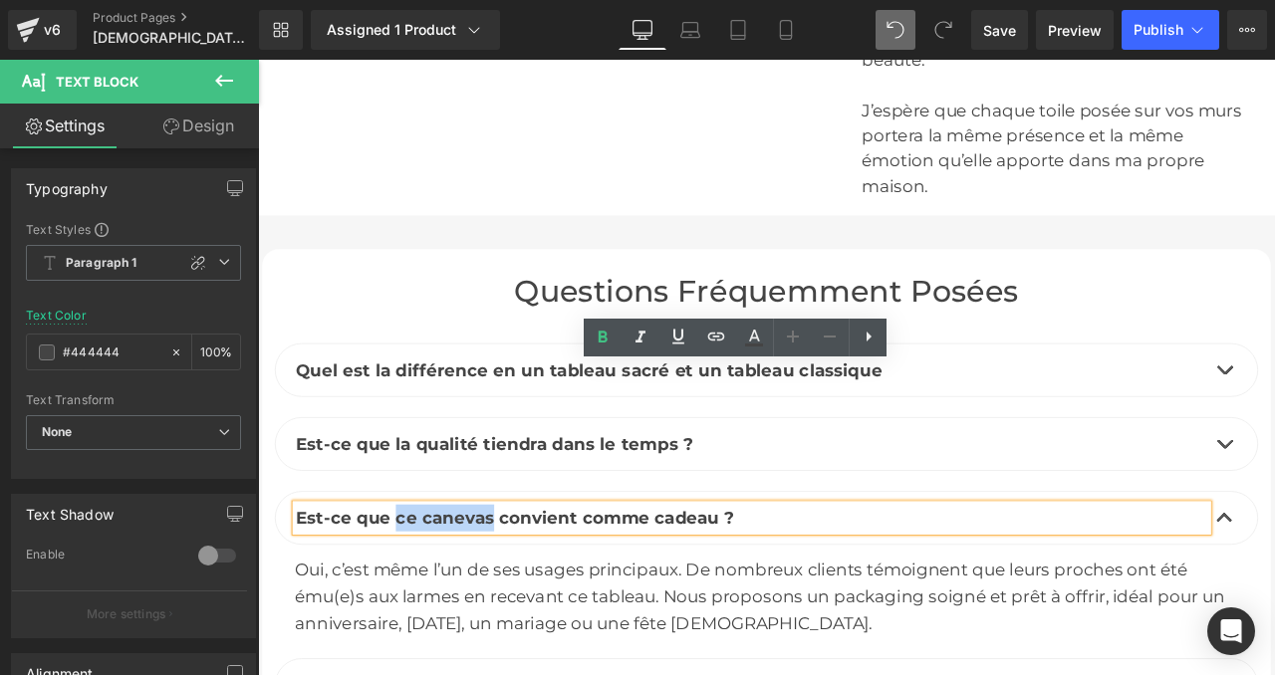
drag, startPoint x: 420, startPoint y: 434, endPoint x: 534, endPoint y: 435, distance: 113.5
click at [534, 591] on span "Est-ce que ce canevas convient comme cadeau ?" at bounding box center [563, 603] width 520 height 24
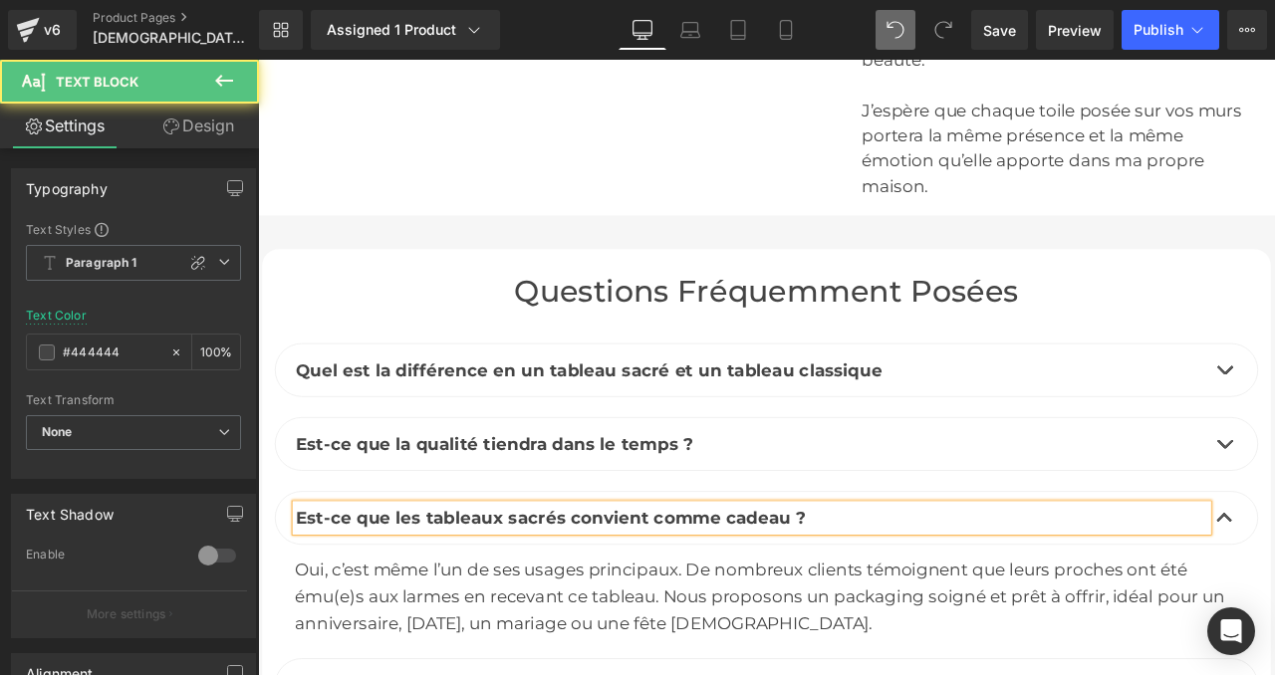
click at [710, 591] on span "Est-ce que les tableaux sacrés convient comme cadeau ?" at bounding box center [605, 603] width 605 height 24
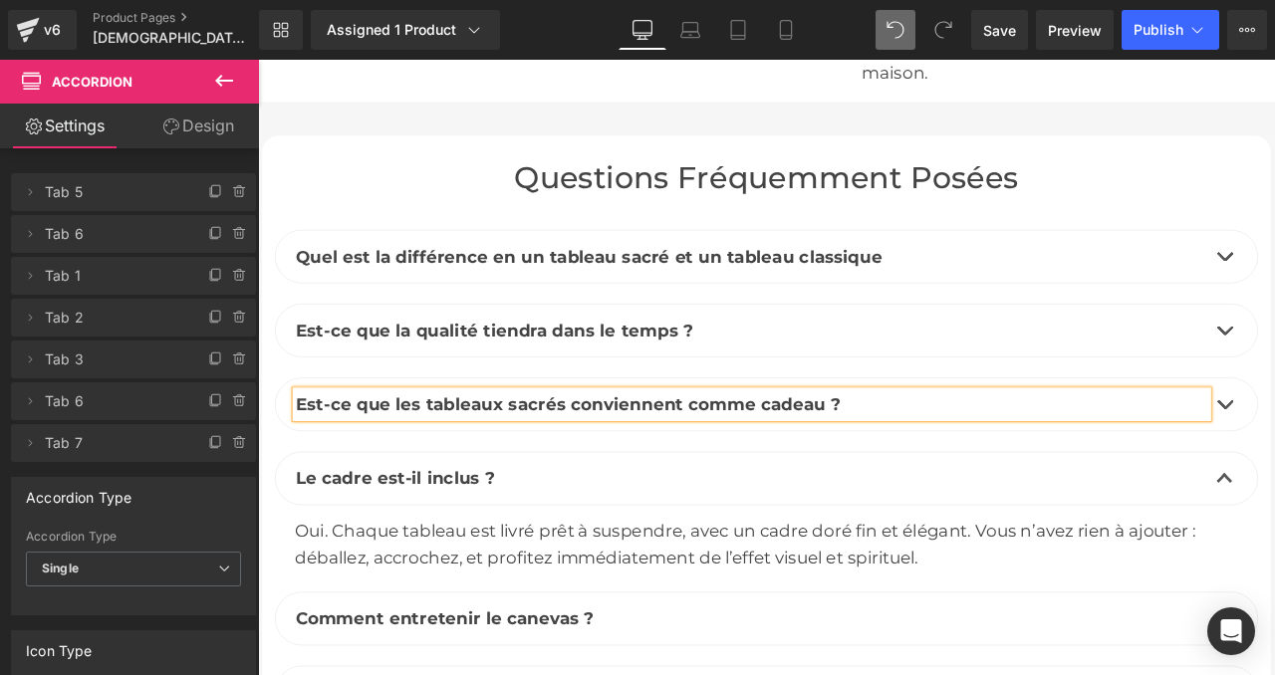
scroll to position [9138, 0]
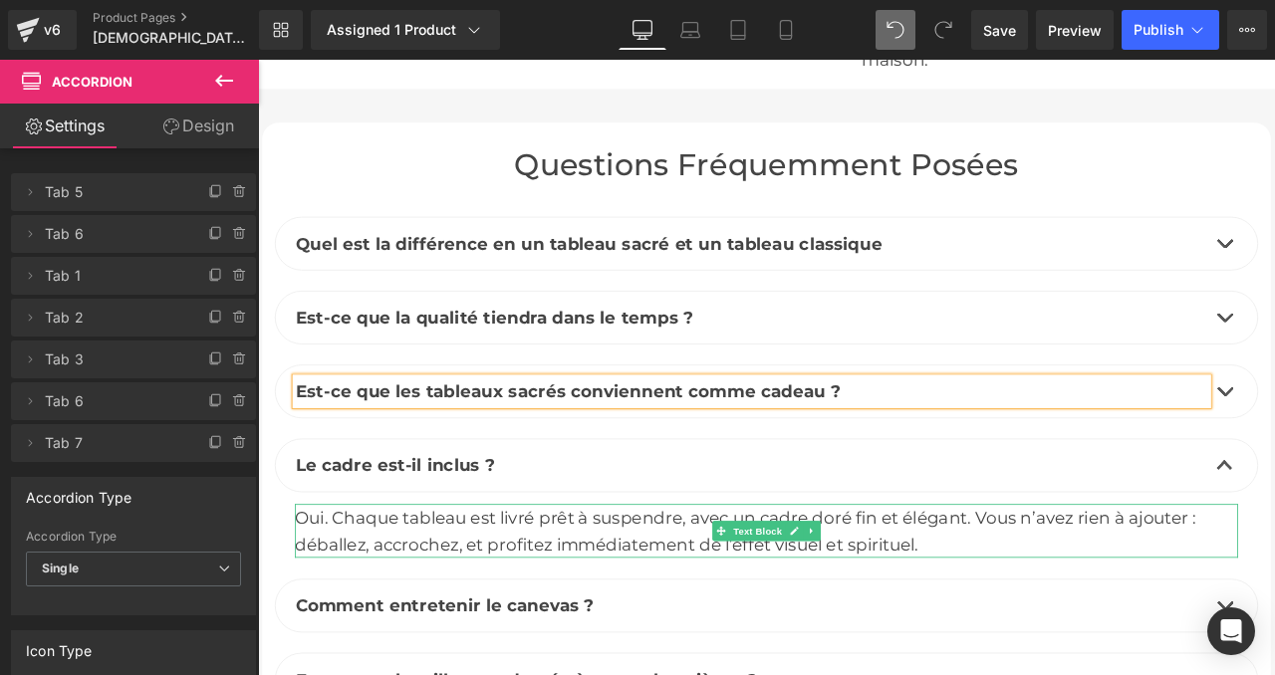
click at [502, 587] on div "Oui. Chaque tableau est livré prêt à suspendre, avec un cadre doré fin et éléga…" at bounding box center [860, 619] width 1117 height 64
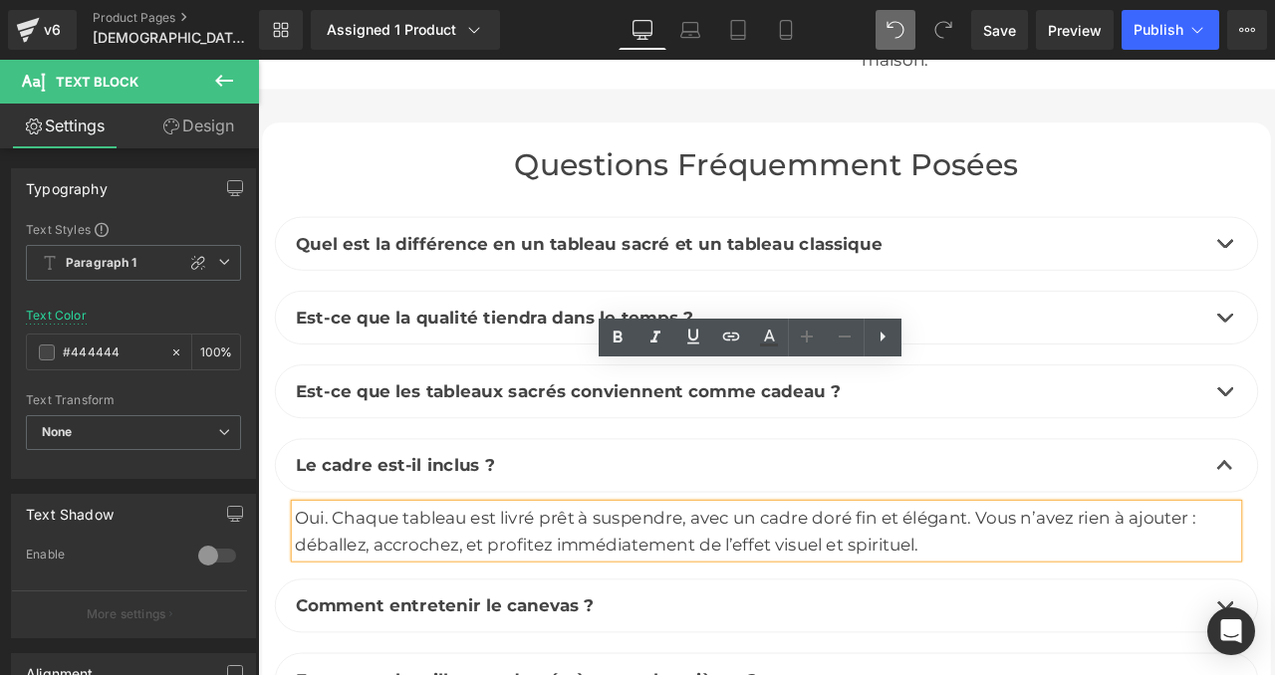
click at [508, 587] on div "Oui. Chaque tableau est livré prêt à suspendre, avec un cadre doré fin et éléga…" at bounding box center [860, 619] width 1117 height 64
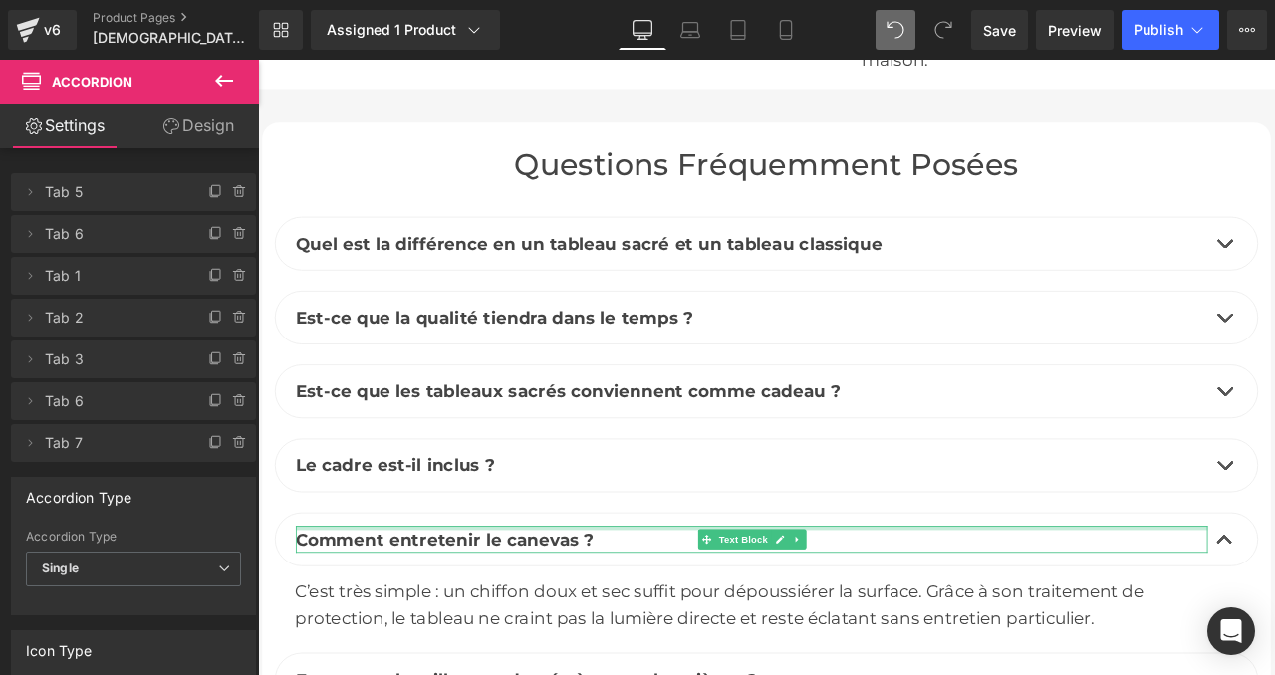
click at [562, 613] on div at bounding box center [843, 615] width 1081 height 5
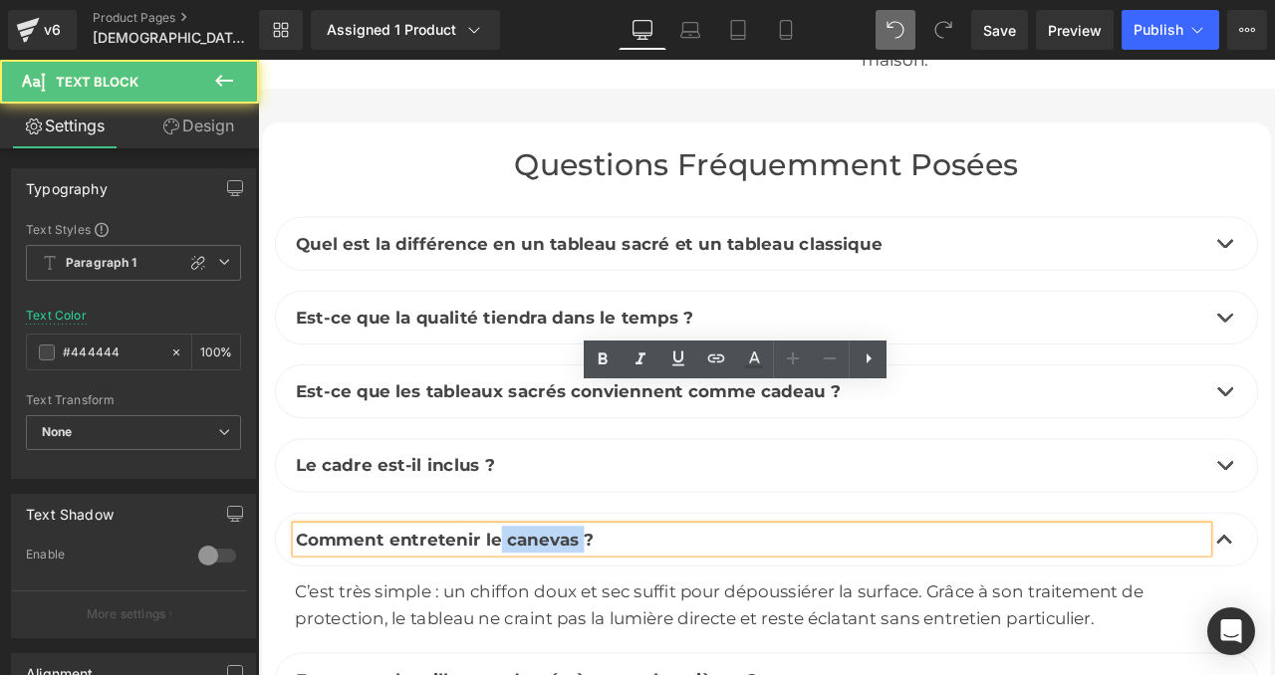
drag, startPoint x: 635, startPoint y: 463, endPoint x: 542, endPoint y: 468, distance: 93.8
click at [542, 617] on span "Comment entretenir le canevas ?" at bounding box center [480, 629] width 354 height 24
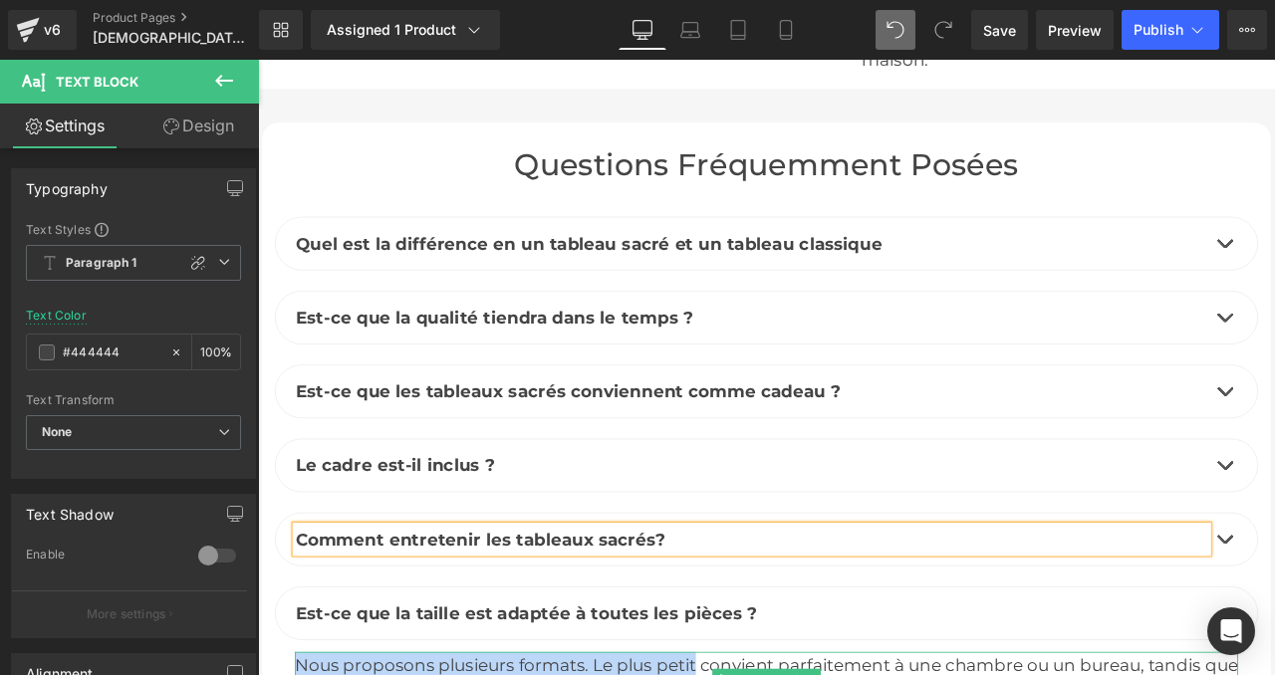
drag, startPoint x: 774, startPoint y: 611, endPoint x: 308, endPoint y: 614, distance: 466.1
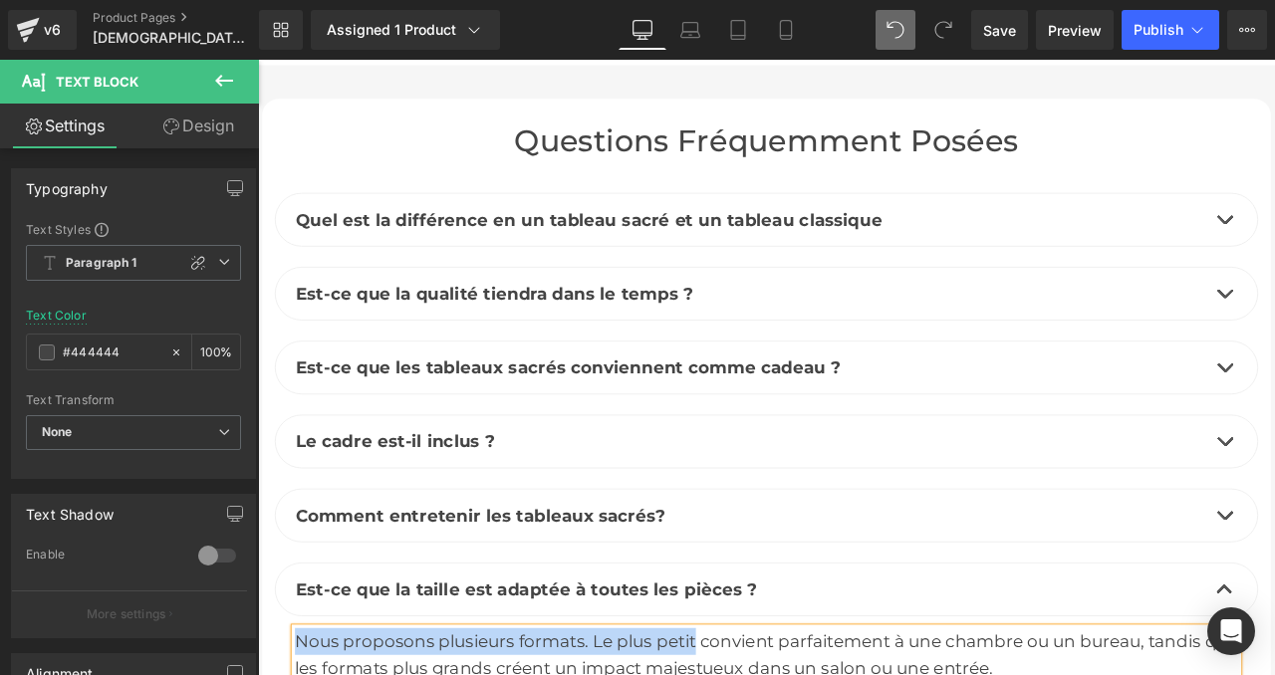
scroll to position [9213, 0]
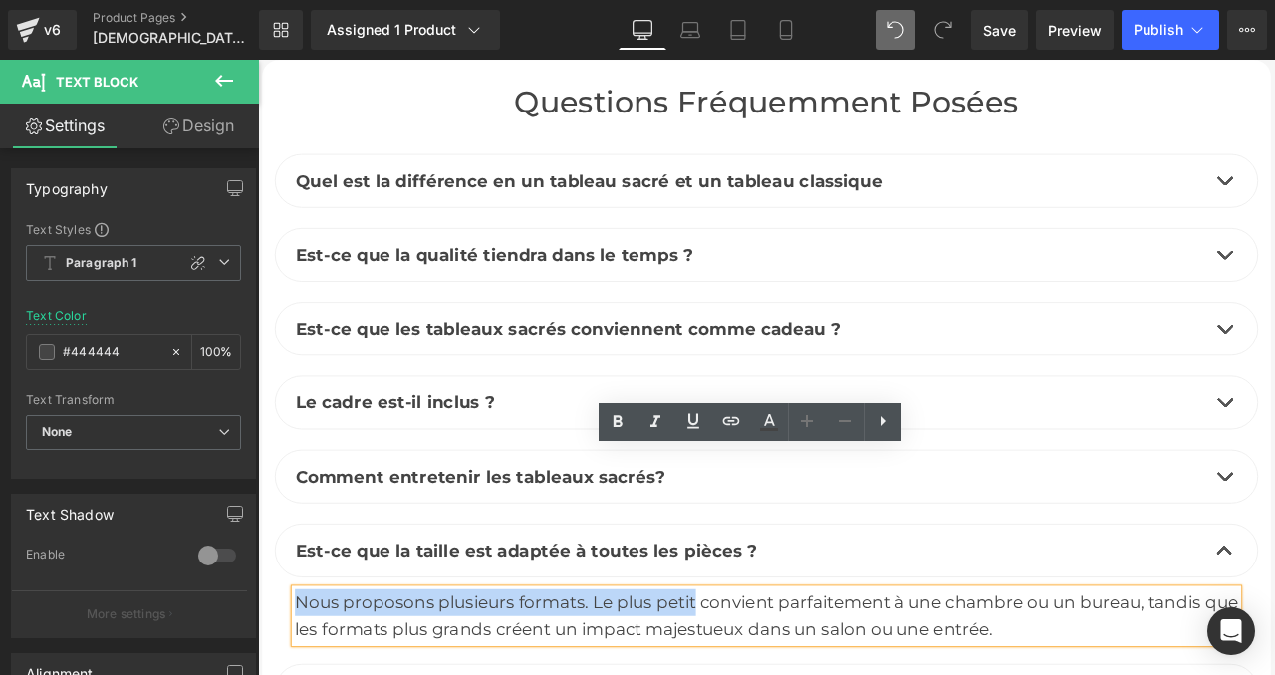
drag, startPoint x: 773, startPoint y: 533, endPoint x: 305, endPoint y: 533, distance: 468.1
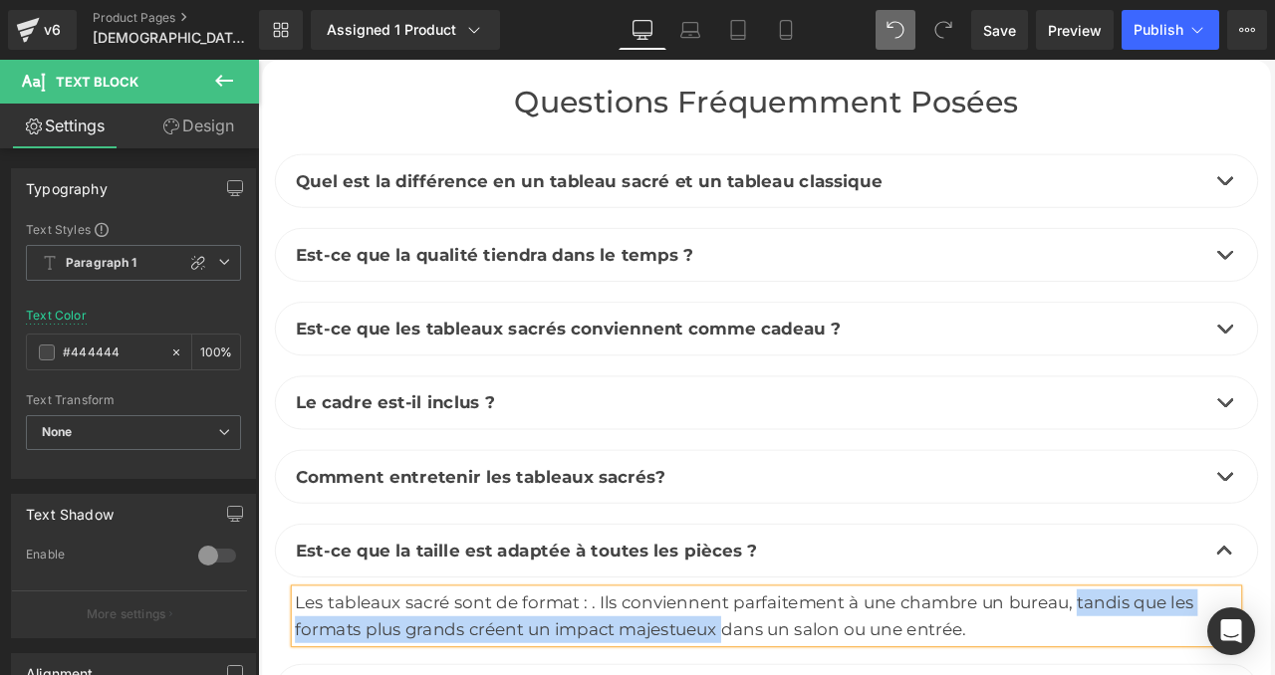
drag, startPoint x: 1224, startPoint y: 532, endPoint x: 810, endPoint y: 572, distance: 416.2
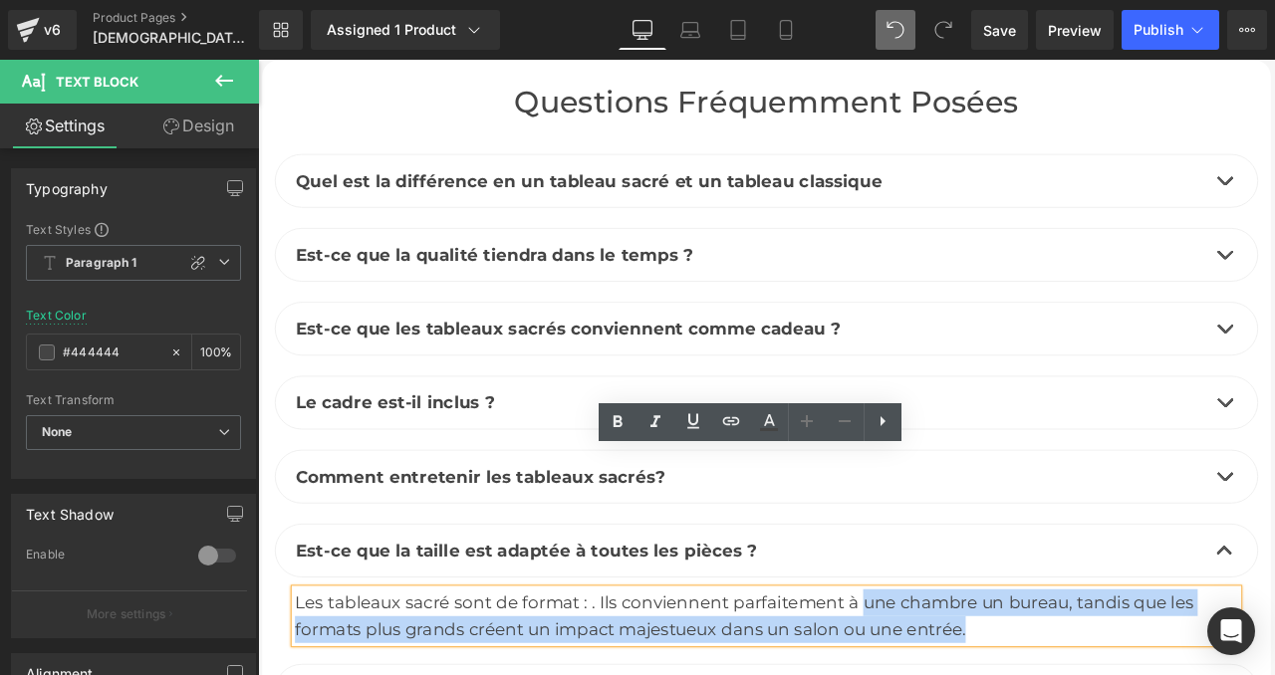
drag, startPoint x: 975, startPoint y: 536, endPoint x: 1113, endPoint y: 574, distance: 142.6
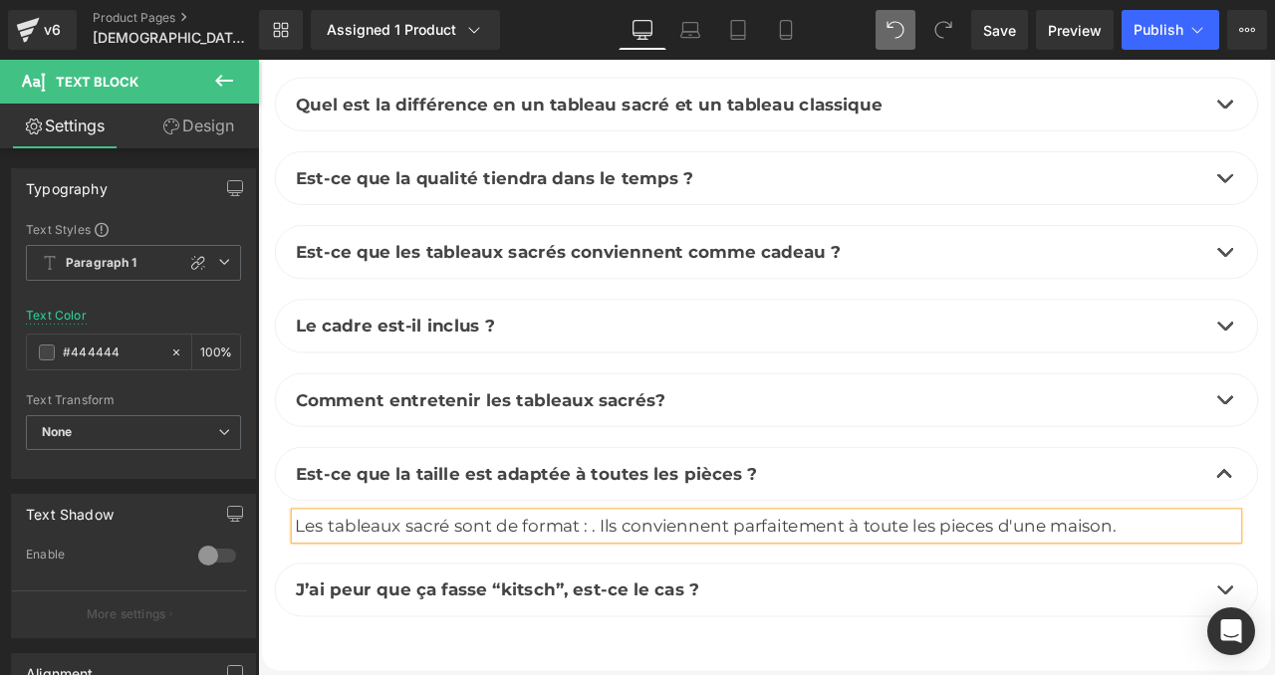
scroll to position [9317, 0]
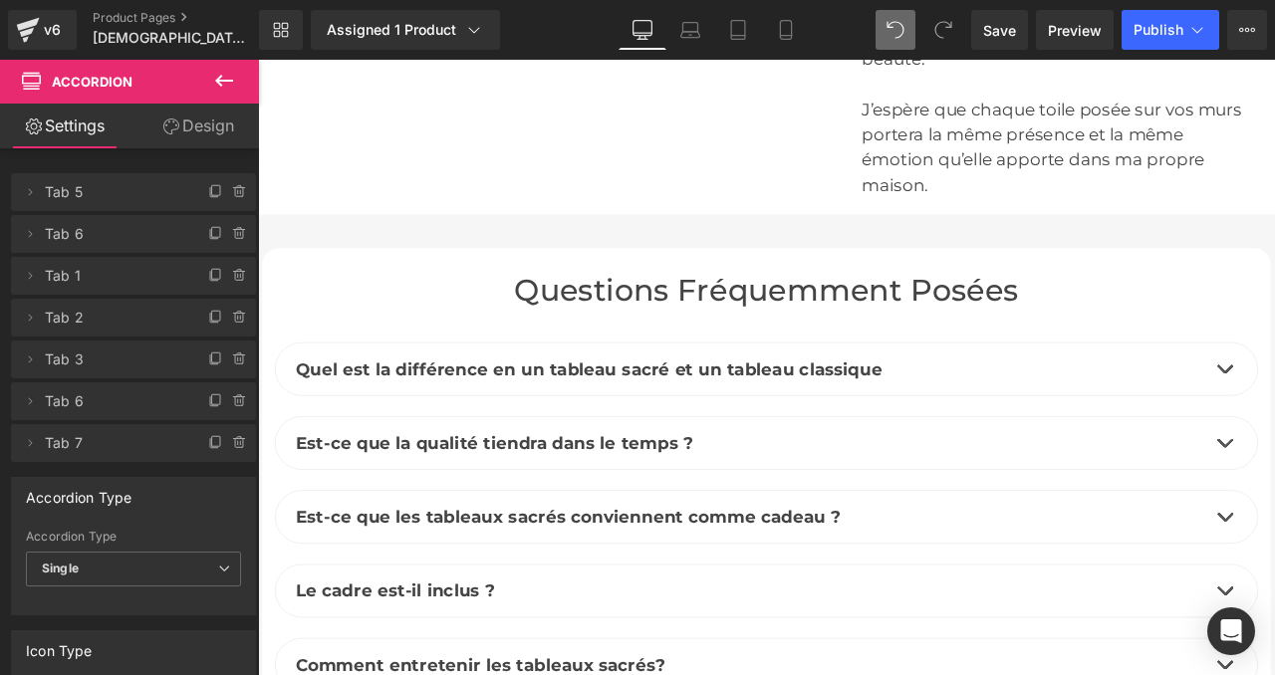
scroll to position [8994, 0]
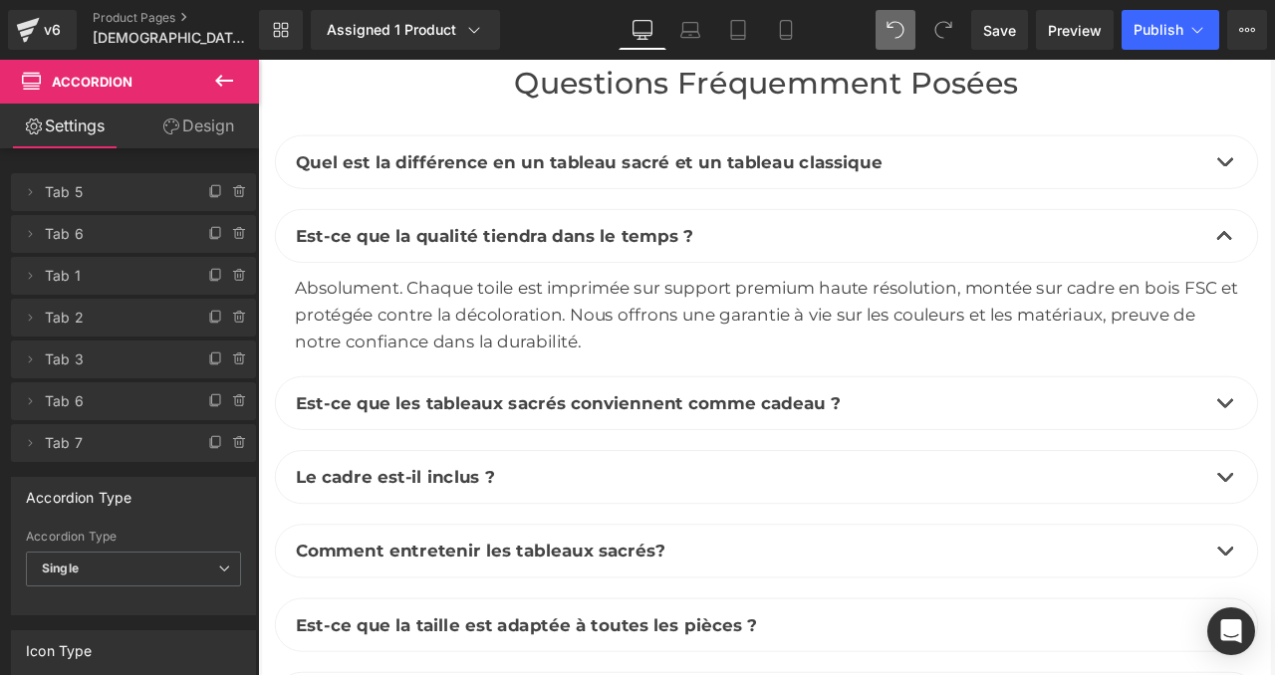
scroll to position [9278, 0]
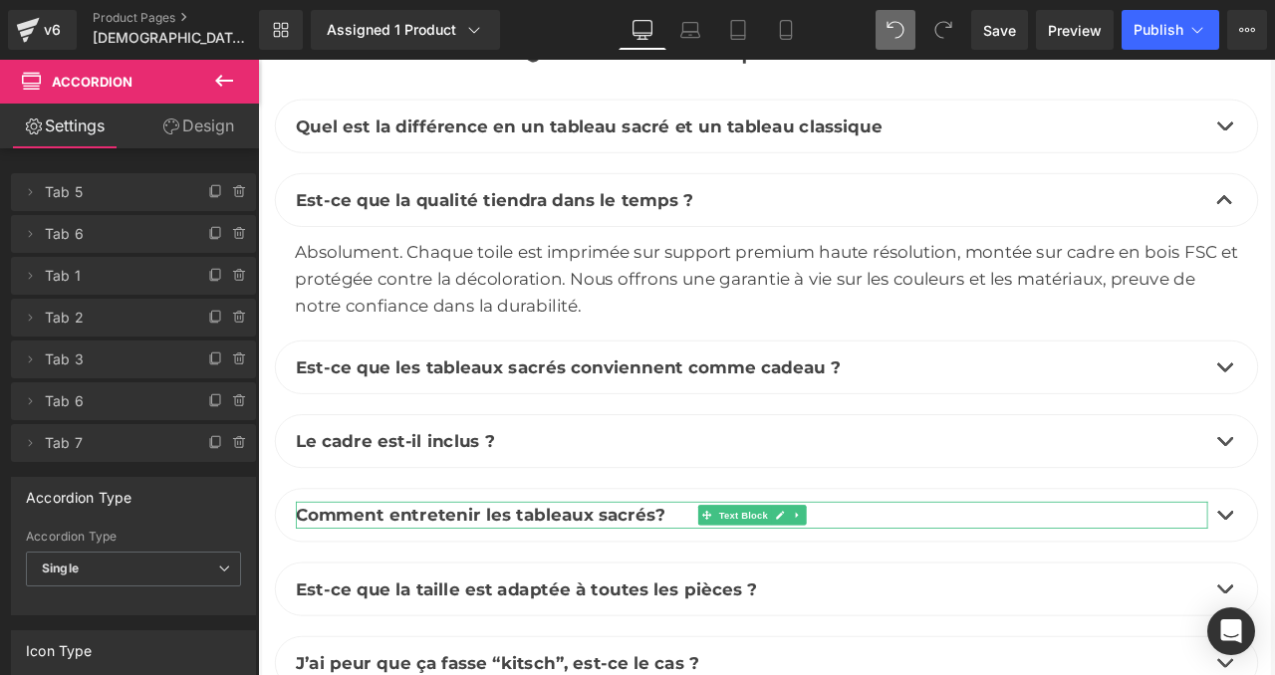
click at [569, 588] on span "Comment entretenir les tableaux sacrés?" at bounding box center [522, 600] width 438 height 24
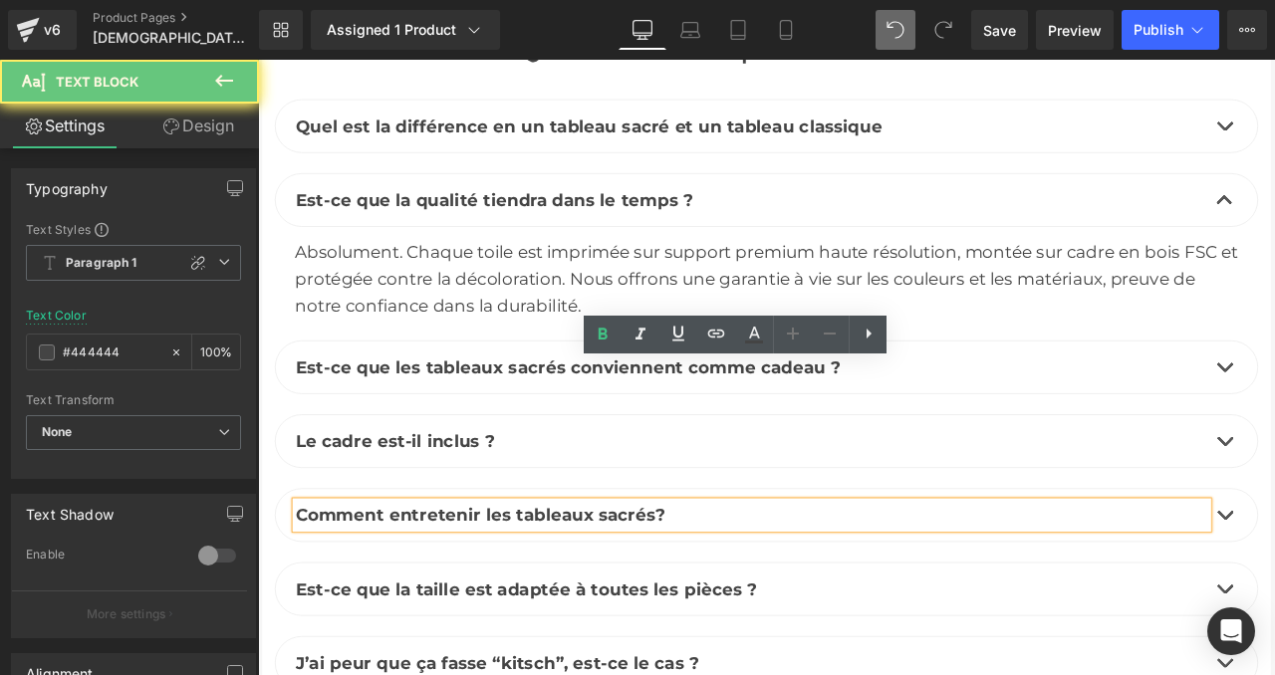
click at [569, 588] on span "Comment entretenir les tableaux sacrés?" at bounding box center [522, 600] width 438 height 24
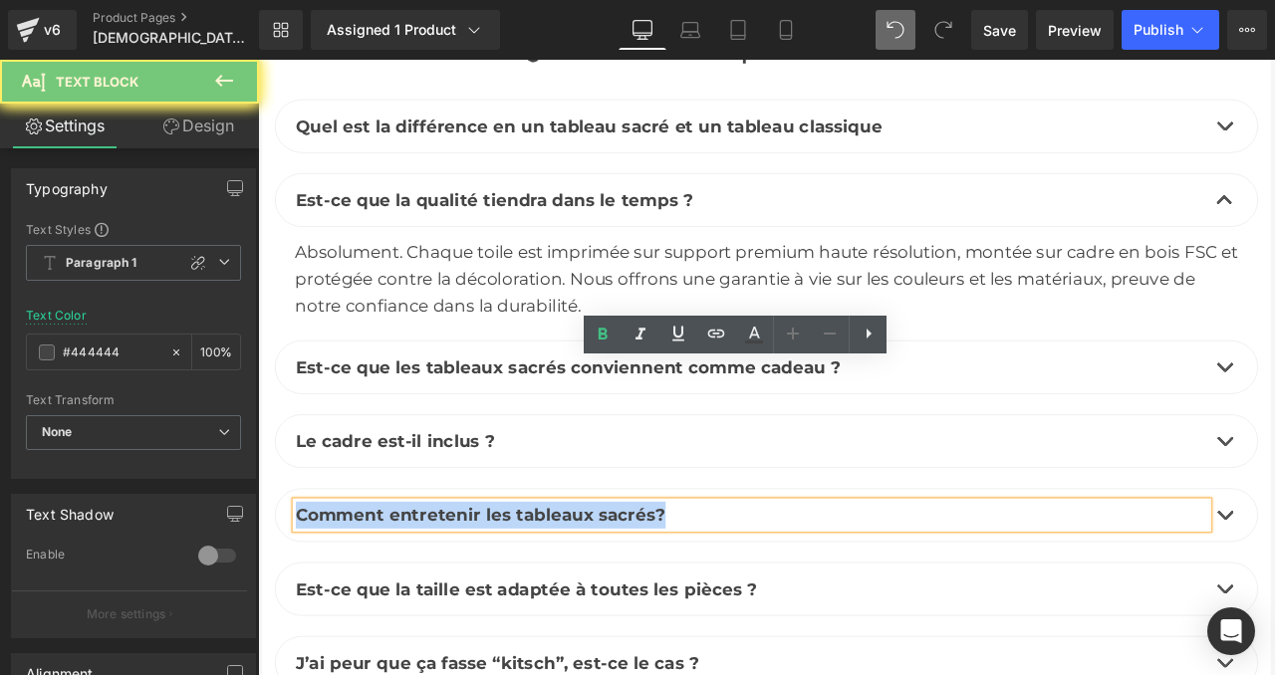
click at [569, 588] on span "Comment entretenir les tableaux sacrés?" at bounding box center [522, 600] width 438 height 24
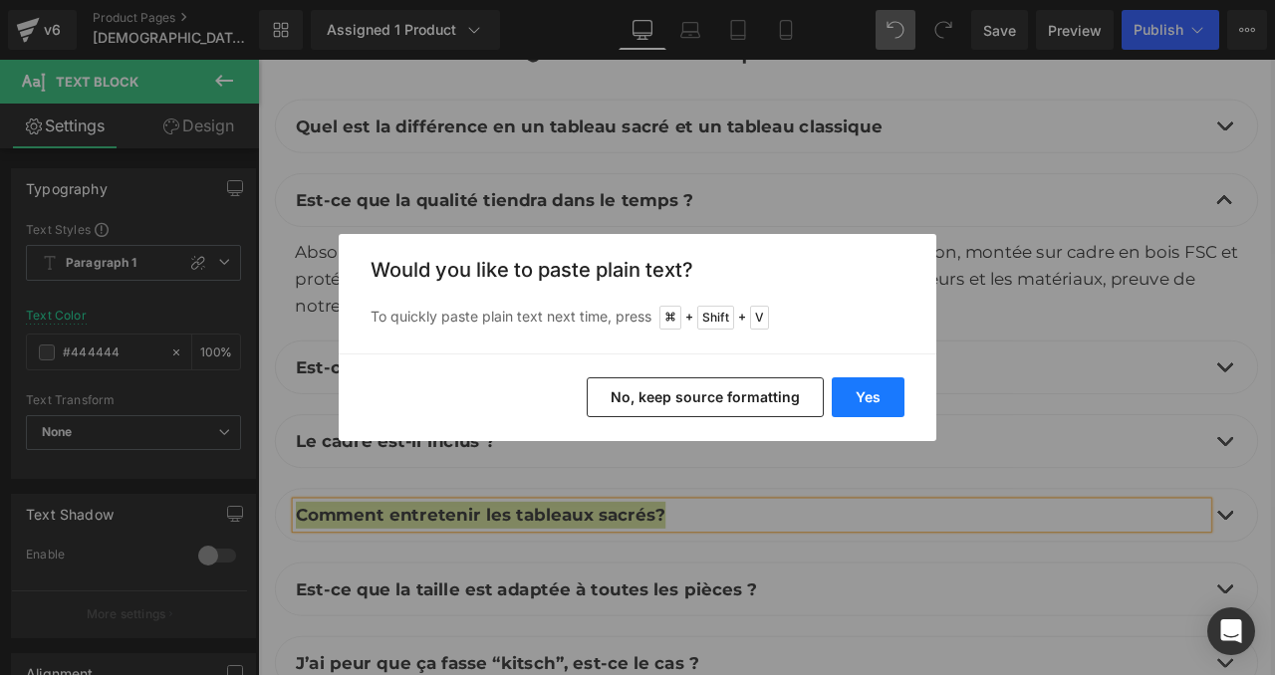
click at [873, 397] on button "Yes" at bounding box center [868, 397] width 73 height 40
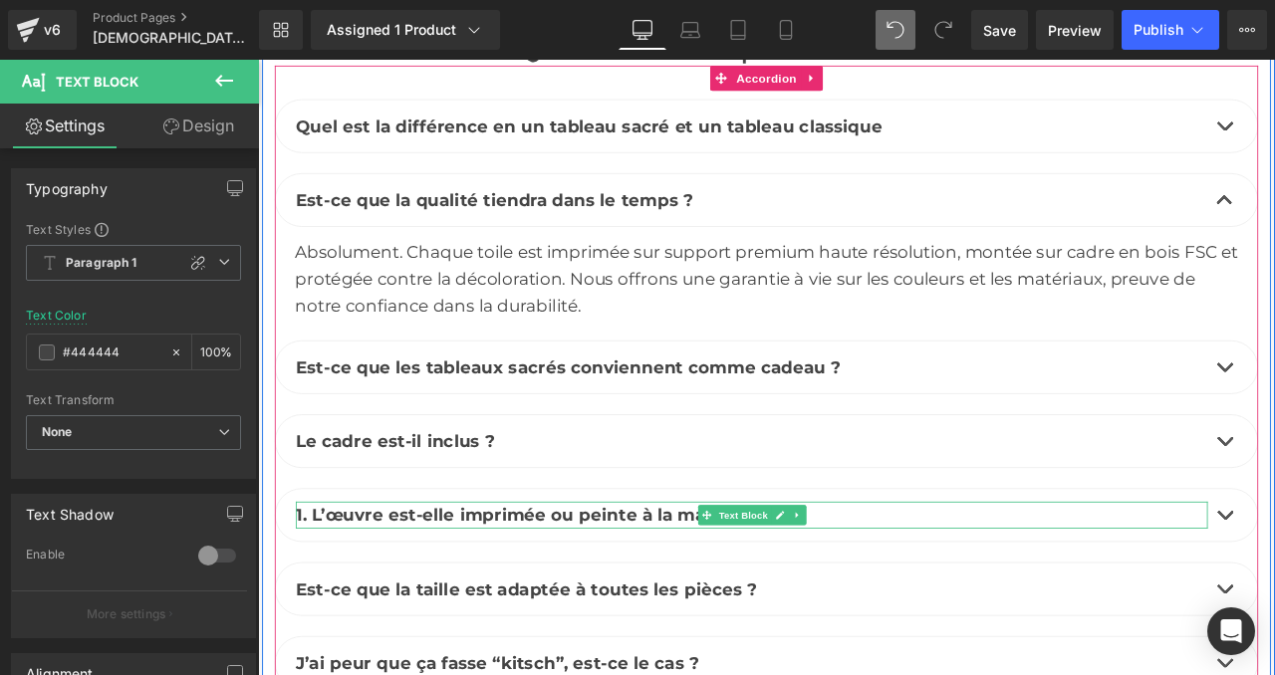
click at [321, 588] on span "1. L’œuvre est-elle imprimée ou peinte à la main ?" at bounding box center [564, 600] width 523 height 24
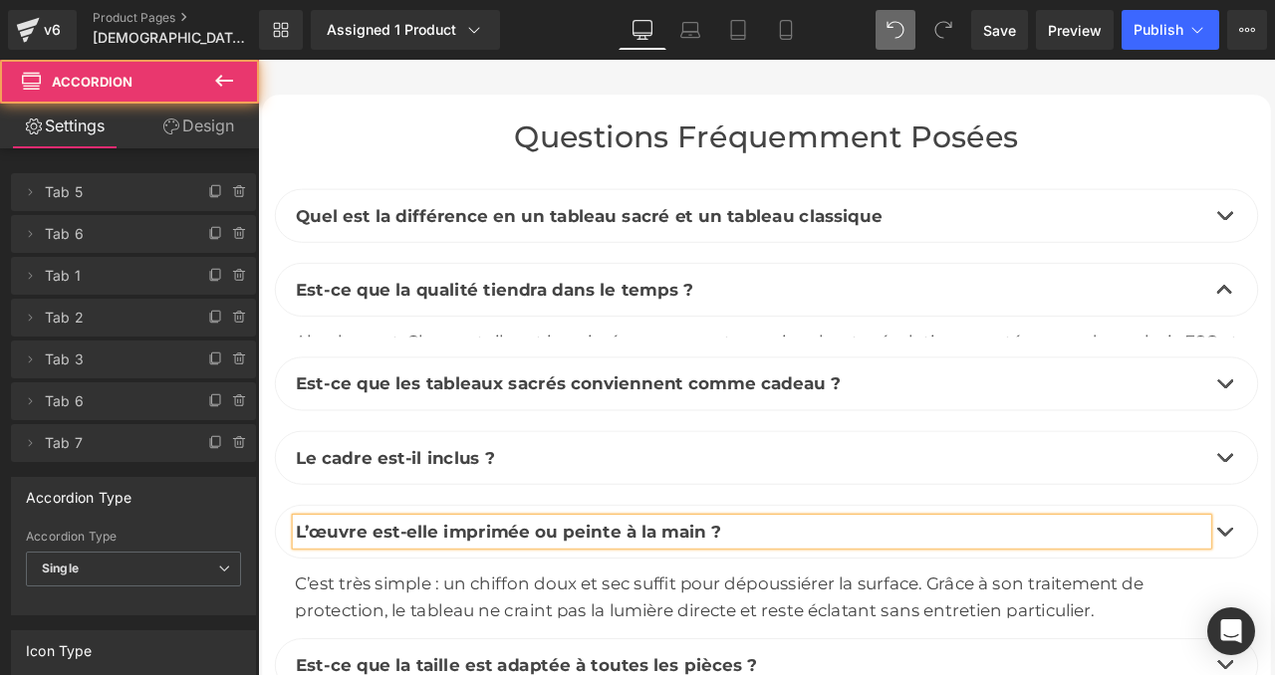
scroll to position [9167, 0]
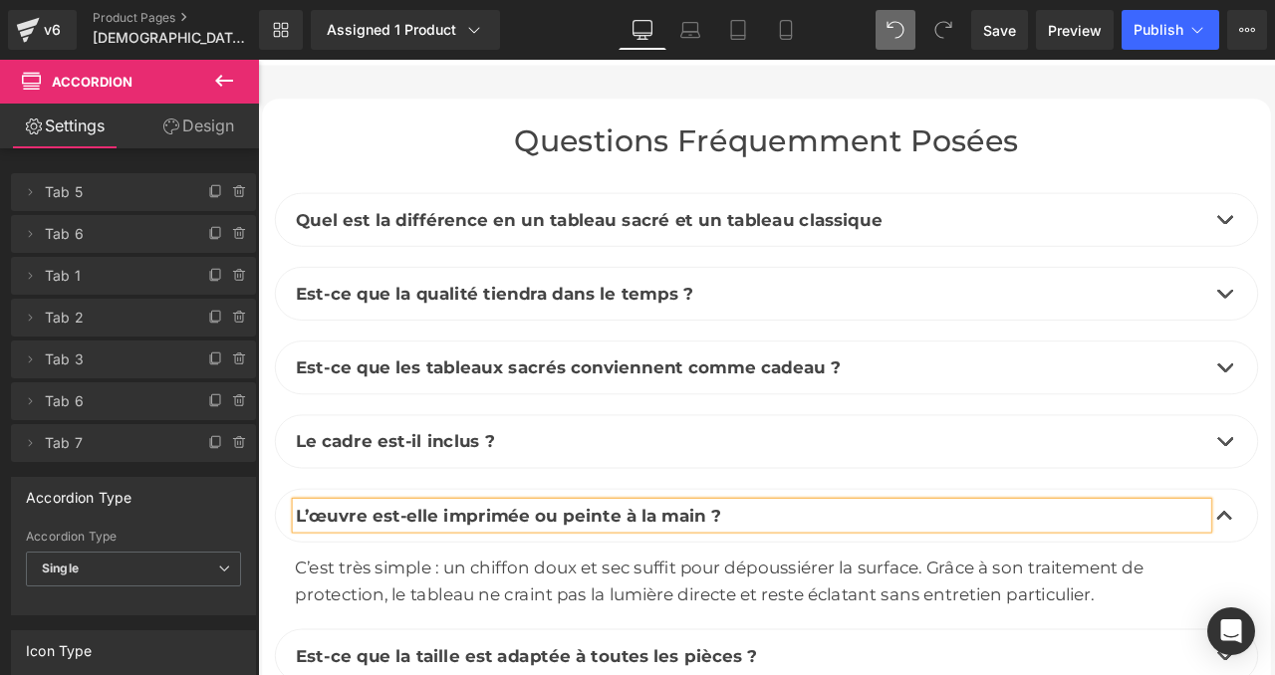
click at [632, 645] on div "C’est très simple : un chiffon doux et sec suffit pour dépoussiérer la surface.…" at bounding box center [860, 677] width 1117 height 64
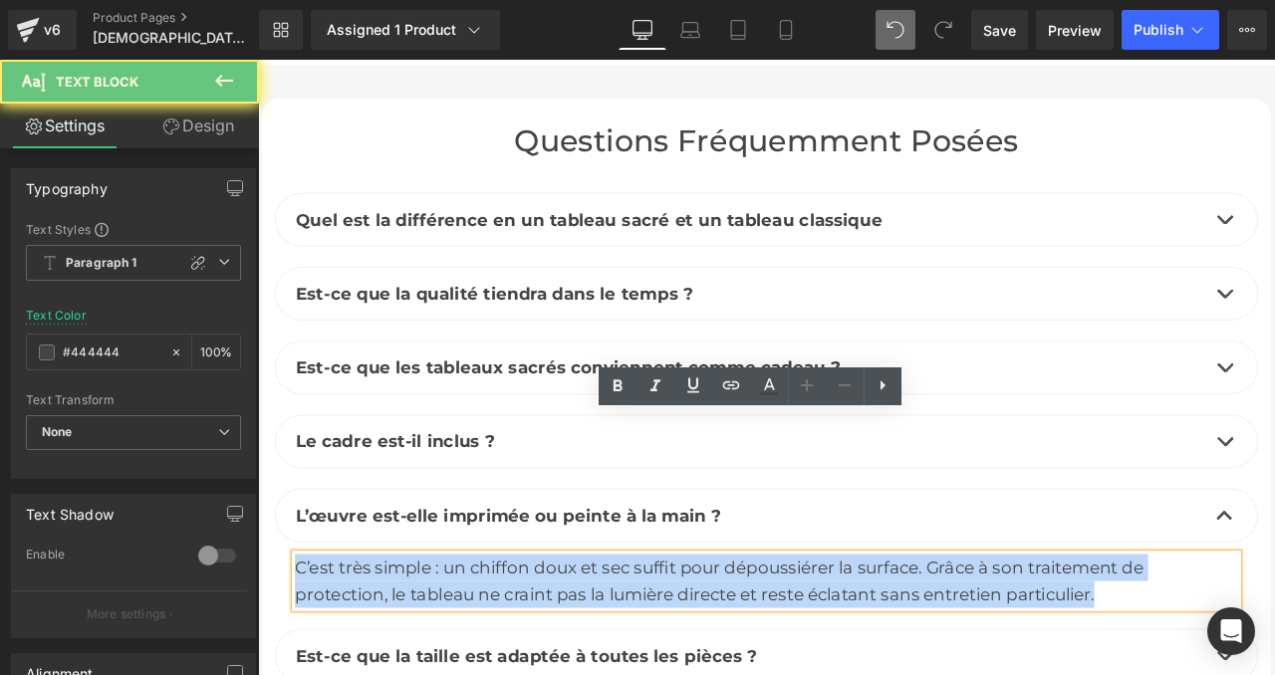
click at [632, 645] on div "C’est très simple : un chiffon doux et sec suffit pour dépoussiérer la surface.…" at bounding box center [860, 677] width 1117 height 64
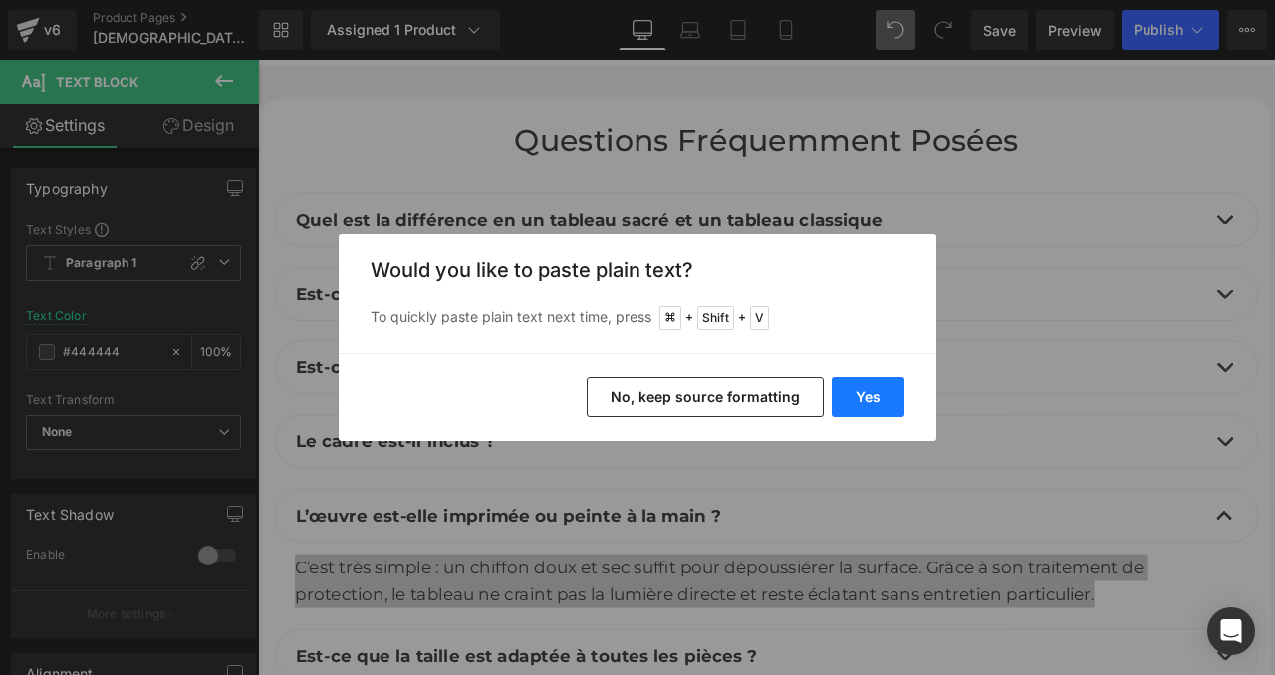
click at [882, 381] on button "Yes" at bounding box center [868, 397] width 73 height 40
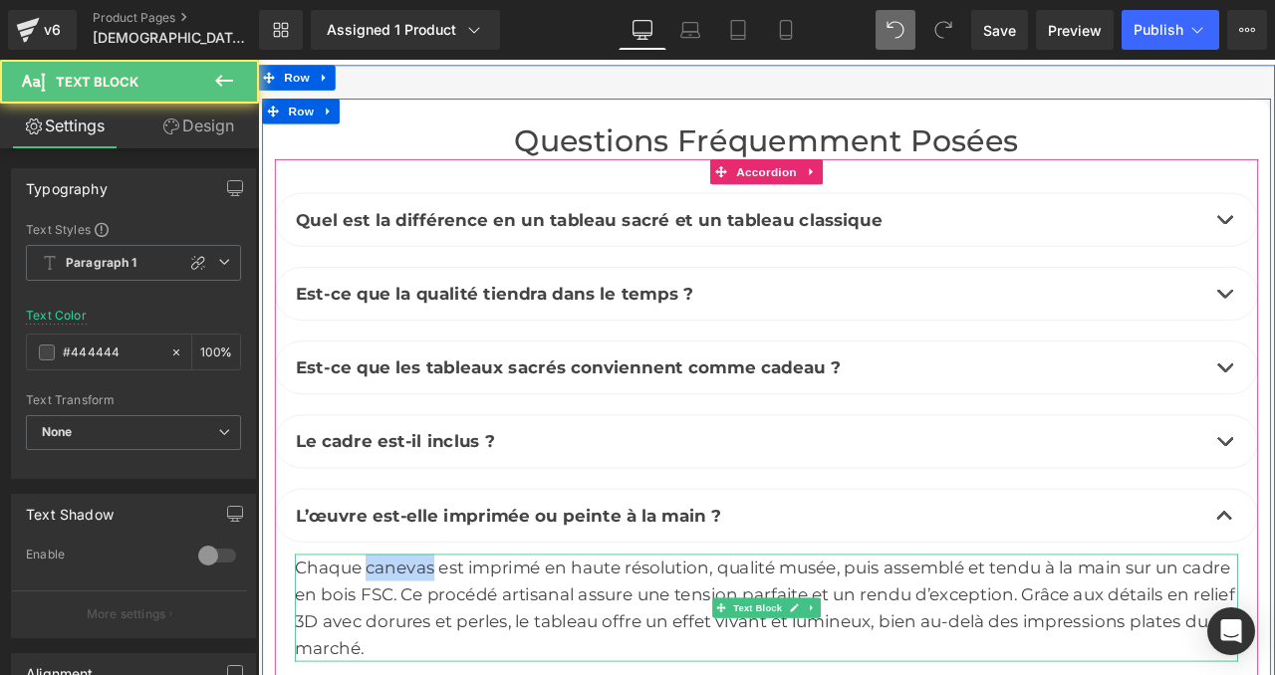
drag, startPoint x: 464, startPoint y: 498, endPoint x: 384, endPoint y: 495, distance: 79.7
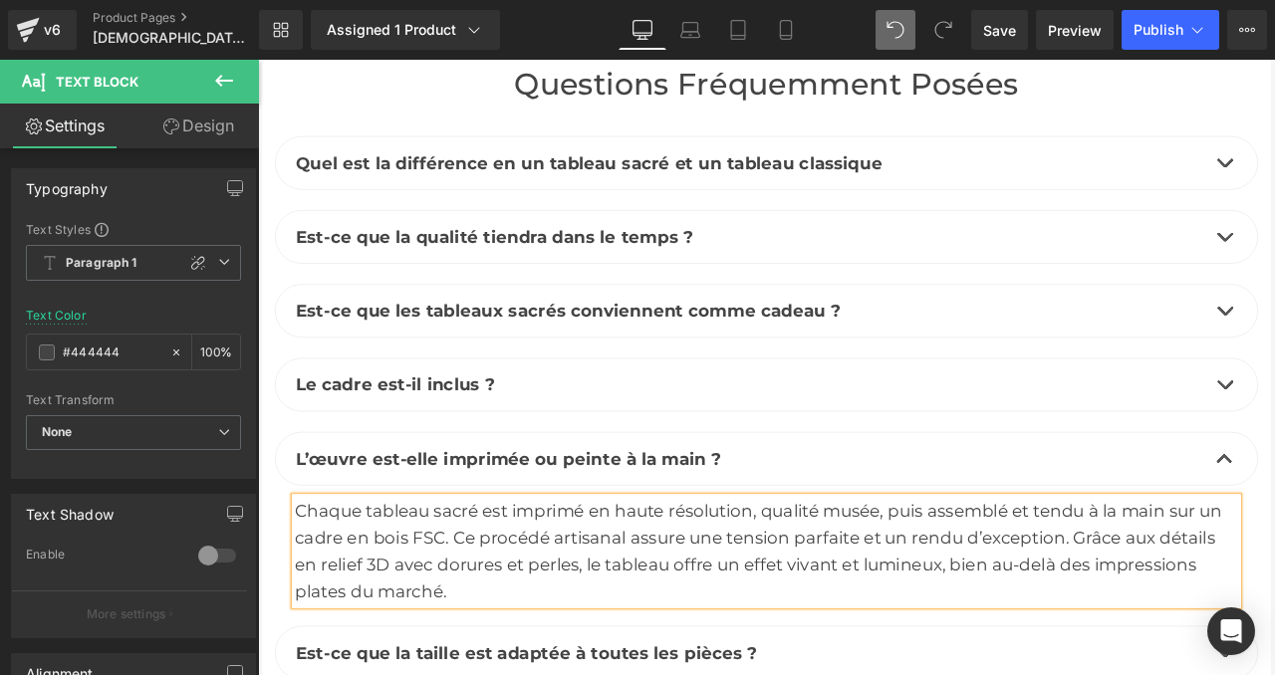
scroll to position [9237, 0]
click at [361, 576] on div "Chaque tableau sacré est imprimé en haute résolution, qualité musée, puis assem…" at bounding box center [860, 639] width 1117 height 127
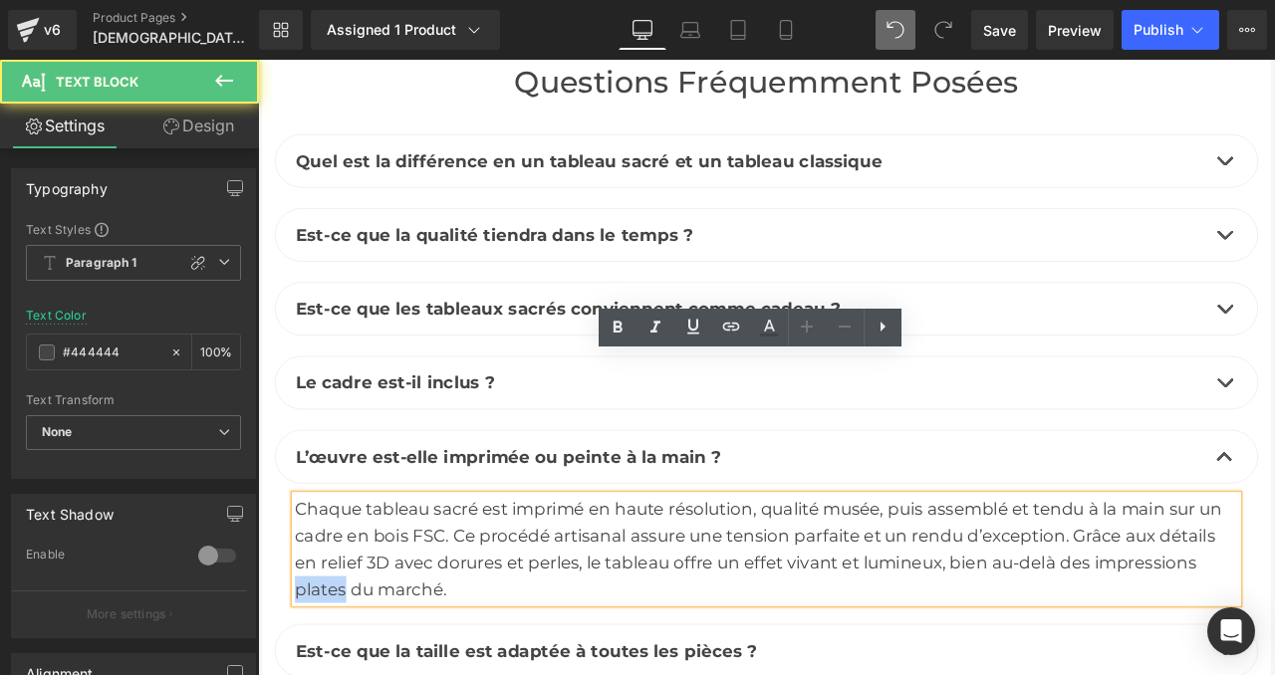
drag, startPoint x: 359, startPoint y: 524, endPoint x: 302, endPoint y: 524, distance: 56.8
click at [302, 576] on div "Chaque tableau sacré est imprimé en haute résolution, qualité musée, puis assem…" at bounding box center [860, 639] width 1117 height 127
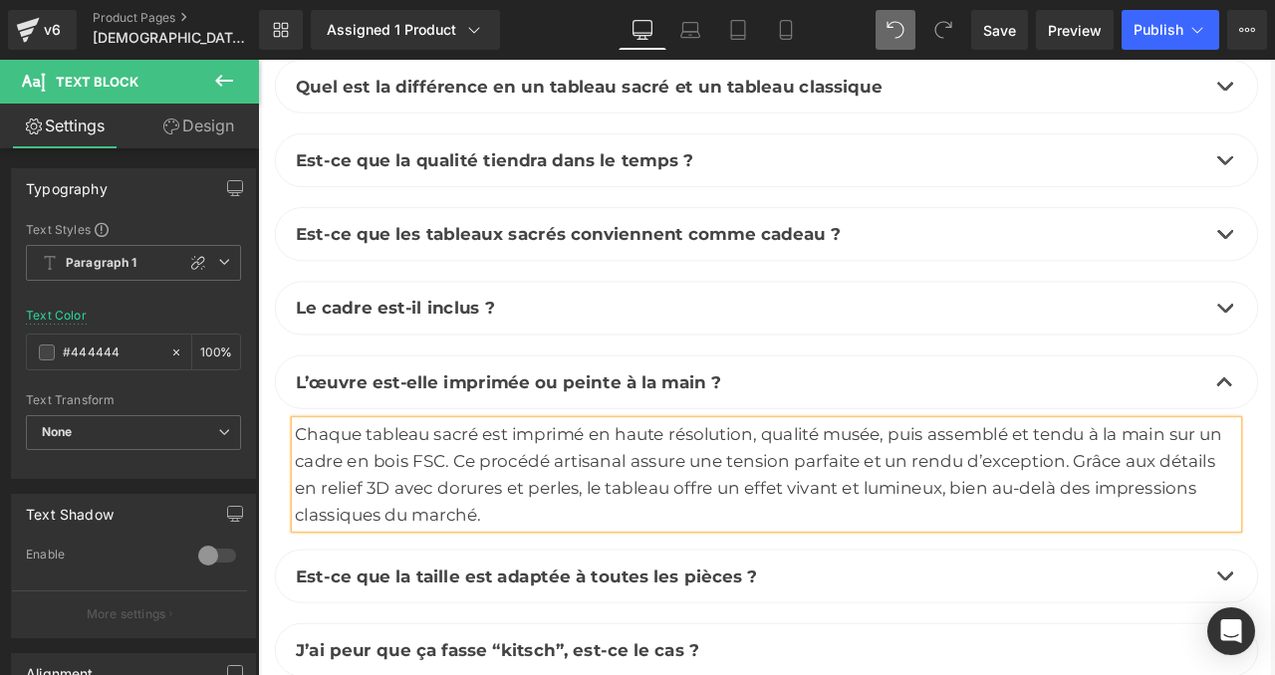
scroll to position [9325, 0]
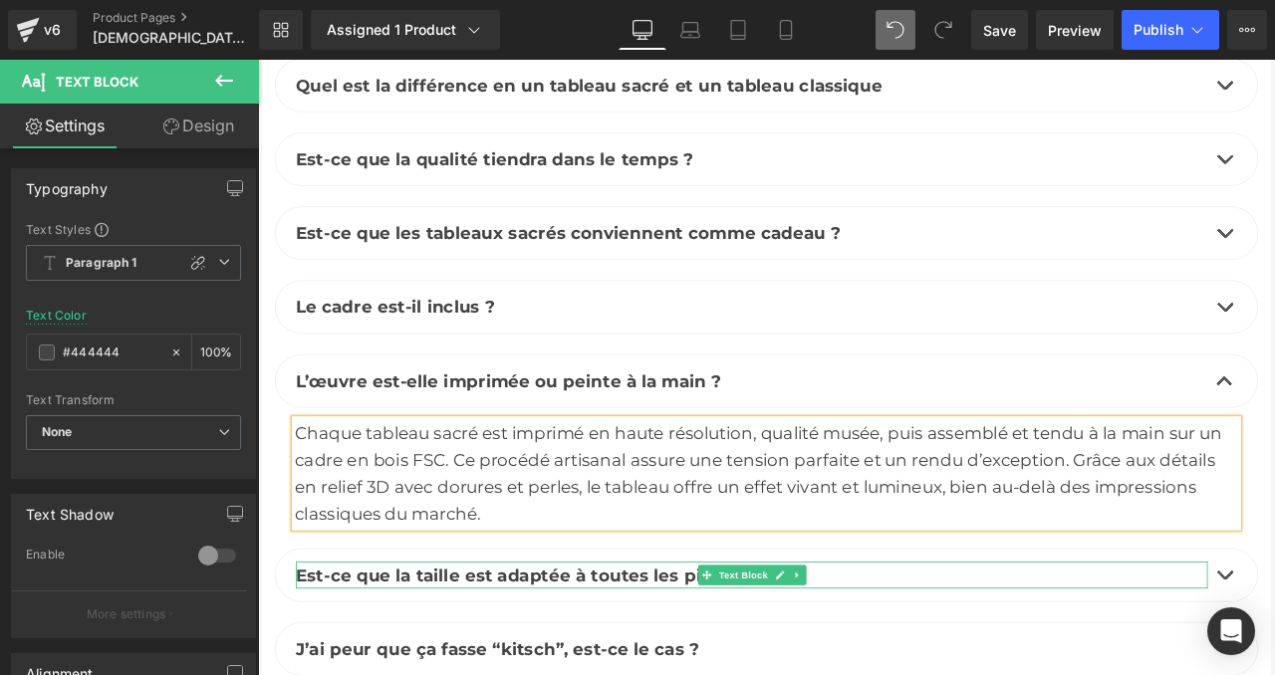
click at [580, 659] on span "Est-ce que la taille est adaptée à toutes les pièces ?" at bounding box center [576, 671] width 547 height 24
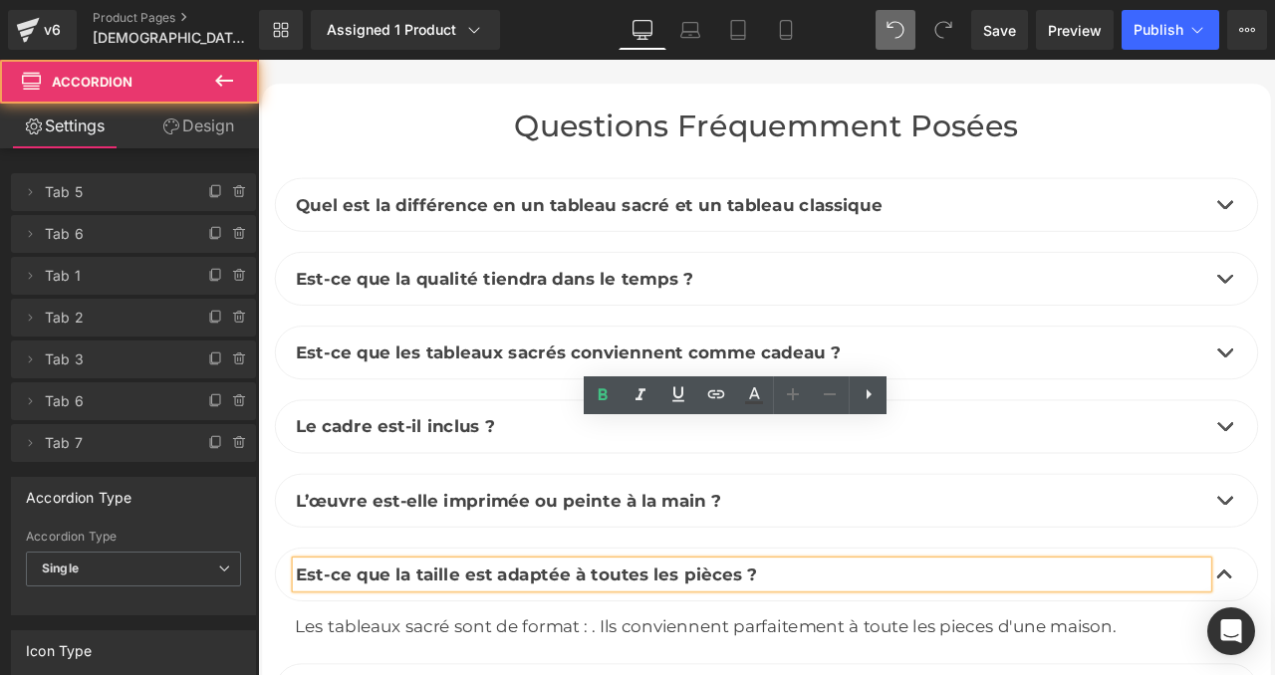
scroll to position [9183, 0]
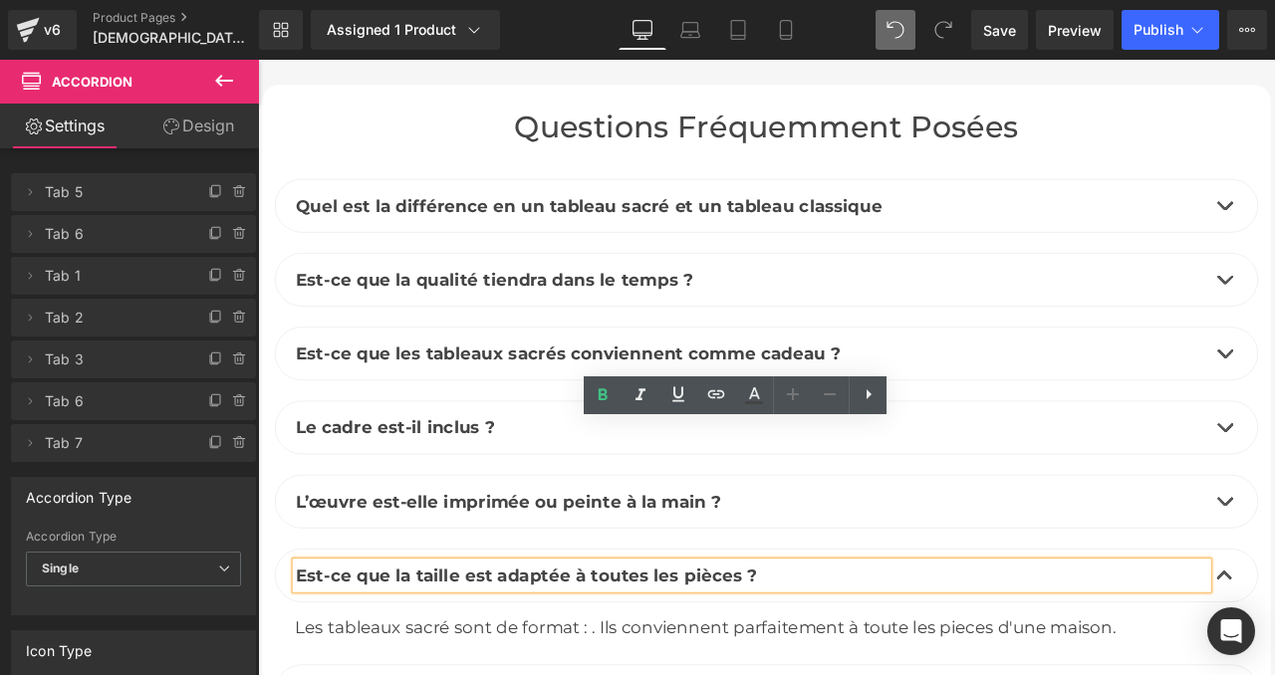
click at [857, 655] on p "Est-ce que la taille est adaptée à toutes les pièces ?" at bounding box center [843, 671] width 1081 height 32
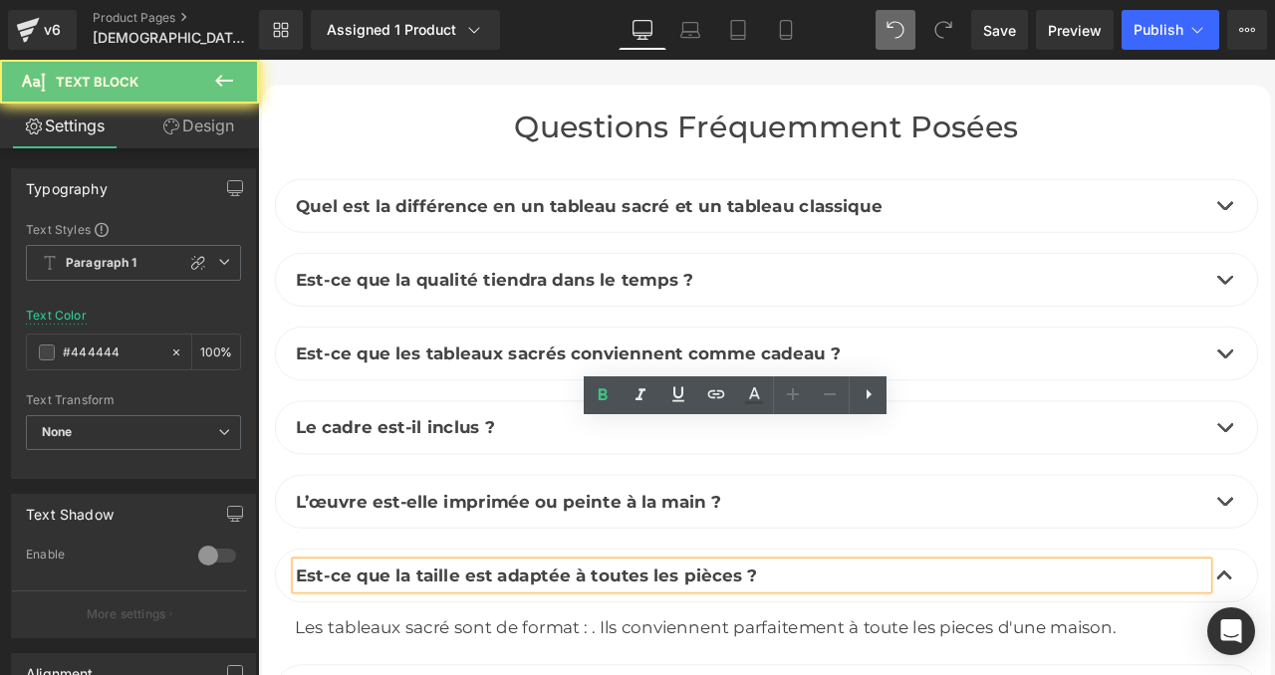
click at [857, 655] on p "Est-ce que la taille est adaptée à toutes les pièces ?" at bounding box center [843, 671] width 1081 height 32
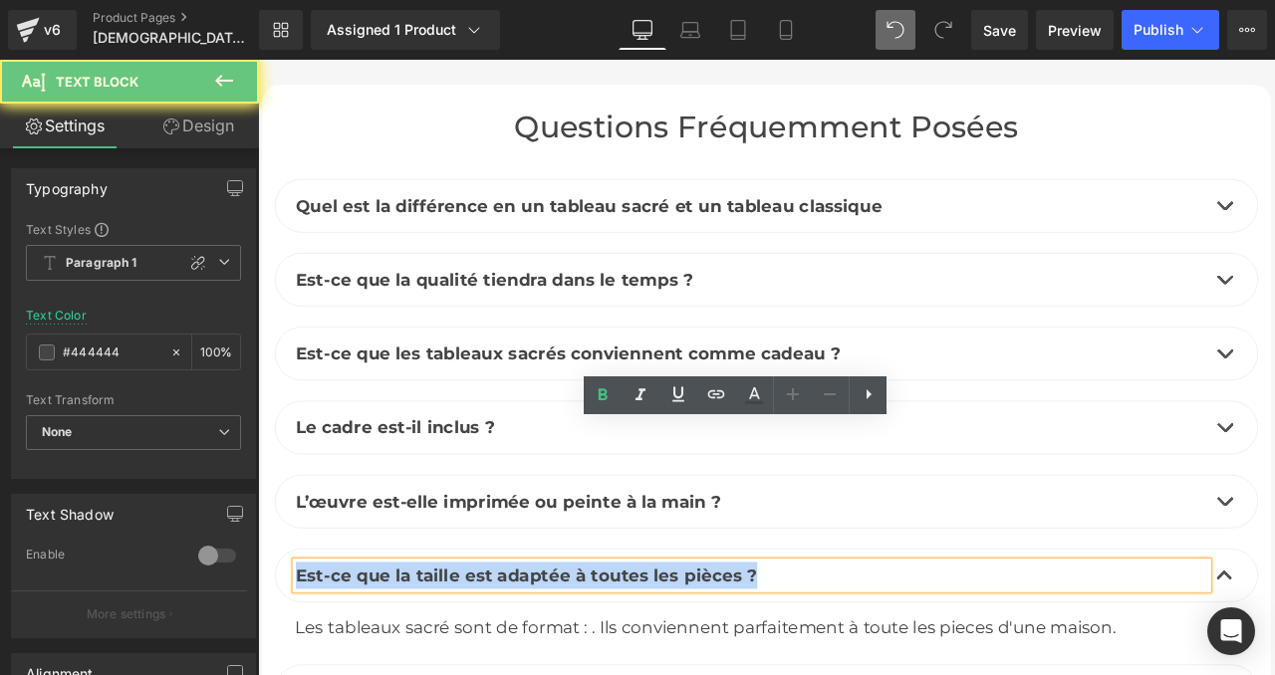
click at [857, 655] on p "Est-ce que la taille est adaptée à toutes les pièces ?" at bounding box center [843, 671] width 1081 height 32
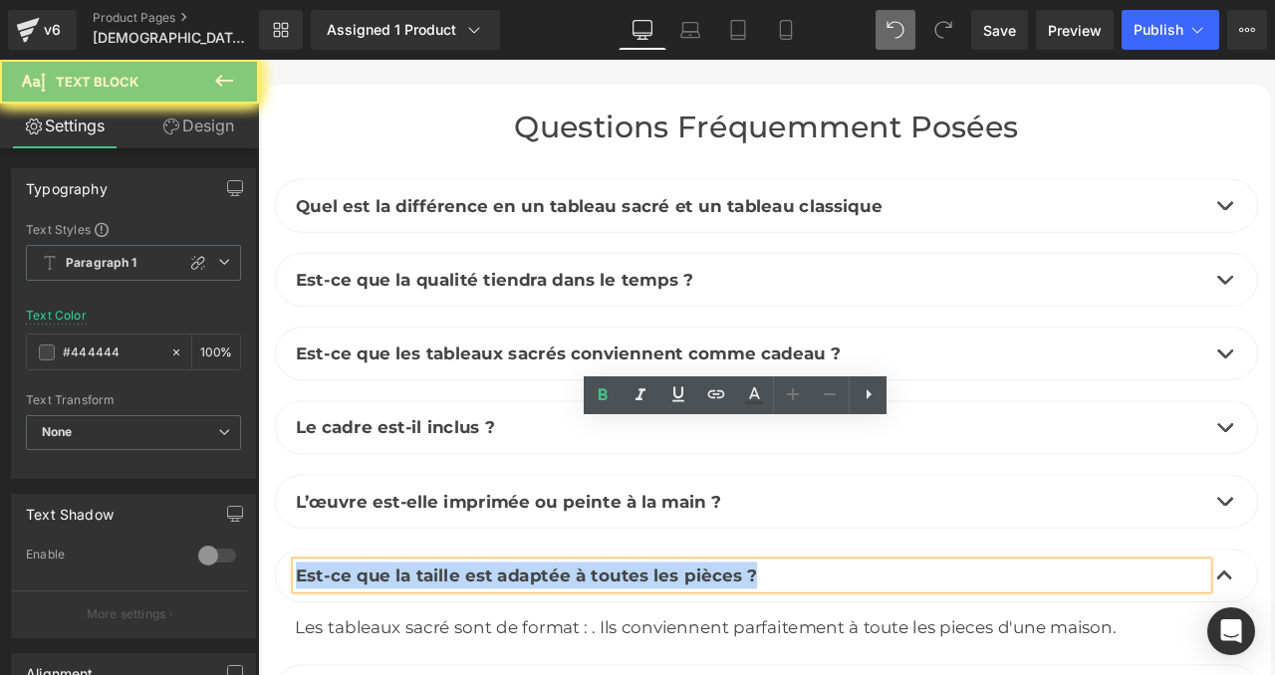
click at [857, 655] on p "Est-ce que la taille est adaptée à toutes les pièces ?" at bounding box center [843, 671] width 1081 height 32
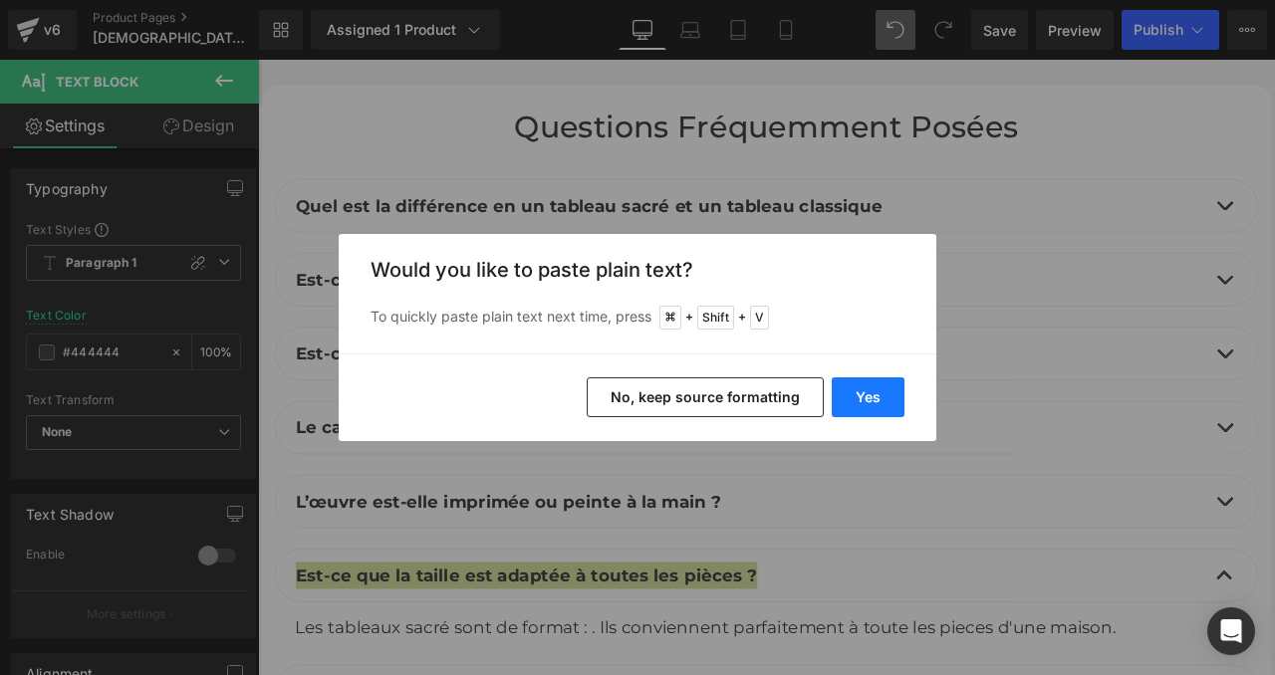
click at [856, 403] on button "Yes" at bounding box center [868, 397] width 73 height 40
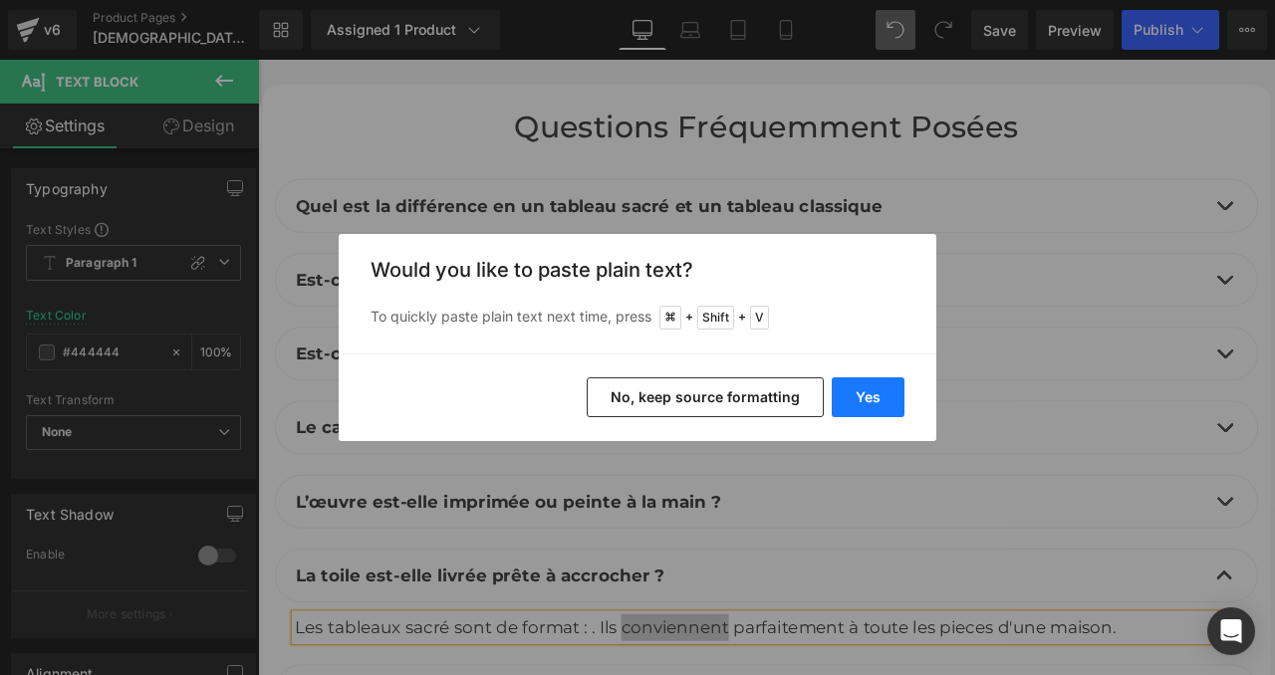
click at [865, 405] on button "Yes" at bounding box center [868, 397] width 73 height 40
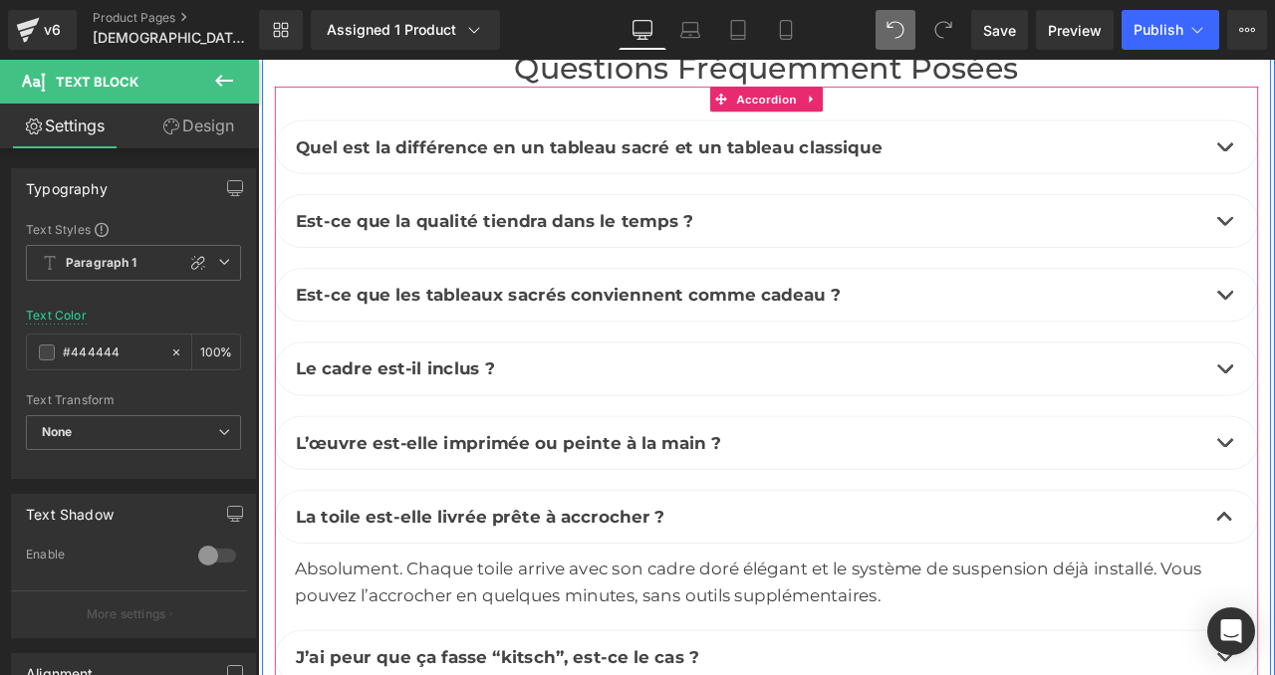
scroll to position [9292, 0]
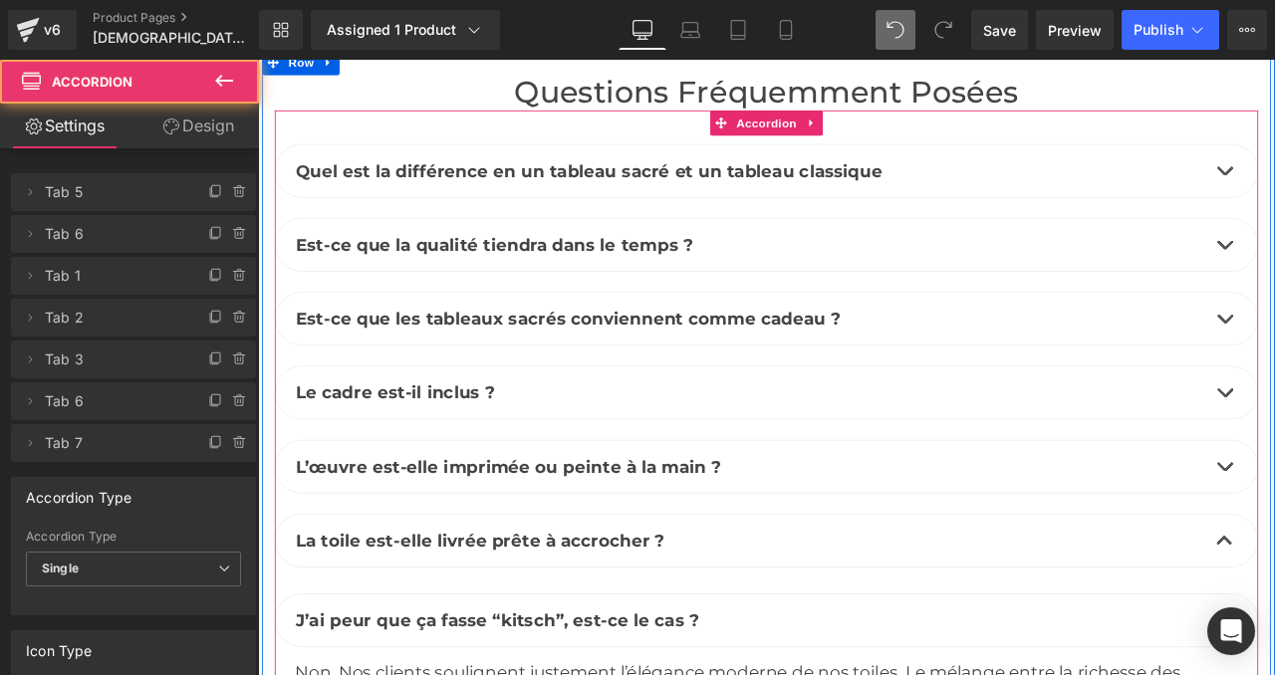
scroll to position [9213, 0]
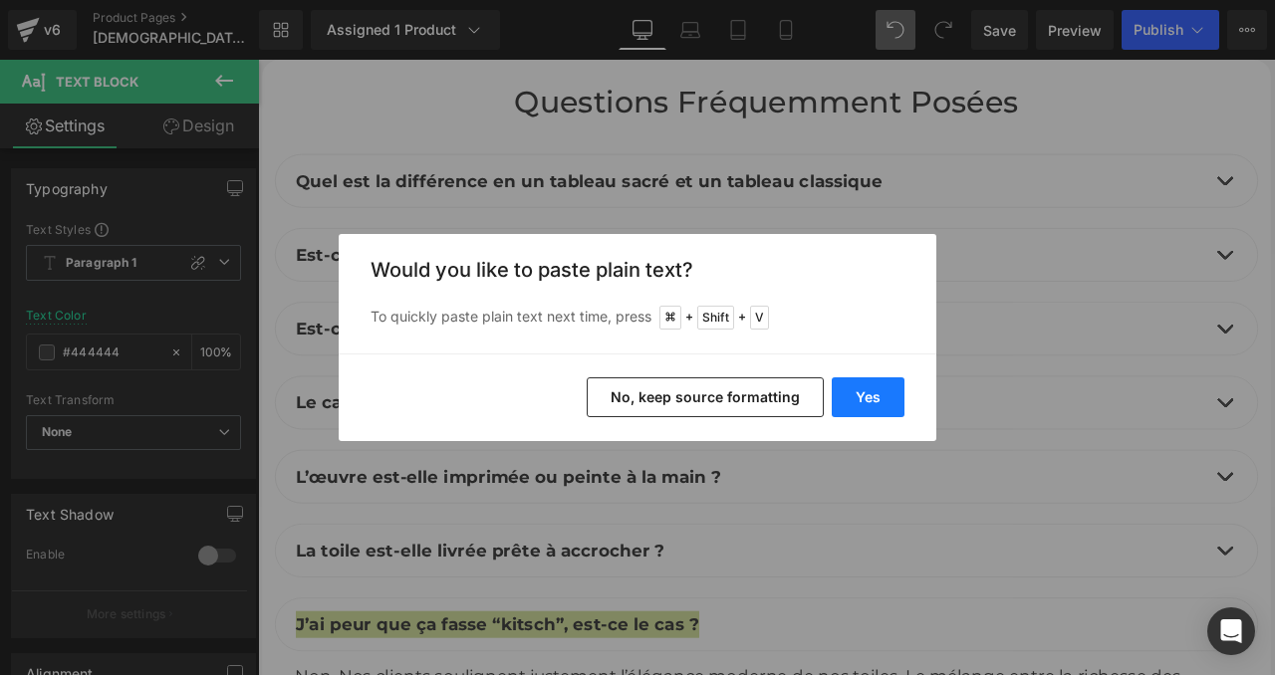
click at [865, 399] on button "Yes" at bounding box center [868, 397] width 73 height 40
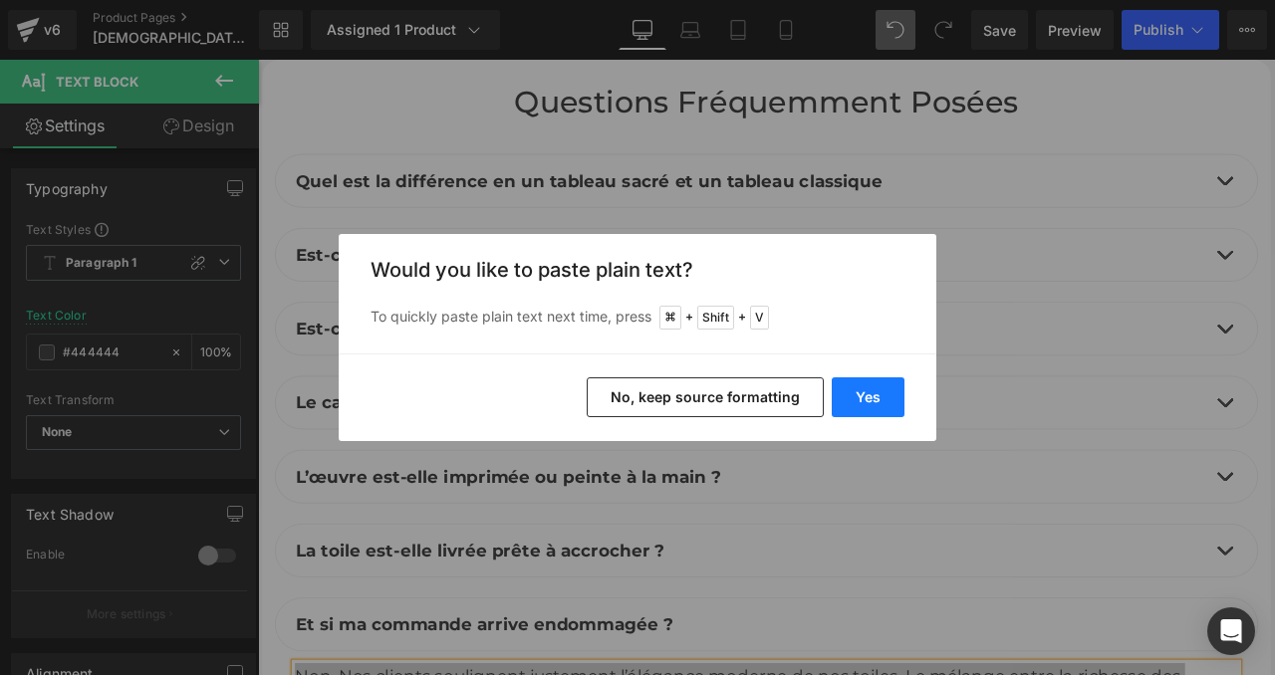
click at [865, 397] on button "Yes" at bounding box center [868, 397] width 73 height 40
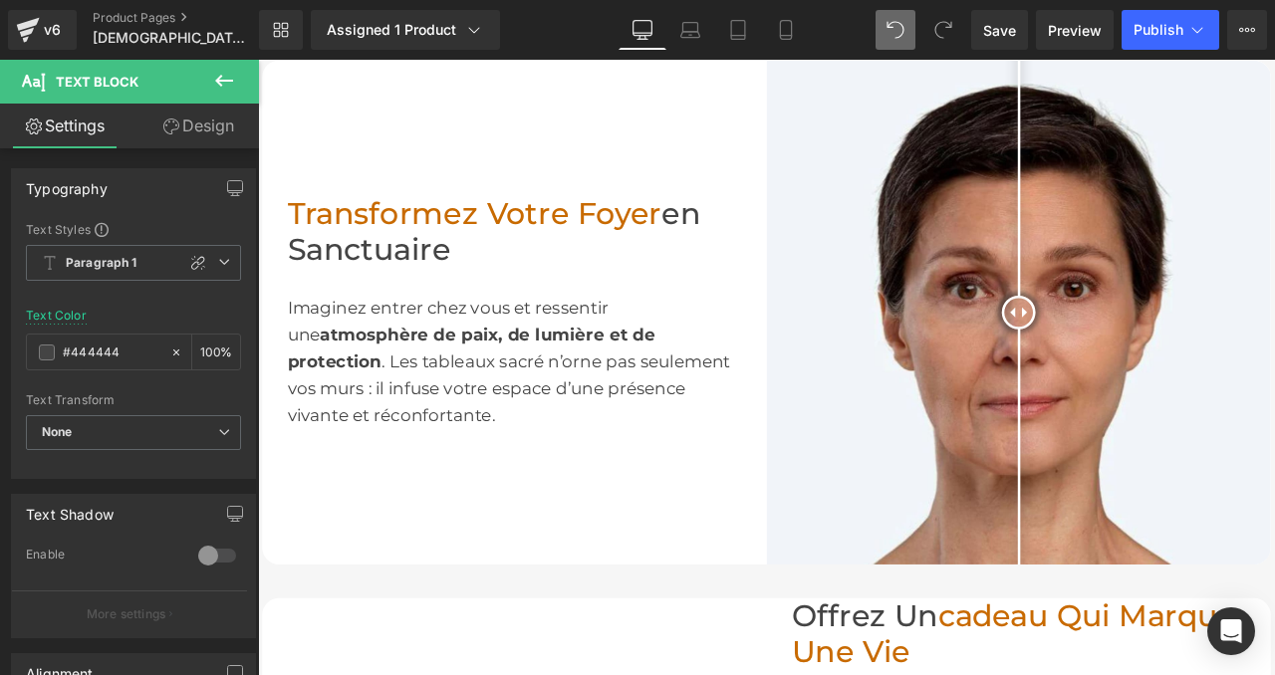
scroll to position [1062, 0]
click at [989, 34] on span "Save" at bounding box center [999, 30] width 33 height 21
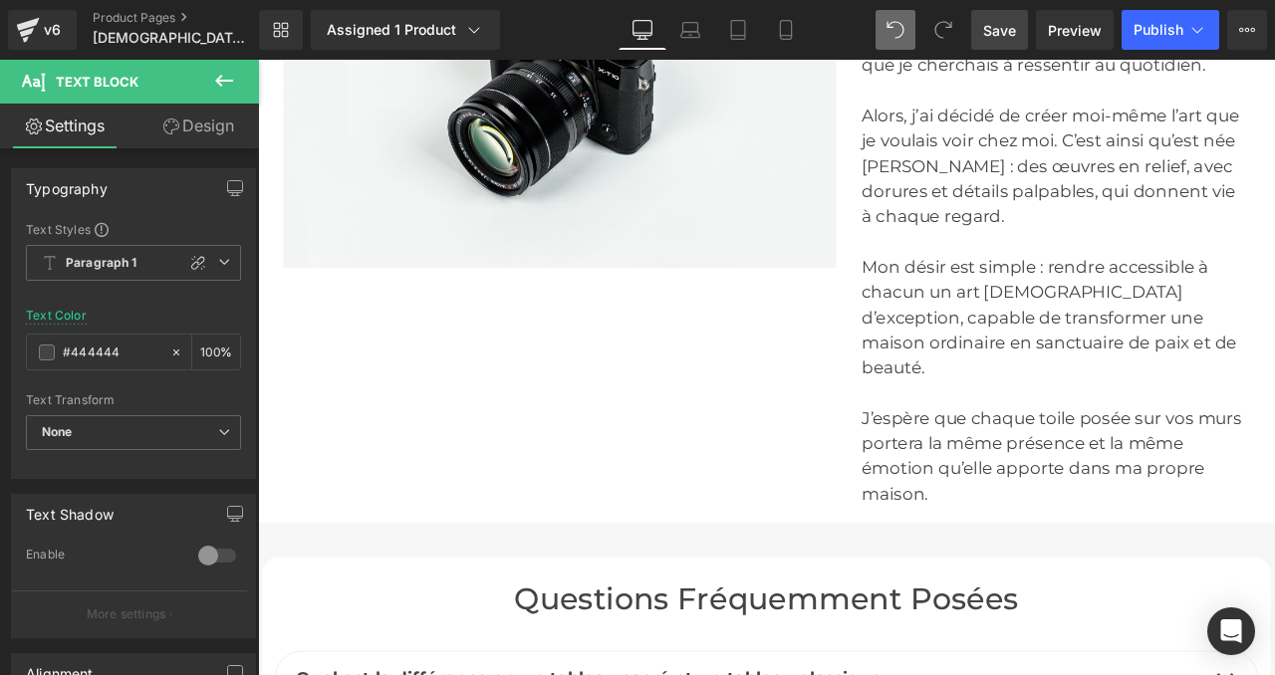
scroll to position [8621, 0]
click at [230, 80] on icon at bounding box center [224, 81] width 18 height 12
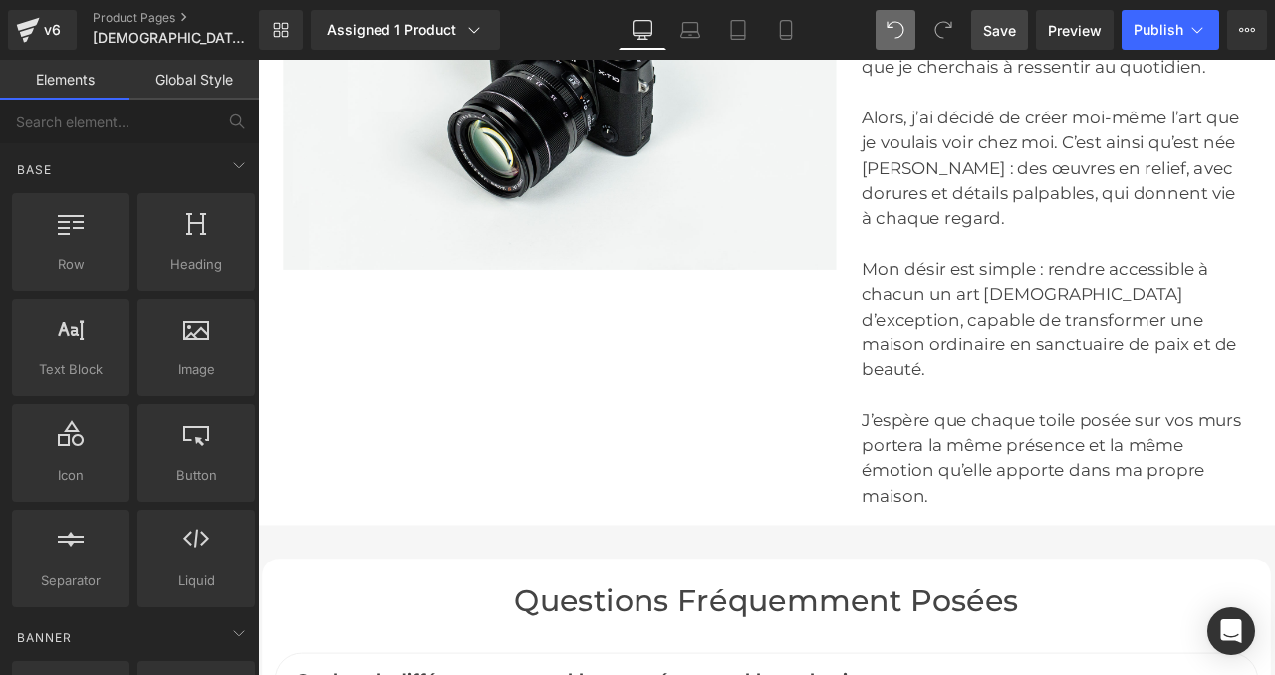
click at [203, 80] on link "Global Style" at bounding box center [193, 80] width 129 height 40
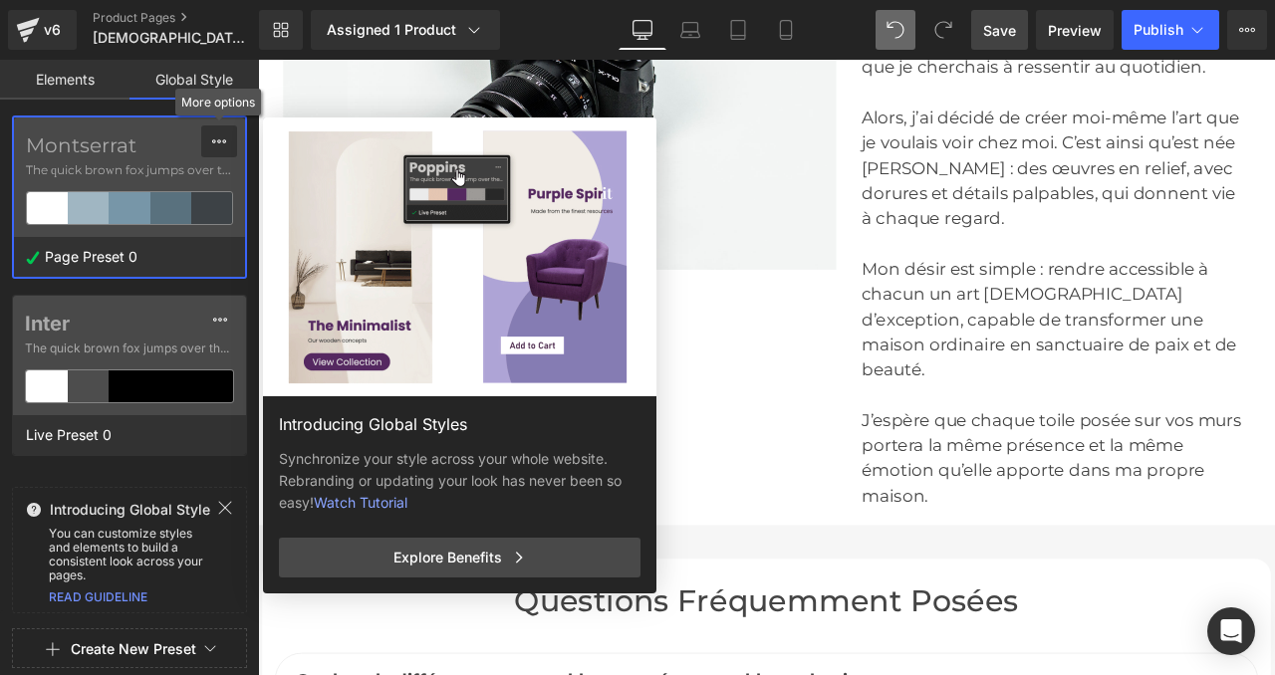
click at [220, 147] on icon at bounding box center [219, 141] width 16 height 16
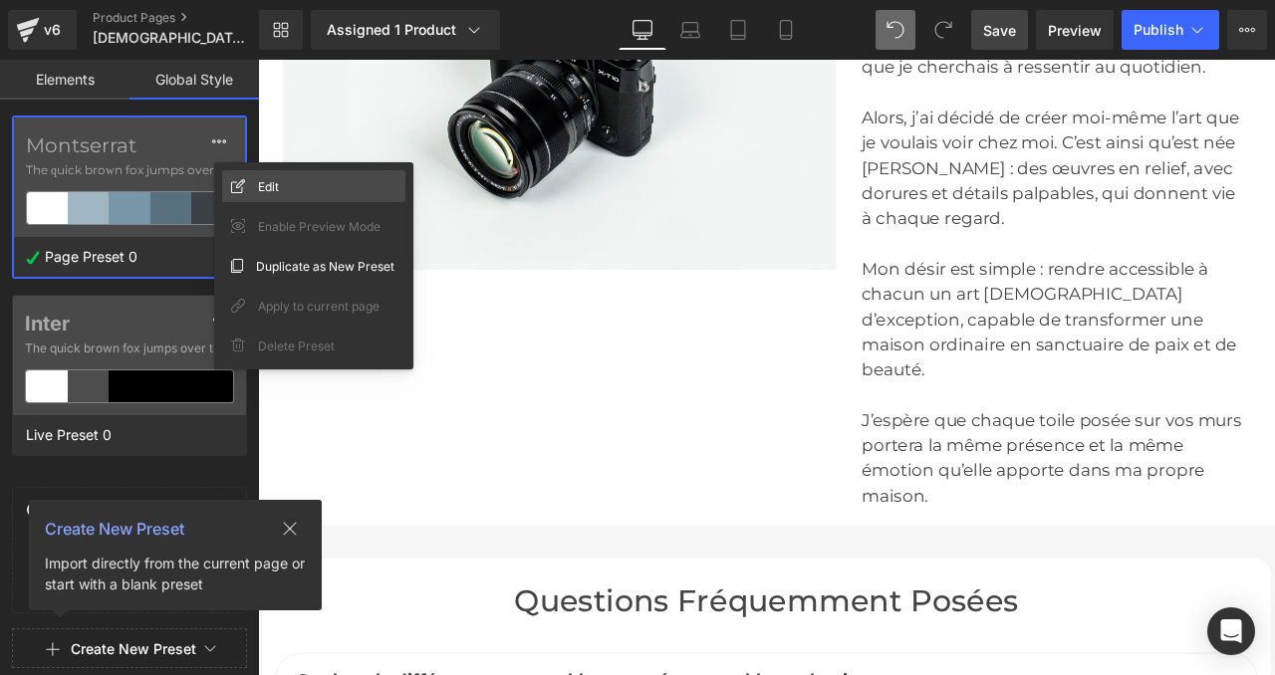
click at [241, 178] on div "Edit" at bounding box center [313, 186] width 183 height 32
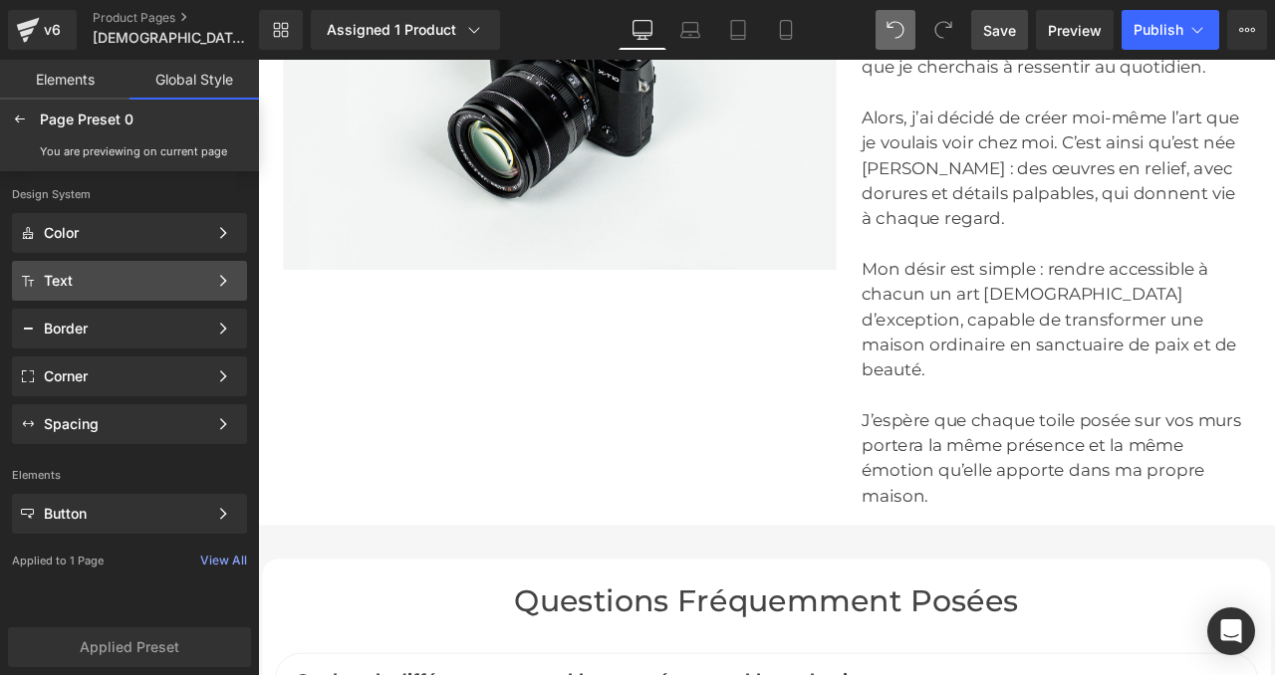
click at [157, 295] on div "Text Color Style Define a color palette and apply it to your pages 1 of 3 Next" at bounding box center [129, 281] width 235 height 40
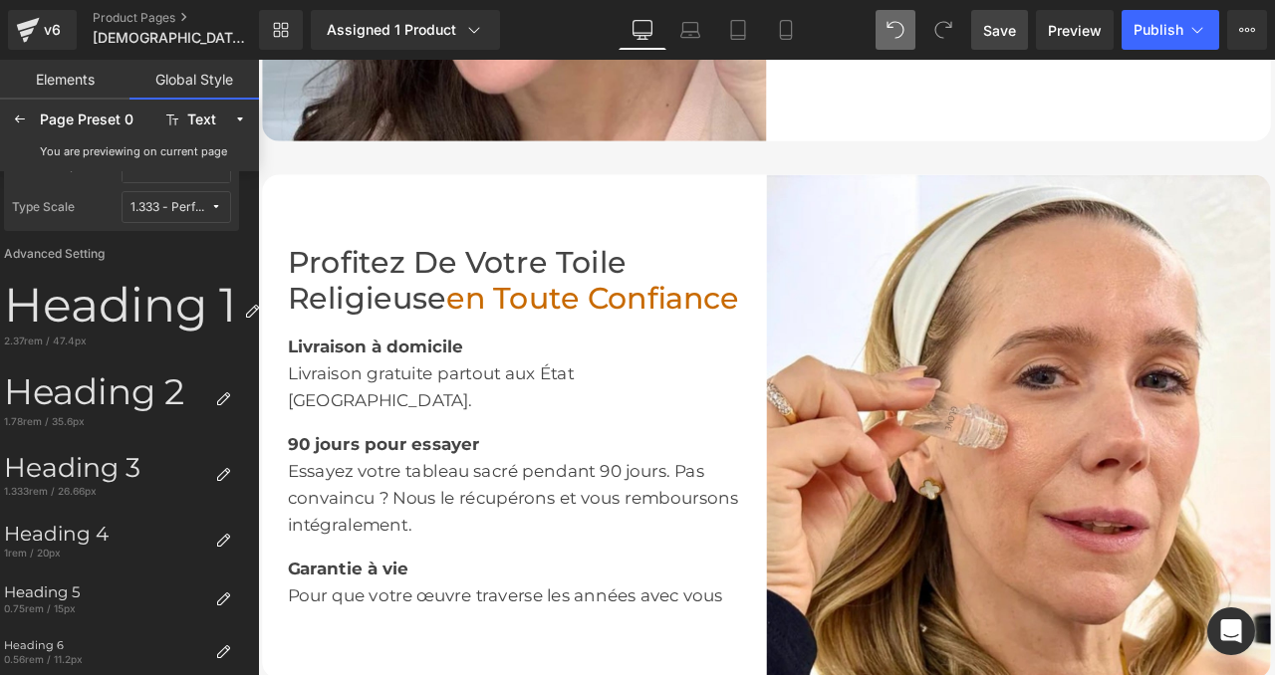
scroll to position [2890, 0]
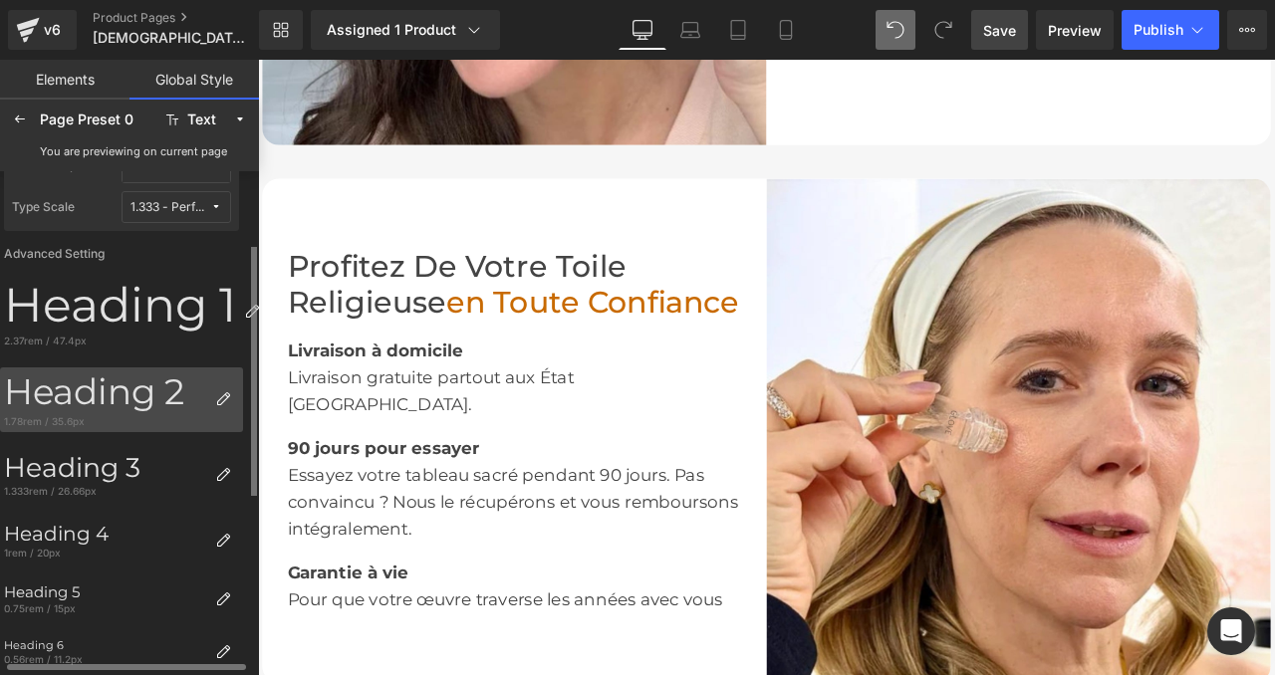
click at [73, 385] on div "Heading 2" at bounding box center [105, 393] width 203 height 43
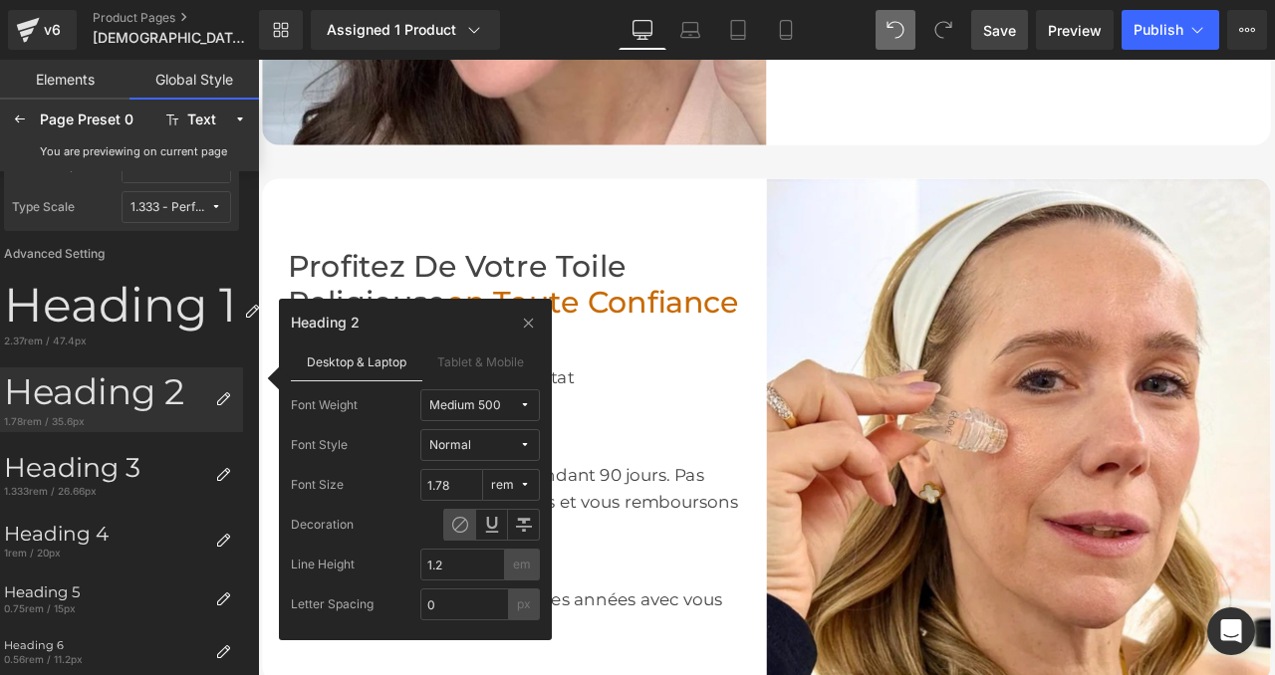
click at [474, 409] on div "Medium 500" at bounding box center [465, 405] width 72 height 15
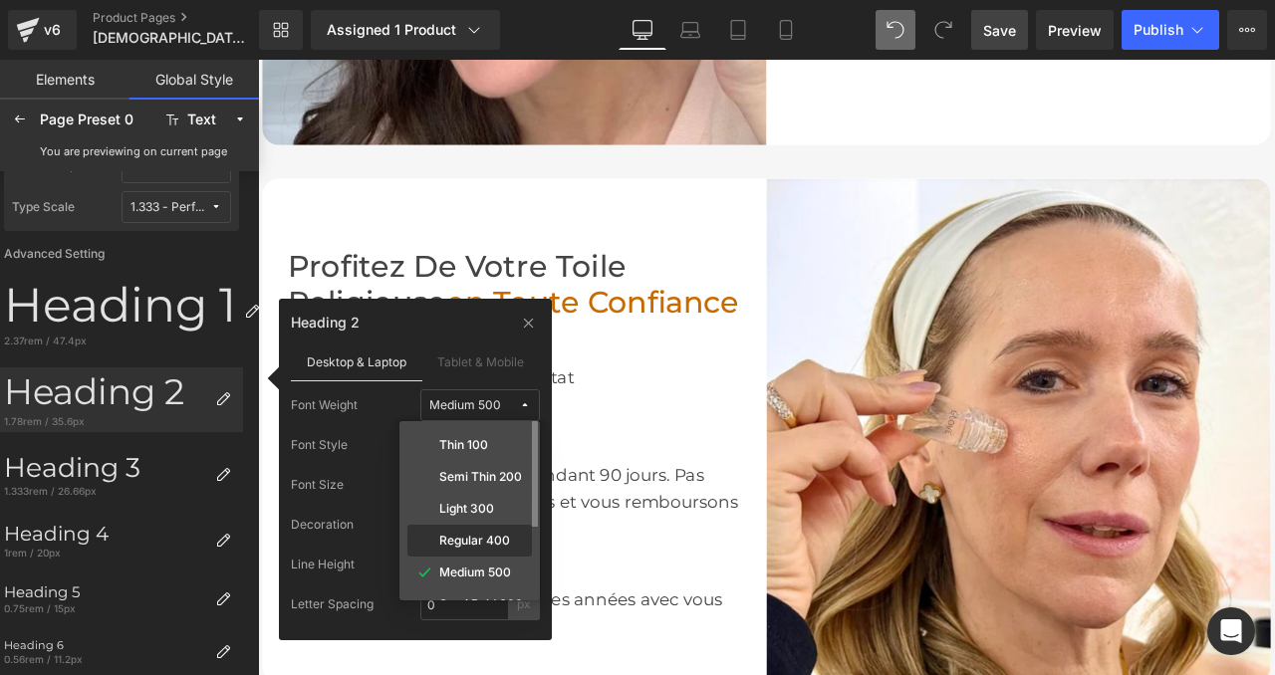
click at [488, 536] on label "Regular 400" at bounding box center [474, 541] width 71 height 14
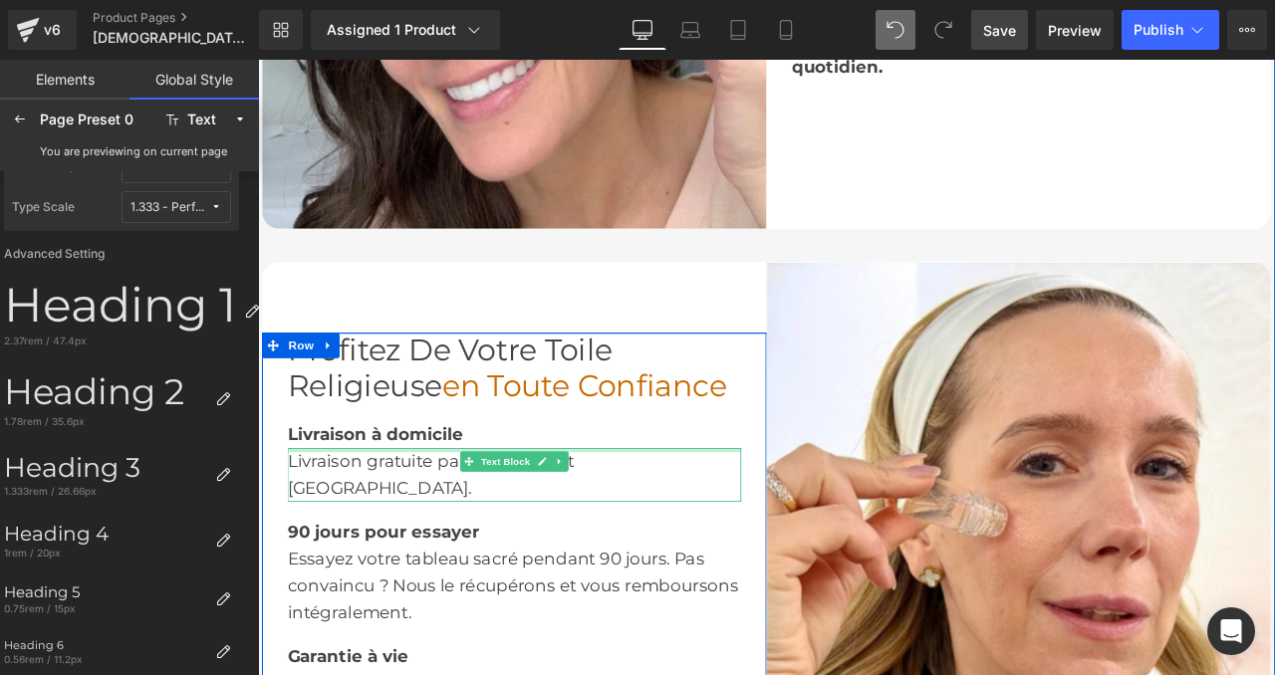
scroll to position [2776, 0]
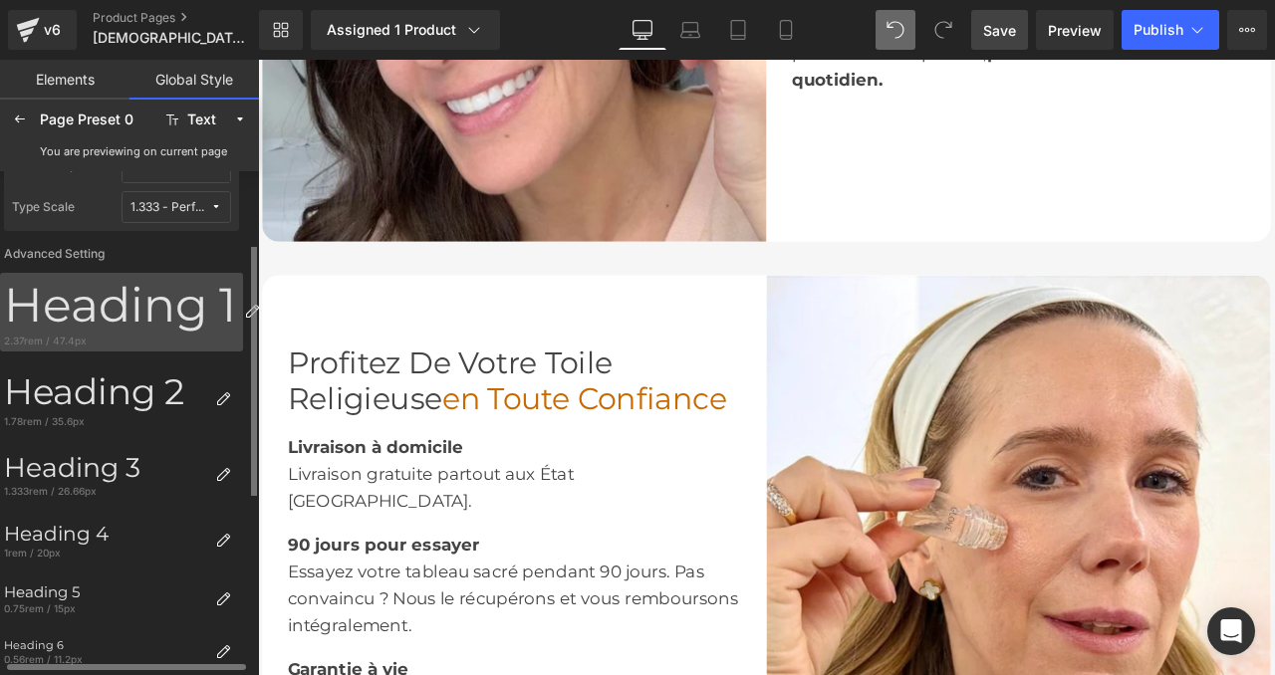
click at [133, 298] on div "Heading 1" at bounding box center [120, 305] width 232 height 57
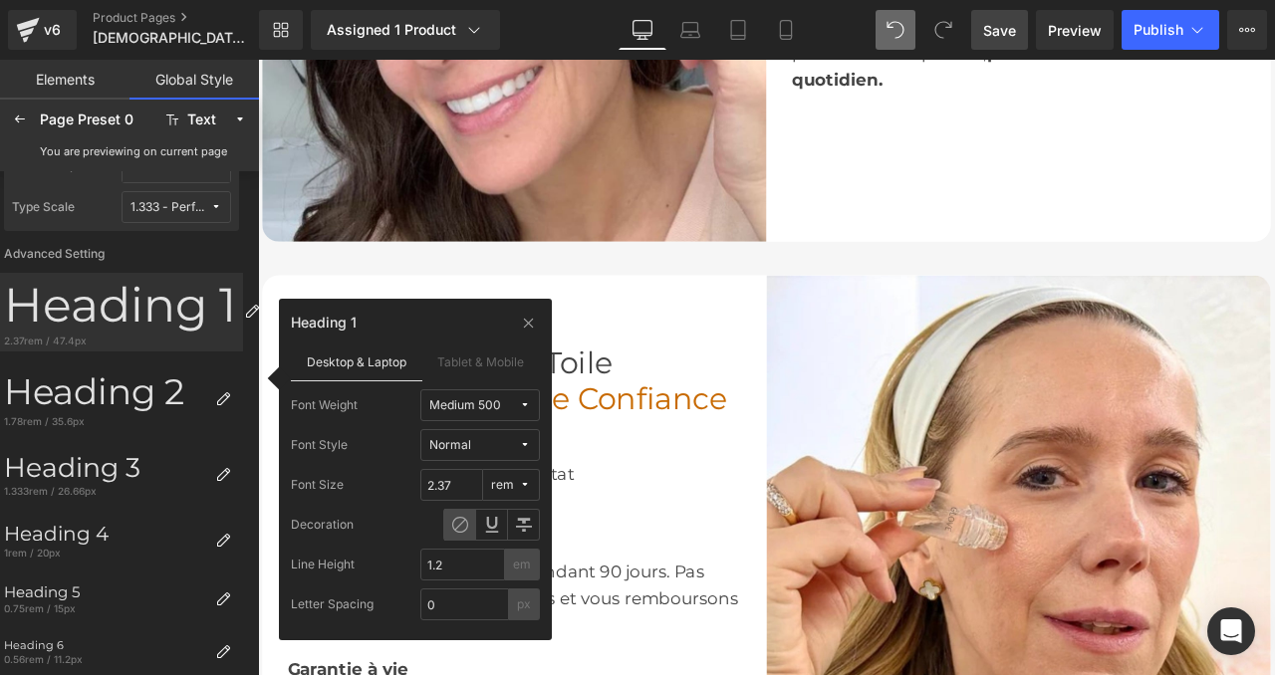
click at [455, 398] on div "Medium 500" at bounding box center [465, 405] width 72 height 15
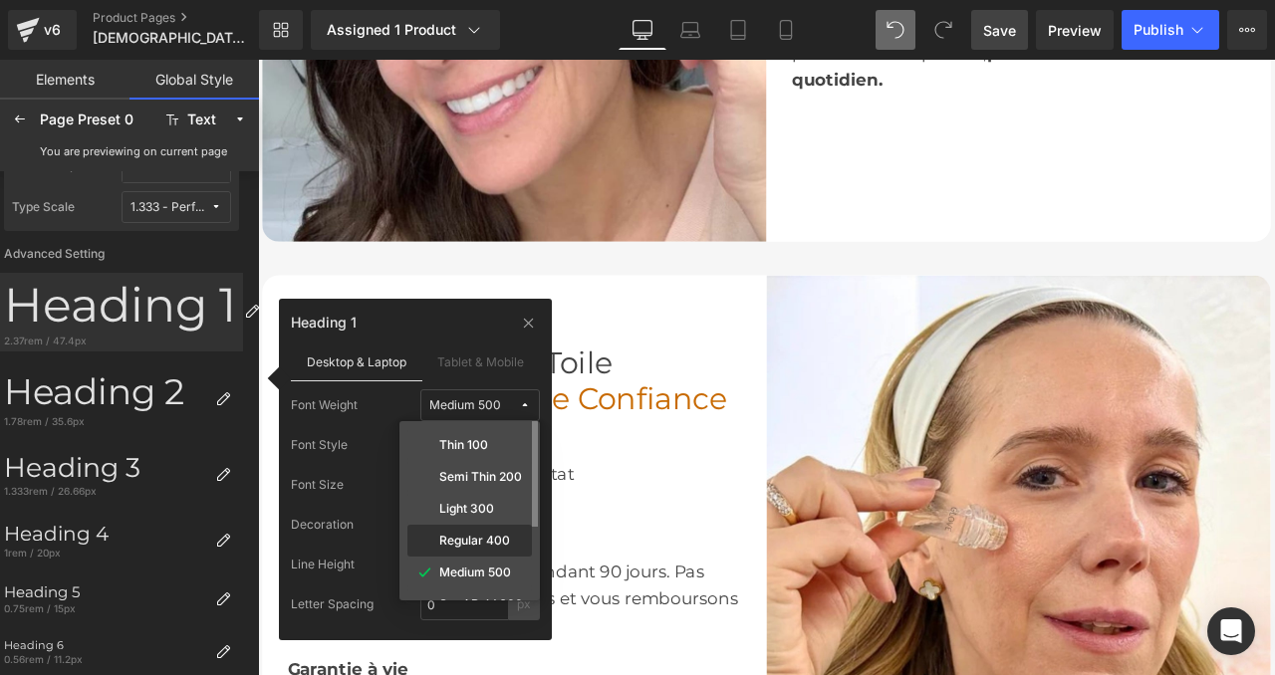
click at [464, 541] on label "Regular 400" at bounding box center [474, 541] width 71 height 14
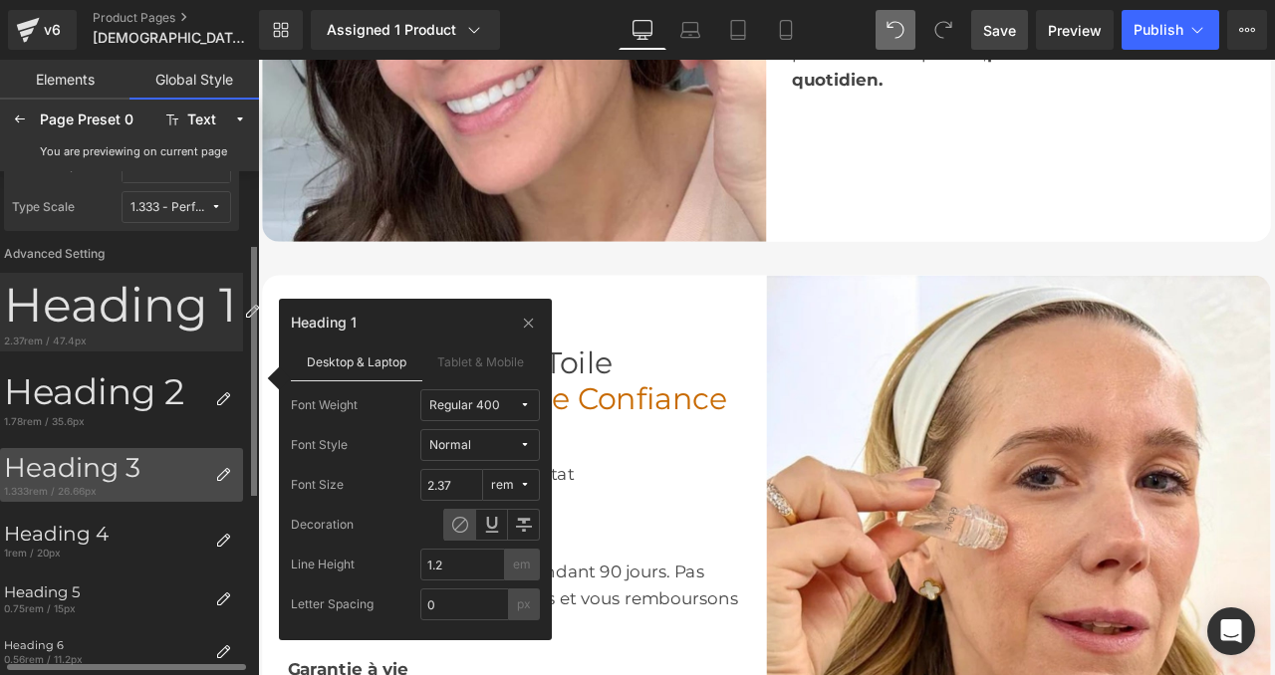
click at [89, 476] on div "Heading 3" at bounding box center [105, 468] width 203 height 32
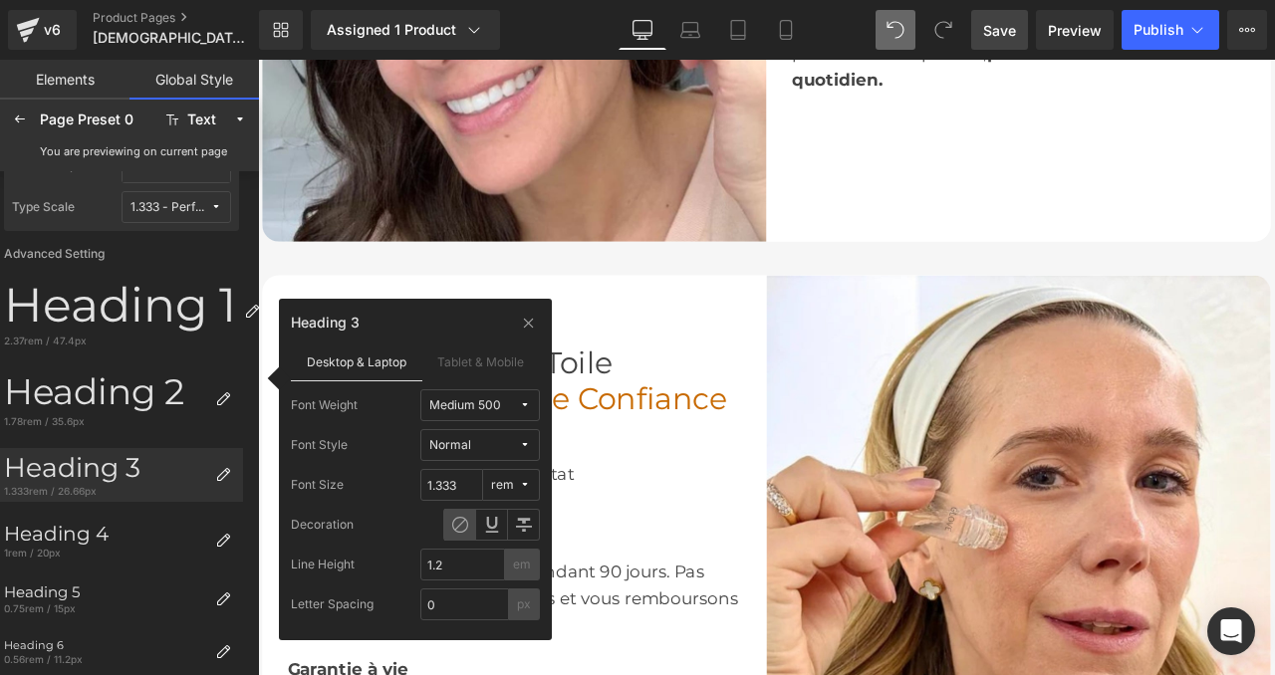
click at [484, 407] on div "Medium 500" at bounding box center [465, 405] width 72 height 15
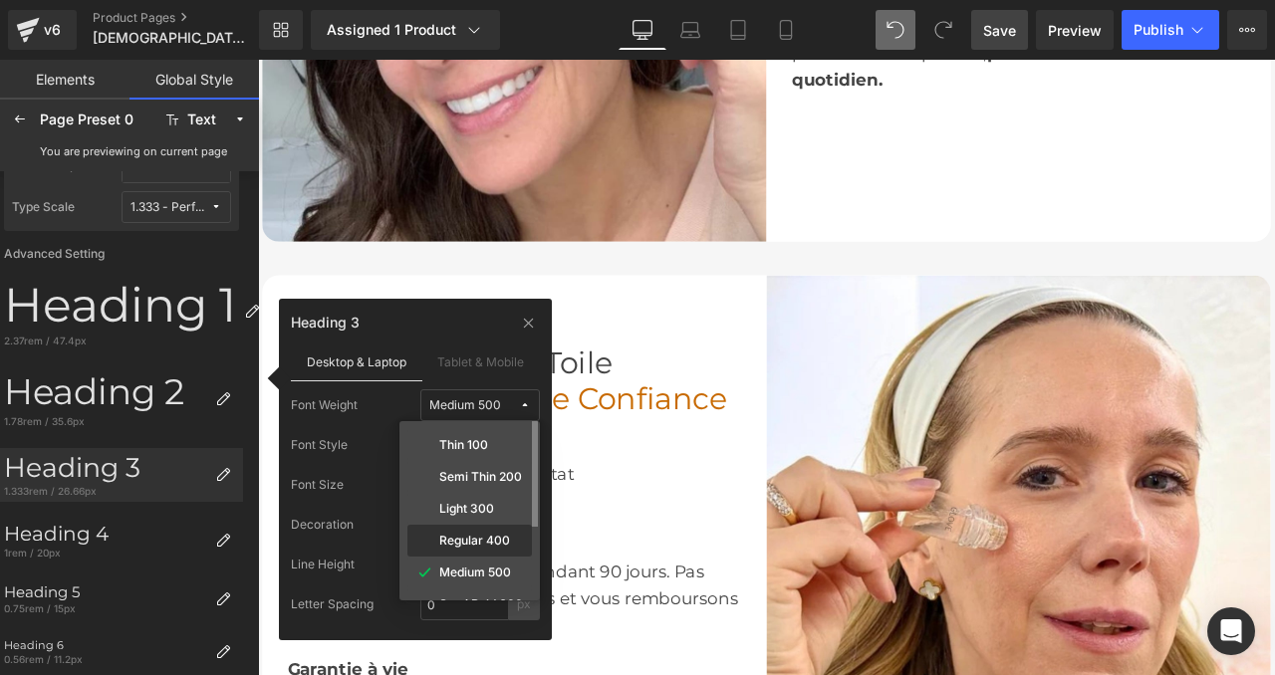
click at [461, 533] on div "Regular 400" at bounding box center [469, 541] width 117 height 16
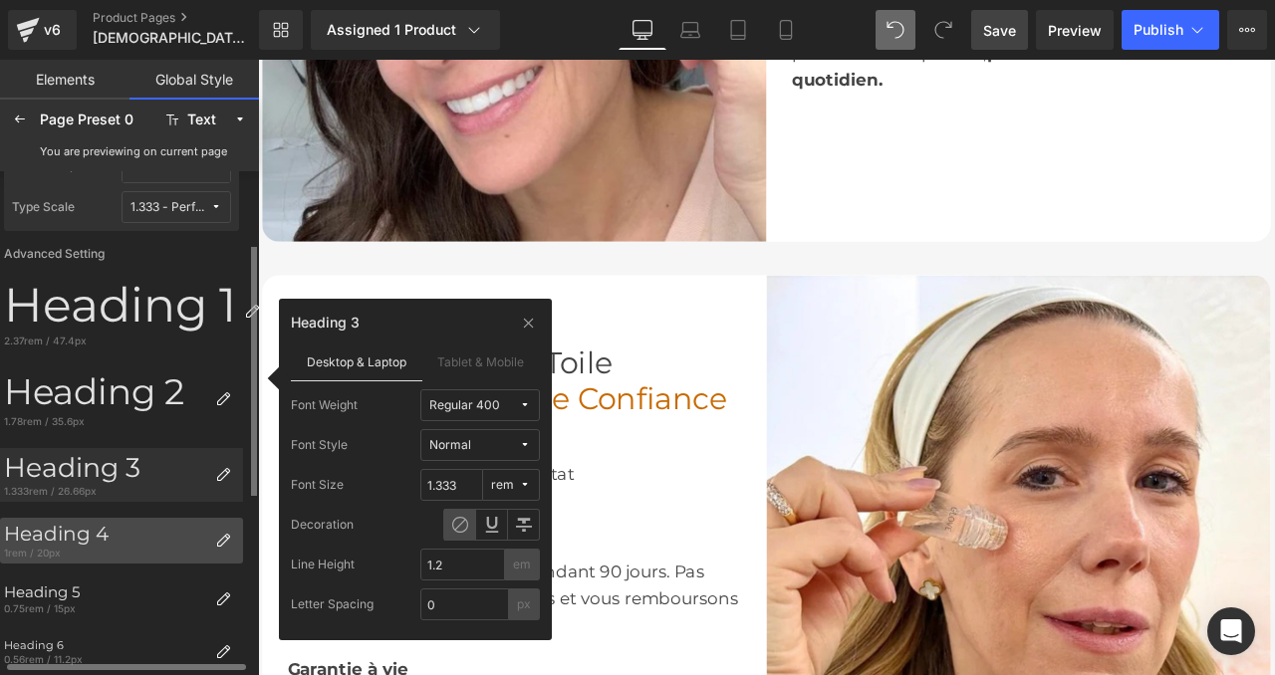
click at [119, 543] on div "Heading 4" at bounding box center [105, 534] width 203 height 24
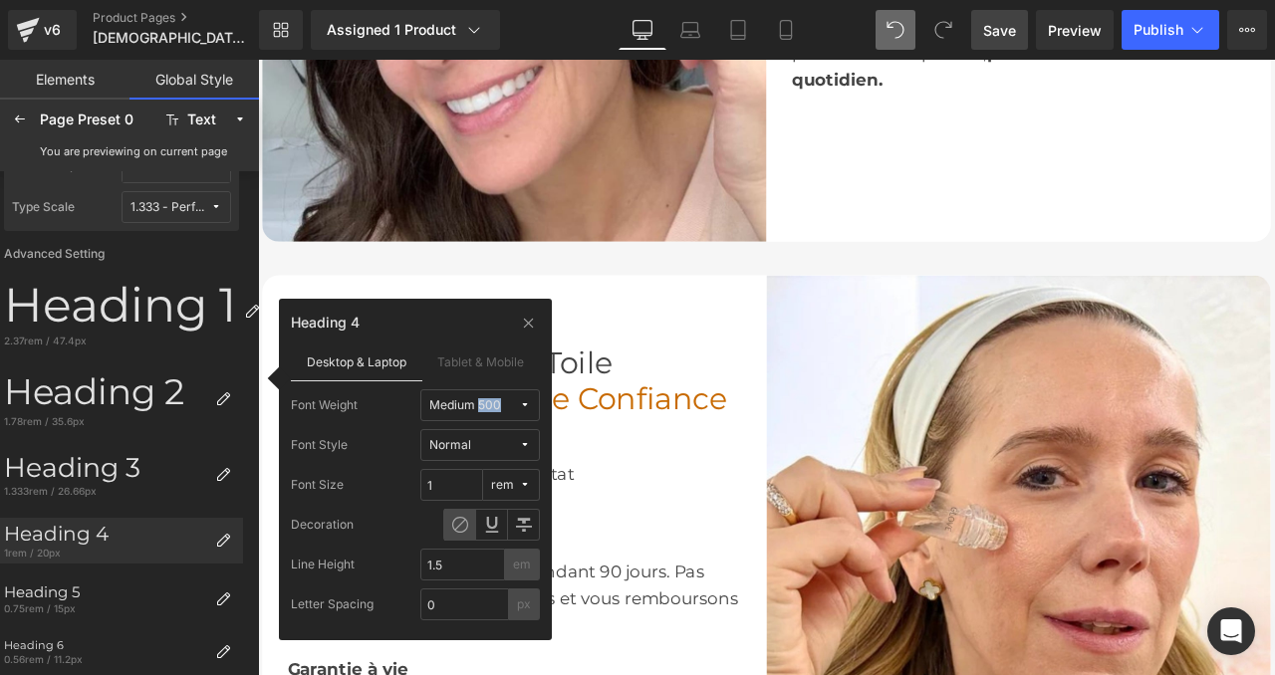
click at [432, 409] on div "Medium 500" at bounding box center [465, 405] width 72 height 15
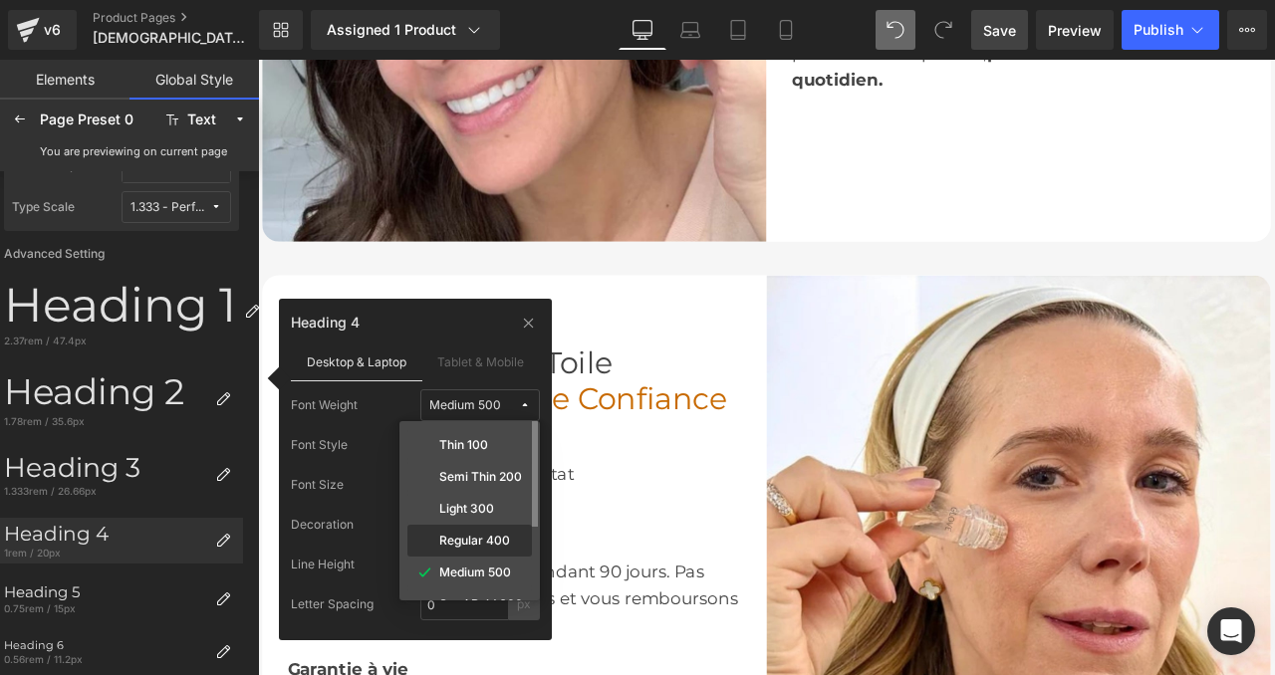
click at [458, 536] on label "Regular 400" at bounding box center [474, 541] width 71 height 14
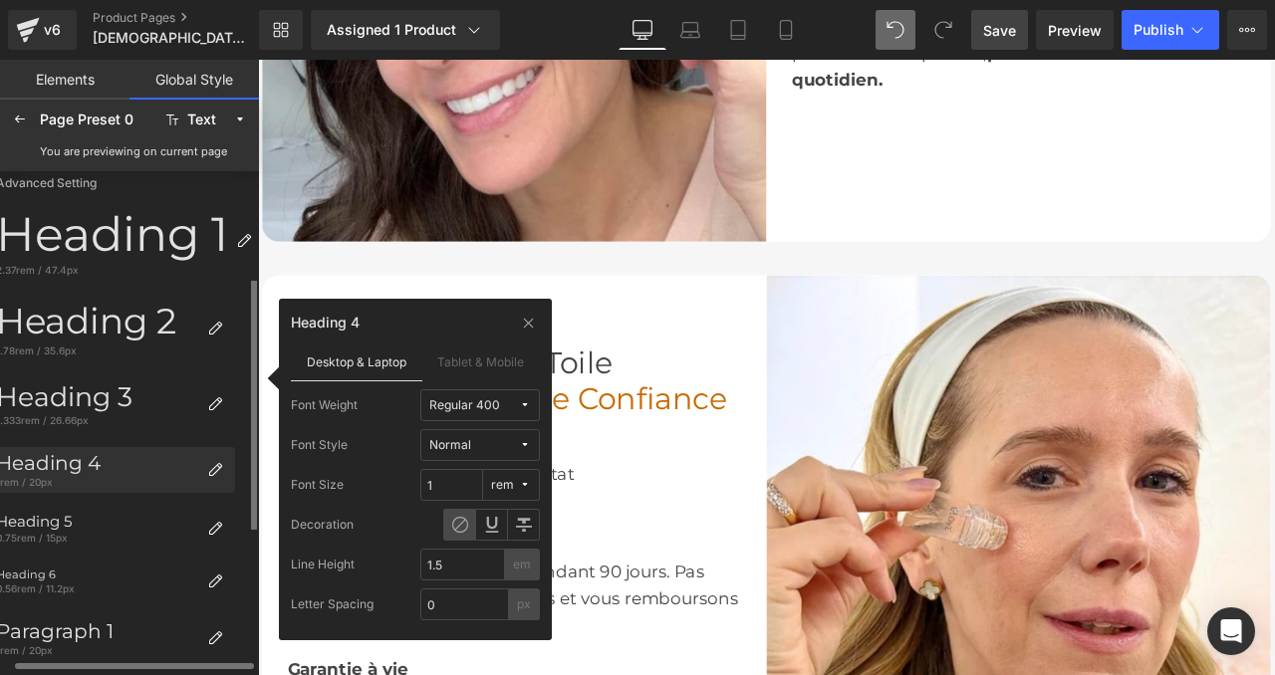
scroll to position [227, 17]
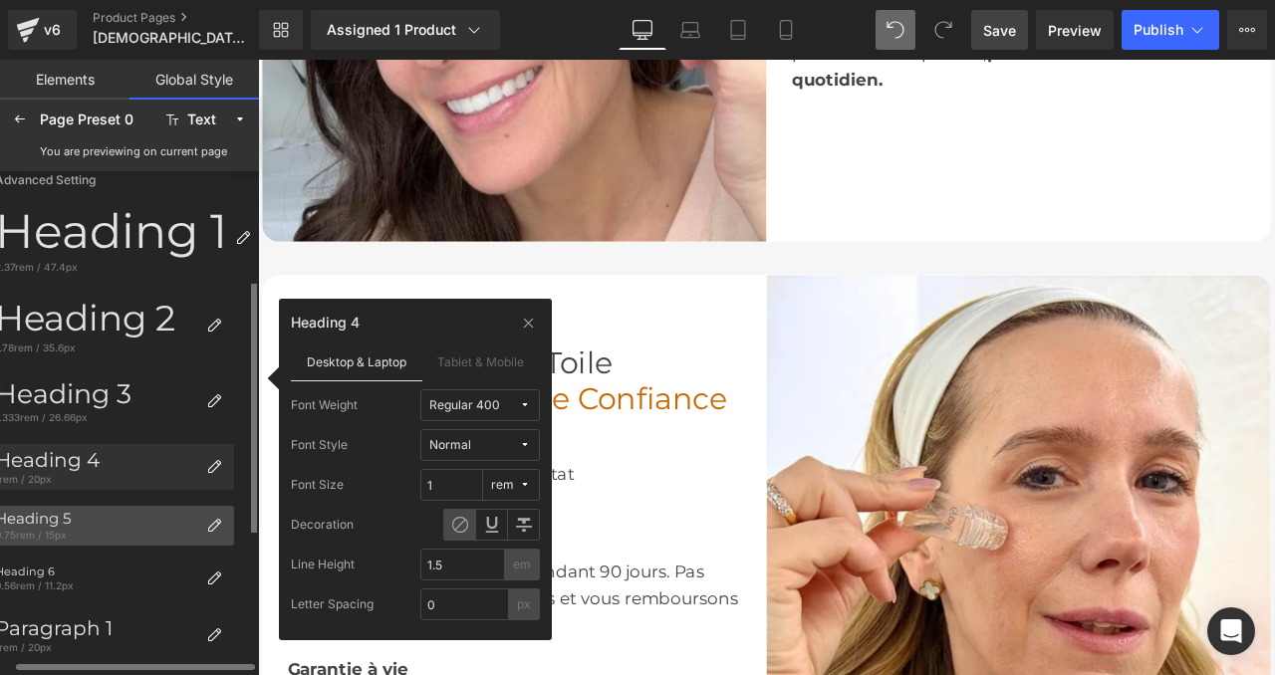
click at [161, 524] on div "Heading 5" at bounding box center [96, 519] width 203 height 18
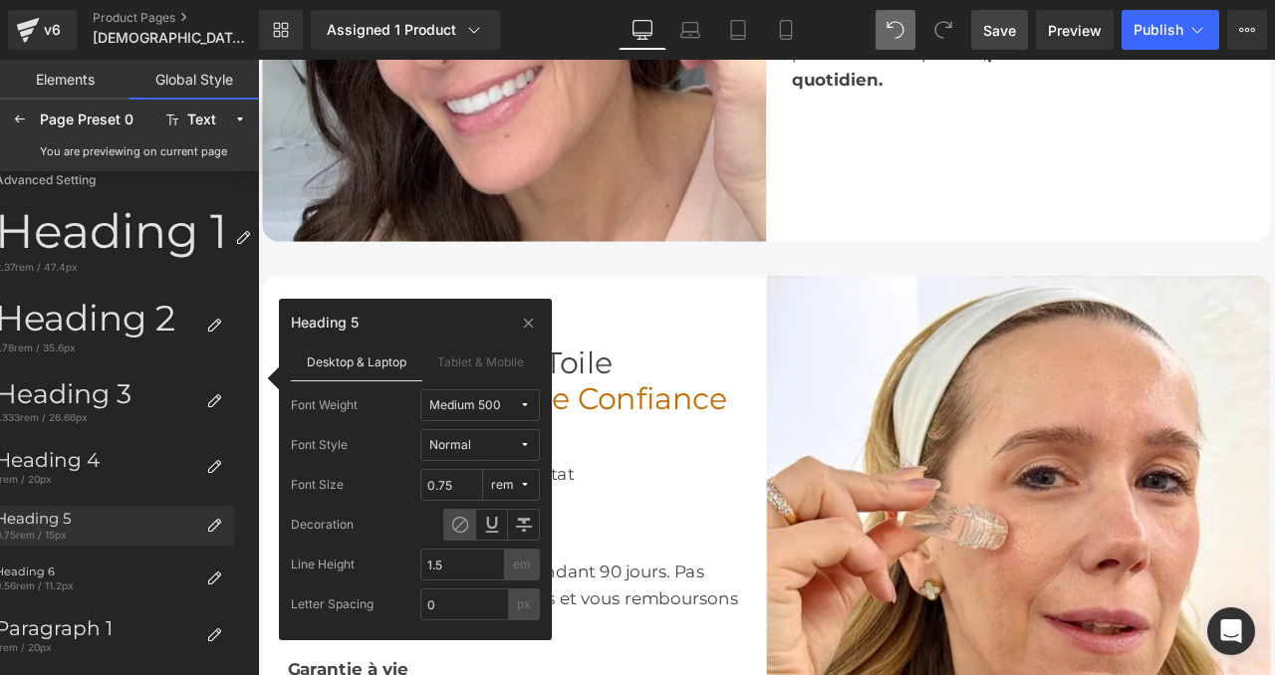
click at [453, 411] on div "Medium 500" at bounding box center [465, 405] width 72 height 15
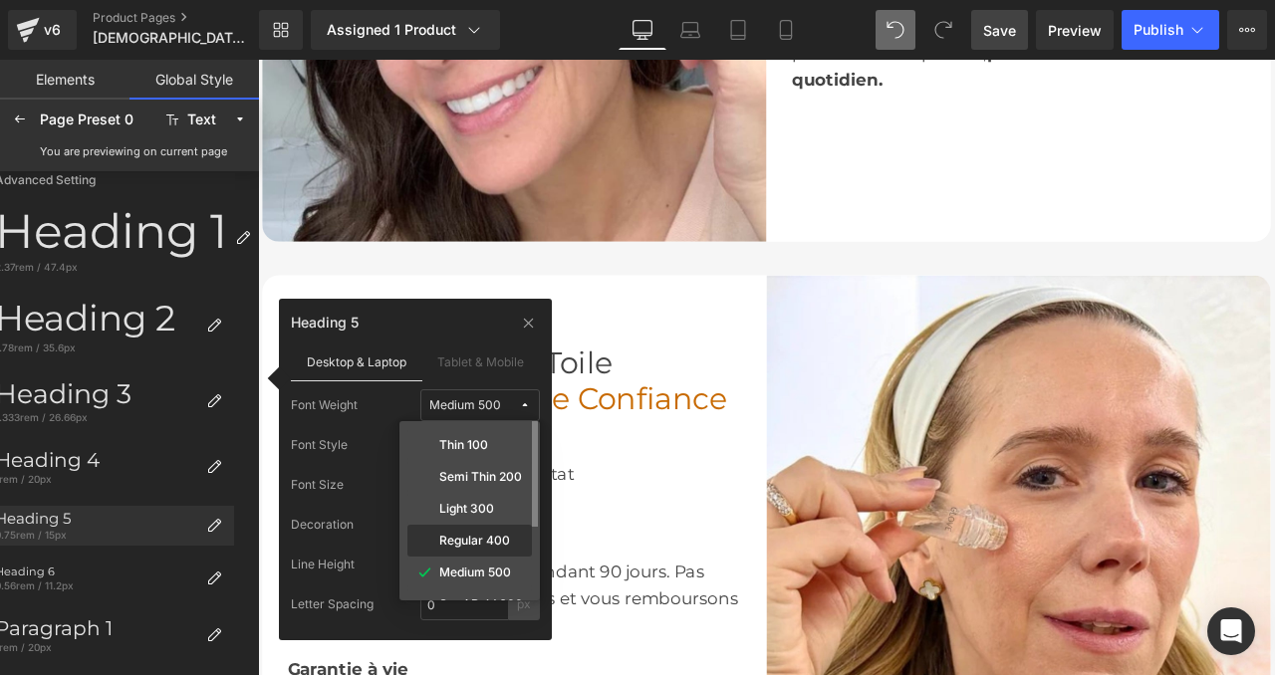
click at [459, 547] on label "Regular 400" at bounding box center [474, 541] width 71 height 14
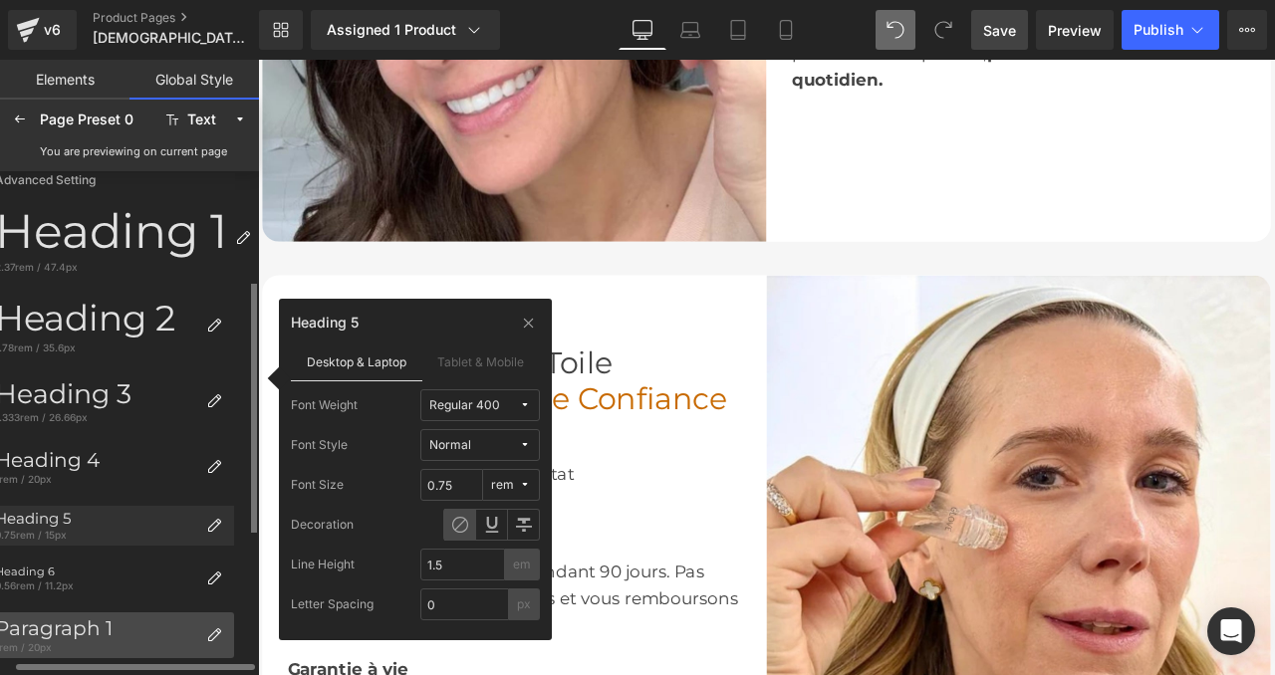
click at [73, 613] on div "Paragraph 1 1rem / 20px" at bounding box center [94, 636] width 207 height 46
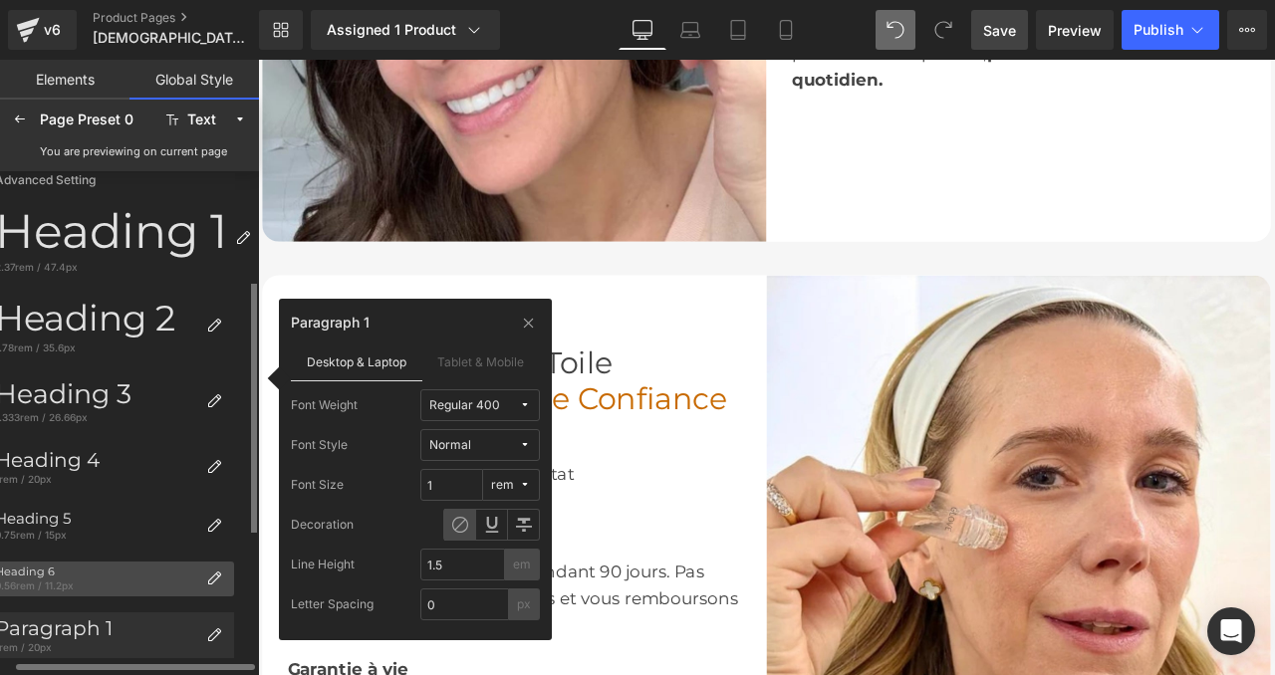
click at [69, 582] on div "0.56rem / 11.2px" at bounding box center [96, 586] width 203 height 14
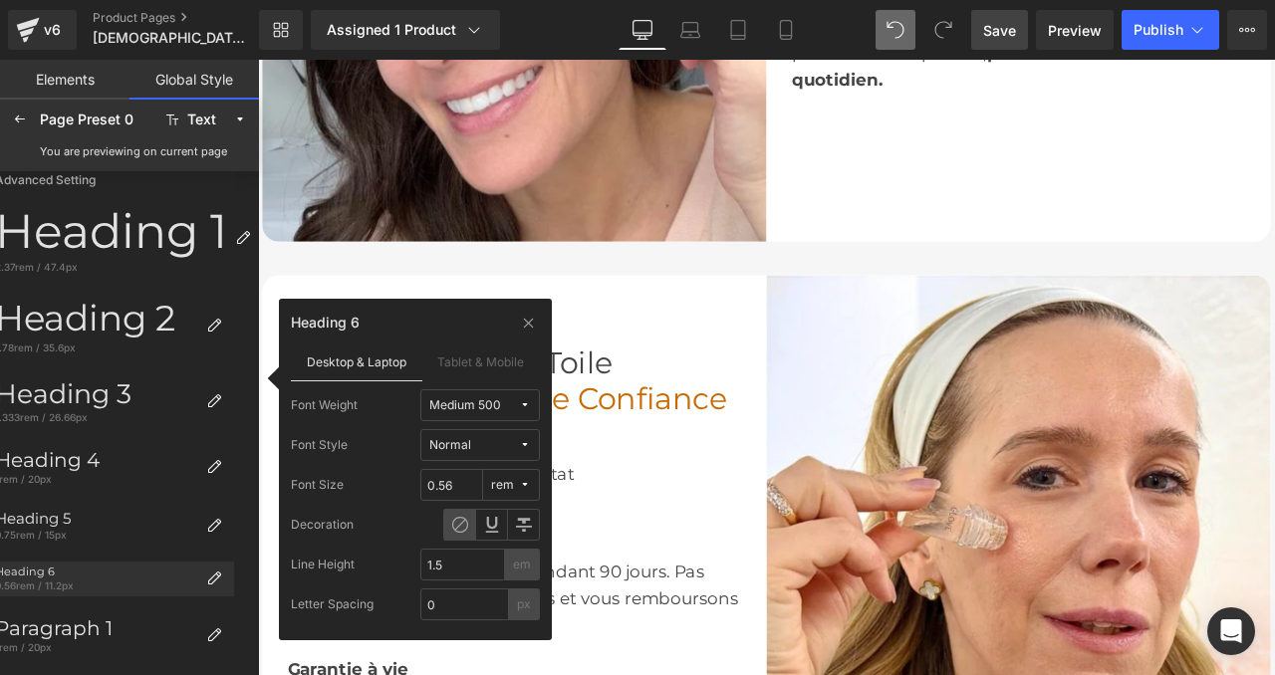
click at [444, 396] on button "Medium 500" at bounding box center [480, 405] width 120 height 32
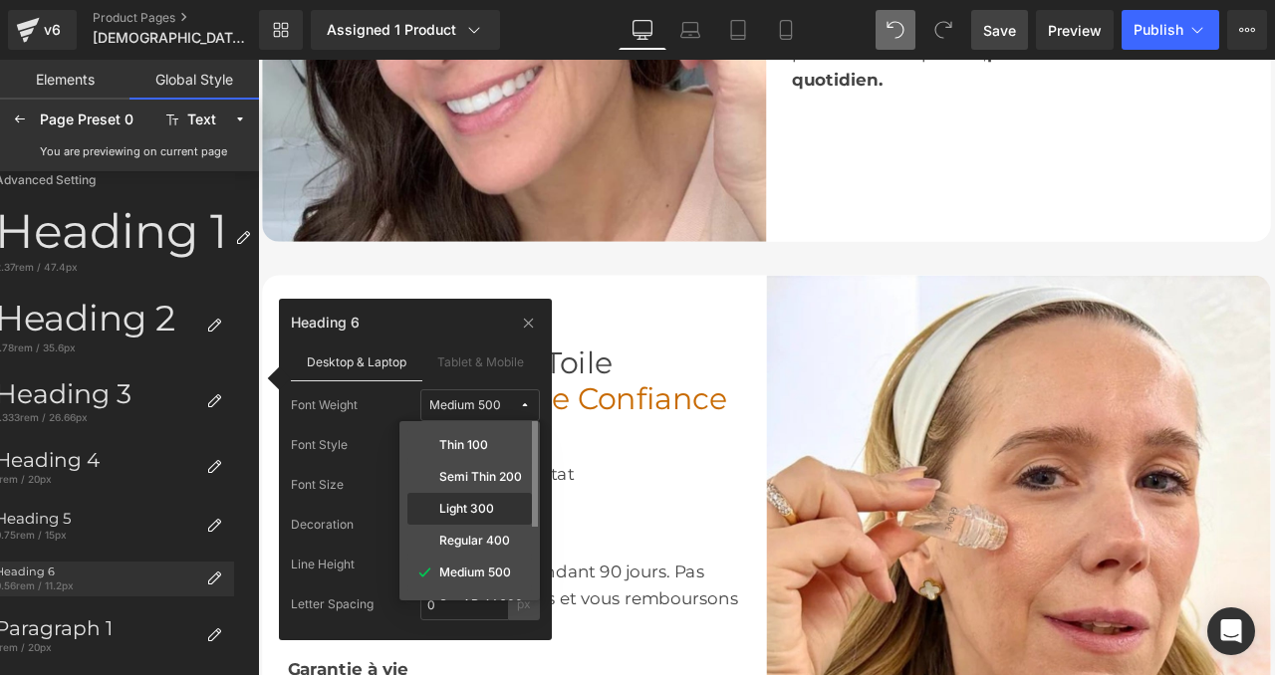
click at [470, 507] on label "Light 300" at bounding box center [466, 509] width 55 height 14
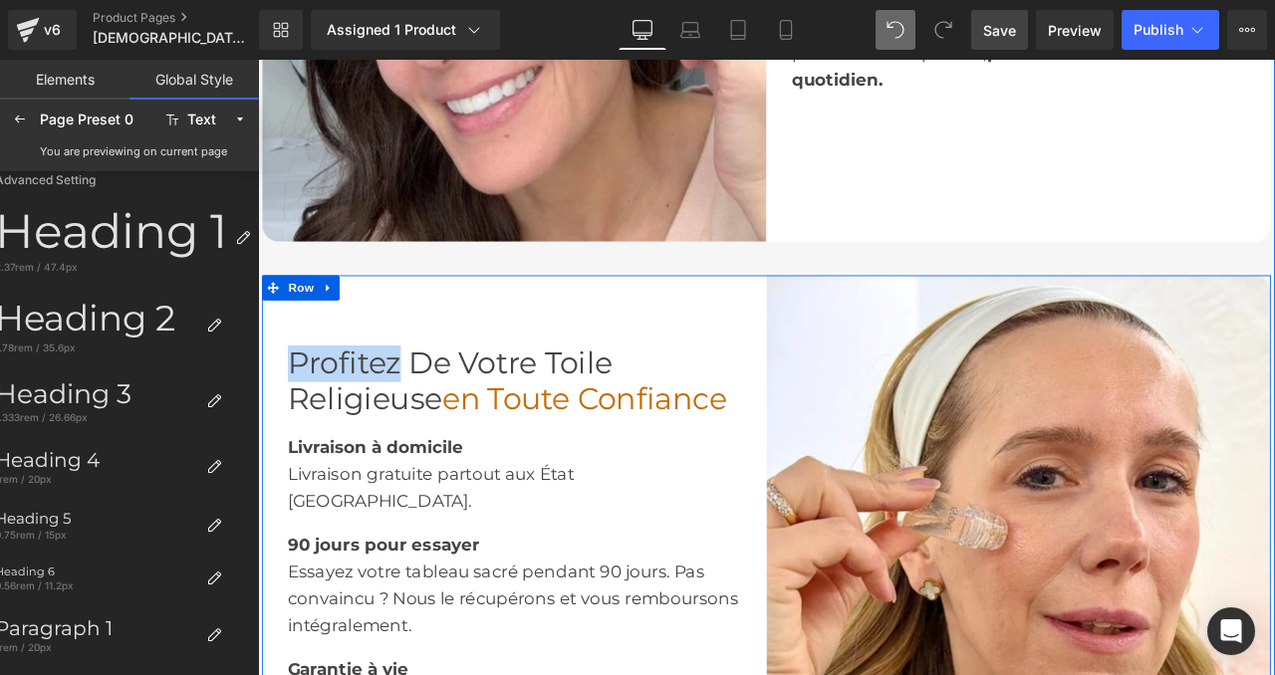
drag, startPoint x: 657, startPoint y: 306, endPoint x: 657, endPoint y: 365, distance: 58.8
click at [657, 365] on div "Profitez de votre Toile Religieuse en toute confiance Heading Livraison à domic…" at bounding box center [562, 615] width 598 height 598
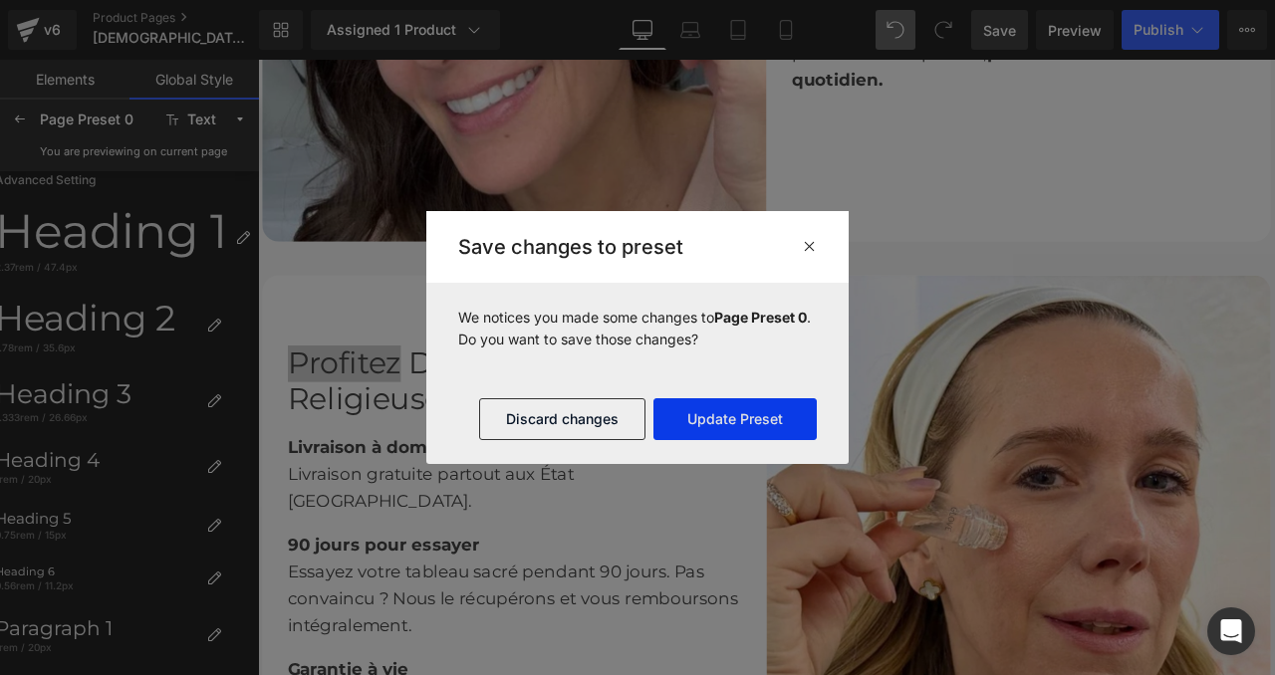
click at [746, 420] on button "Update Preset" at bounding box center [734, 419] width 163 height 42
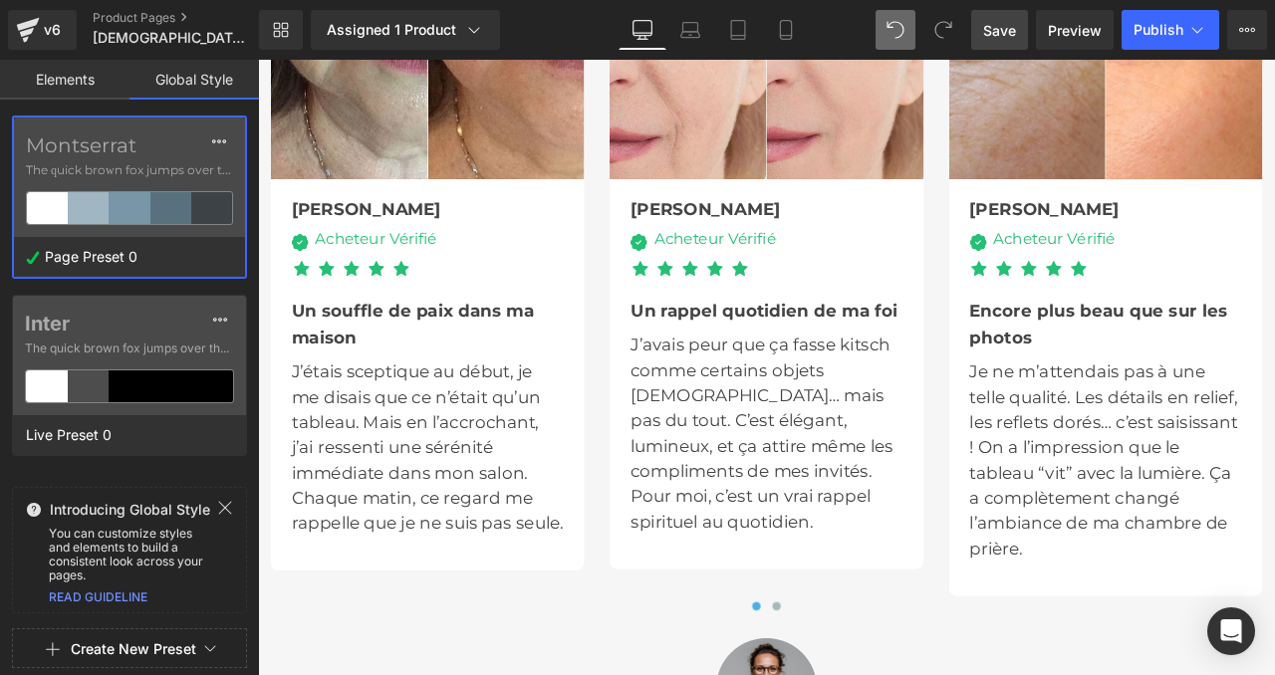
scroll to position [5026, 0]
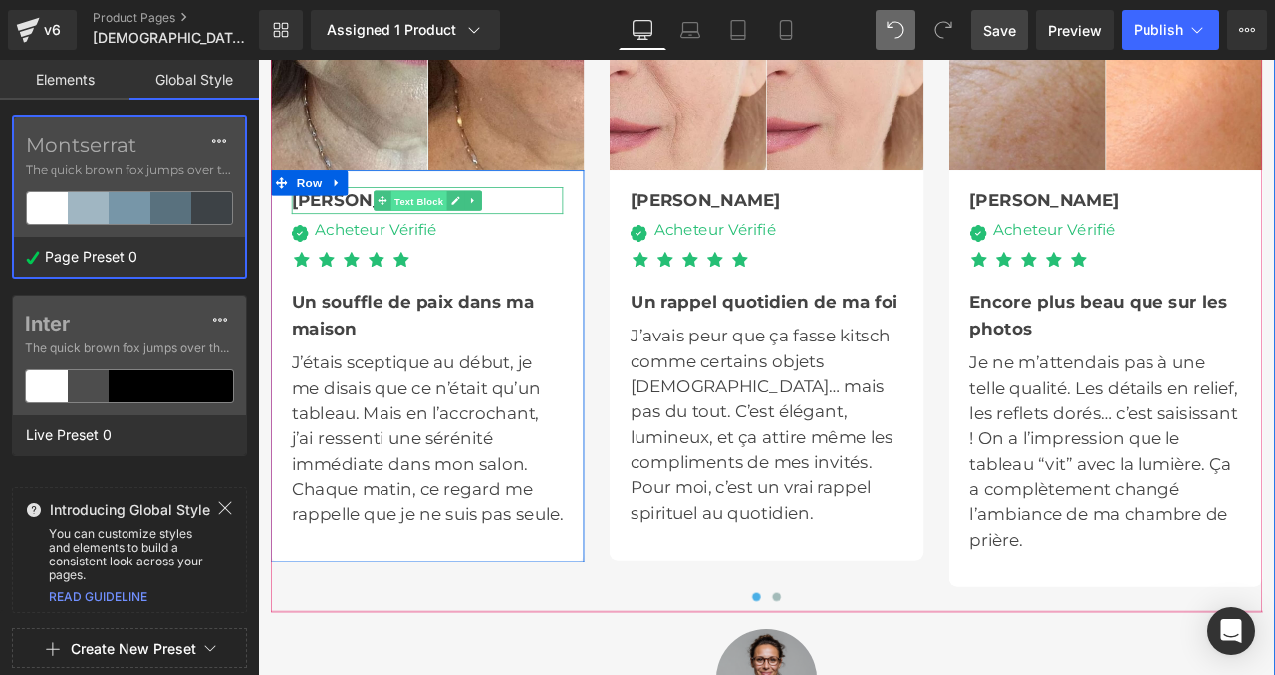
click at [446, 216] on span "Text Block" at bounding box center [448, 228] width 66 height 24
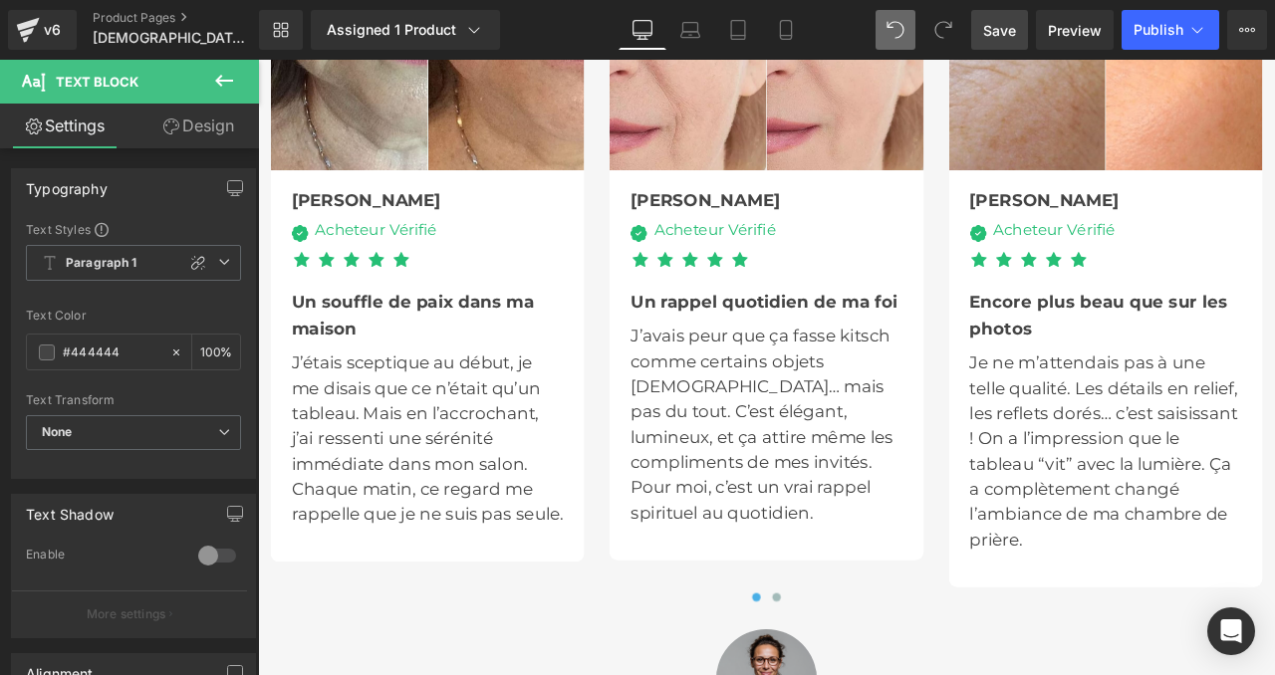
click at [223, 78] on icon at bounding box center [224, 81] width 24 height 24
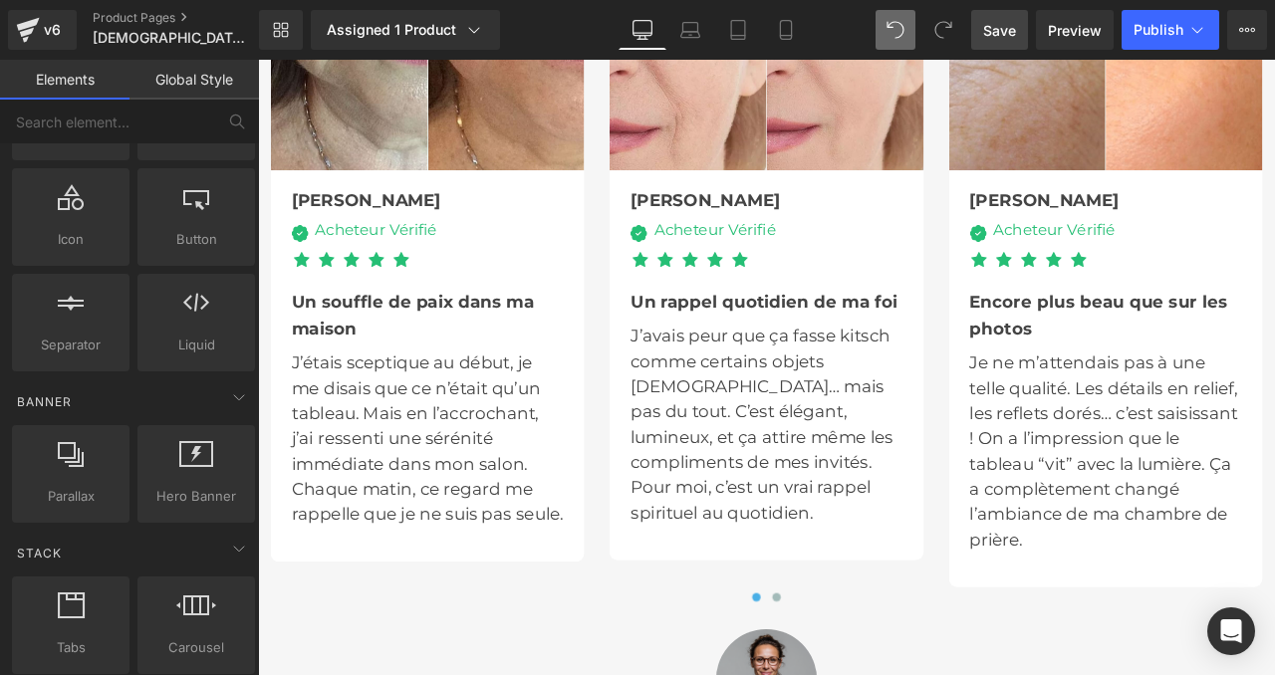
scroll to position [104, 0]
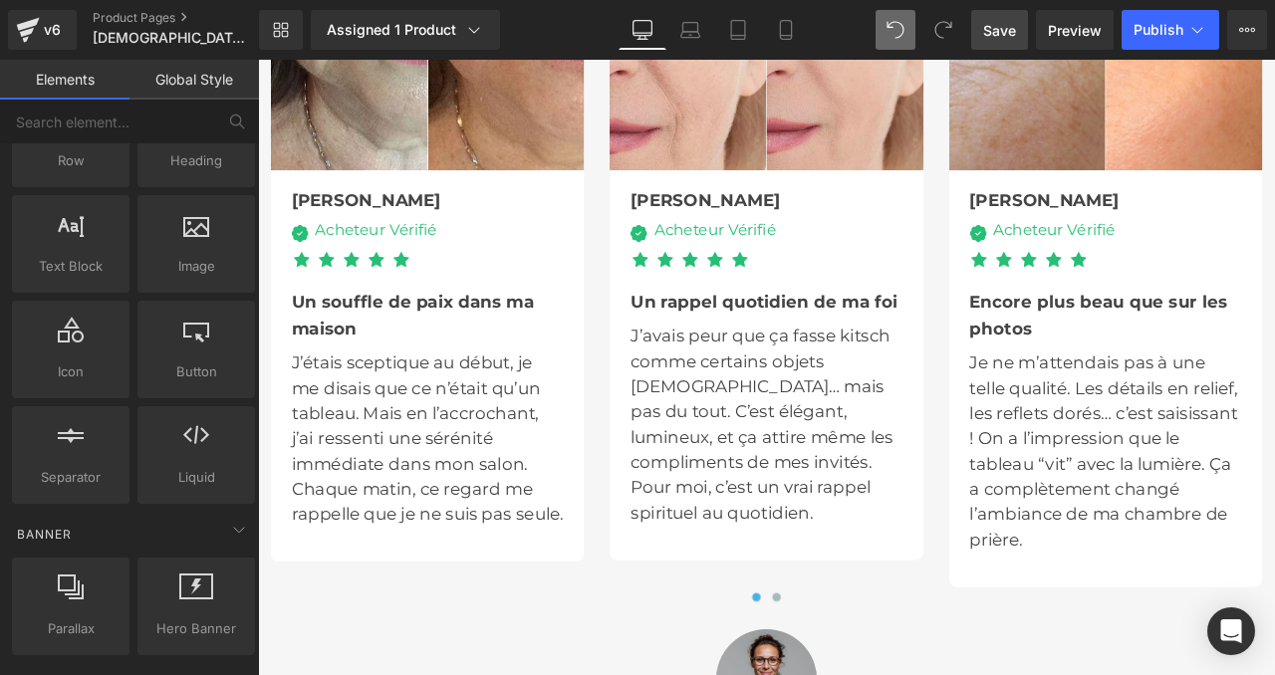
click at [185, 99] on link "Global Style" at bounding box center [193, 80] width 129 height 40
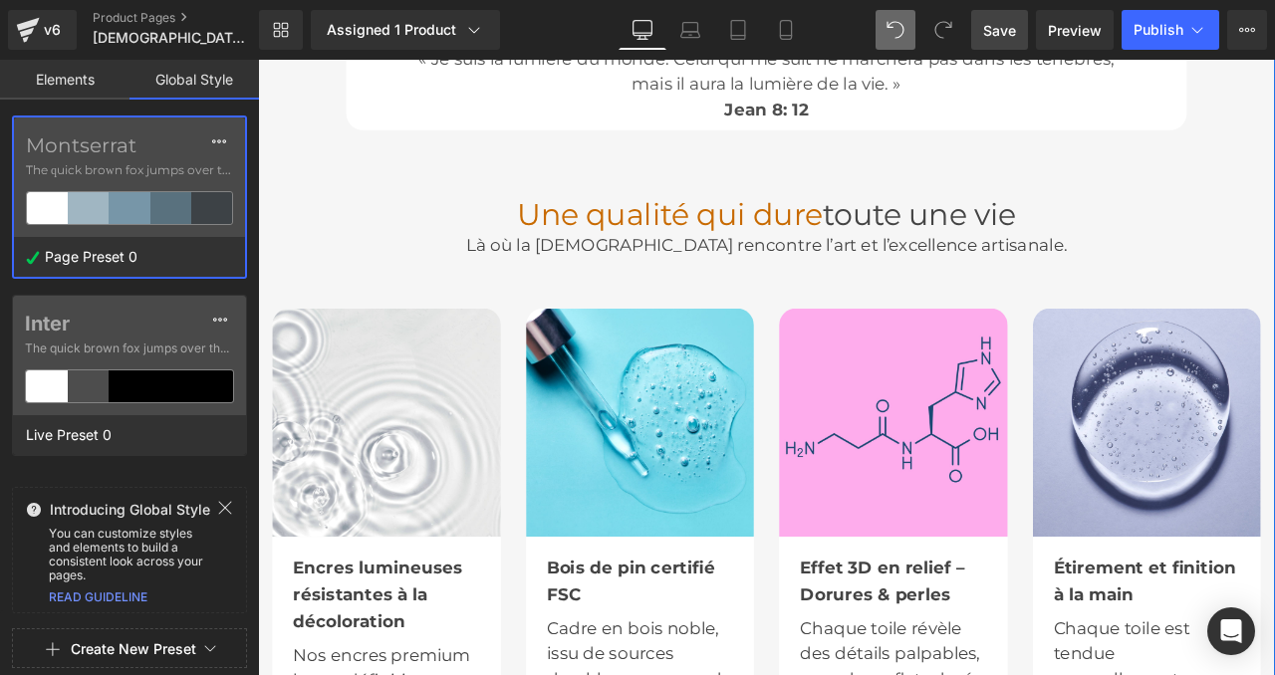
scroll to position [5663, 0]
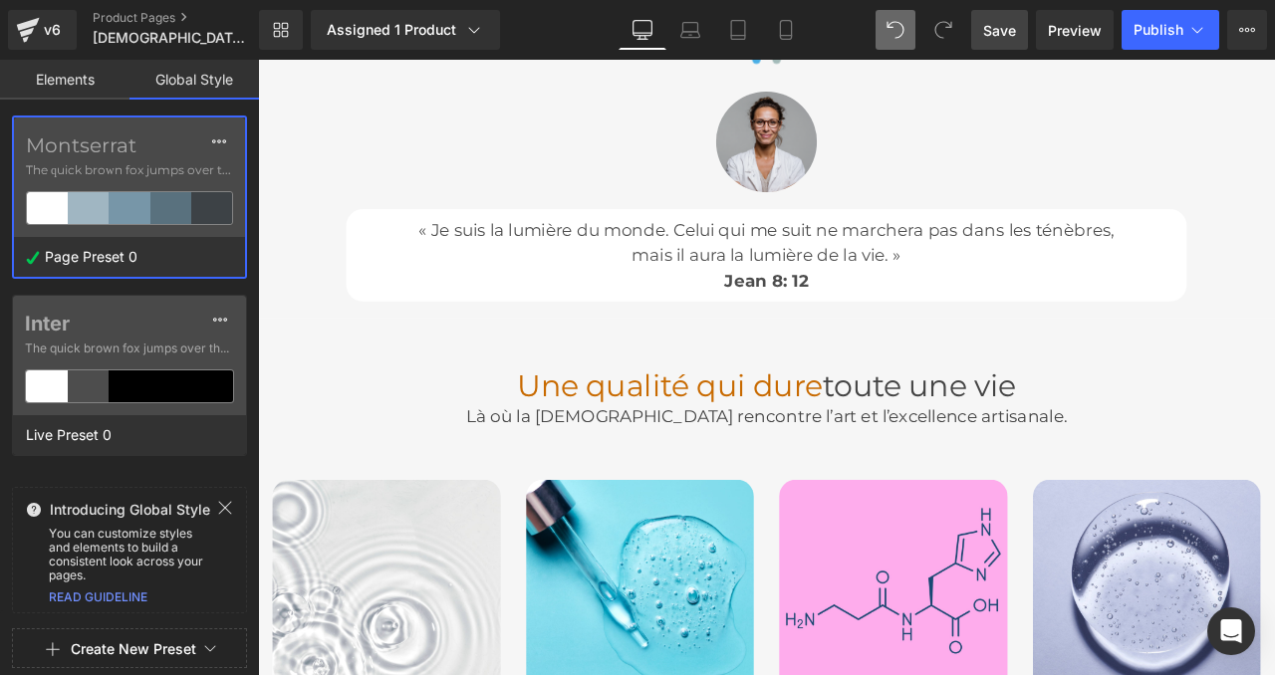
click at [155, 136] on label "Montserrat" at bounding box center [129, 145] width 207 height 24
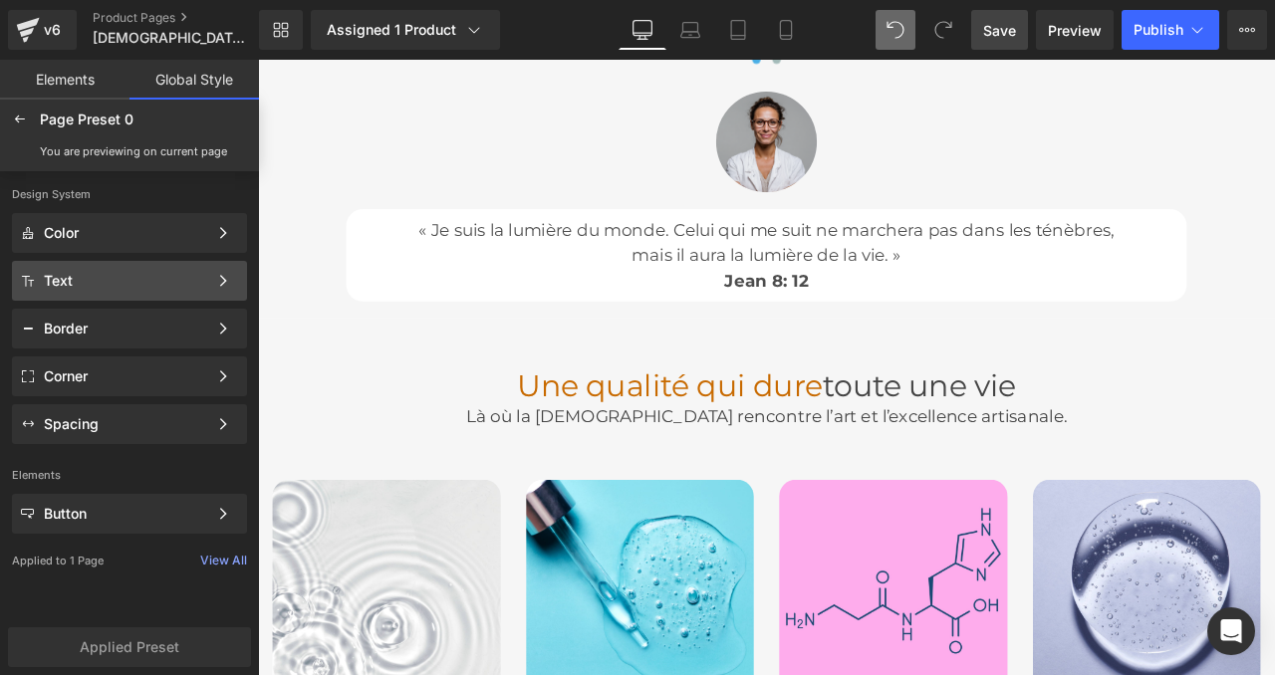
click at [117, 290] on div "Text Color Style Define a color palette and apply it to your pages 1 of 3 Next" at bounding box center [129, 281] width 235 height 40
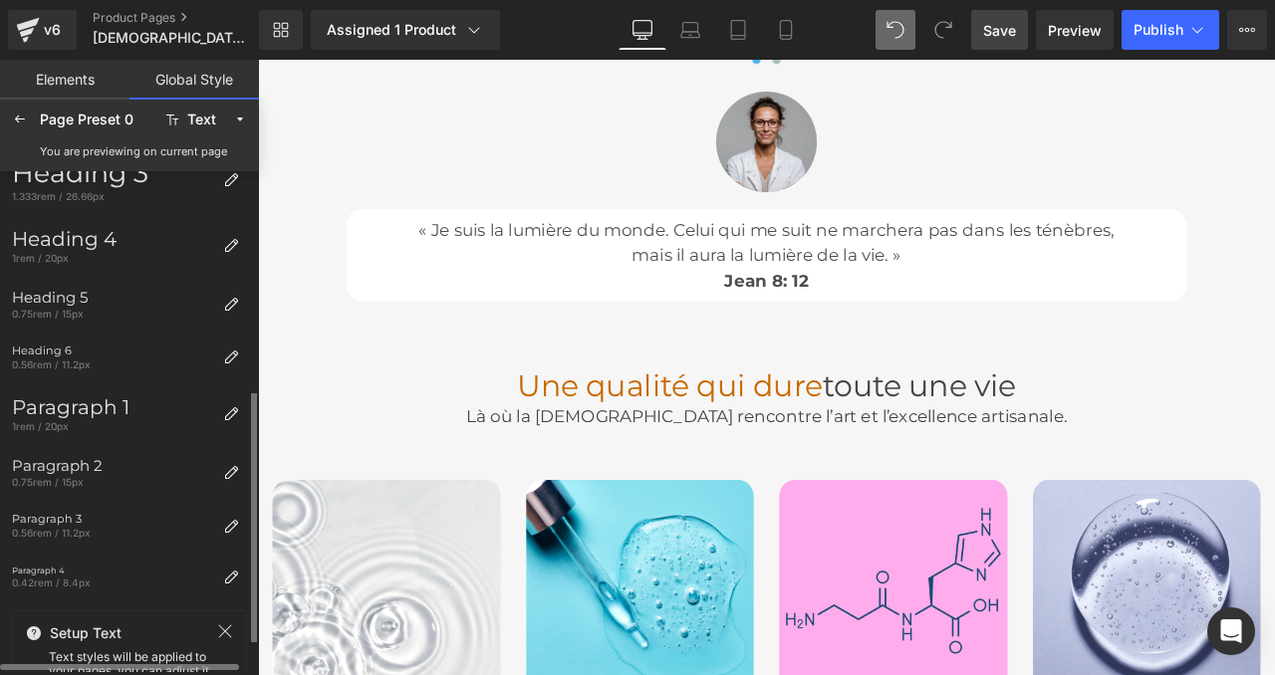
scroll to position [454, 0]
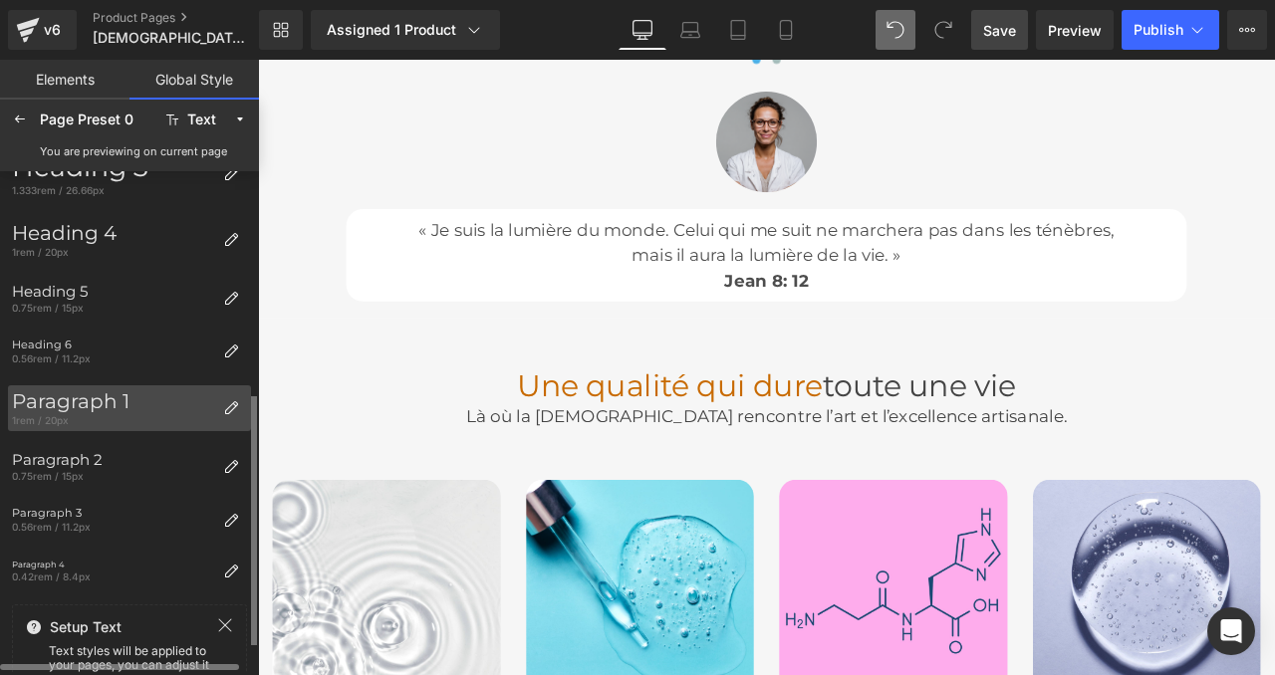
click at [177, 414] on div "1rem / 20px" at bounding box center [113, 420] width 203 height 14
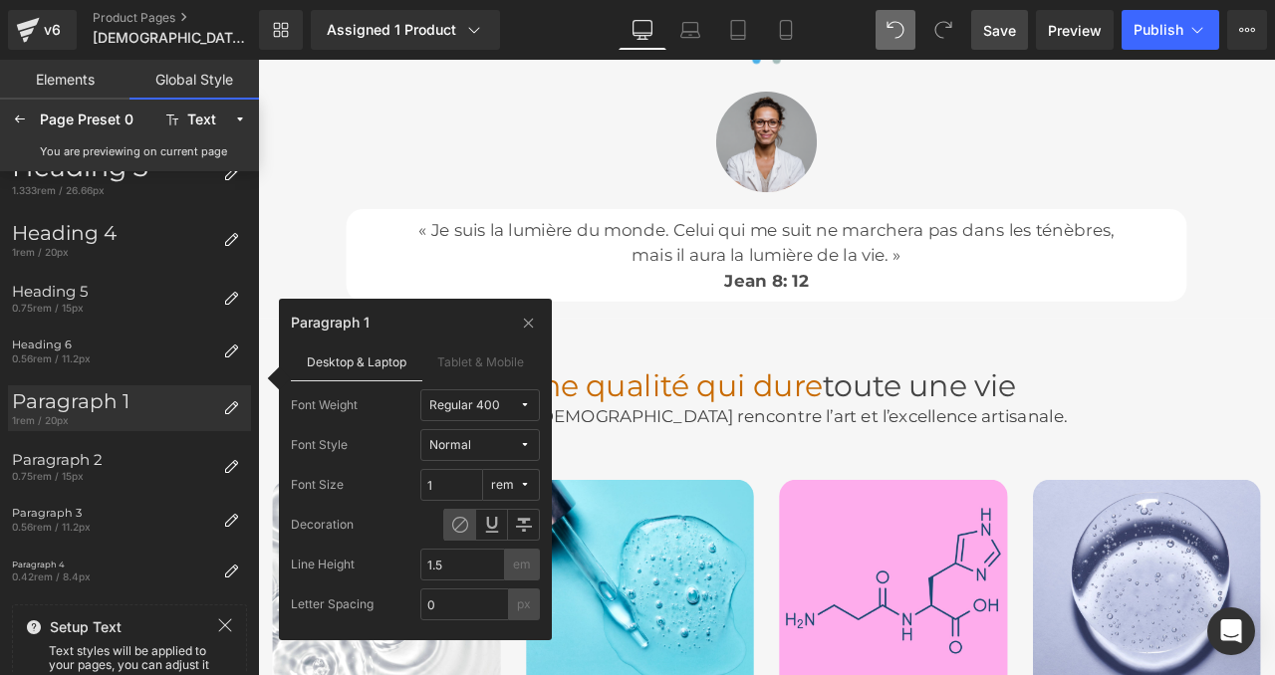
click at [455, 410] on div "Regular 400" at bounding box center [464, 405] width 71 height 15
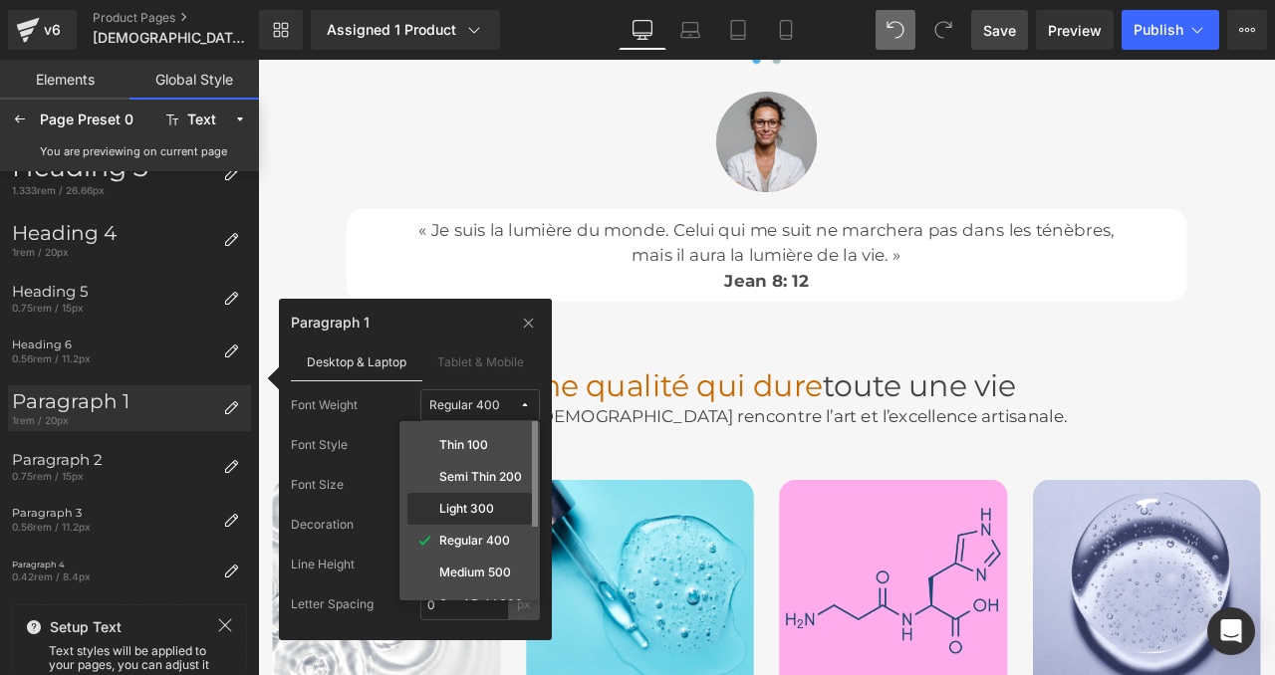
click at [457, 507] on label "Light 300" at bounding box center [466, 509] width 55 height 14
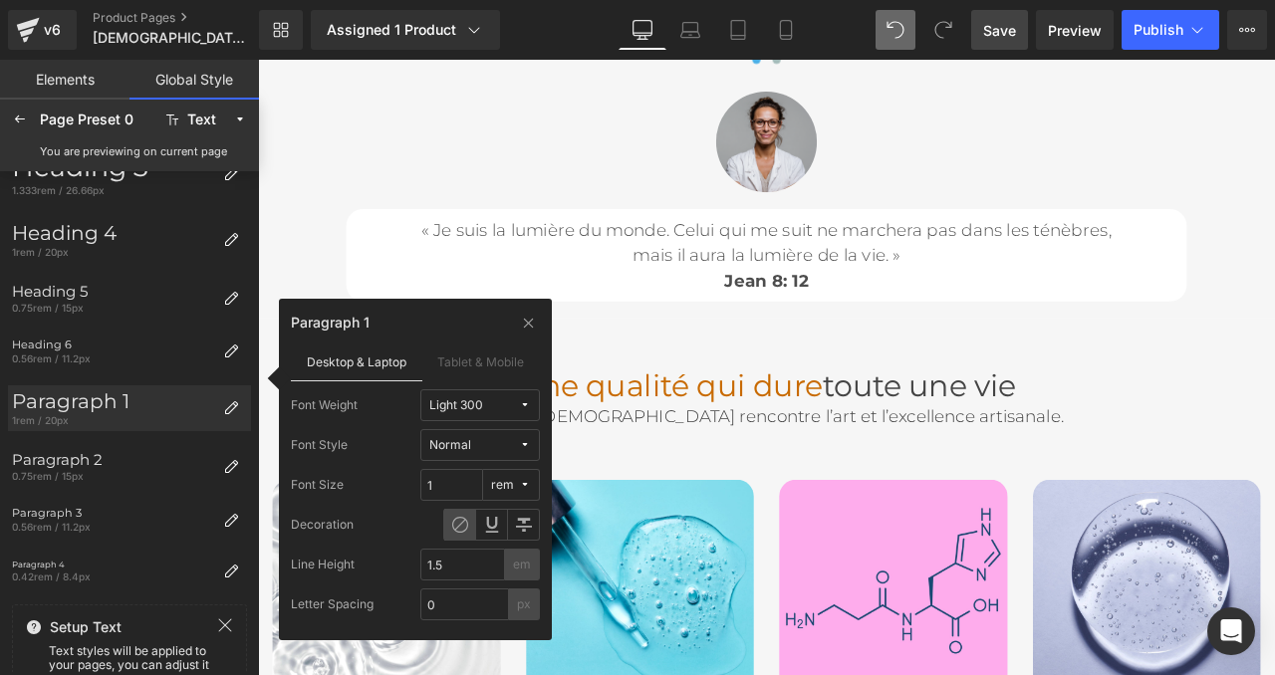
click at [467, 402] on div "Light 300" at bounding box center [456, 405] width 54 height 15
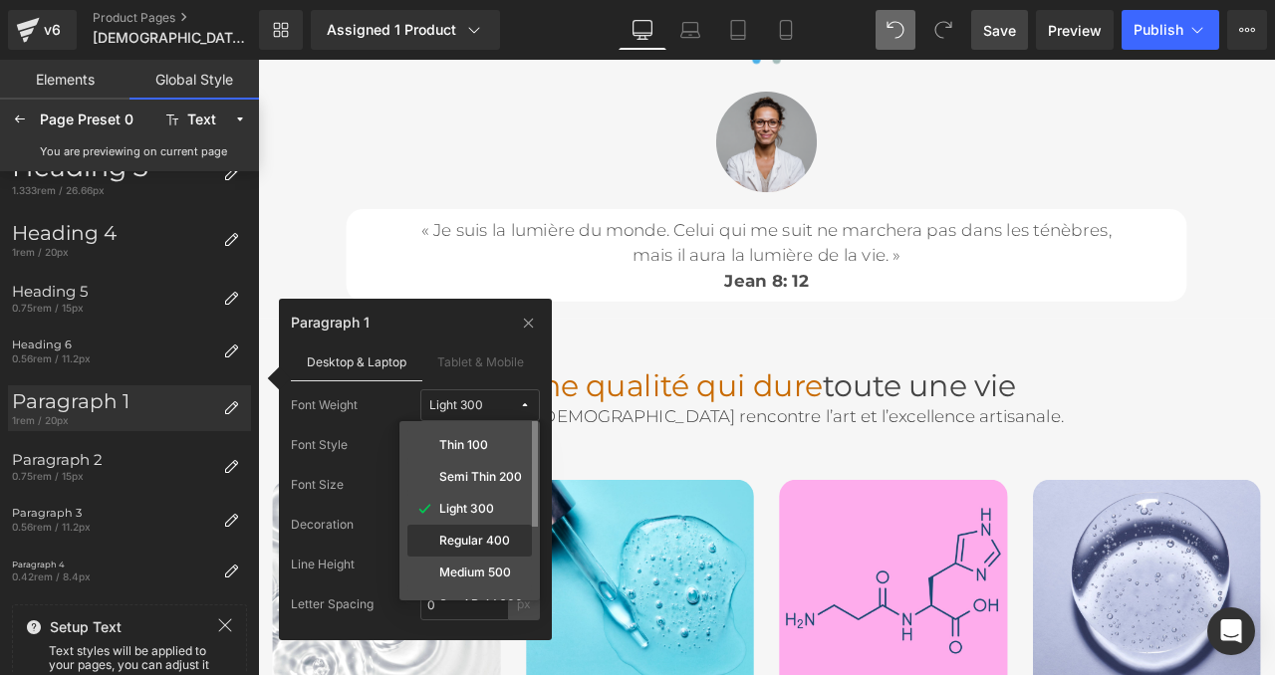
click at [459, 543] on label "Regular 400" at bounding box center [474, 541] width 71 height 14
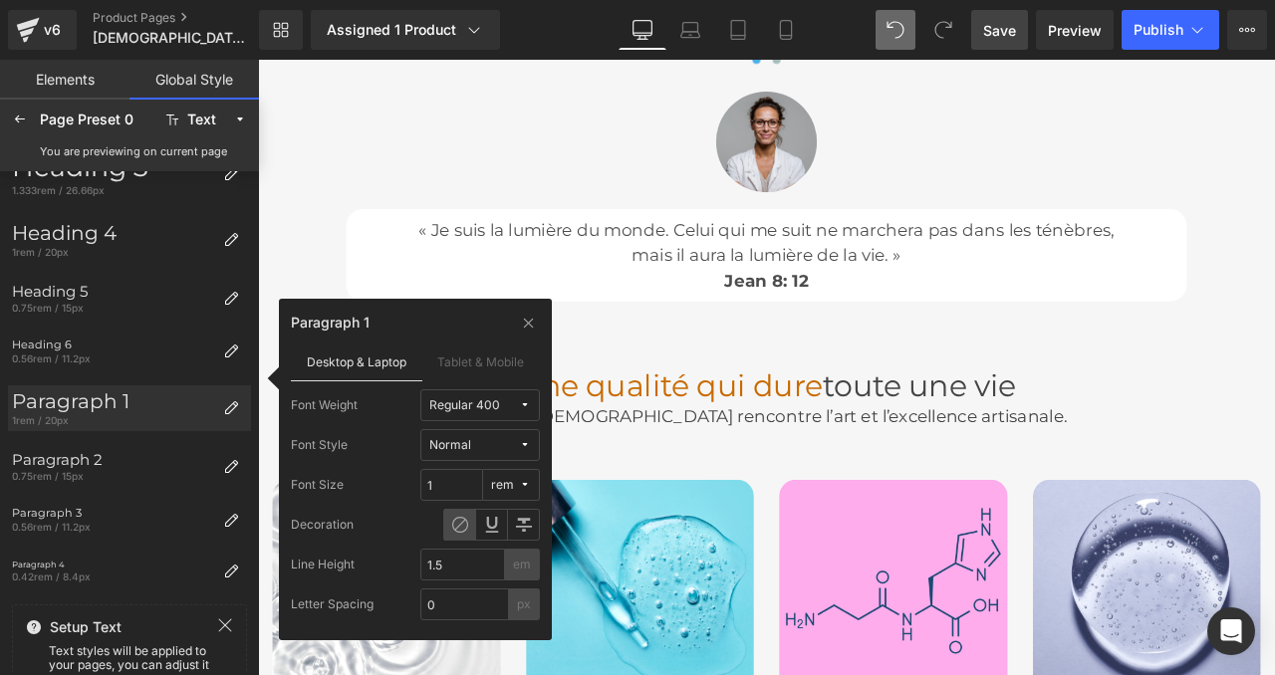
click at [445, 450] on div "Normal" at bounding box center [450, 445] width 42 height 15
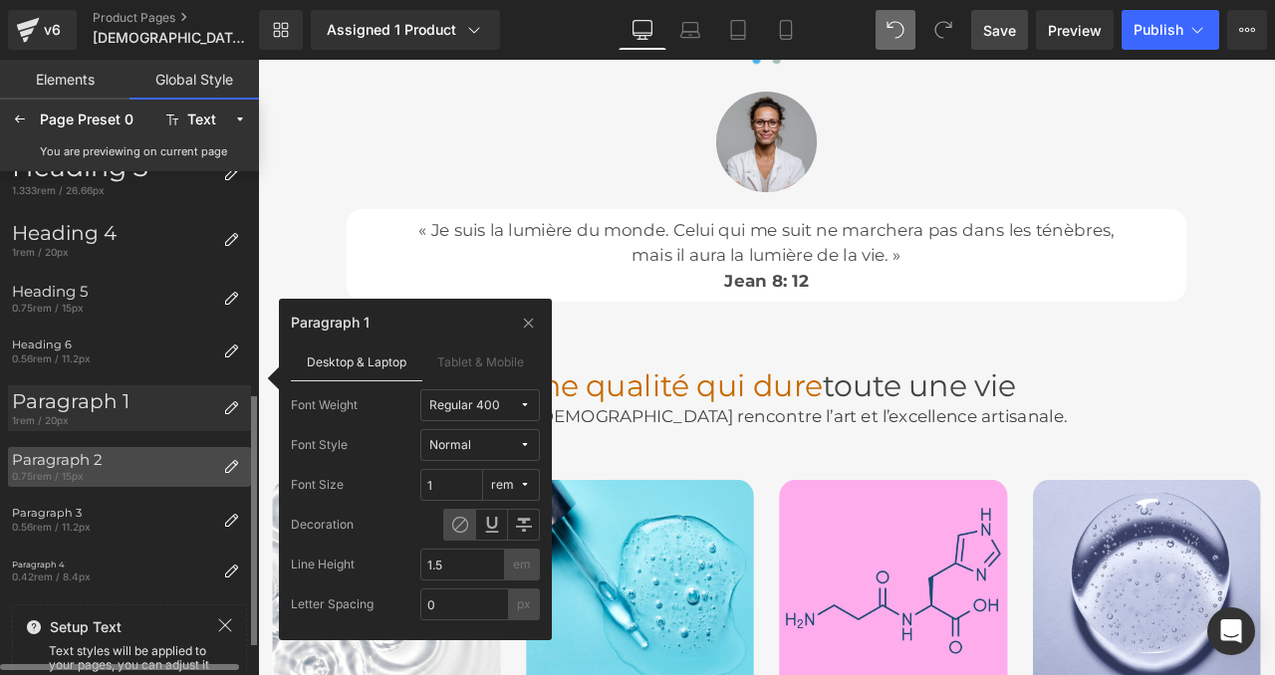
click at [152, 448] on div "Paragraph 2 0.75rem / 15px" at bounding box center [111, 467] width 207 height 40
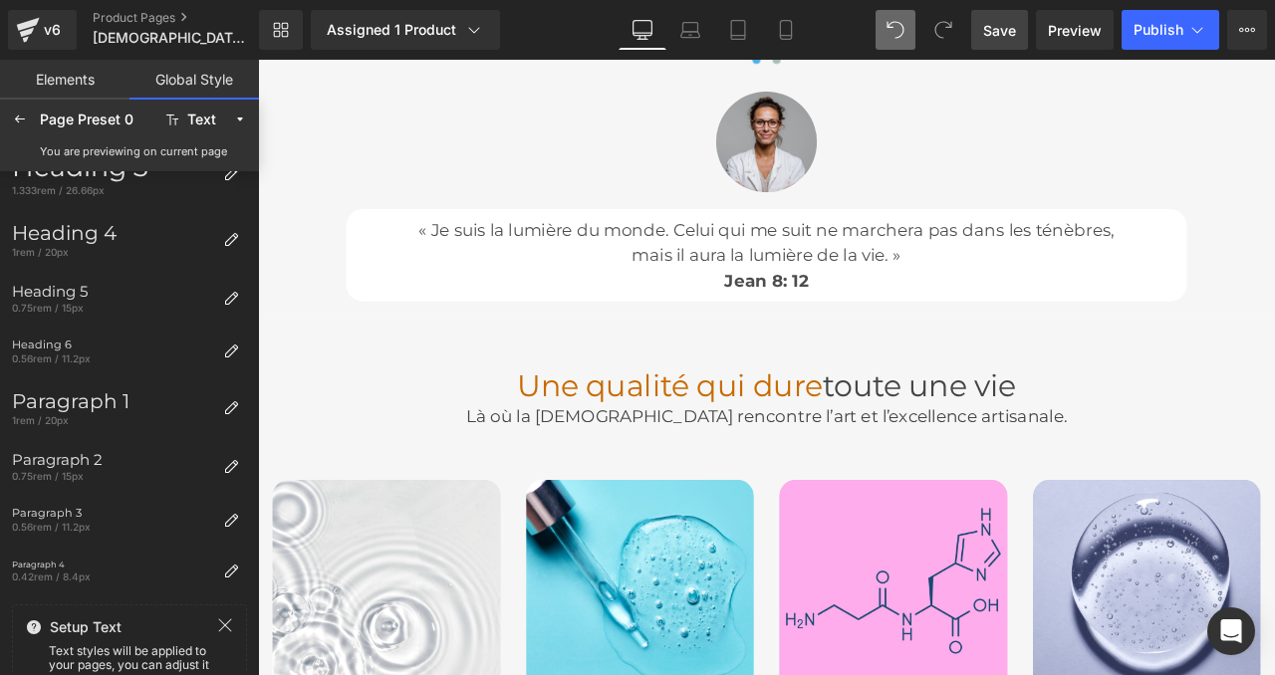
click at [798, 353] on body "□ Divine Wall Art Skip to content Your cart is empty Continue shopping Your car…" at bounding box center [860, 71] width 1205 height 11349
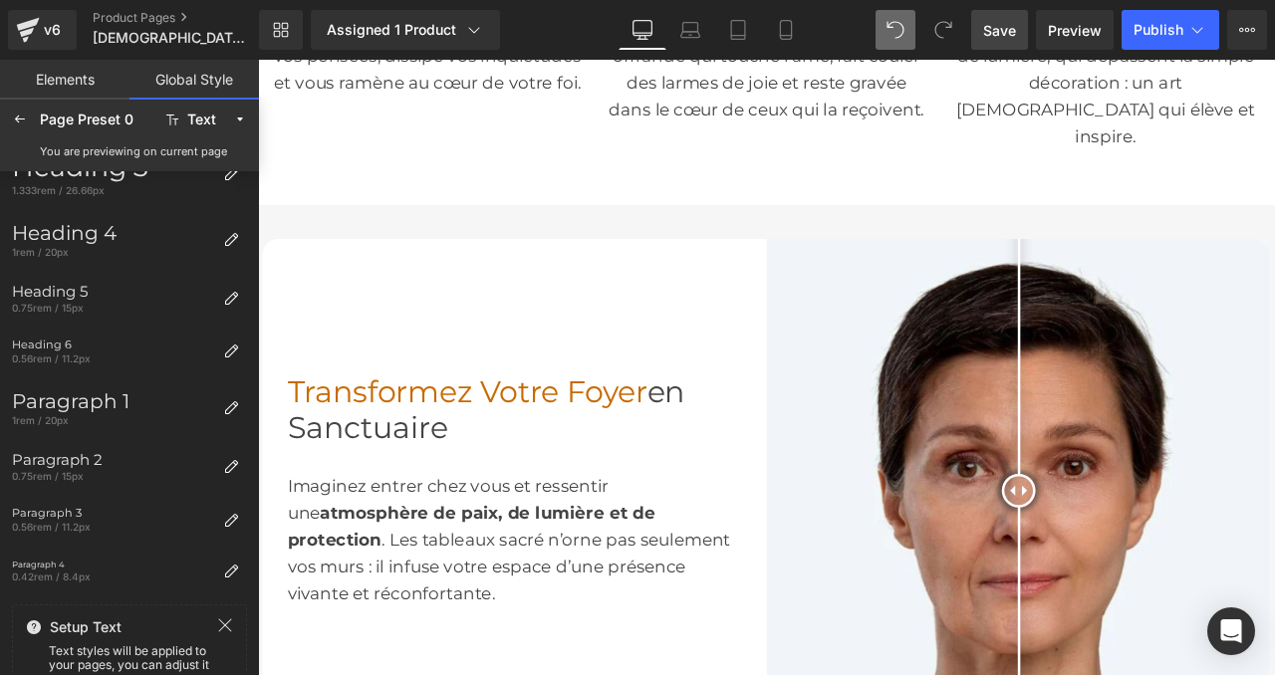
scroll to position [876, 0]
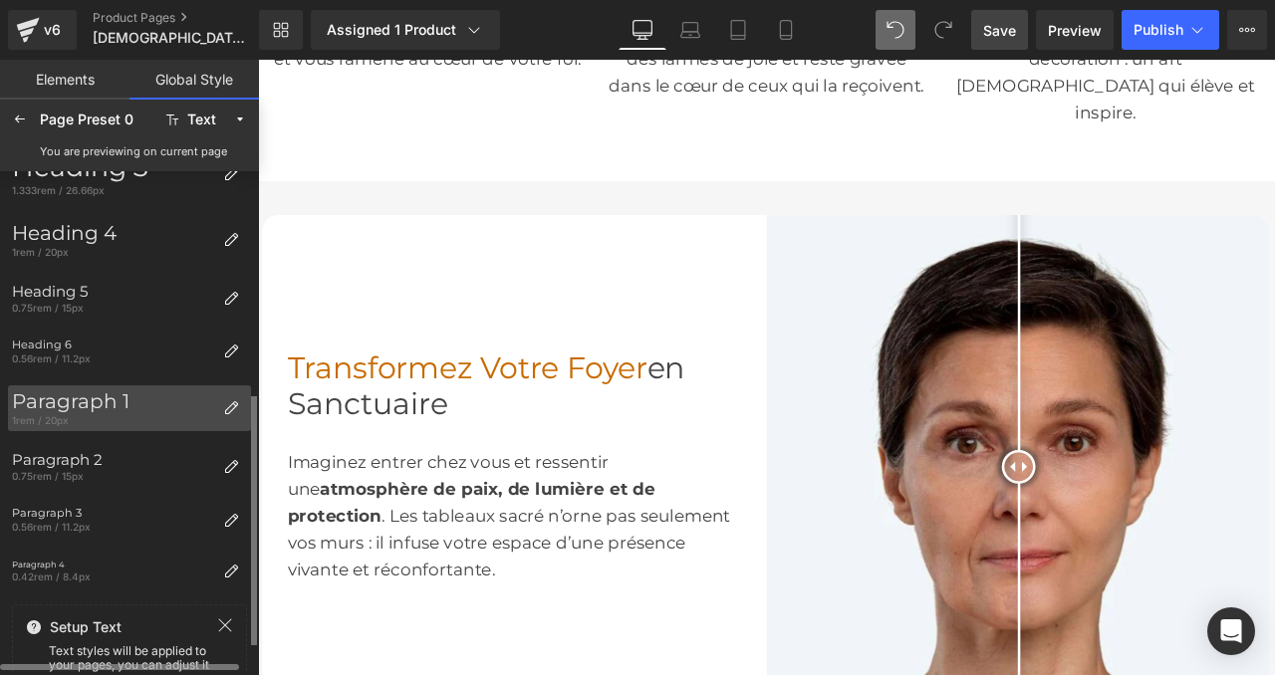
click at [141, 405] on div "Paragraph 1" at bounding box center [113, 401] width 203 height 24
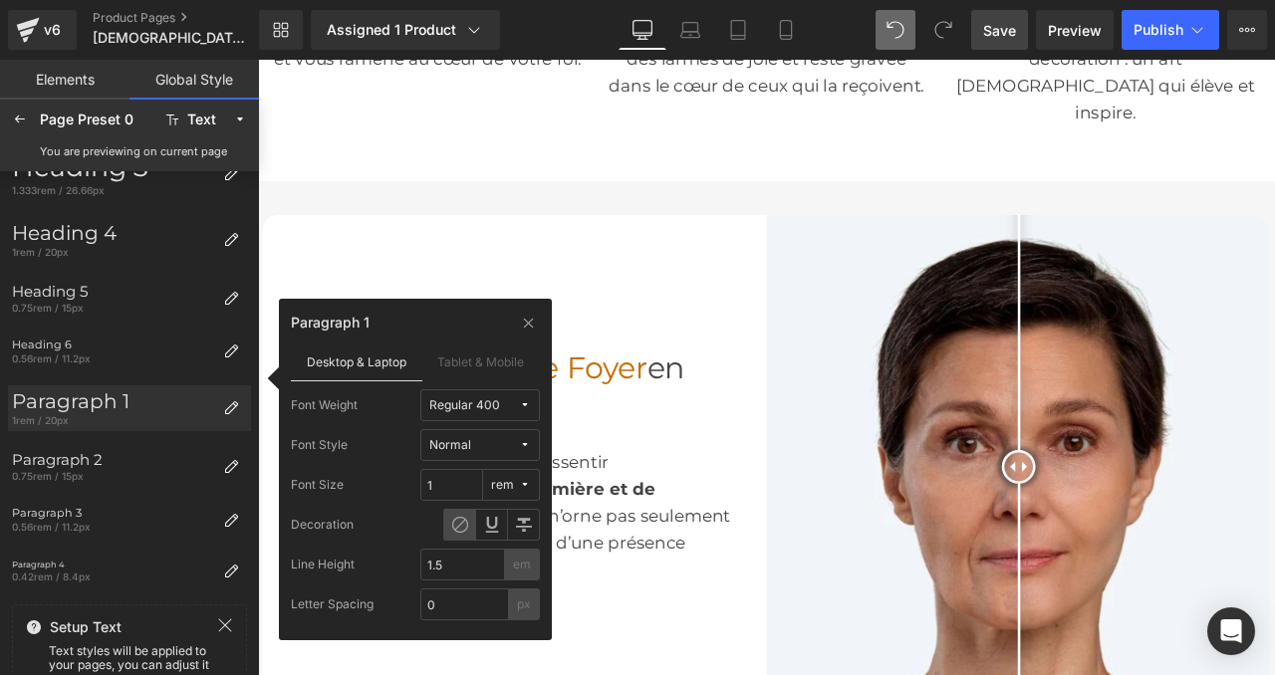
click at [528, 406] on icon at bounding box center [525, 405] width 12 height 12
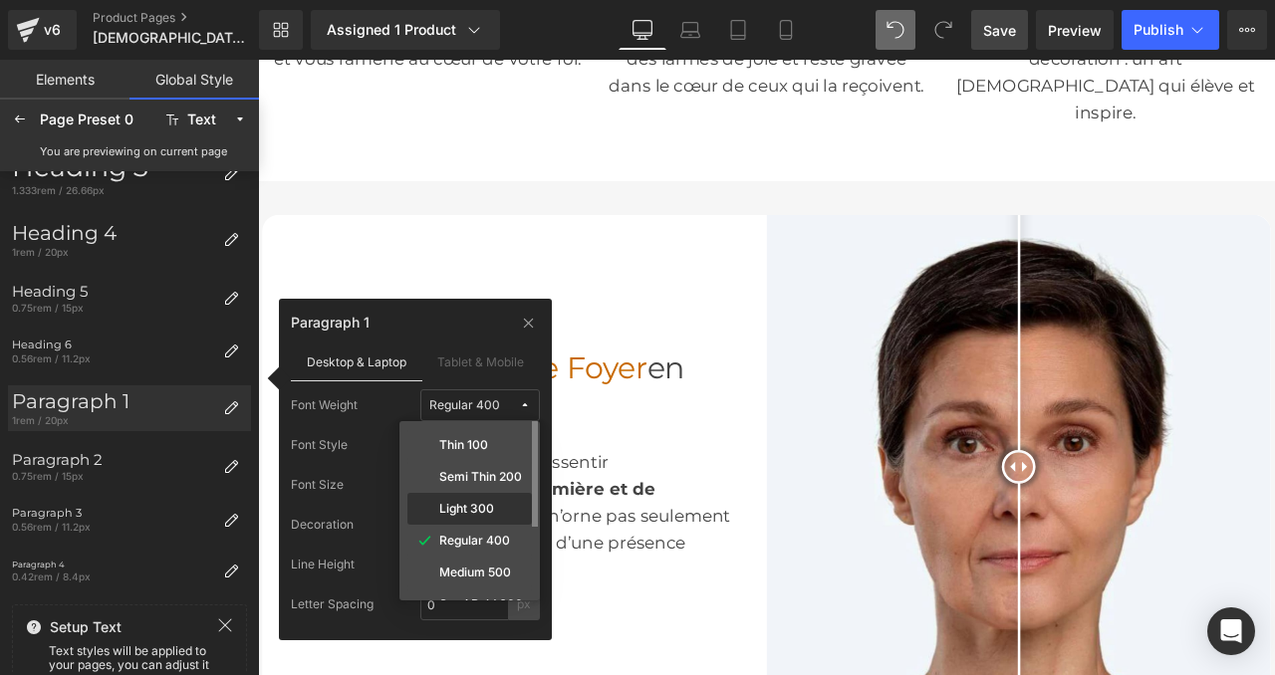
click at [480, 495] on div "Light 300" at bounding box center [469, 509] width 124 height 32
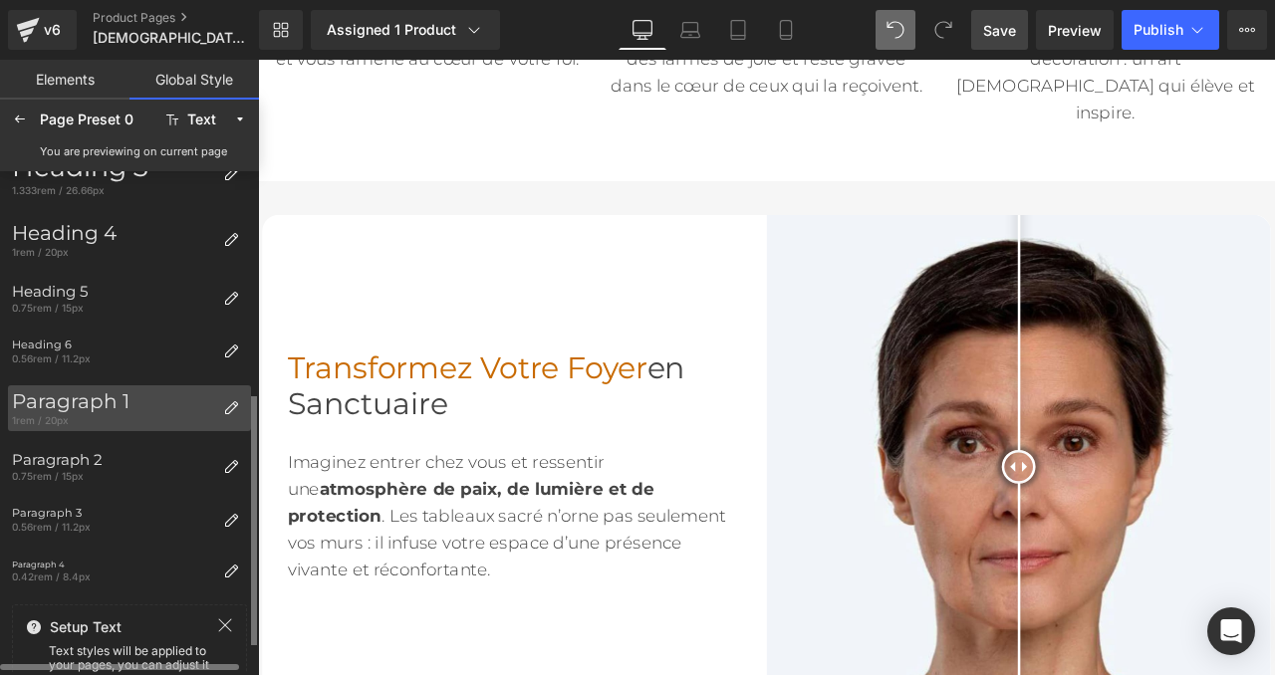
click at [111, 411] on div "Paragraph 1" at bounding box center [113, 401] width 203 height 24
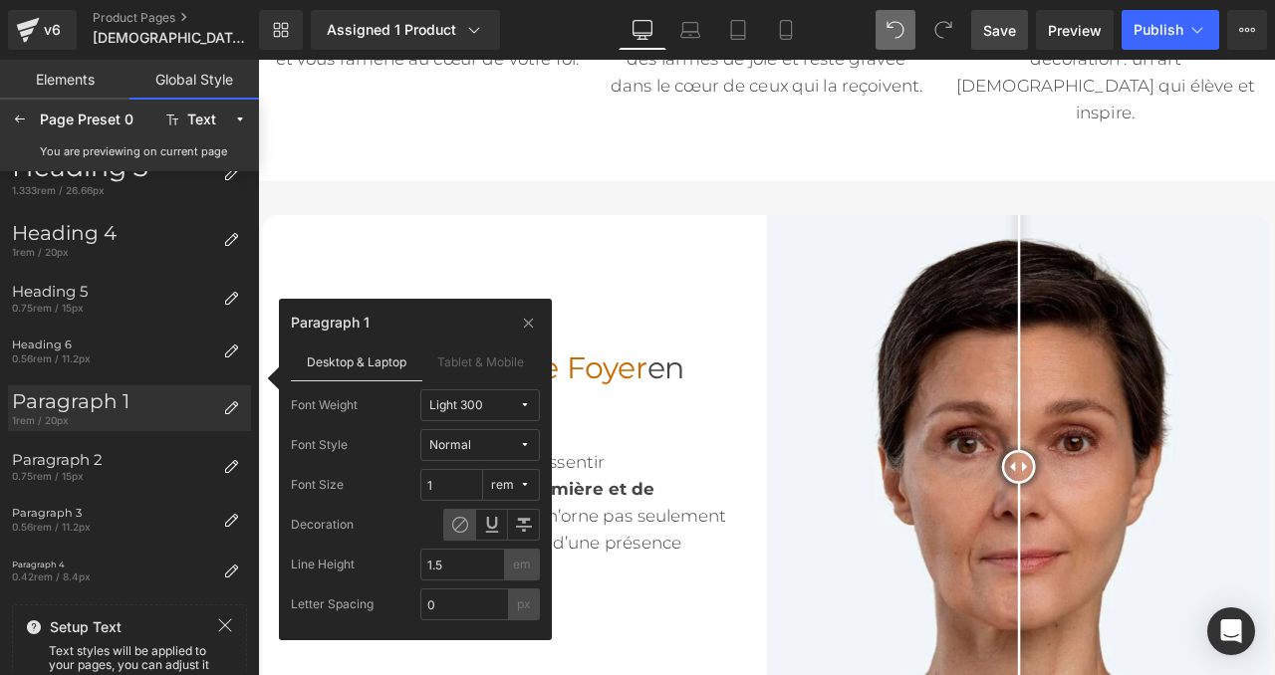
click at [457, 400] on div "Light 300" at bounding box center [456, 405] width 54 height 15
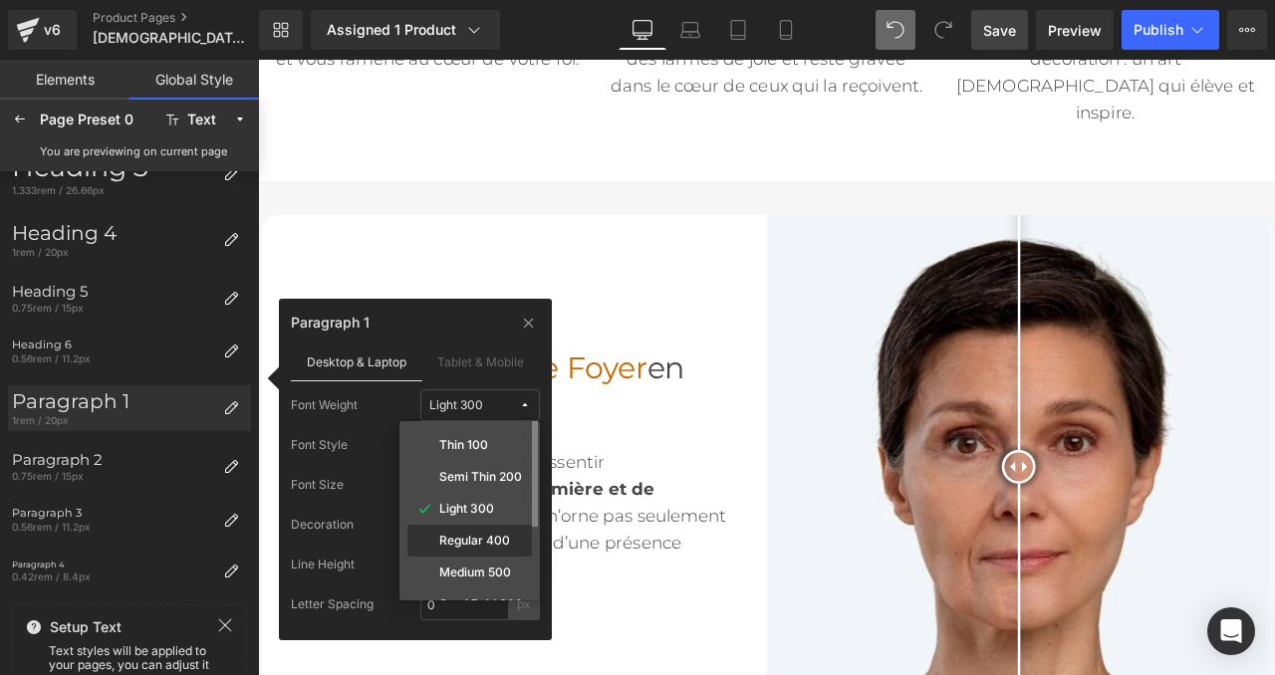
click at [472, 529] on div "Regular 400" at bounding box center [469, 541] width 124 height 32
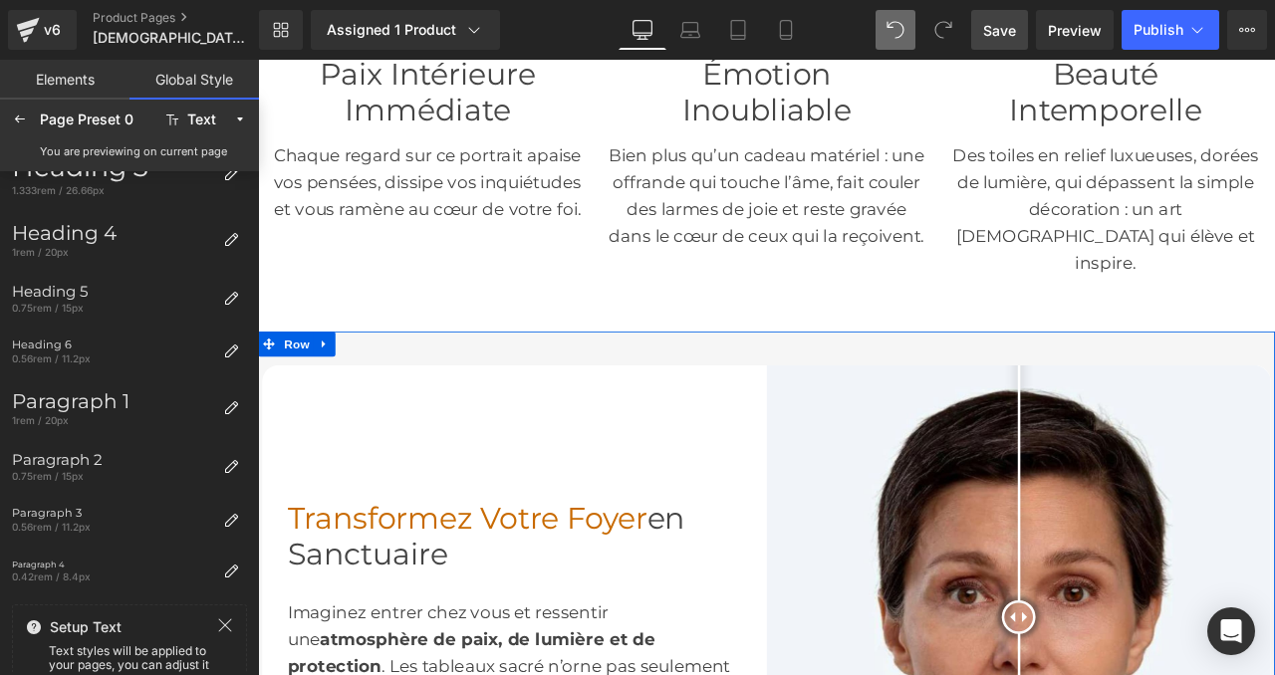
scroll to position [697, 0]
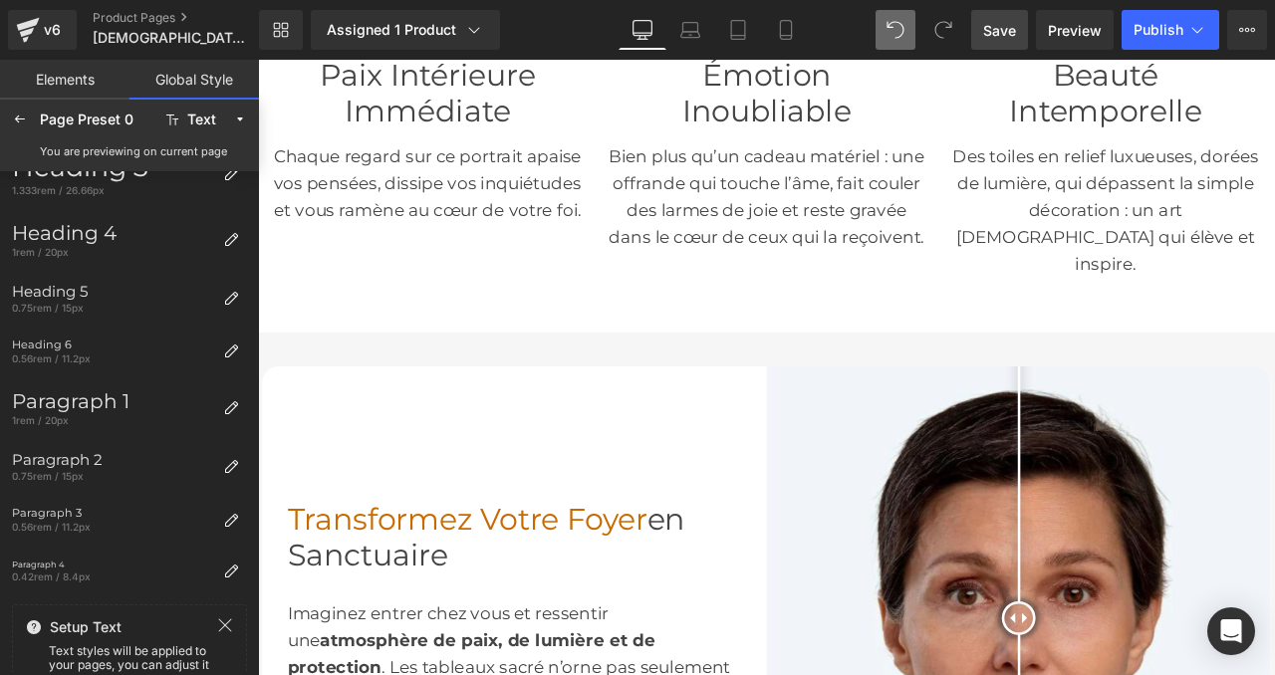
click at [1011, 27] on span "Save" at bounding box center [999, 30] width 33 height 21
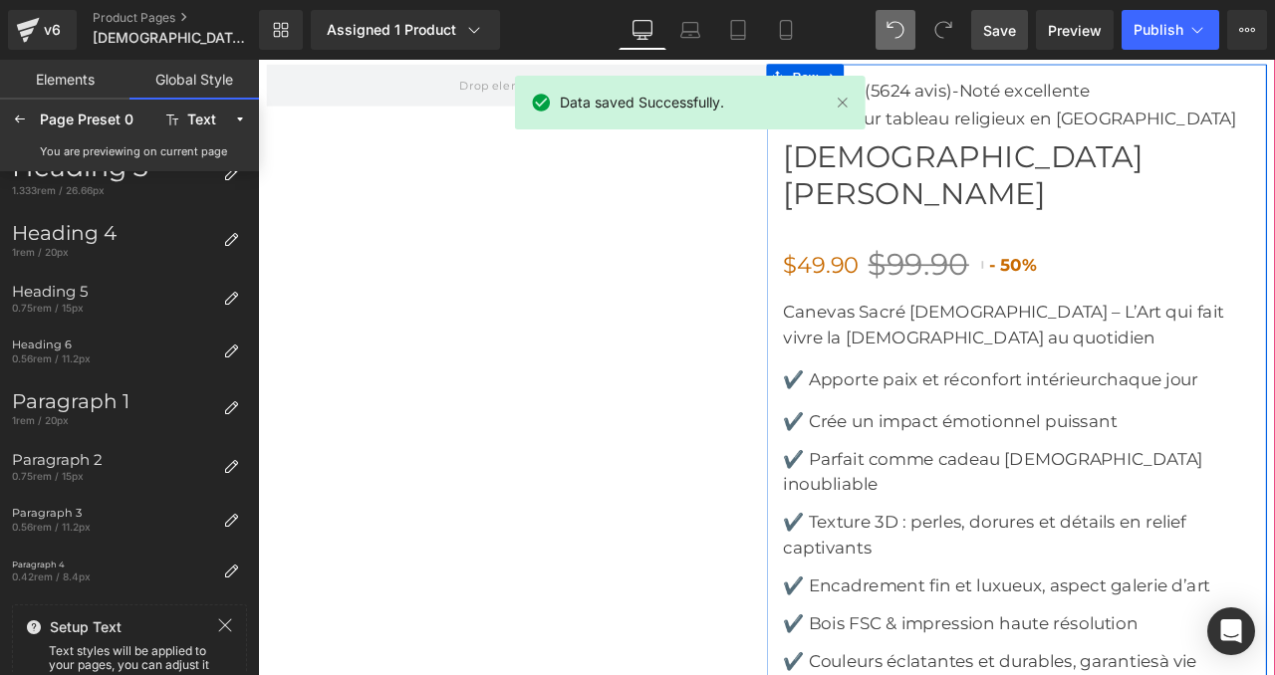
scroll to position [7063, 0]
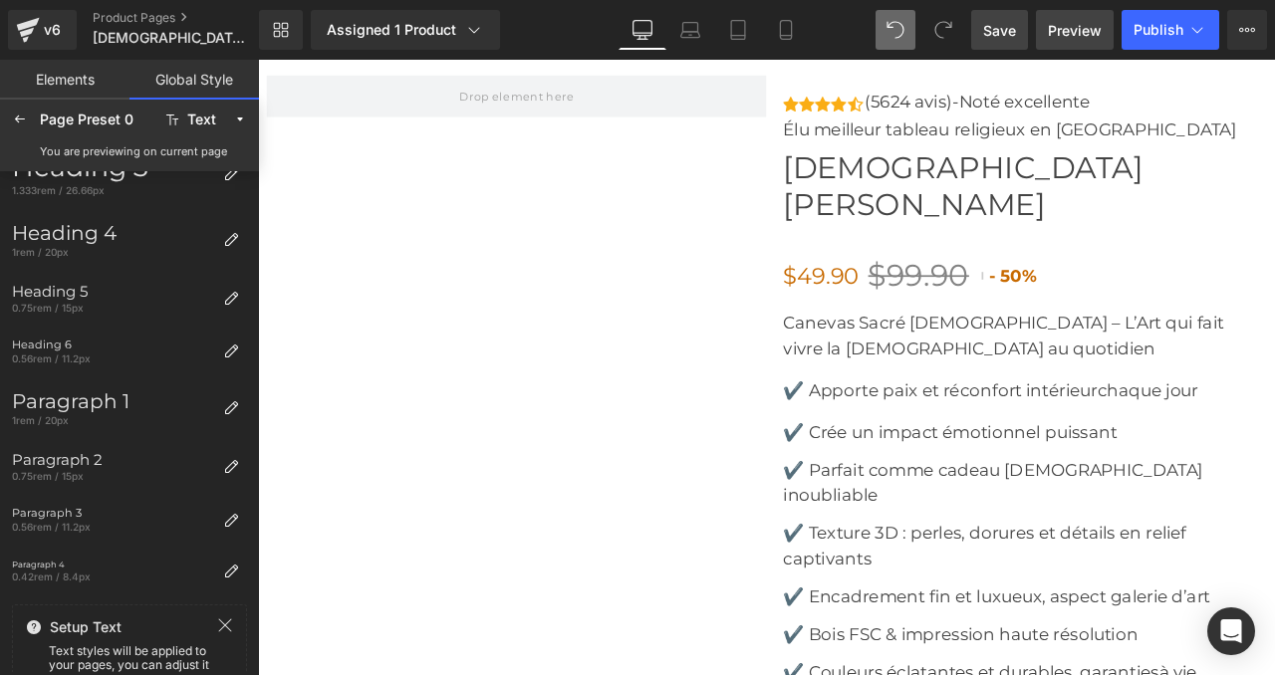
click at [1056, 28] on span "Preview" at bounding box center [1075, 30] width 54 height 21
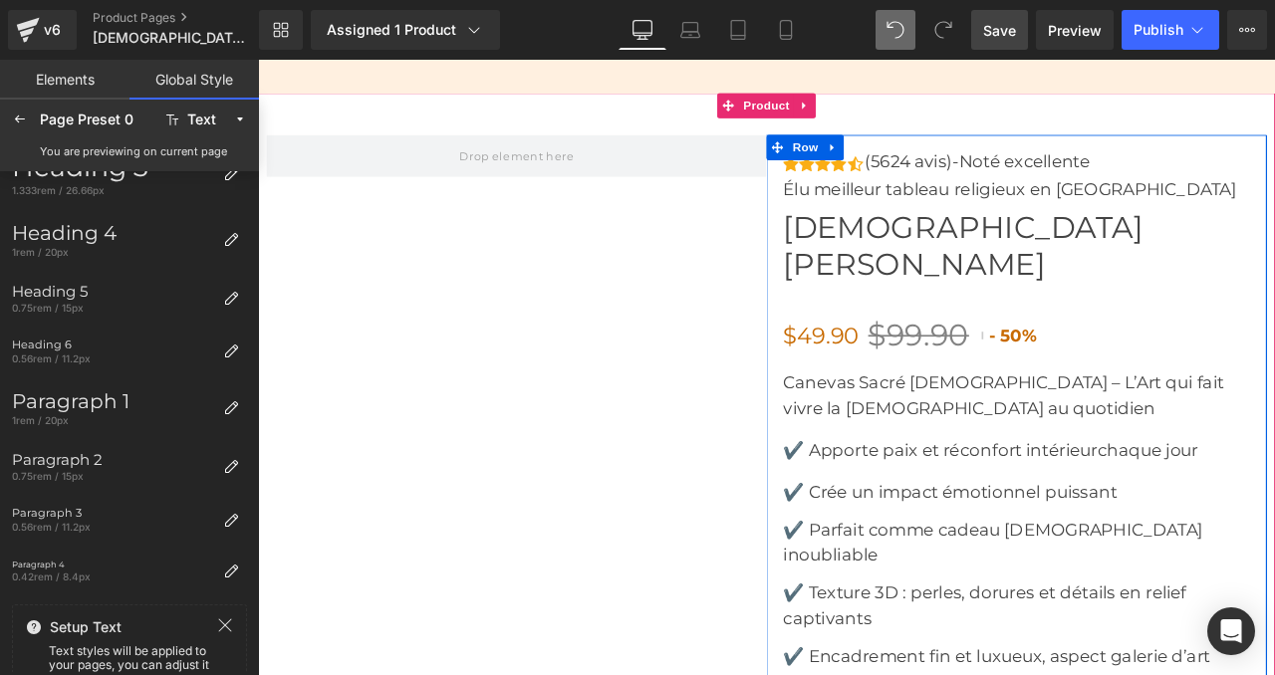
scroll to position [6972, 0]
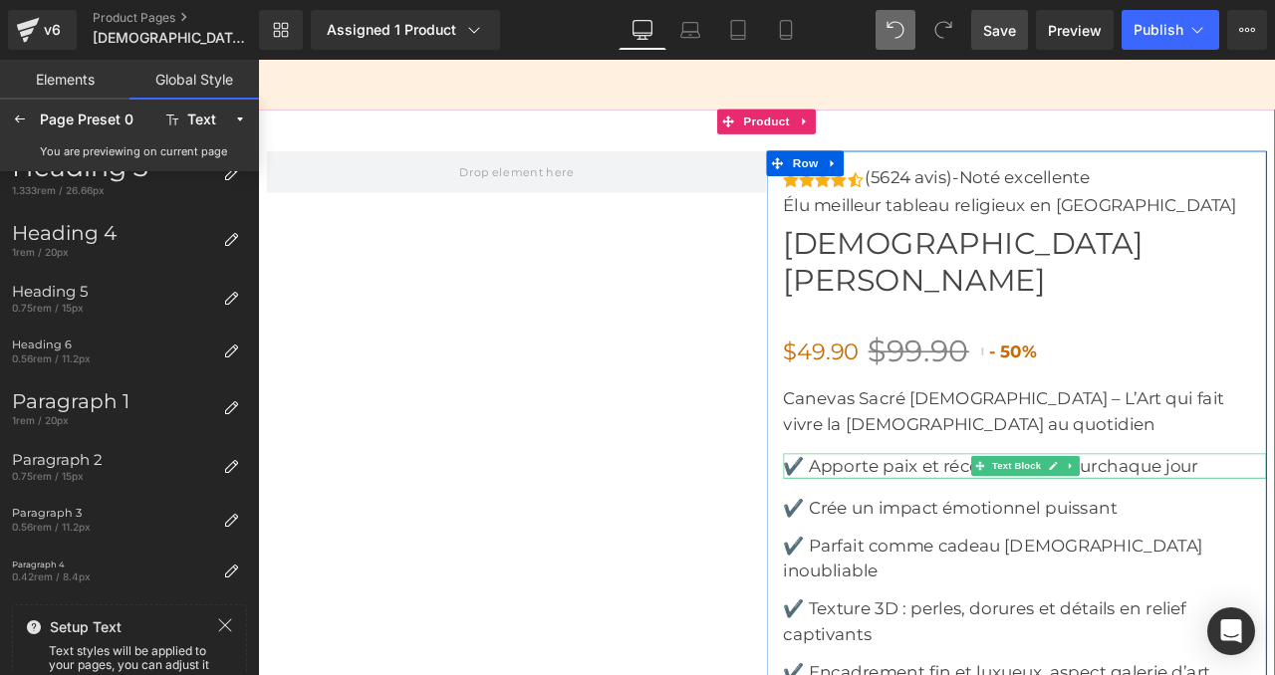
click at [960, 530] on font "✔️ Apporte paix et réconfort intérieur" at bounding box center [1066, 542] width 372 height 24
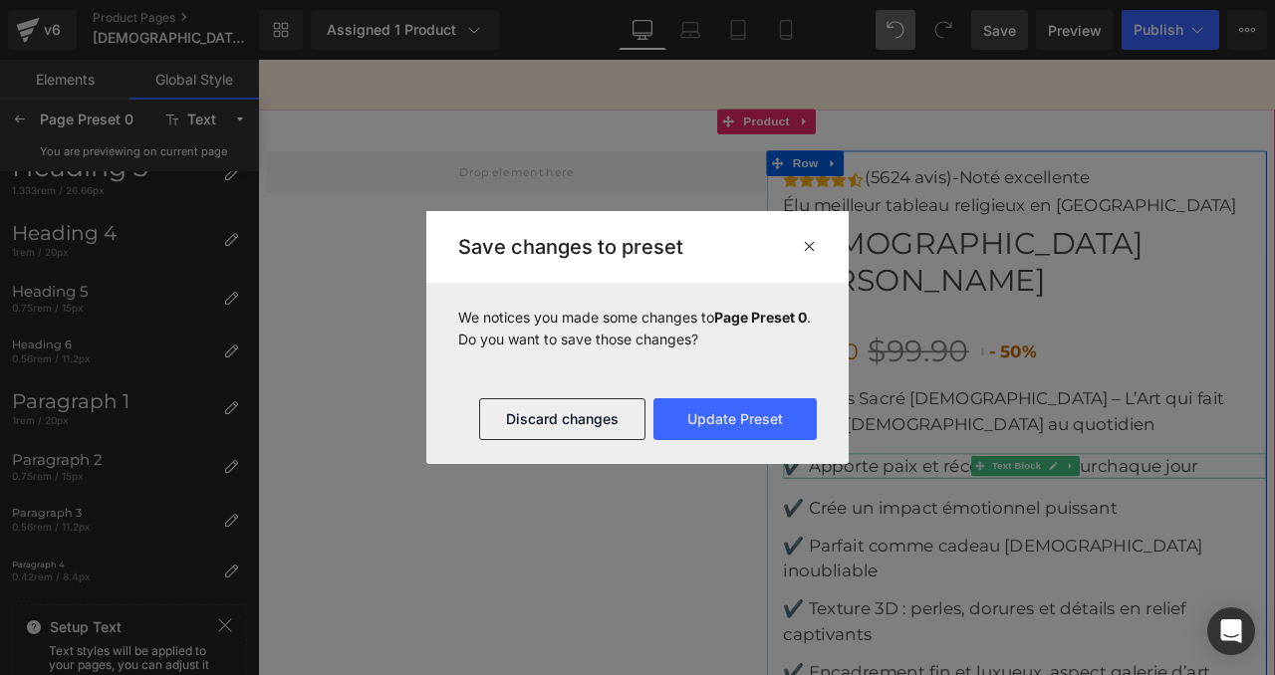
click at [850, 372] on div at bounding box center [637, 337] width 1275 height 675
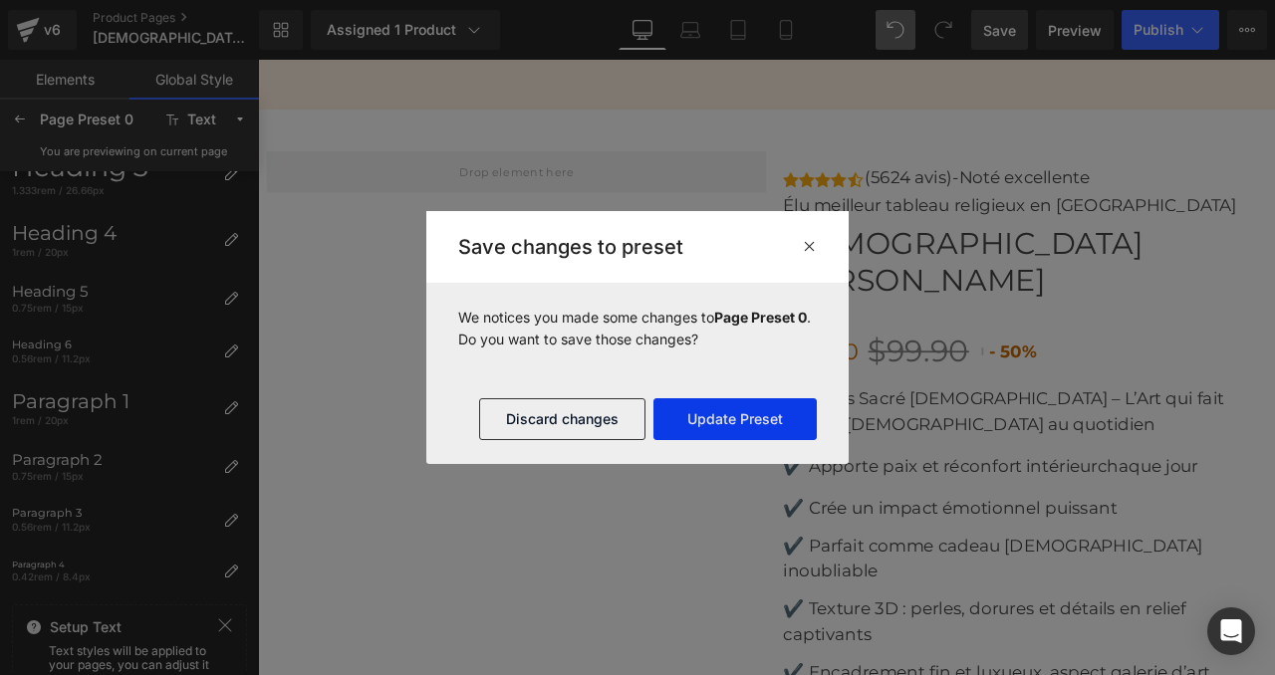
click at [756, 423] on button "Update Preset" at bounding box center [734, 419] width 163 height 42
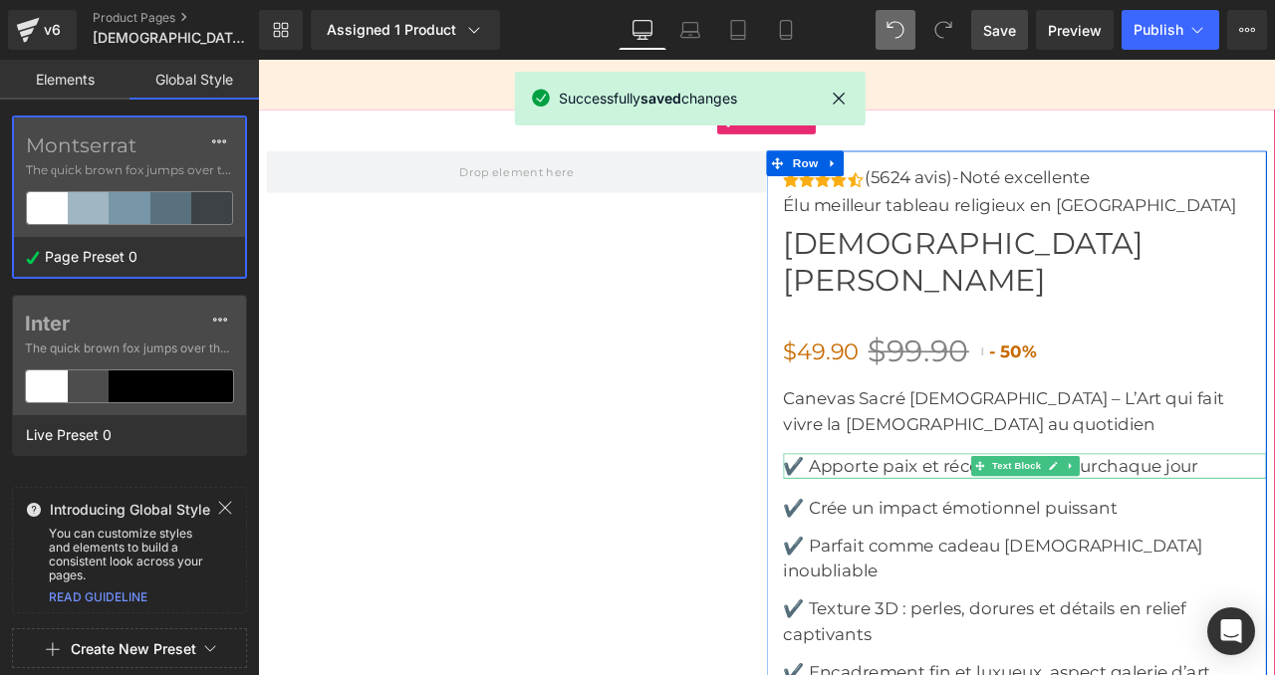
click at [951, 530] on font "✔️ Apporte paix et réconfort intérieur" at bounding box center [1066, 542] width 372 height 24
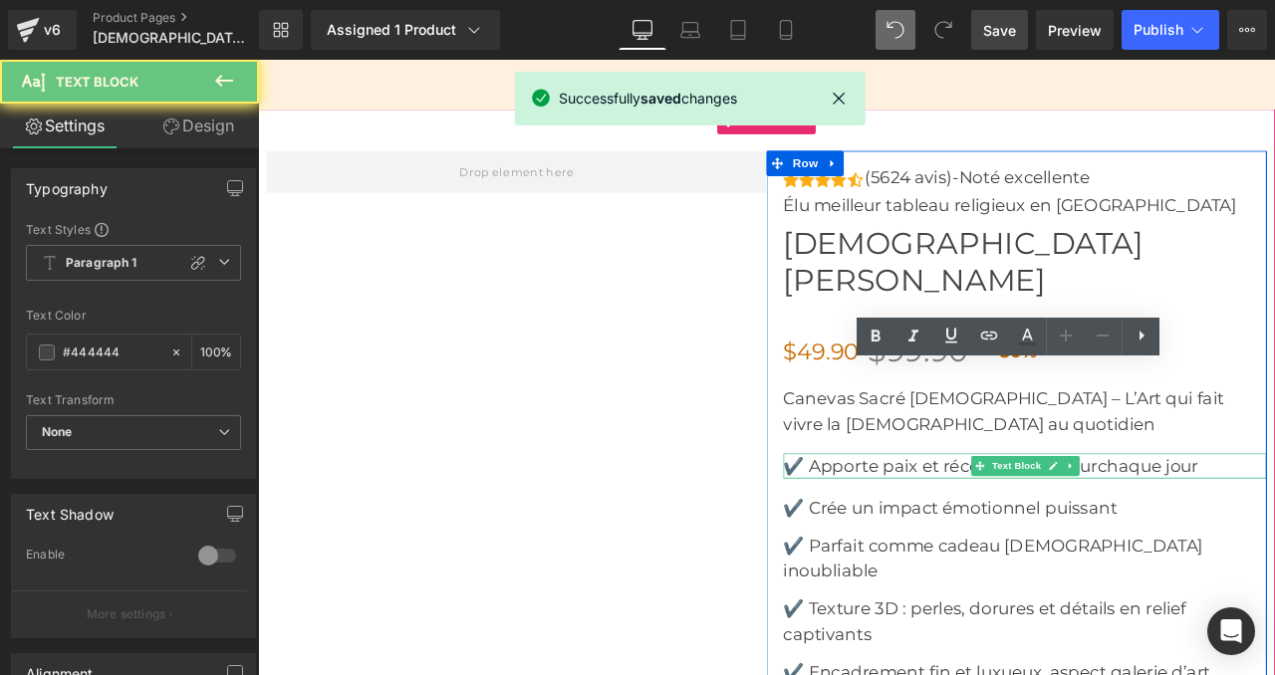
click at [951, 530] on font "✔️ Apporte paix et réconfort intérieur" at bounding box center [1066, 542] width 372 height 24
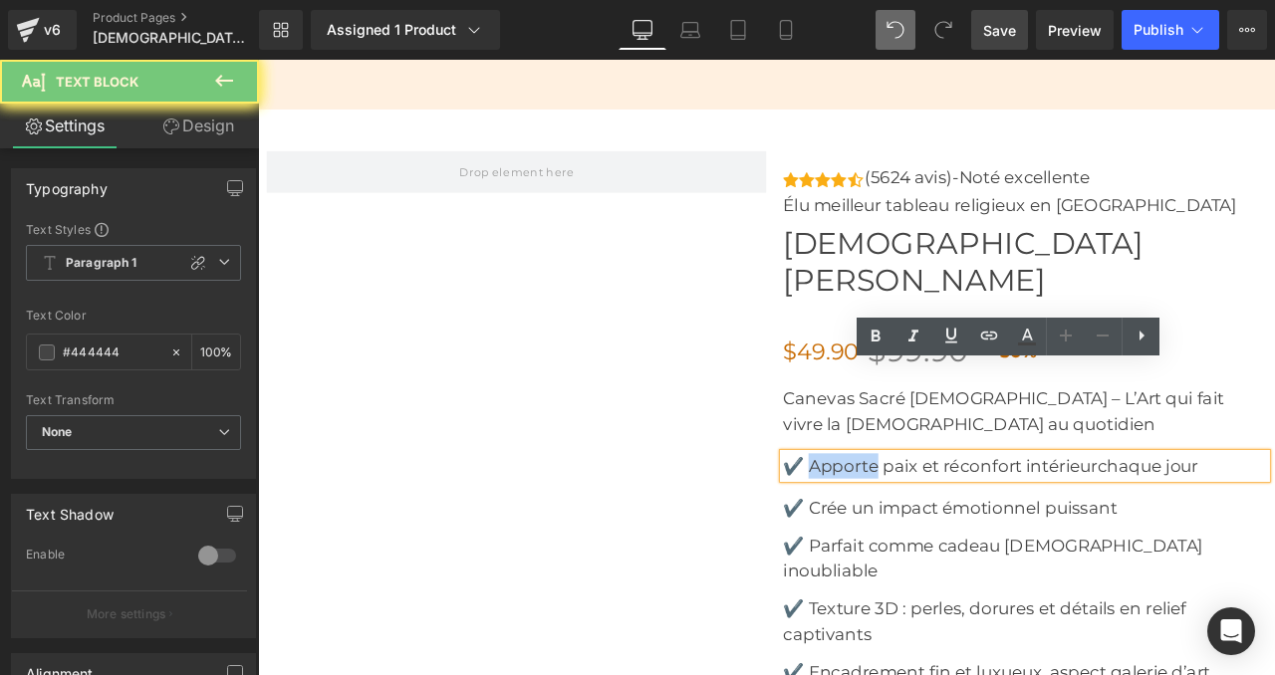
click at [924, 530] on font "✔️ Apporte paix et réconfort intérieur" at bounding box center [1066, 542] width 372 height 24
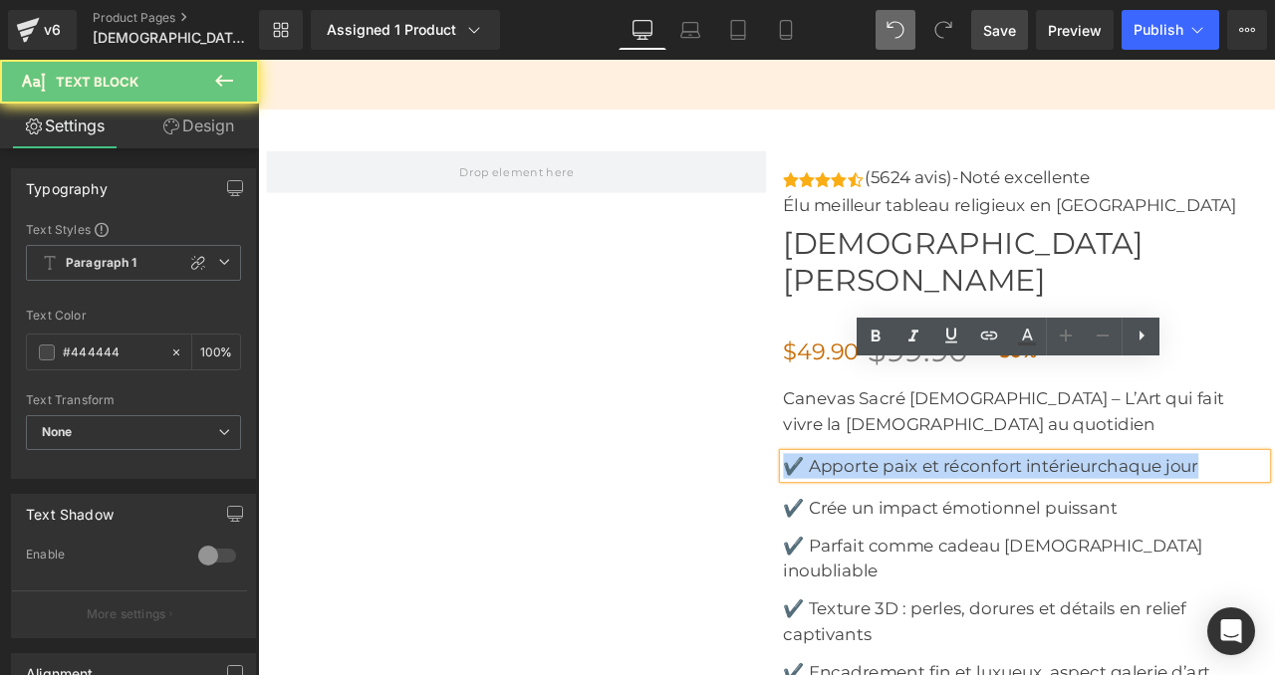
click at [924, 530] on font "✔️ Apporte paix et réconfort intérieur" at bounding box center [1066, 542] width 372 height 24
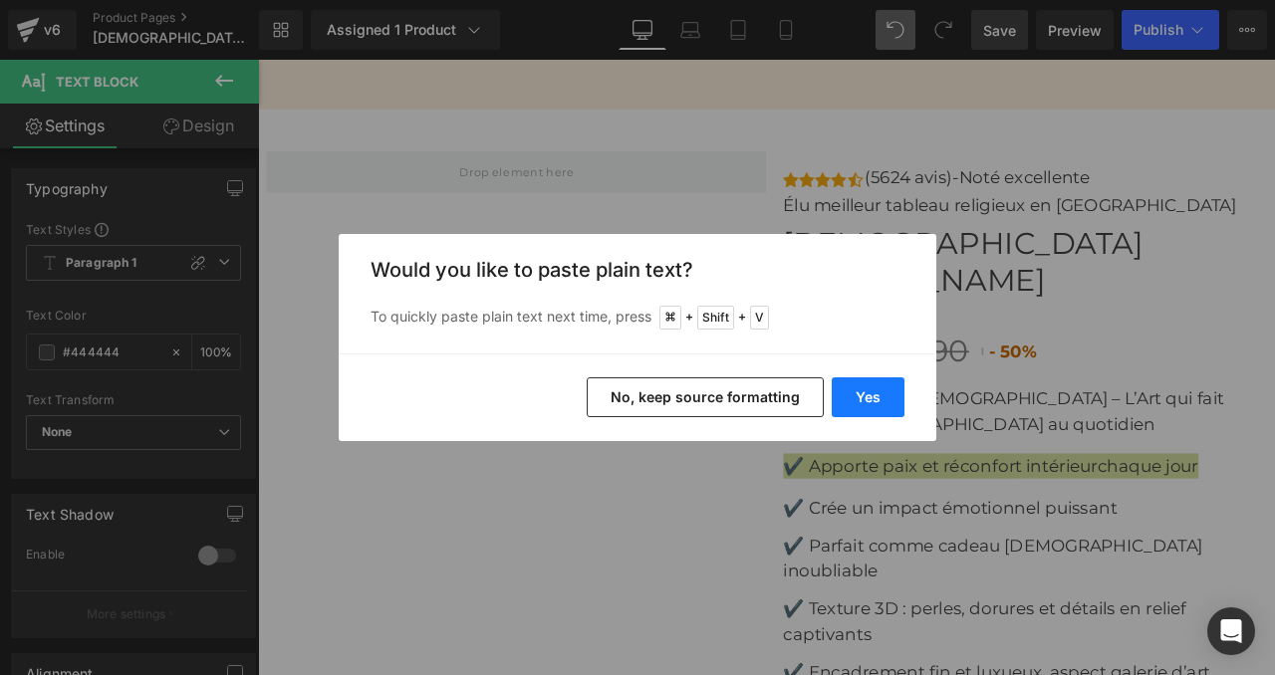
click at [878, 397] on button "Yes" at bounding box center [868, 397] width 73 height 40
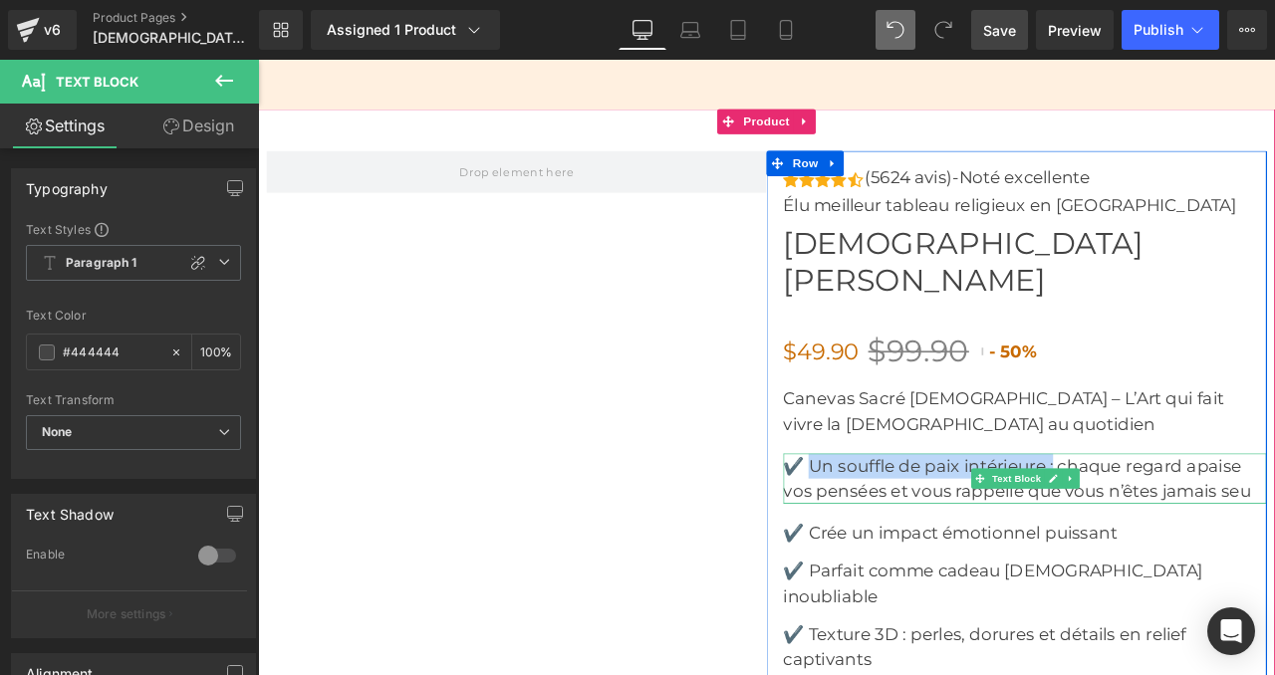
drag, startPoint x: 1194, startPoint y: 430, endPoint x: 903, endPoint y: 430, distance: 290.8
click at [903, 527] on p "✔️ Un souffle de paix intérieure : chaque regard apaise vos pensées et vous rap…" at bounding box center [1166, 557] width 573 height 60
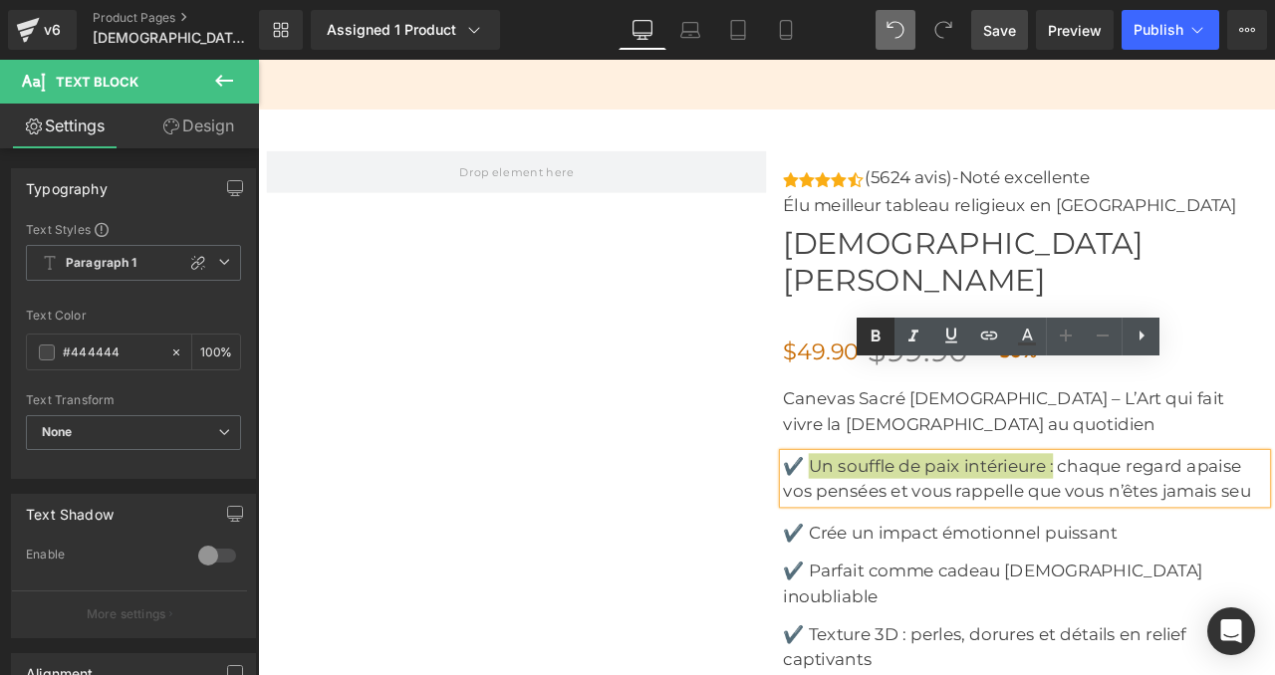
click at [887, 332] on link at bounding box center [876, 337] width 38 height 38
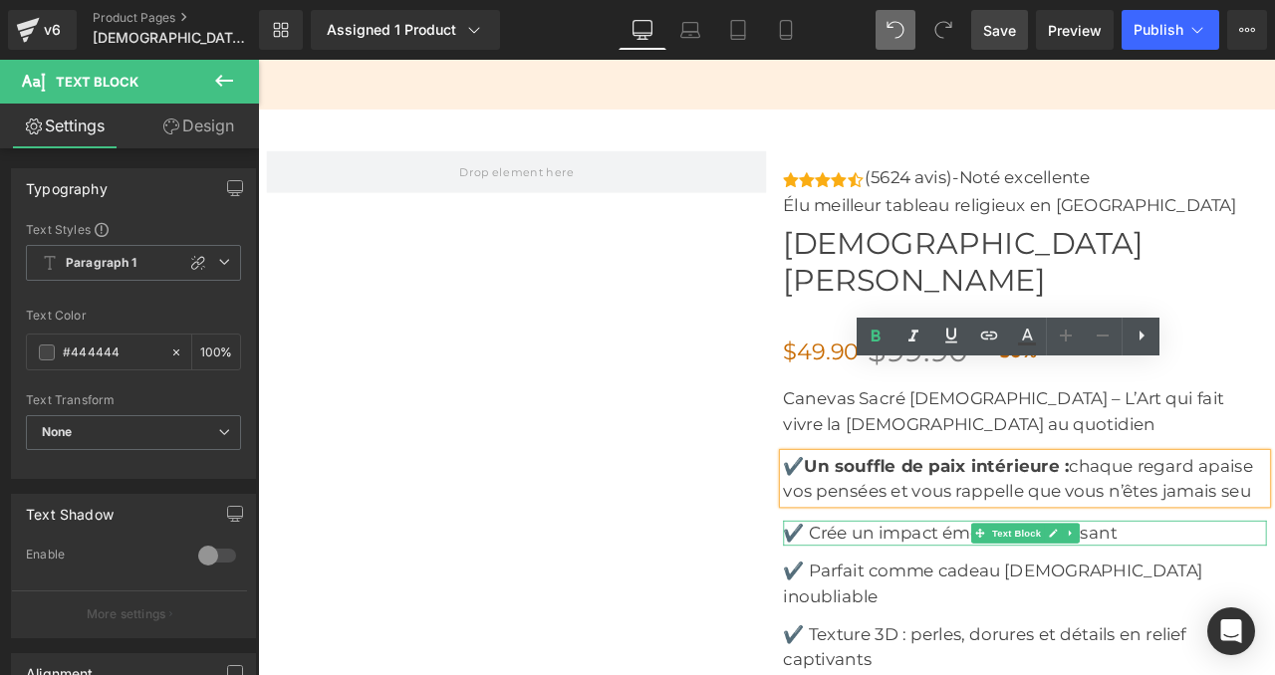
click at [931, 610] on font "✔️ Crée un impact émotionnel puissant" at bounding box center [1077, 622] width 395 height 24
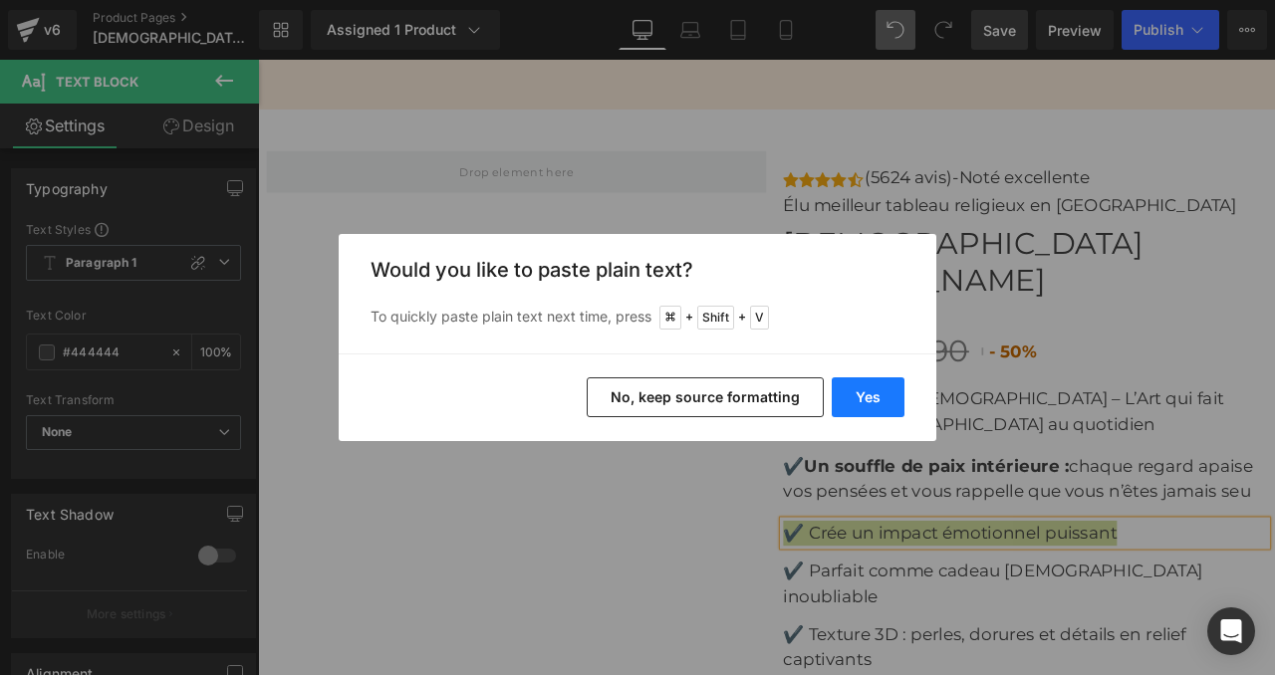
click at [855, 386] on button "Yes" at bounding box center [868, 397] width 73 height 40
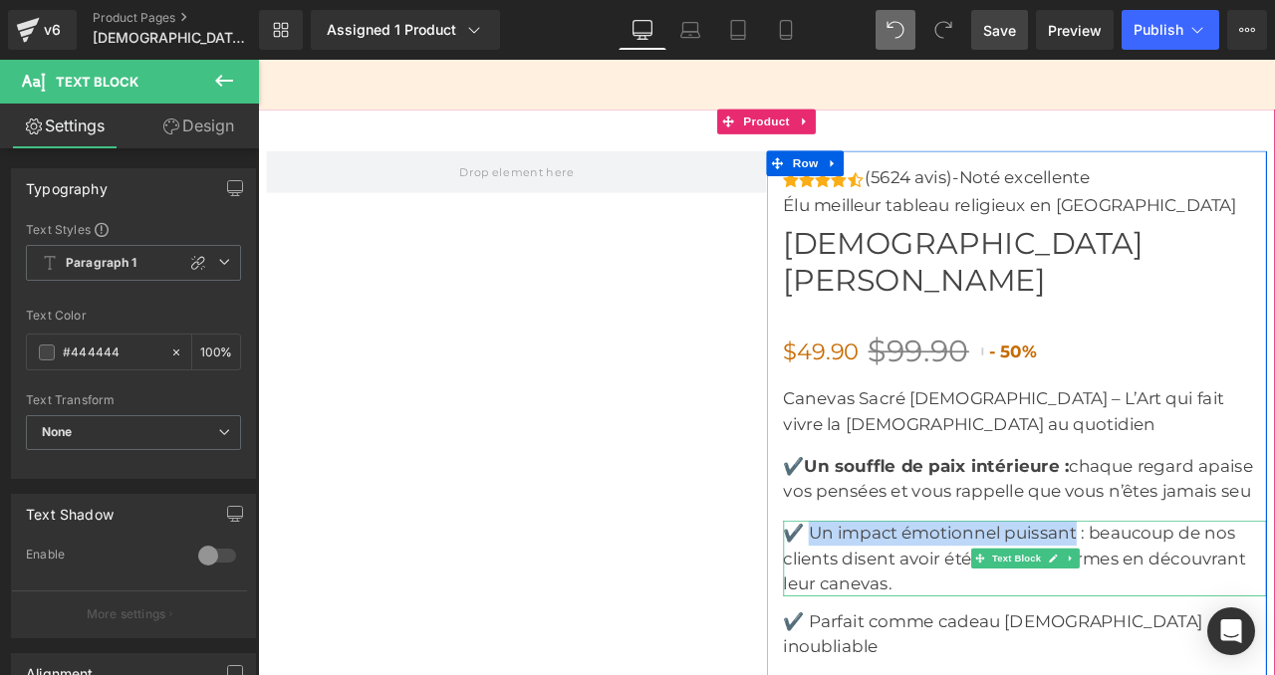
drag, startPoint x: 1221, startPoint y: 515, endPoint x: 904, endPoint y: 509, distance: 316.8
click at [904, 607] on p "✔️ Un impact émotionnel puissant : beaucoup de nos clients disent avoir été ému…" at bounding box center [1166, 652] width 573 height 90
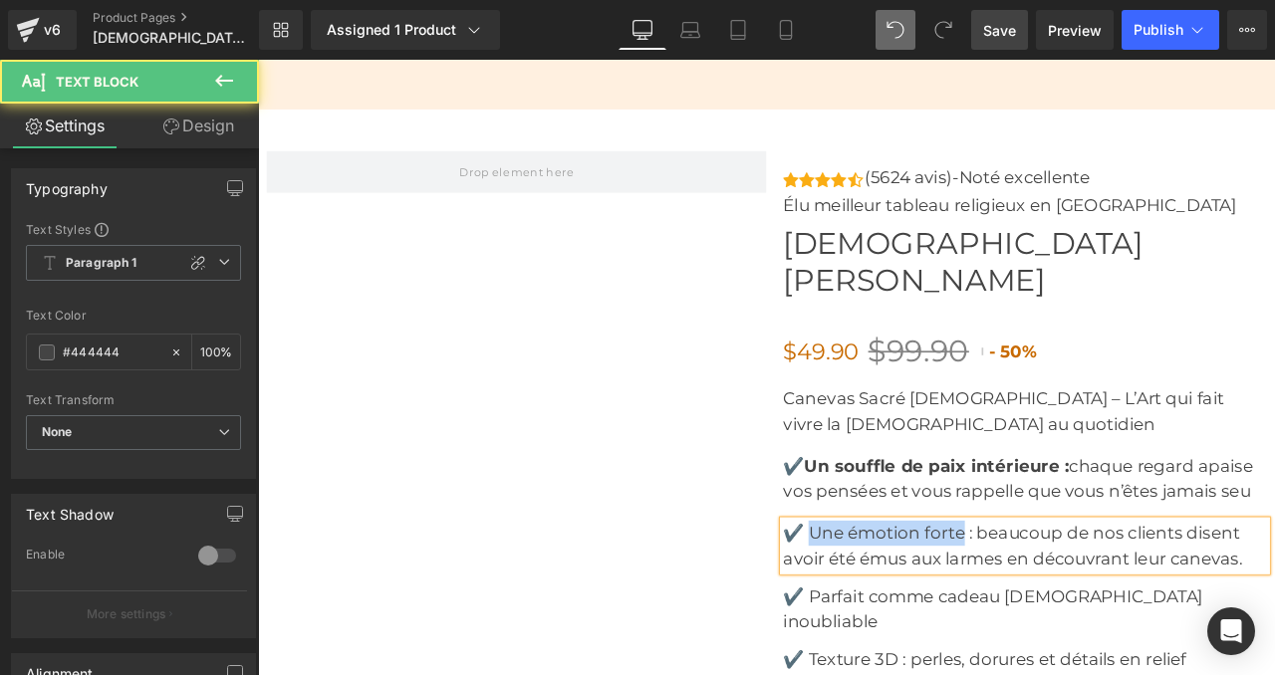
drag, startPoint x: 1089, startPoint y: 520, endPoint x: 911, endPoint y: 518, distance: 177.3
click at [911, 607] on p "✔️ Une émotion forte : beaucoup de nos clients disent avoir été émus aux larmes…" at bounding box center [1166, 637] width 573 height 60
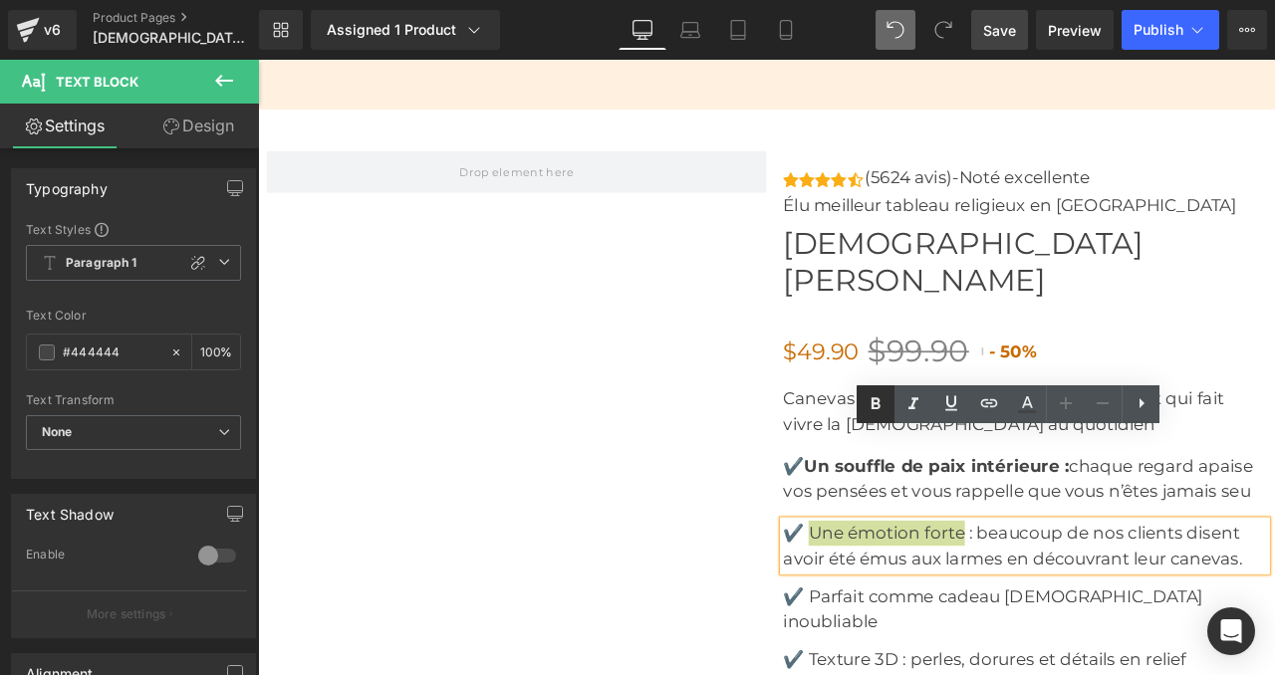
click at [869, 407] on icon at bounding box center [876, 404] width 24 height 24
drag, startPoint x: 1417, startPoint y: 546, endPoint x: 1313, endPoint y: 545, distance: 104.6
click at [1274, 607] on p "✔️ Une émotion forte : beaucoup de nos clients disent avoir été émus aux larmes…" at bounding box center [1166, 637] width 573 height 60
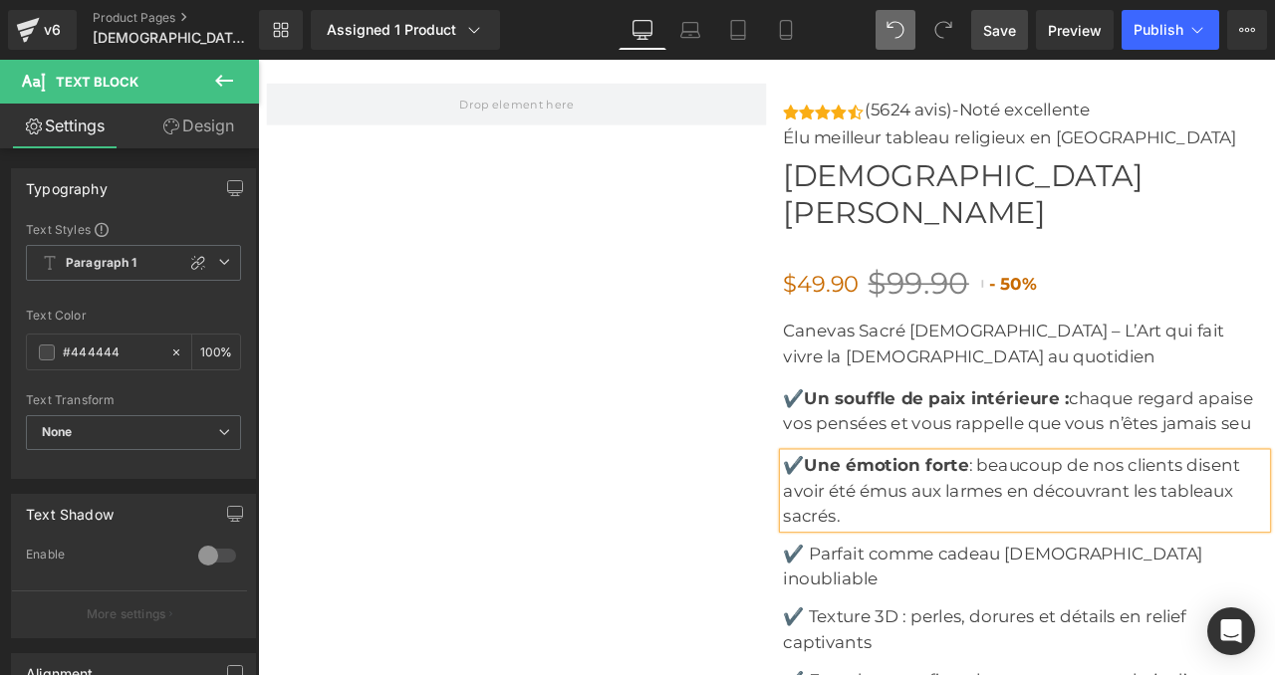
scroll to position [7058, 0]
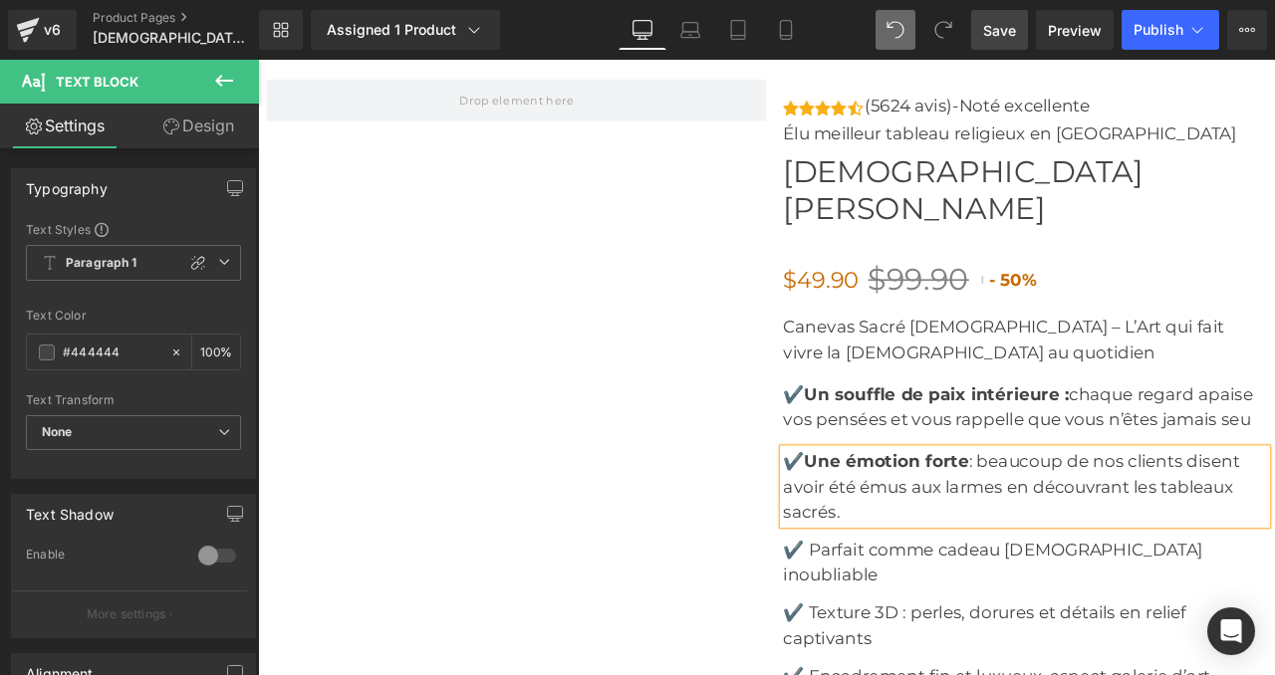
click at [989, 628] on font "✔️ Parfait comme cadeau [DEMOGRAPHIC_DATA] inoubliable" at bounding box center [1128, 655] width 497 height 54
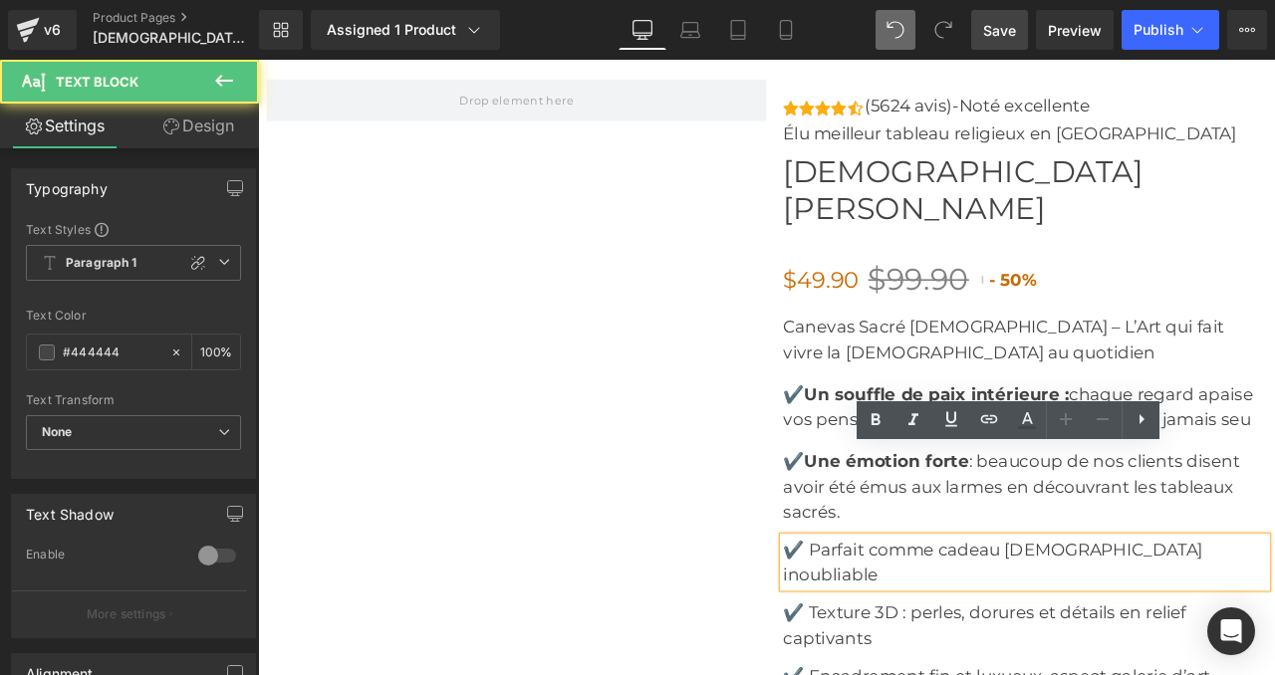
click at [975, 628] on font "✔️ Parfait comme cadeau [DEMOGRAPHIC_DATA] inoubliable" at bounding box center [1128, 655] width 497 height 54
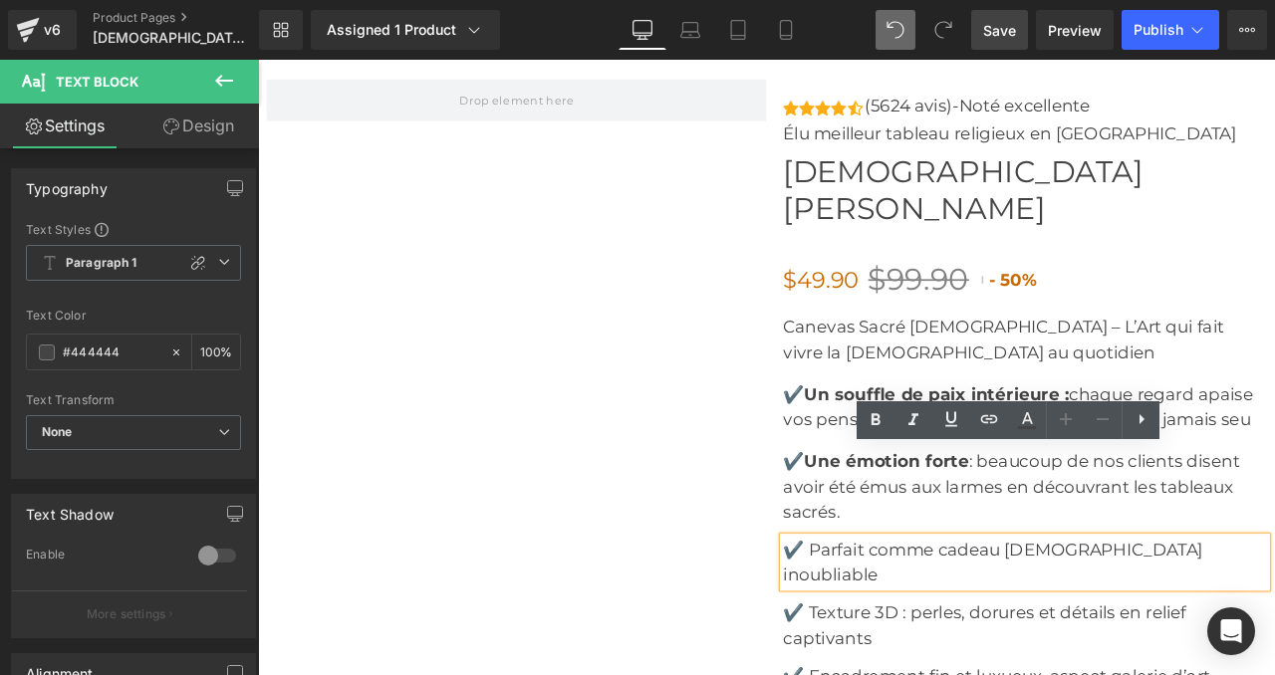
click at [963, 628] on font "✔️ Parfait comme cadeau [DEMOGRAPHIC_DATA] inoubliable" at bounding box center [1128, 655] width 497 height 54
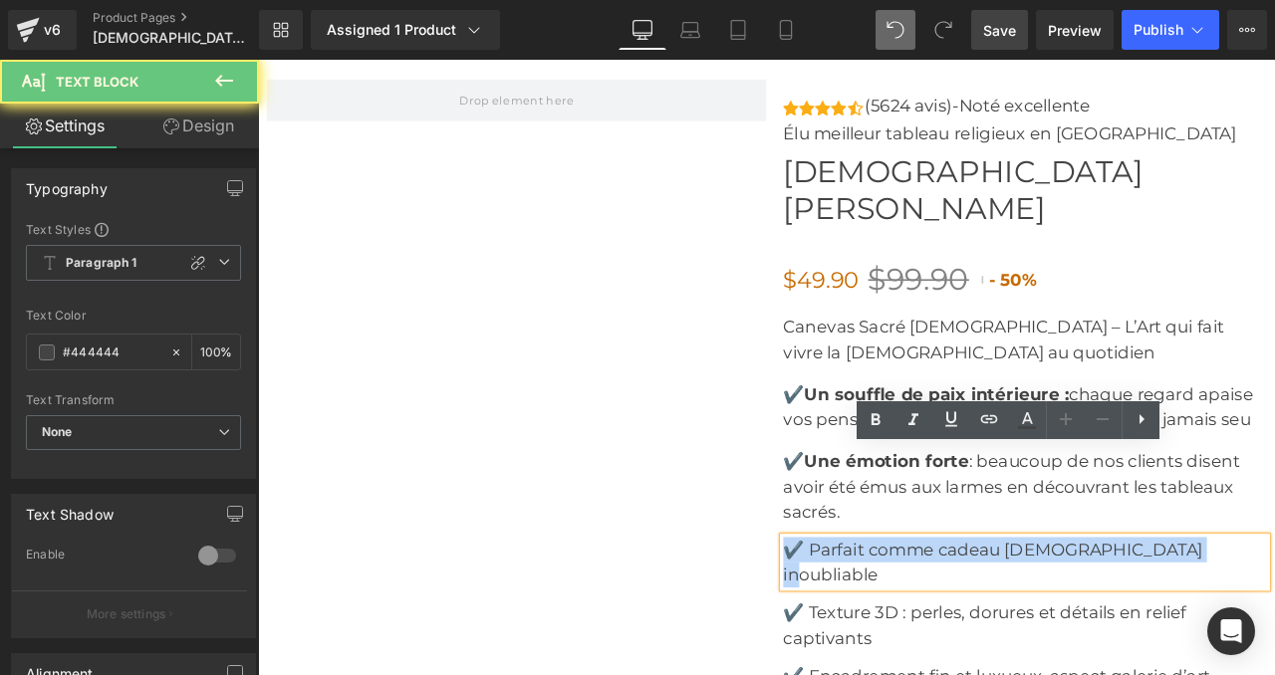
click at [963, 628] on font "✔️ Parfait comme cadeau [DEMOGRAPHIC_DATA] inoubliable" at bounding box center [1128, 655] width 497 height 54
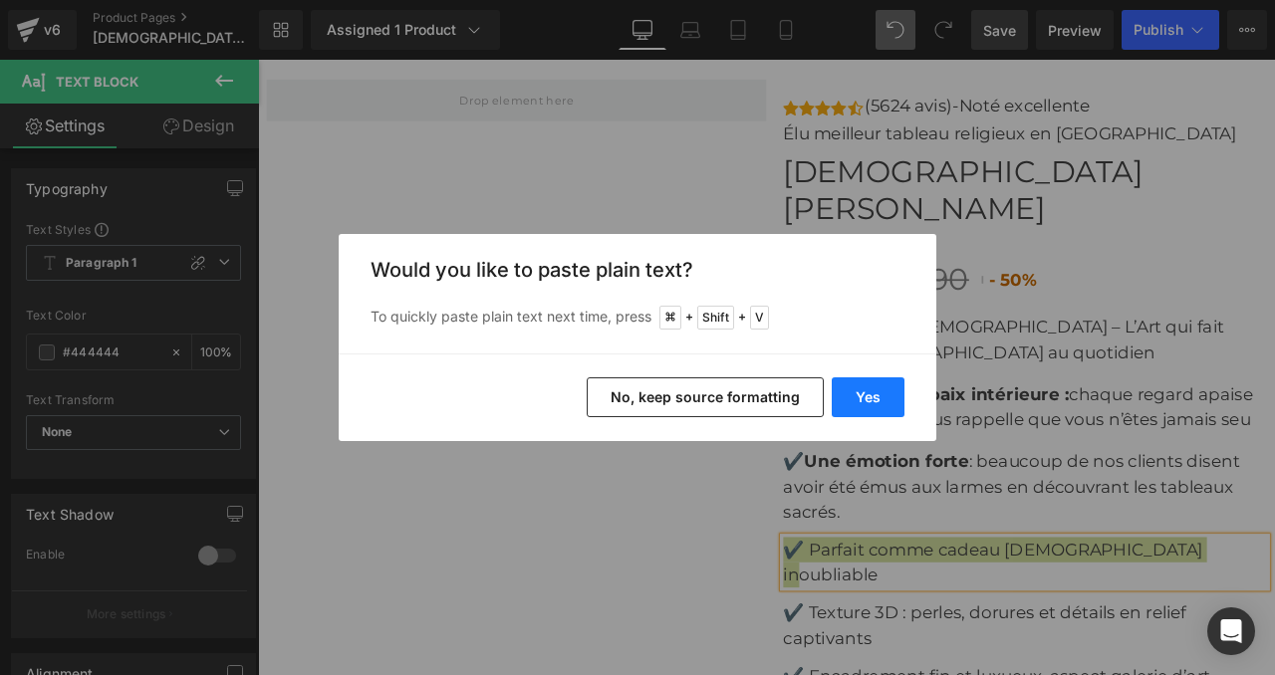
click at [885, 404] on button "Yes" at bounding box center [868, 397] width 73 height 40
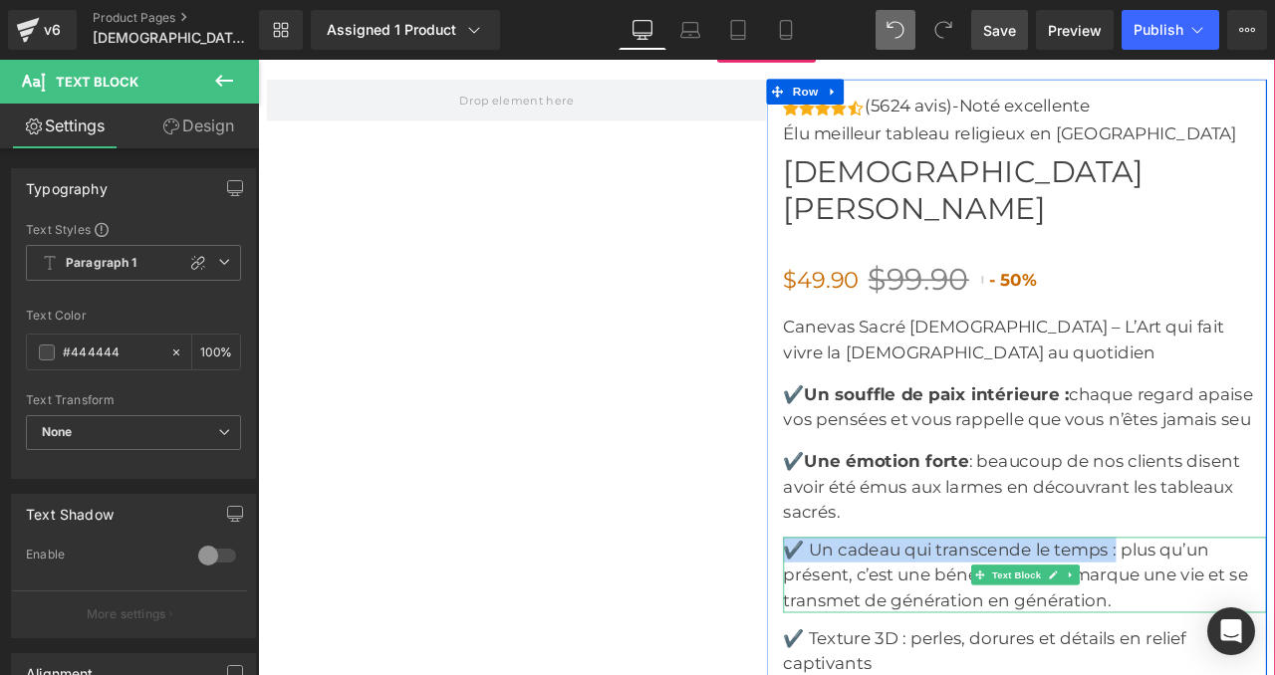
drag, startPoint x: 1269, startPoint y: 535, endPoint x: 885, endPoint y: 535, distance: 383.5
click at [885, 625] on p "✔️ Un cadeau qui transcende le temps : plus qu’un présent, c’est une bénédictio…" at bounding box center [1166, 670] width 573 height 90
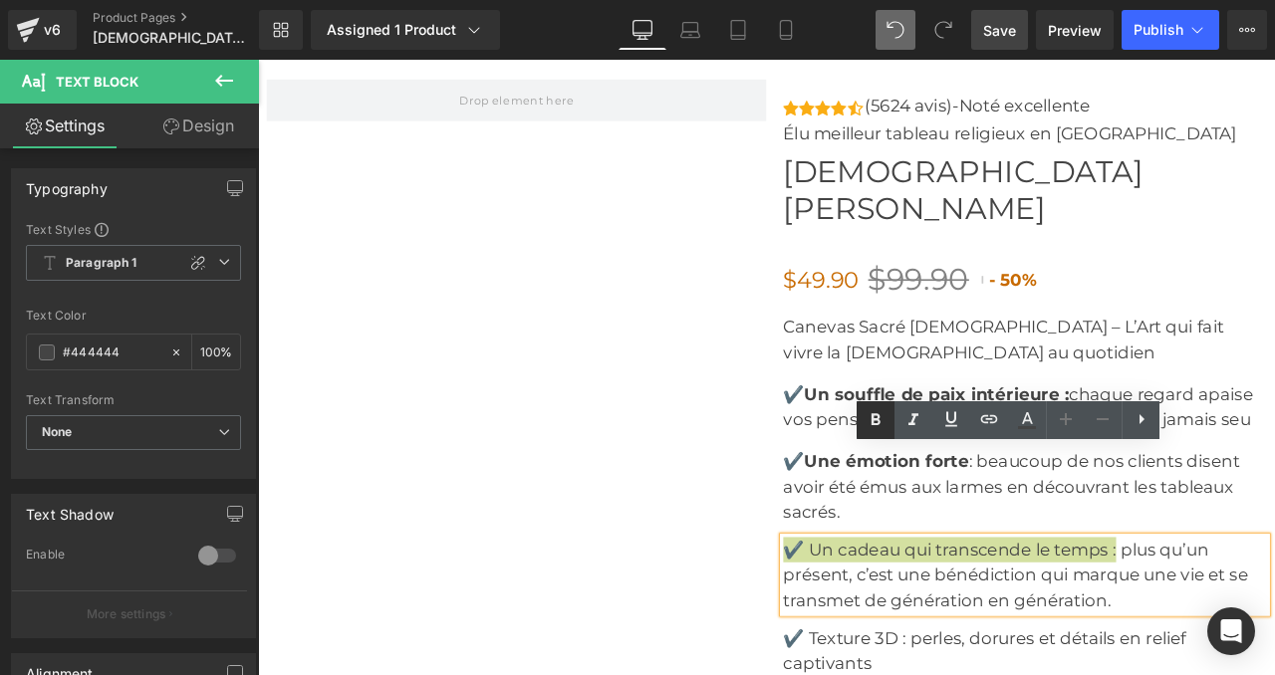
click at [871, 412] on icon at bounding box center [876, 420] width 24 height 24
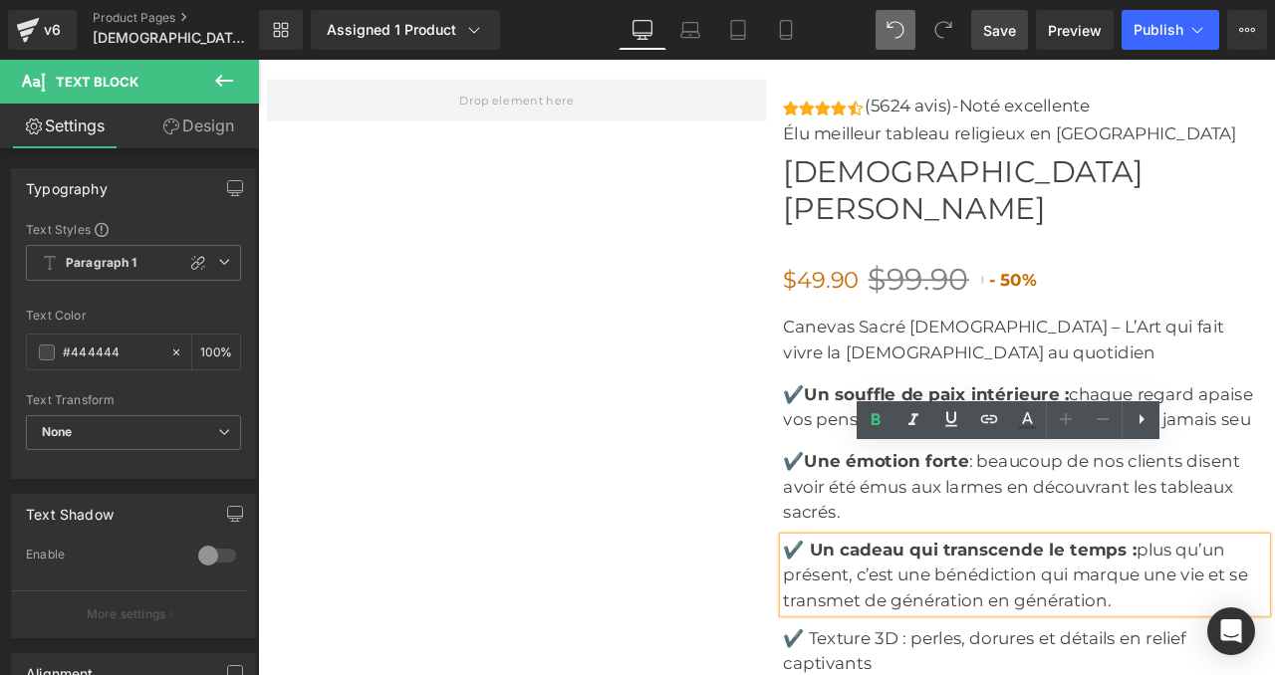
click at [1274, 625] on p "✔️ Un cadeau qui transcende le temps : plus qu’un présent, c’est une bénédictio…" at bounding box center [1166, 670] width 573 height 90
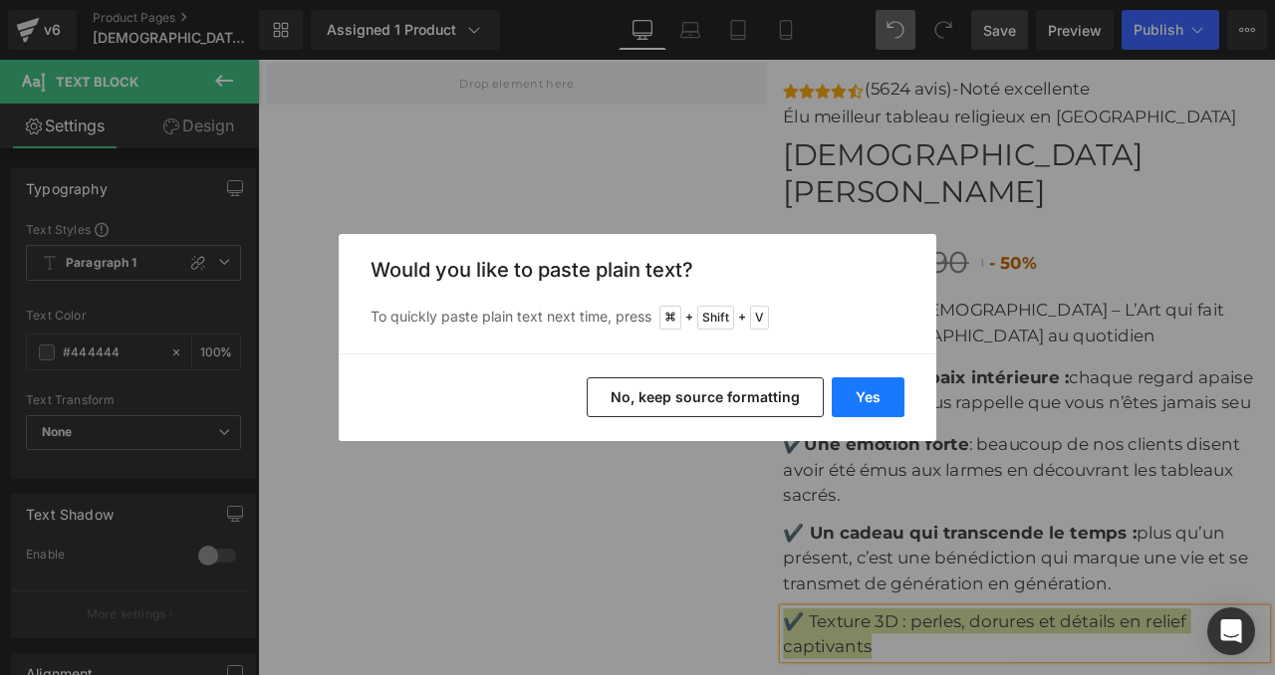
click at [862, 389] on button "Yes" at bounding box center [868, 397] width 73 height 40
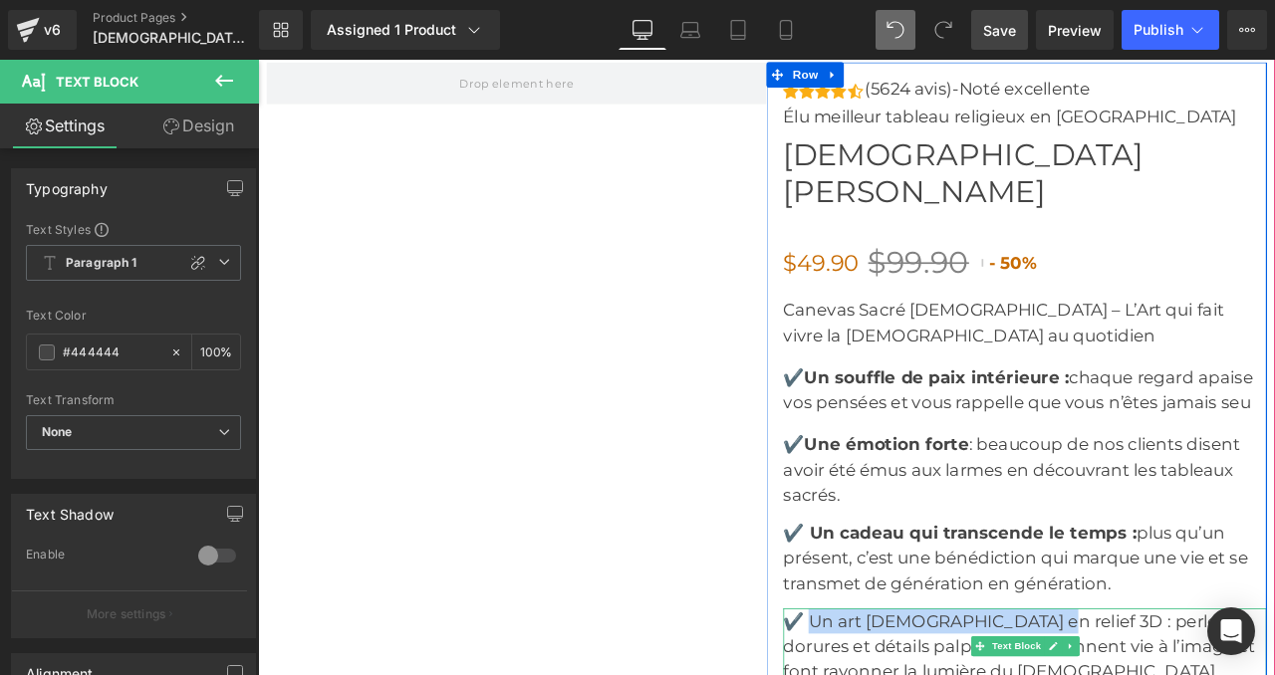
drag, startPoint x: 1152, startPoint y: 623, endPoint x: 909, endPoint y: 620, distance: 243.1
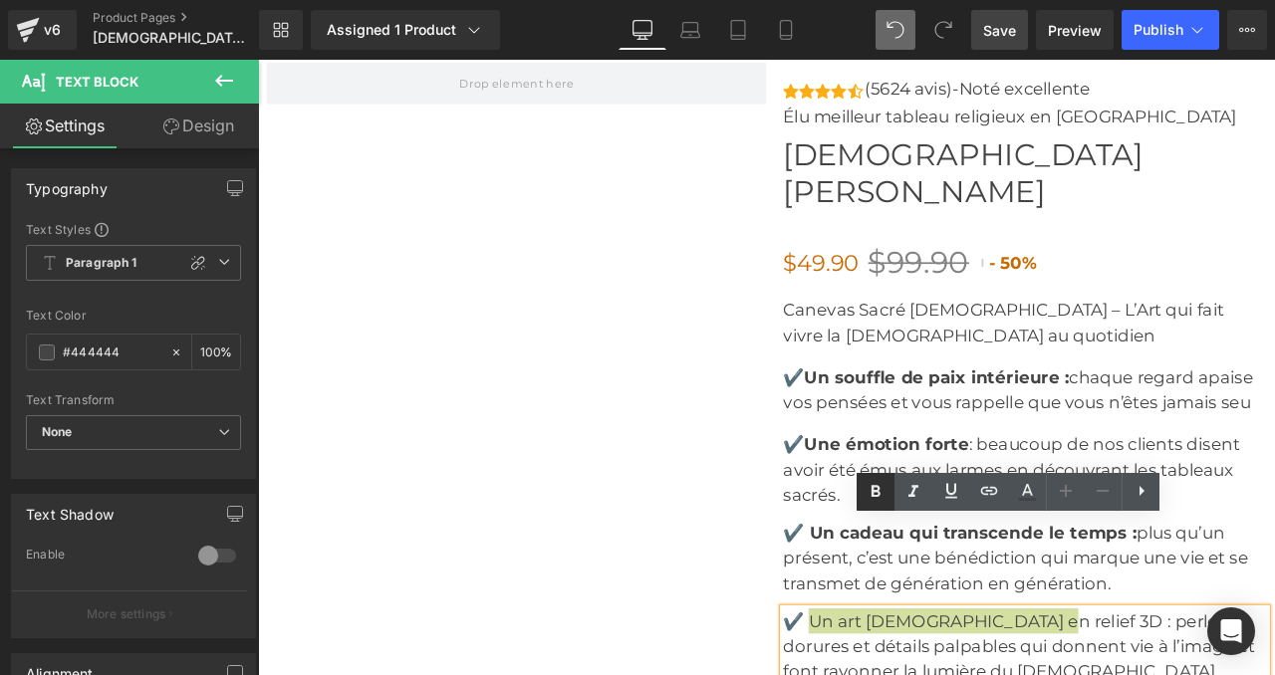
click at [877, 487] on icon at bounding box center [875, 491] width 9 height 12
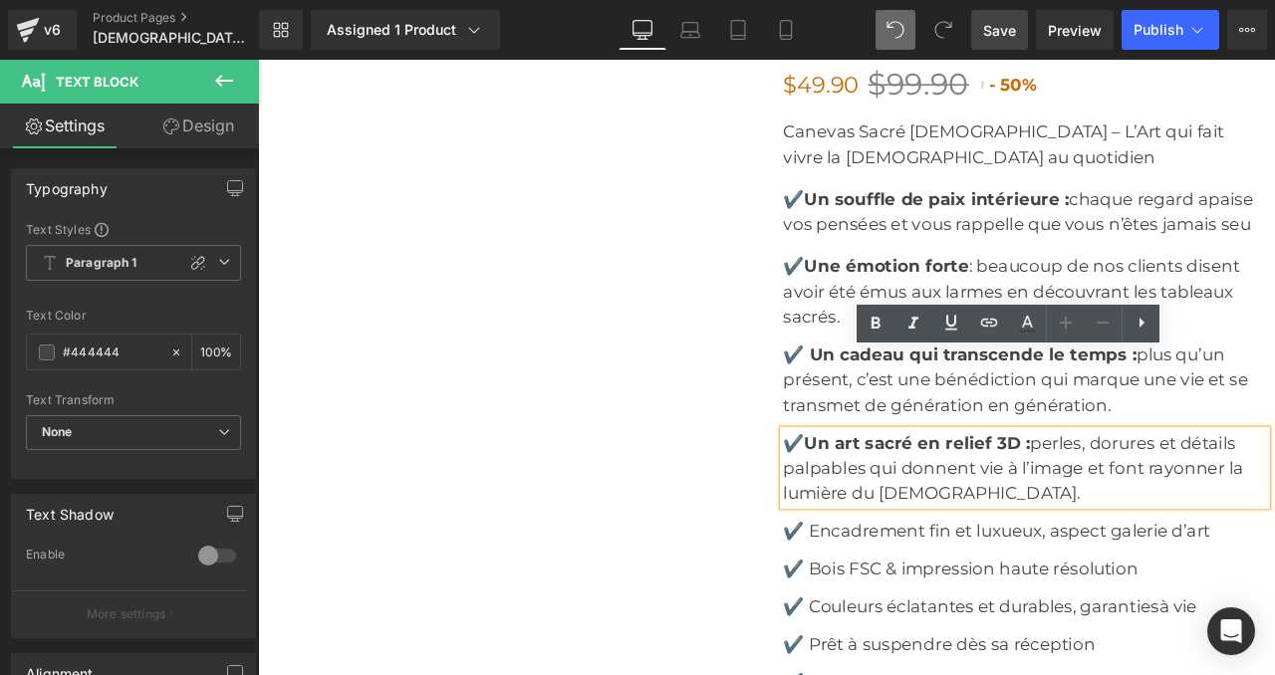
scroll to position [7291, 0]
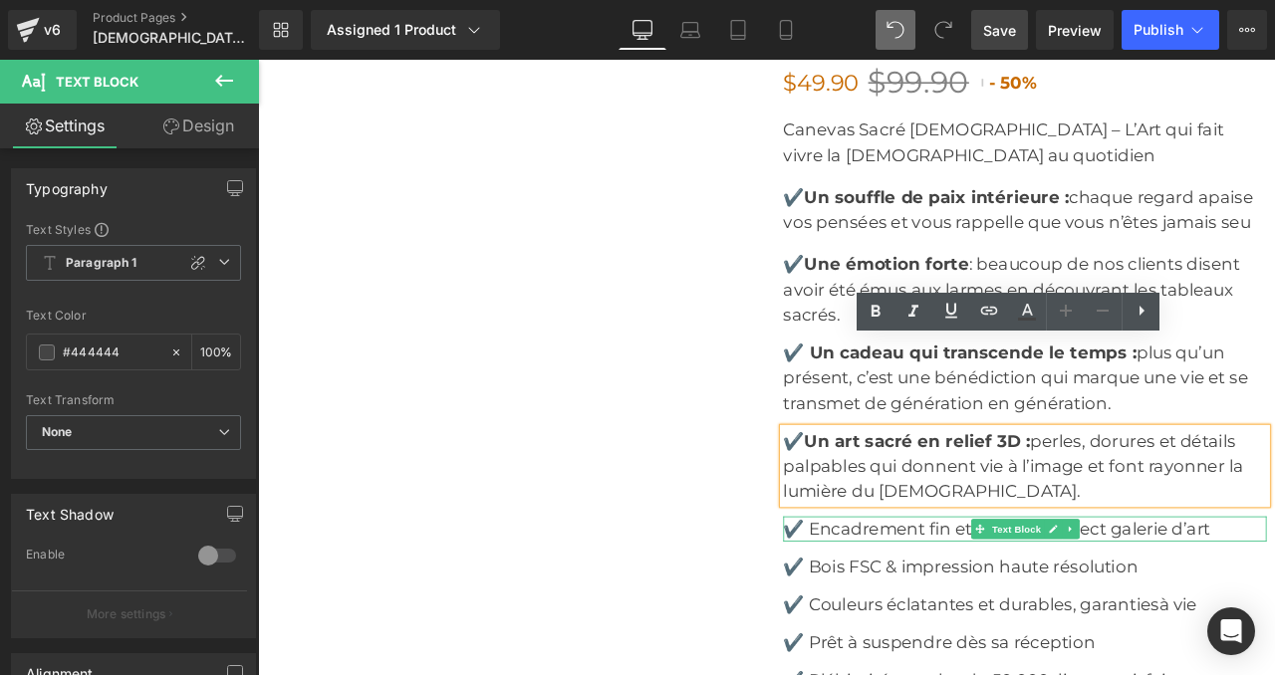
click at [965, 605] on font "✔️ Encadrement fin et luxueux, aspect galerie d’art" at bounding box center [1133, 617] width 506 height 24
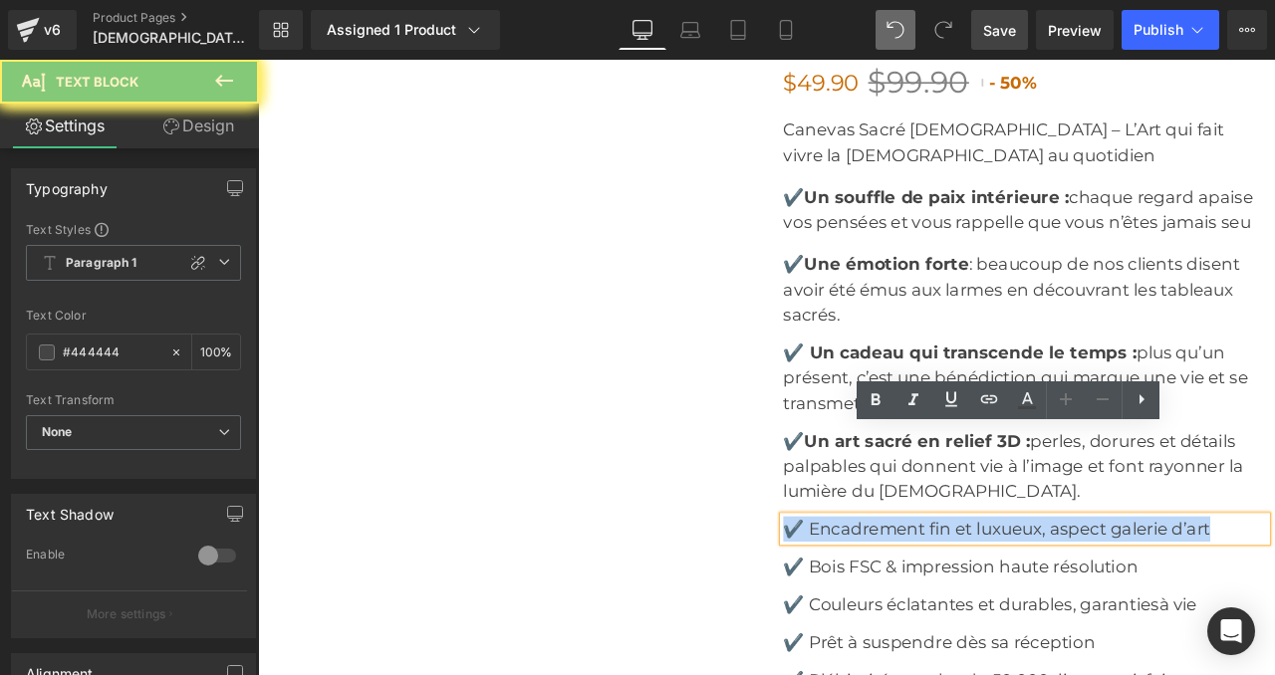
click at [965, 605] on font "✔️ Encadrement fin et luxueux, aspect galerie d’art" at bounding box center [1133, 617] width 506 height 24
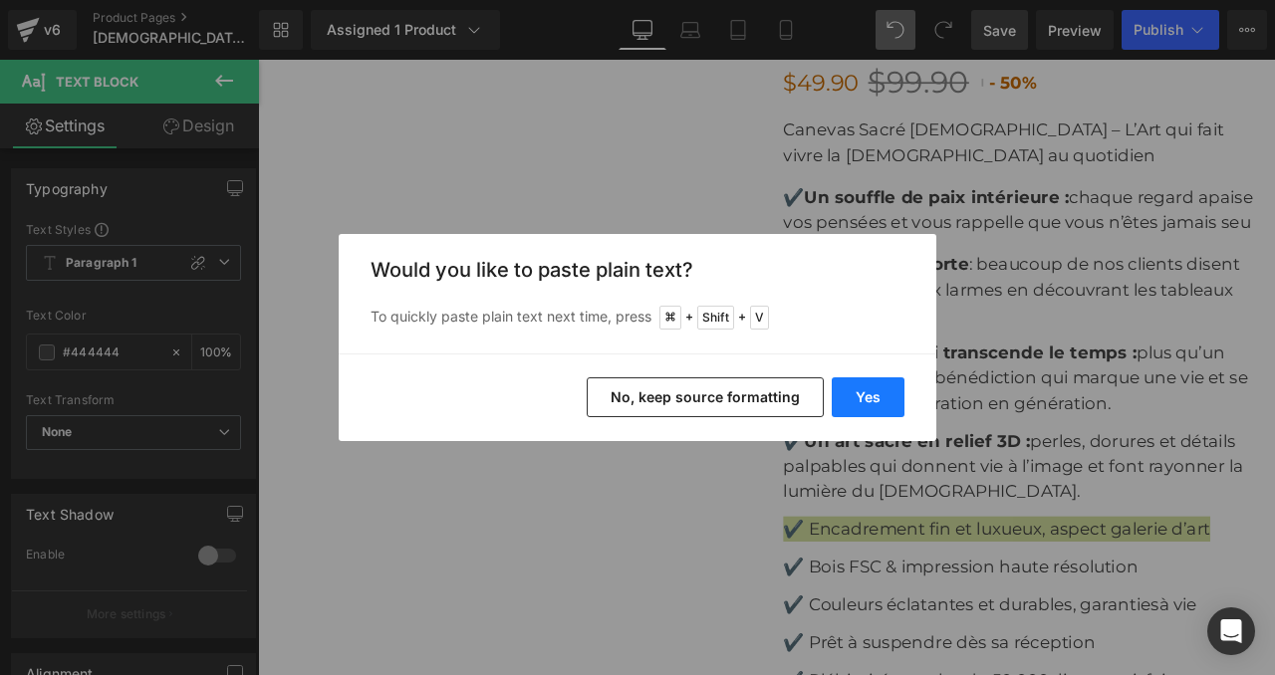
click at [862, 400] on button "Yes" at bounding box center [868, 397] width 73 height 40
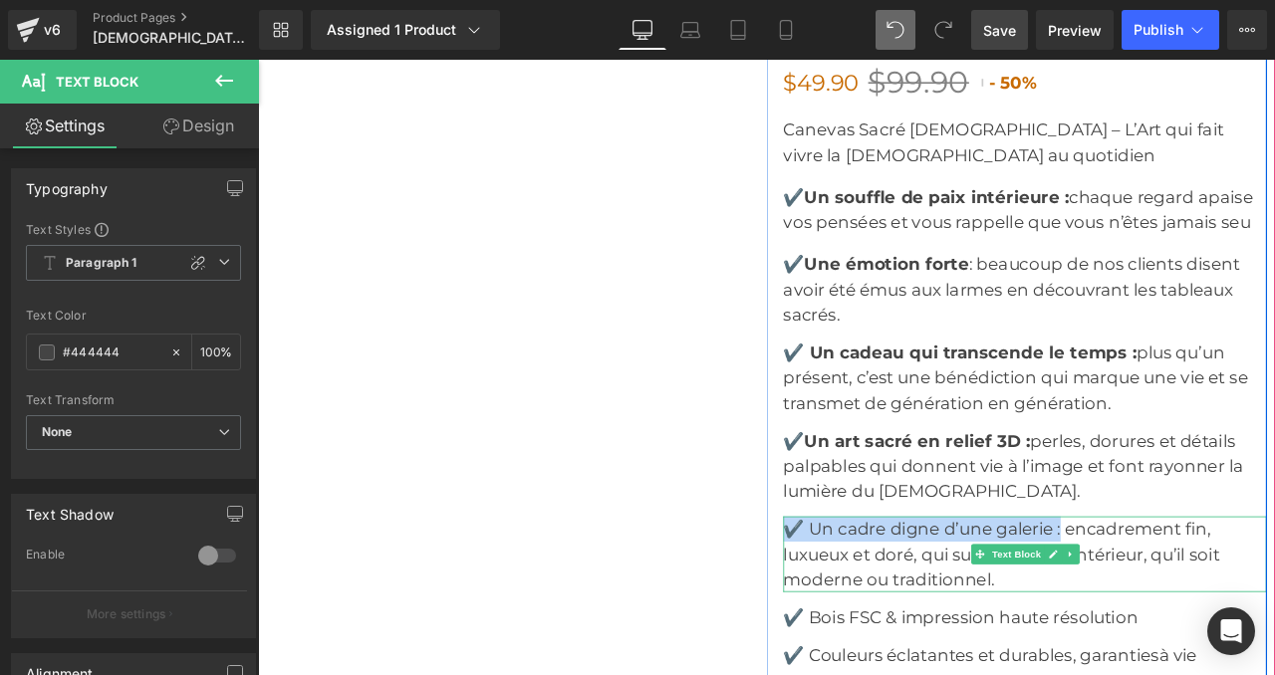
drag, startPoint x: 1204, startPoint y: 511, endPoint x: 888, endPoint y: 504, distance: 315.8
click at [888, 602] on p "✔️ Un cadre digne d’une galerie : encadrement fin, luxueux et doré, qui sublime…" at bounding box center [1166, 647] width 573 height 90
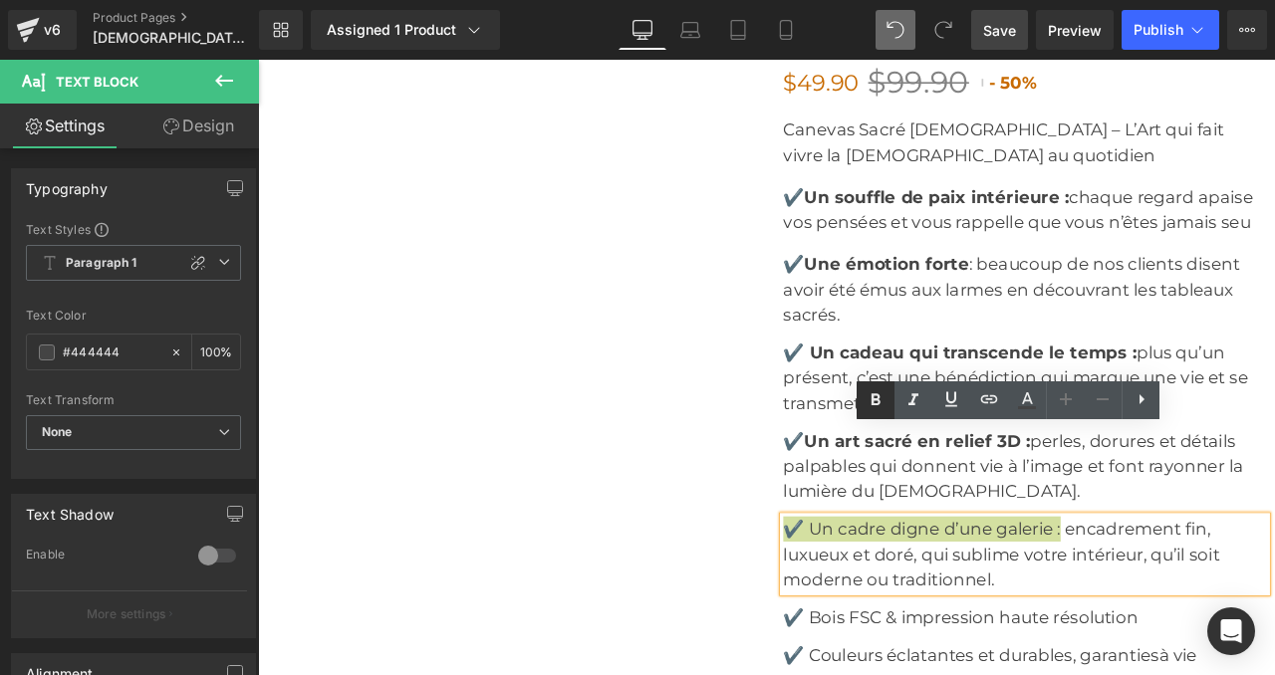
click at [882, 388] on icon at bounding box center [876, 400] width 24 height 24
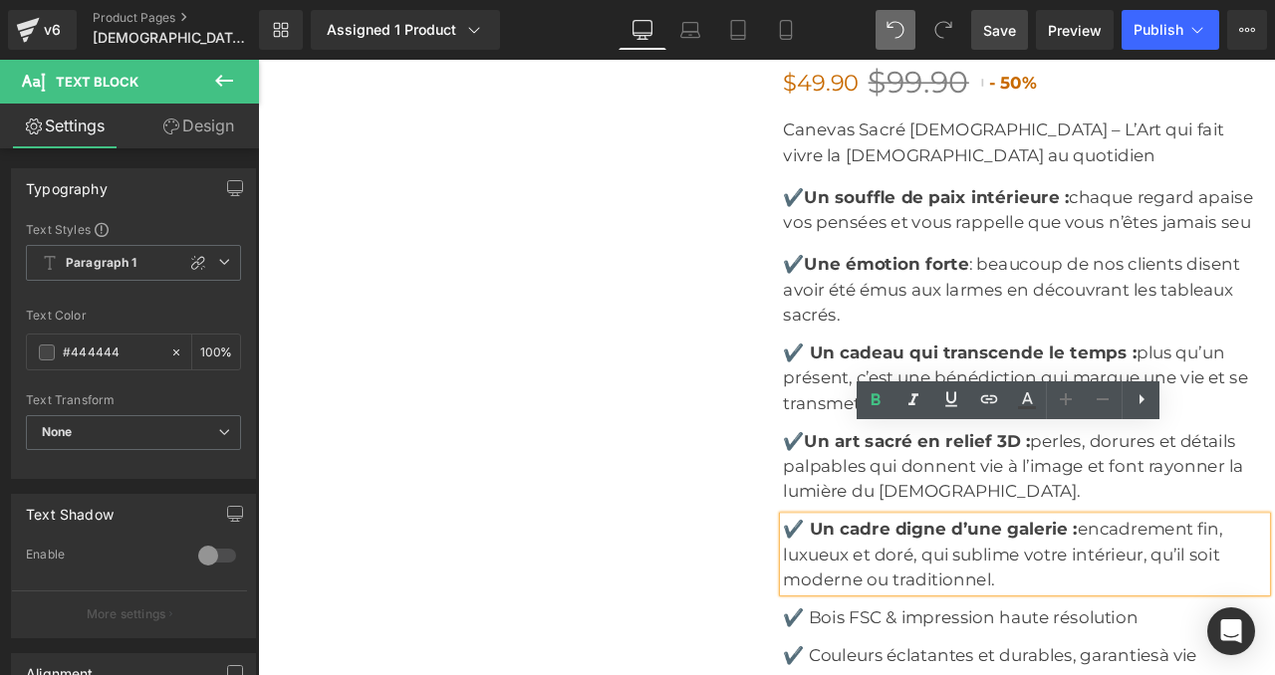
click at [996, 605] on span "✔️ Un cadre digne d’une galerie :" at bounding box center [1054, 617] width 349 height 24
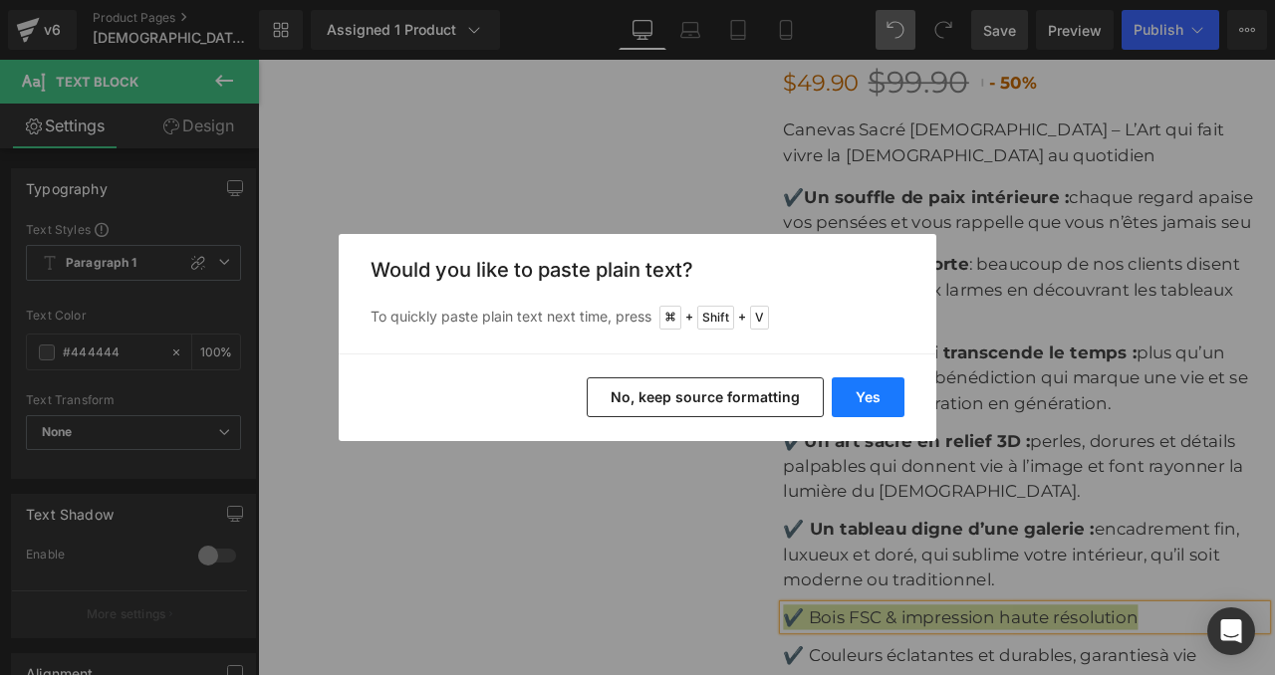
click at [865, 393] on button "Yes" at bounding box center [868, 397] width 73 height 40
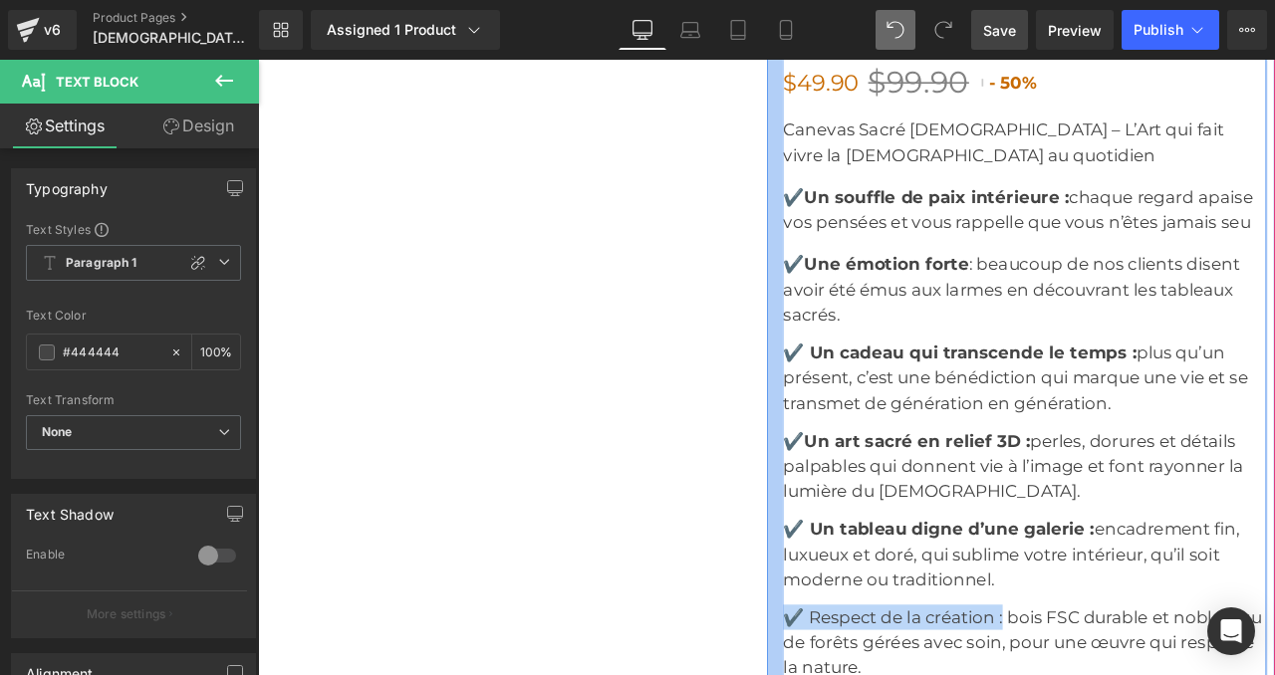
drag, startPoint x: 1135, startPoint y: 618, endPoint x: 876, endPoint y: 616, distance: 259.0
click at [876, 616] on div "Icon Icon Icon Icon Icon Icon List Hoz (5624 avis)-Noté excellente Text Block I…" at bounding box center [1157, 607] width 593 height 1514
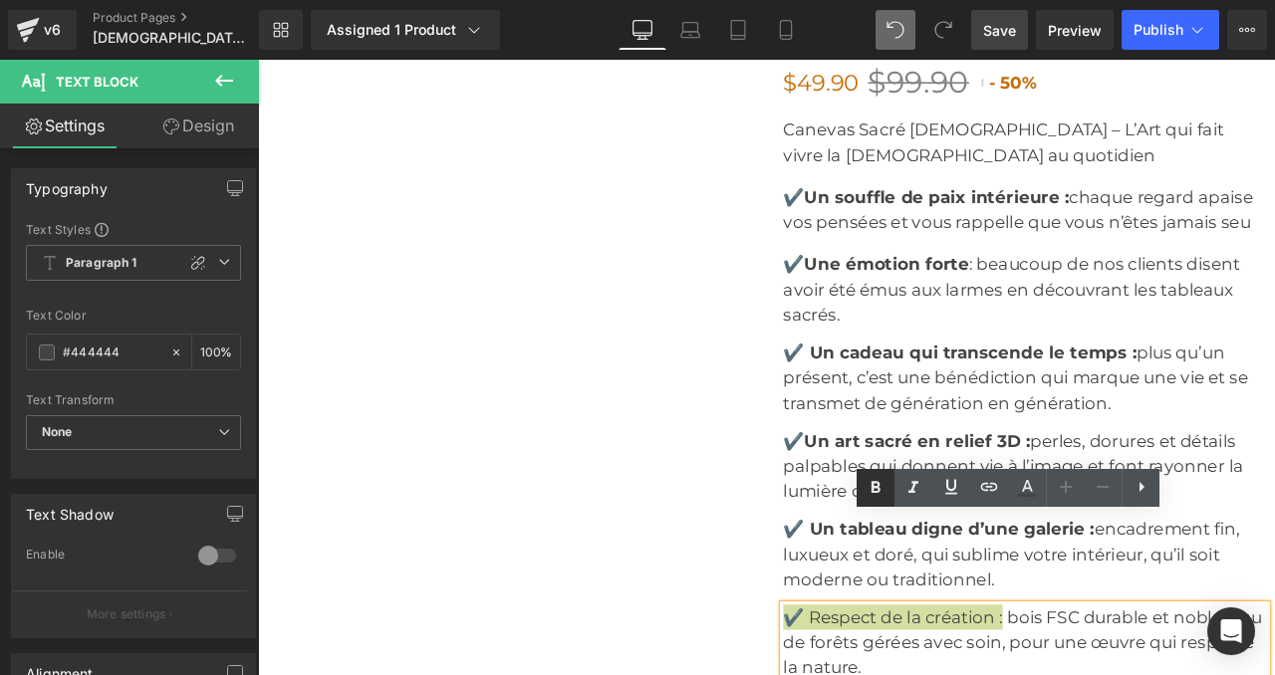
click at [869, 489] on icon at bounding box center [876, 488] width 24 height 24
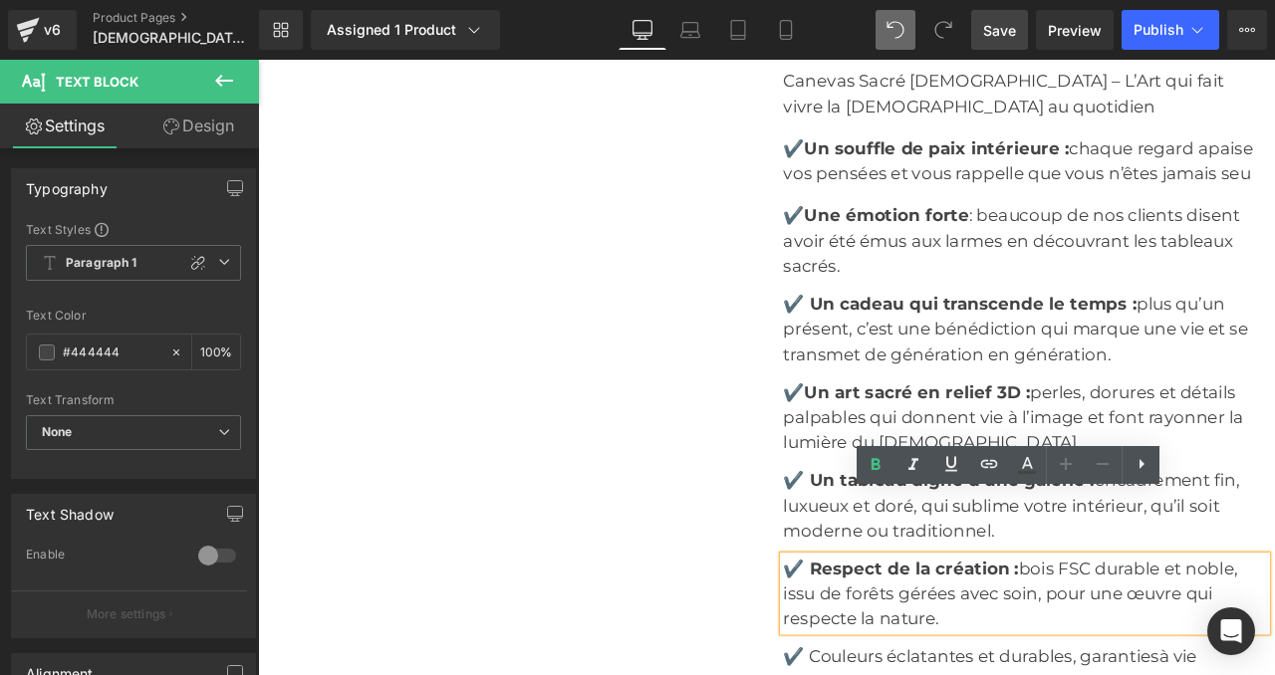
scroll to position [7391, 0]
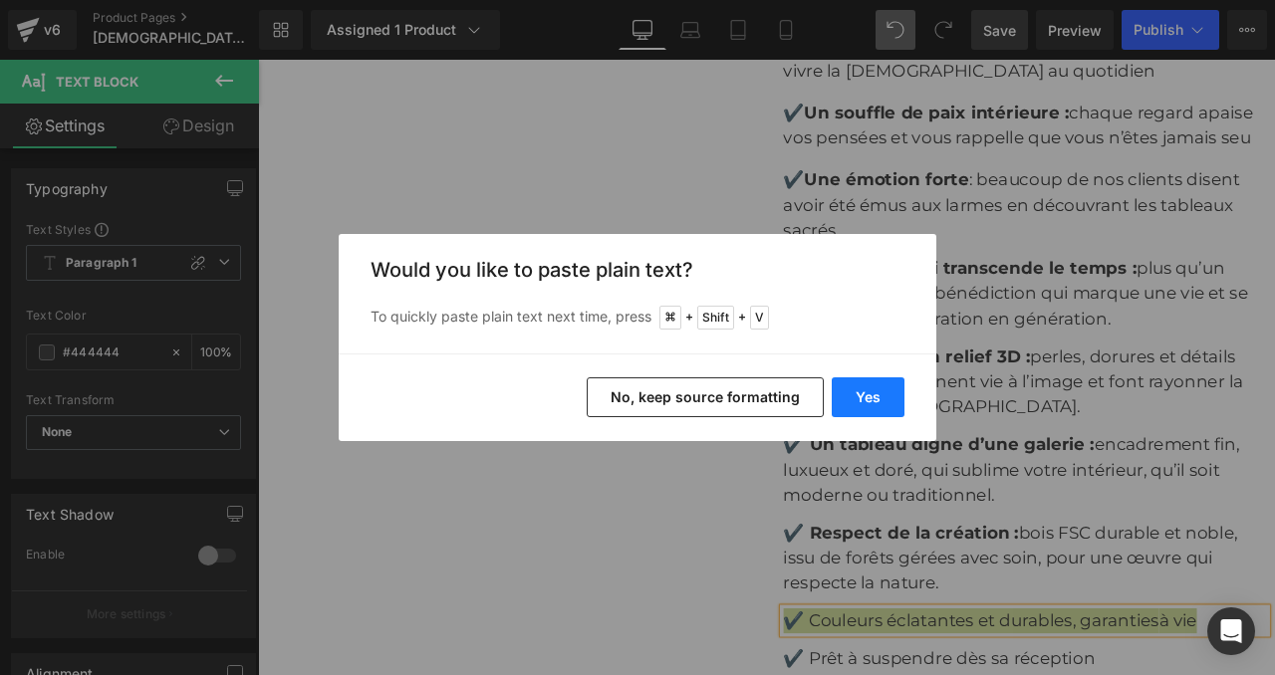
click at [834, 388] on button "Yes" at bounding box center [868, 397] width 73 height 40
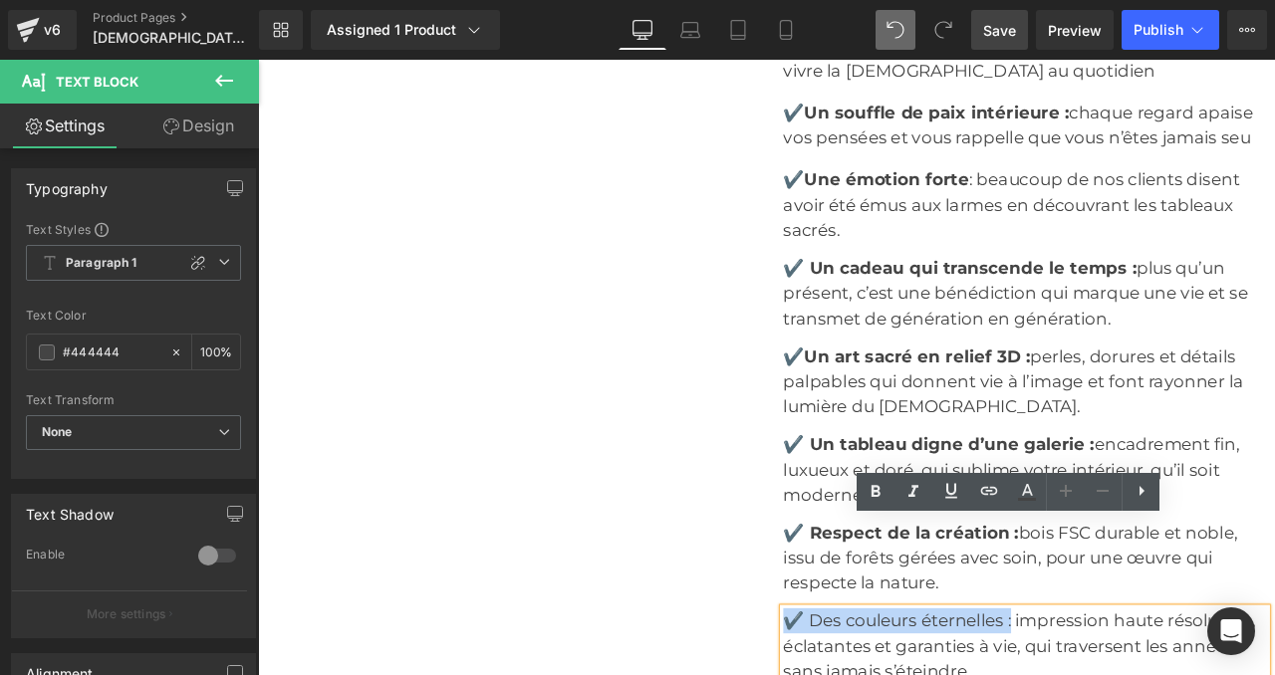
drag, startPoint x: 1147, startPoint y: 619, endPoint x: 874, endPoint y: 611, distance: 273.0
click at [874, 611] on div "Icon Icon Icon Icon Icon Icon List Hoz (5624 avis)-Noté excellente Text Block I…" at bounding box center [1157, 536] width 593 height 1574
click at [877, 485] on icon at bounding box center [875, 491] width 9 height 12
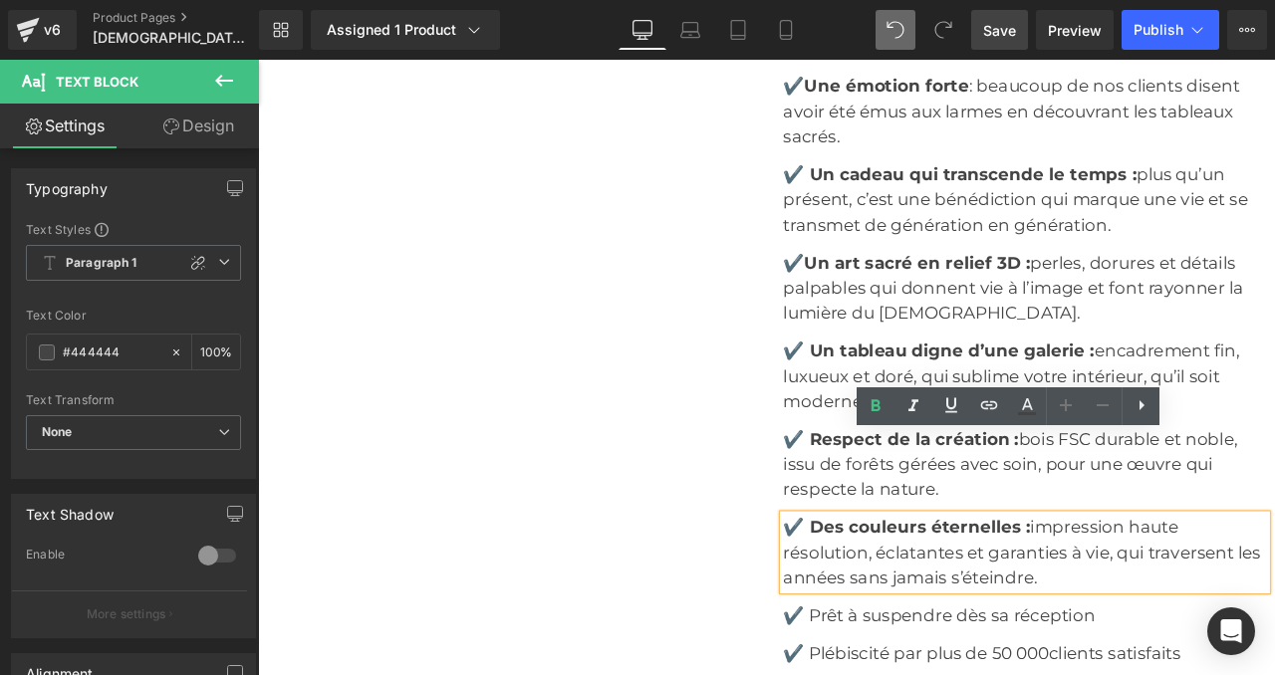
scroll to position [7517, 0]
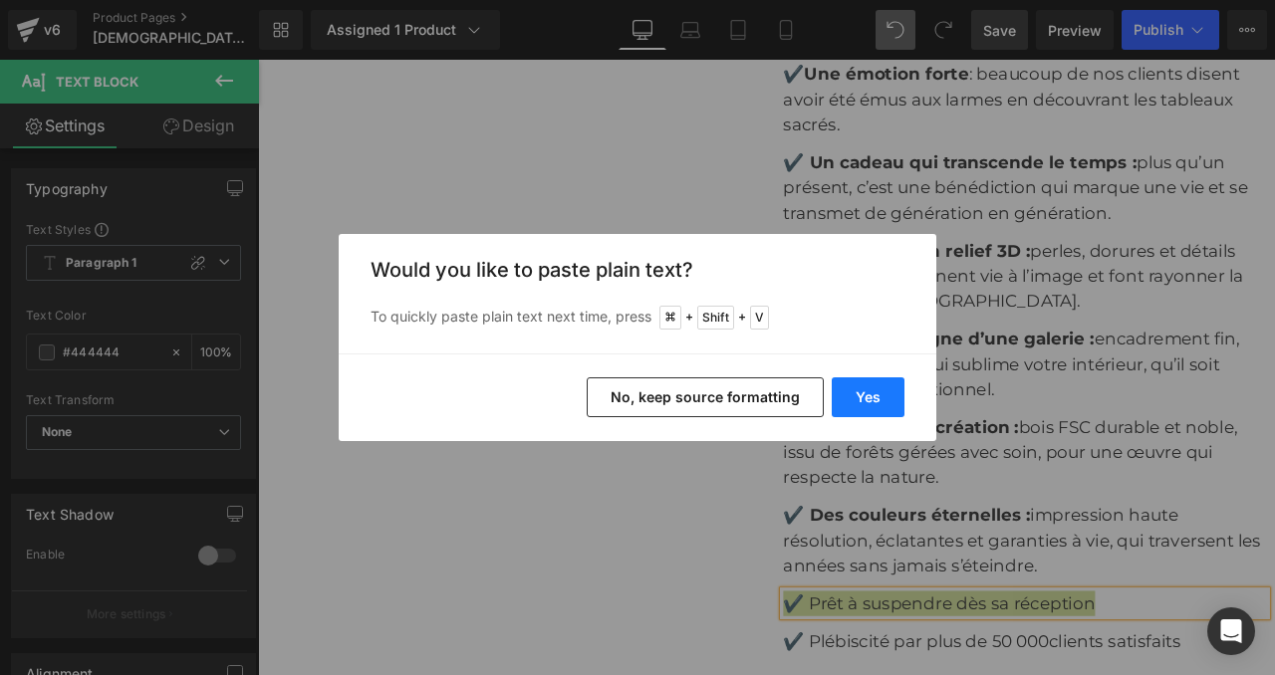
click at [861, 400] on button "Yes" at bounding box center [868, 397] width 73 height 40
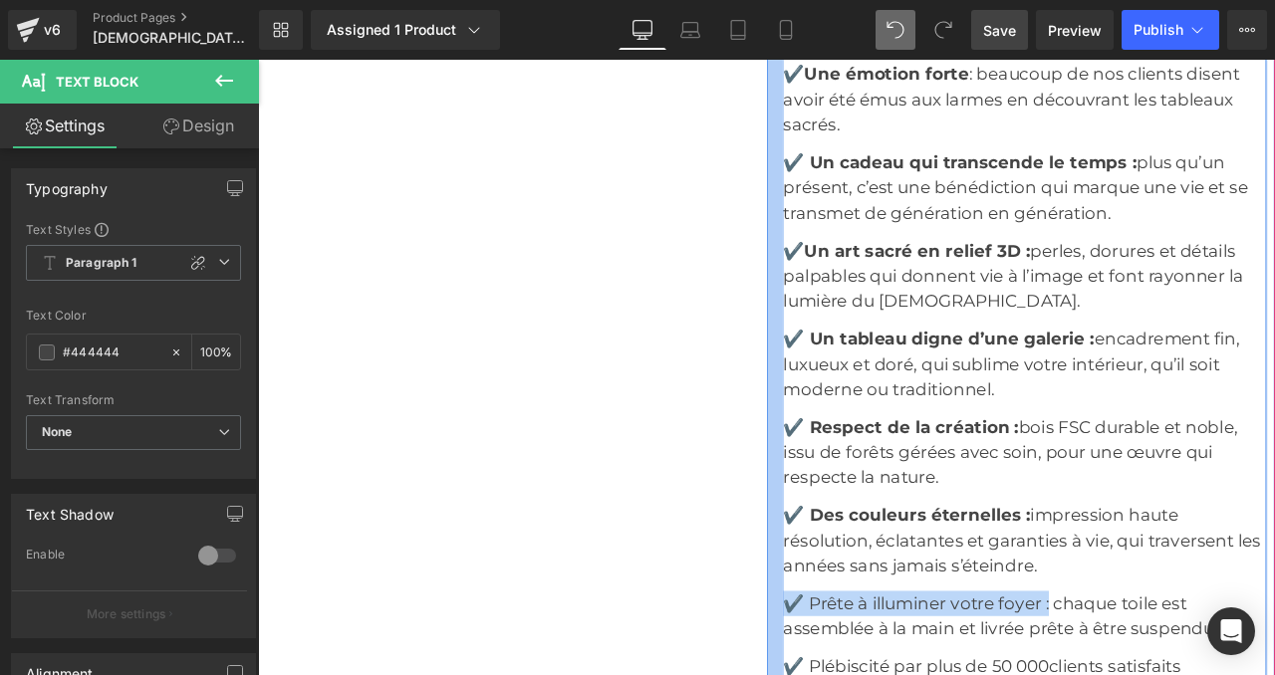
drag, startPoint x: 1189, startPoint y: 597, endPoint x: 872, endPoint y: 600, distance: 316.7
click at [872, 600] on div "Icon Icon Icon Icon Icon Icon List Hoz (5624 avis)-Noté excellente Text Block I…" at bounding box center [1157, 426] width 593 height 1604
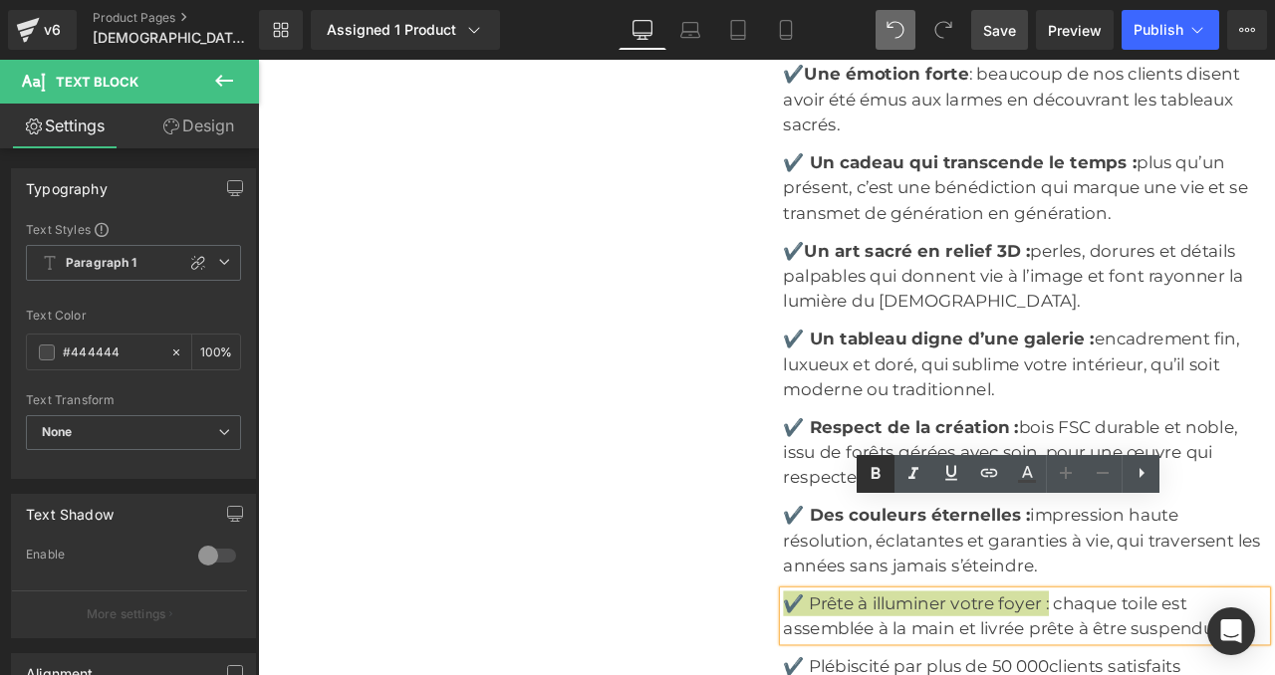
click at [876, 467] on icon at bounding box center [875, 473] width 9 height 12
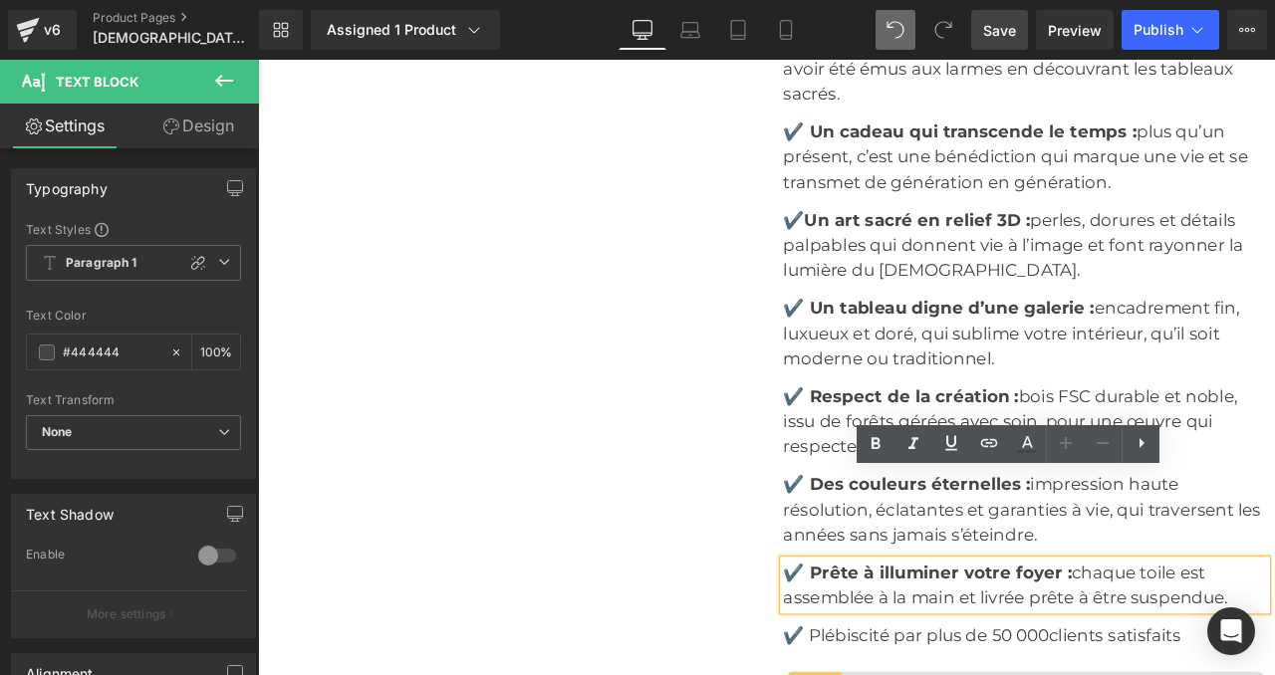
scroll to position [7562, 0]
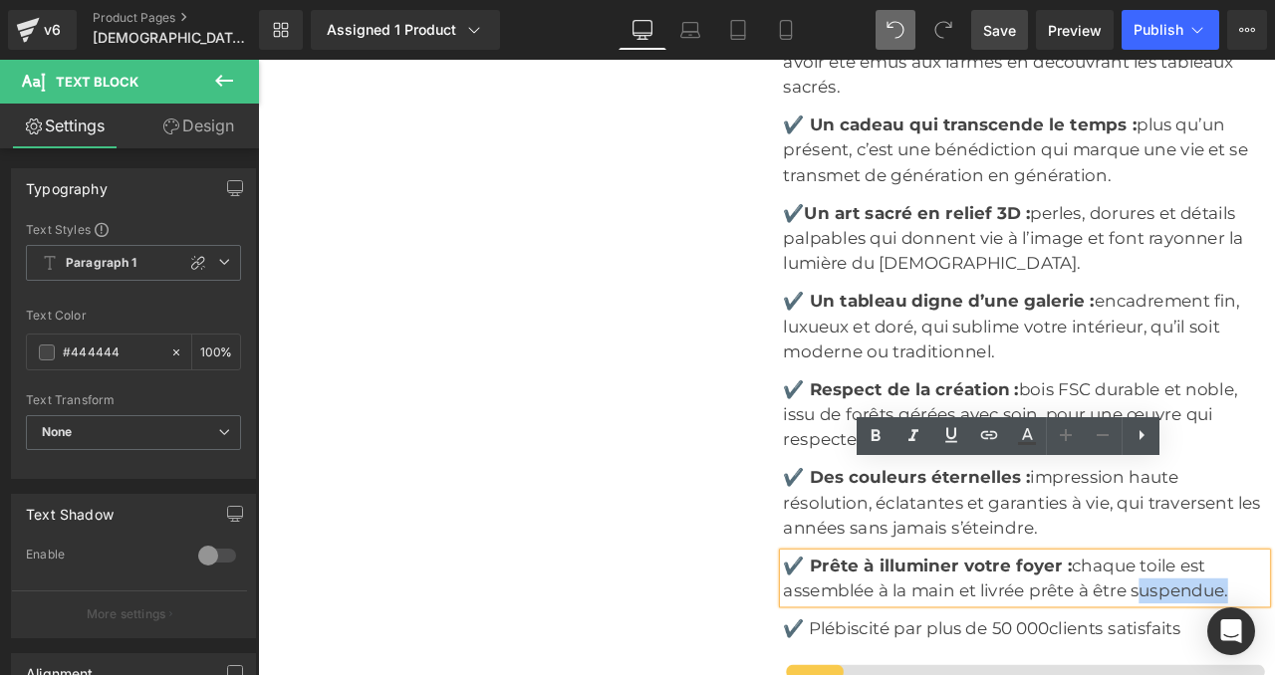
drag, startPoint x: 1403, startPoint y: 583, endPoint x: 1294, endPoint y: 582, distance: 109.6
click at [1274, 644] on p "✔️ Prête à illuminer votre foyer : chaque toile est assemblée à la main et livr…" at bounding box center [1166, 674] width 573 height 60
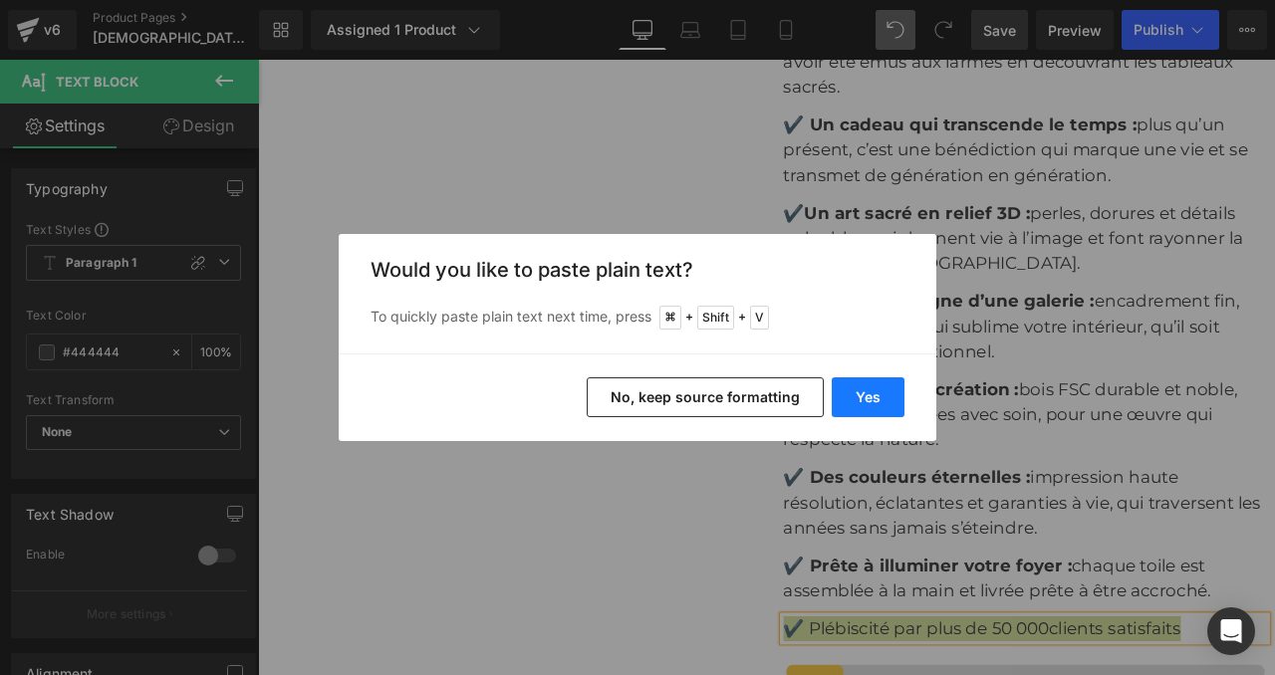
click at [888, 401] on button "Yes" at bounding box center [868, 397] width 73 height 40
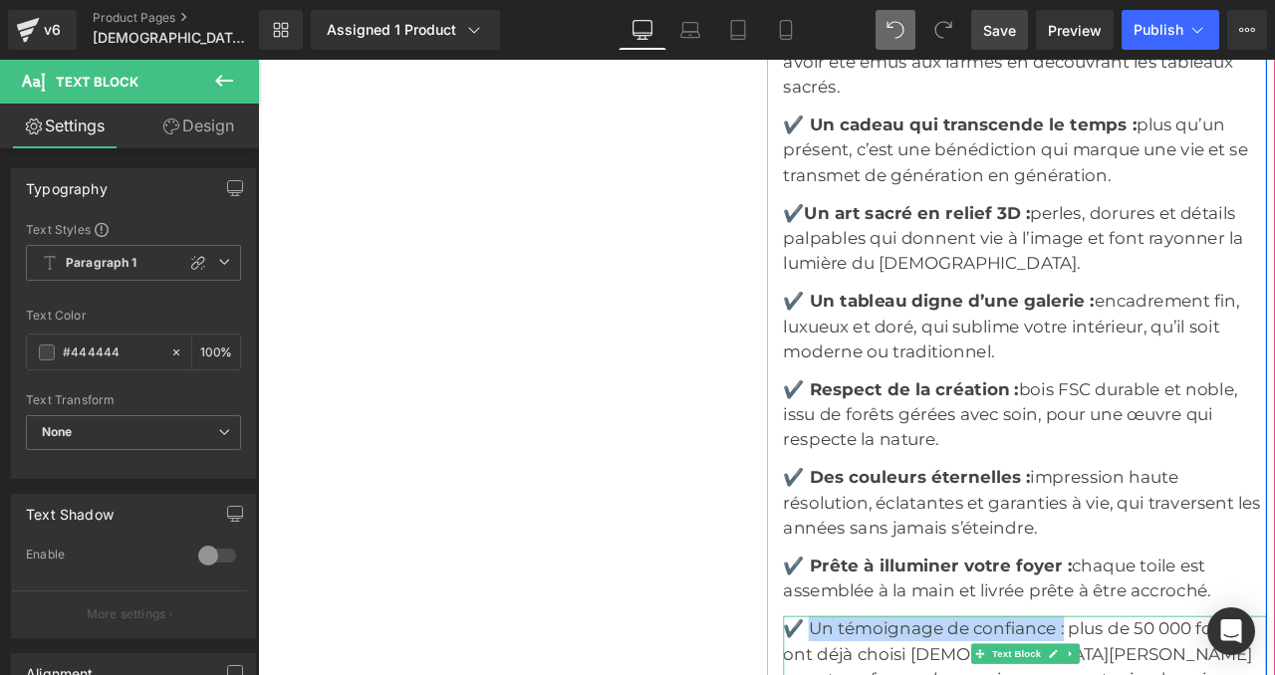
drag, startPoint x: 905, startPoint y: 626, endPoint x: 1205, endPoint y: 621, distance: 299.8
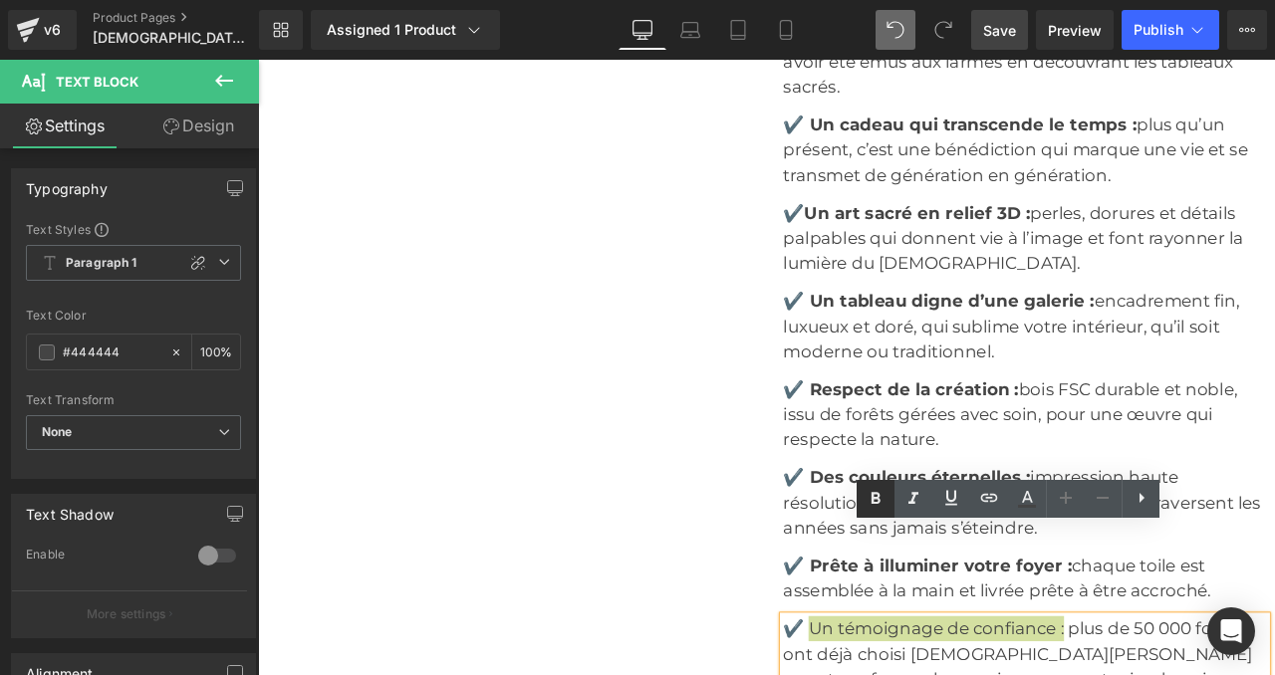
click at [877, 492] on icon at bounding box center [876, 499] width 24 height 24
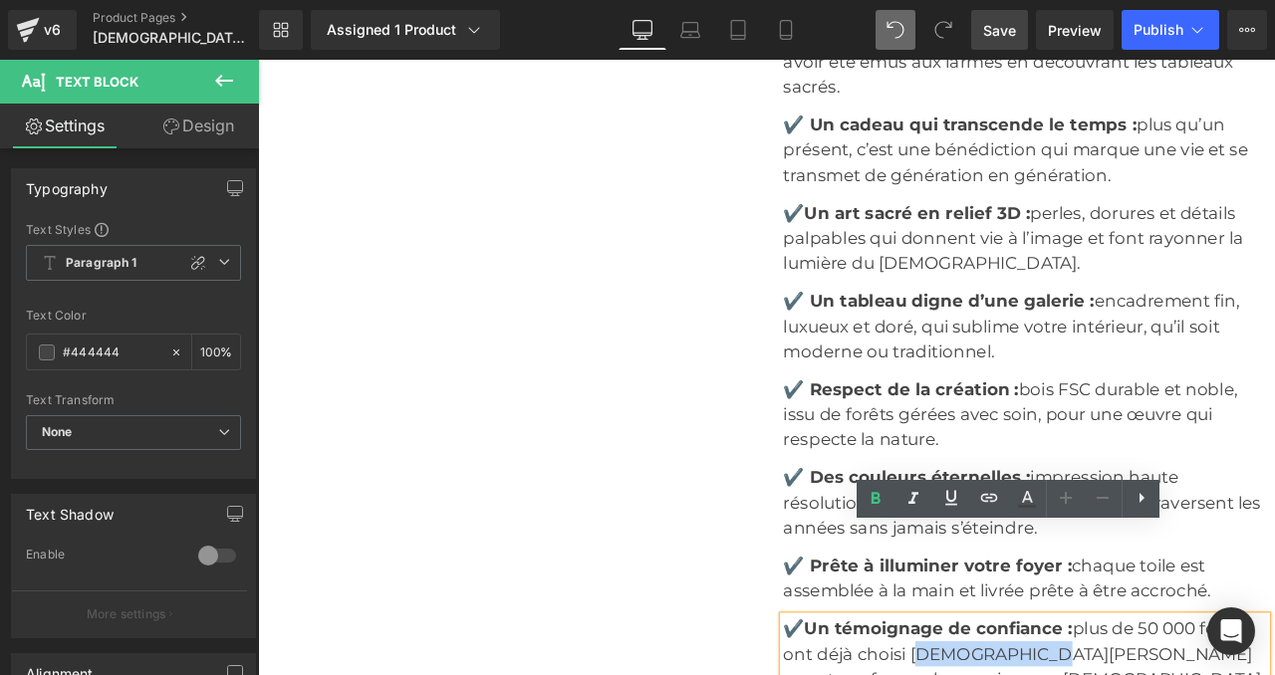
drag, startPoint x: 1031, startPoint y: 653, endPoint x: 1172, endPoint y: 645, distance: 141.7
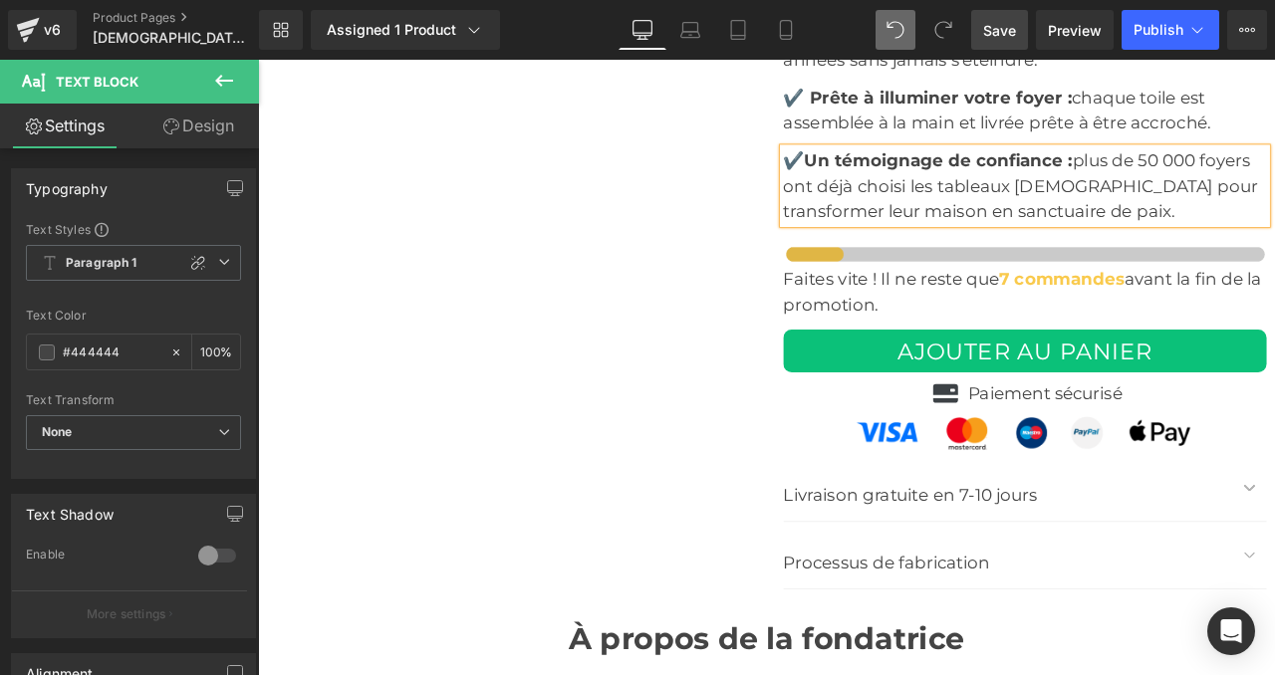
scroll to position [8137, 0]
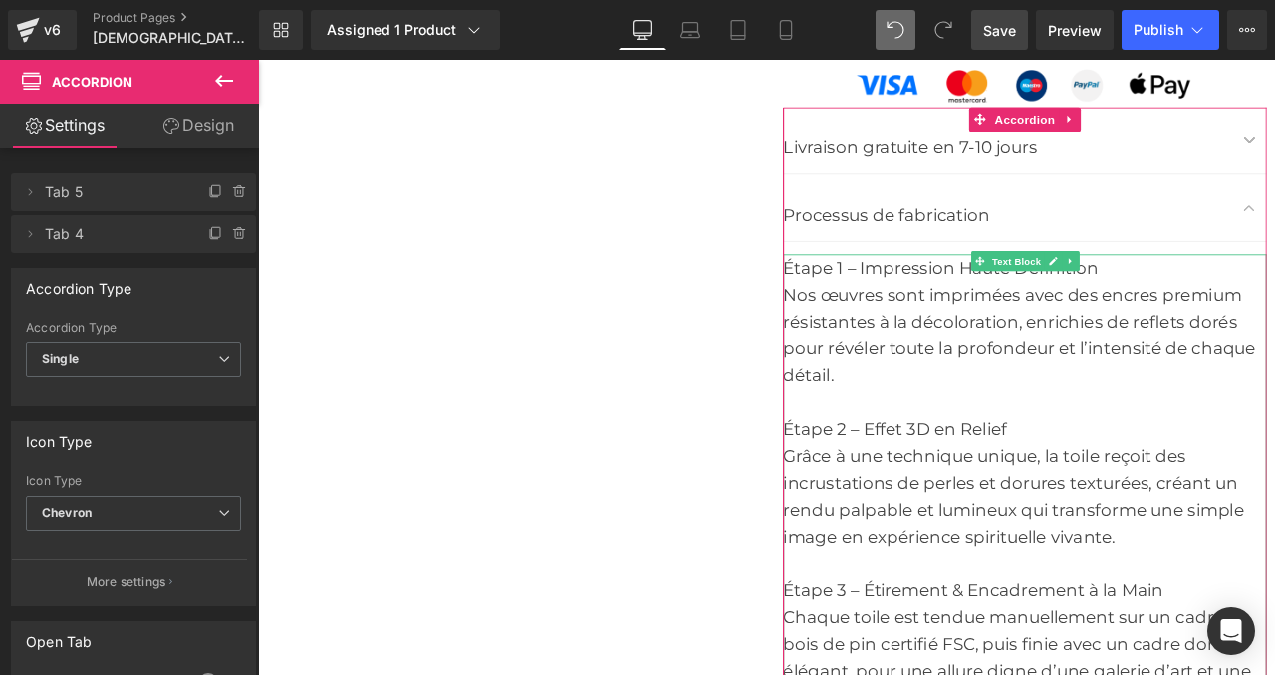
scroll to position [8568, 0]
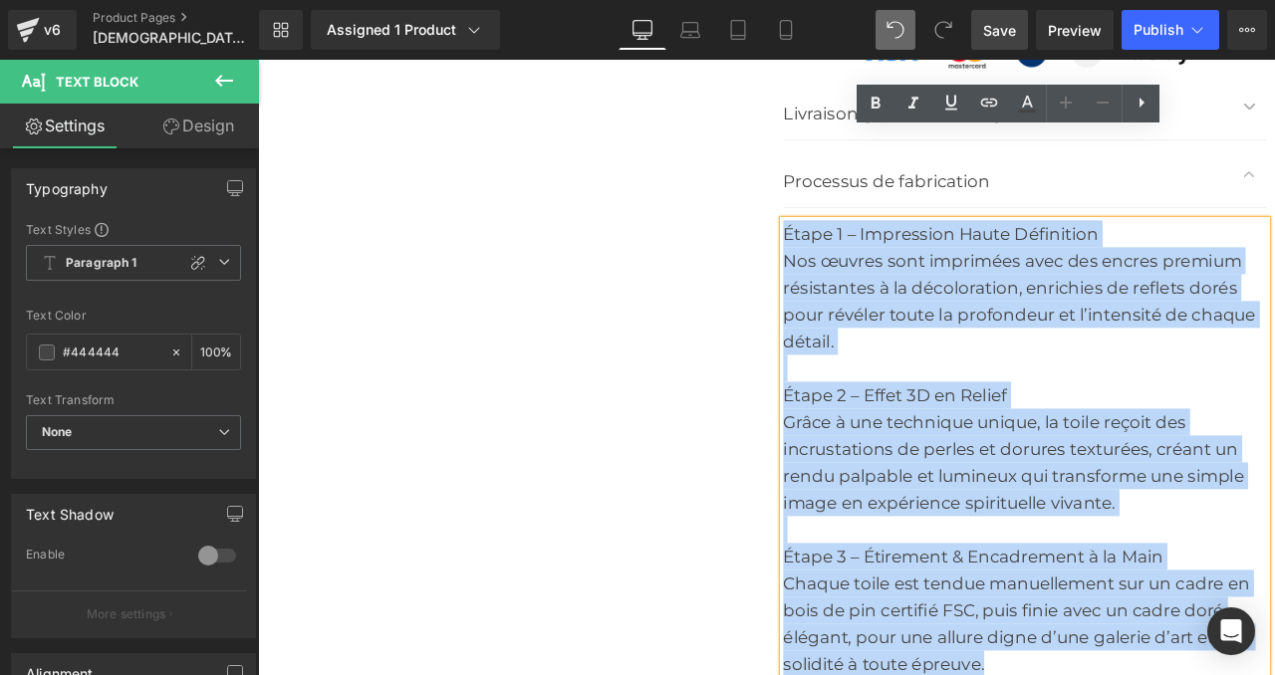
drag, startPoint x: 1121, startPoint y: 671, endPoint x: 881, endPoint y: 153, distance: 570.8
click at [881, 250] on div "Étape 1 – Impression Haute Définition Nos œuvres sont imprimées avec des encres…" at bounding box center [1166, 521] width 573 height 542
copy div "Étape 1 – Impression Haute Définition Nos œuvres sont imprimées avec des encres…"
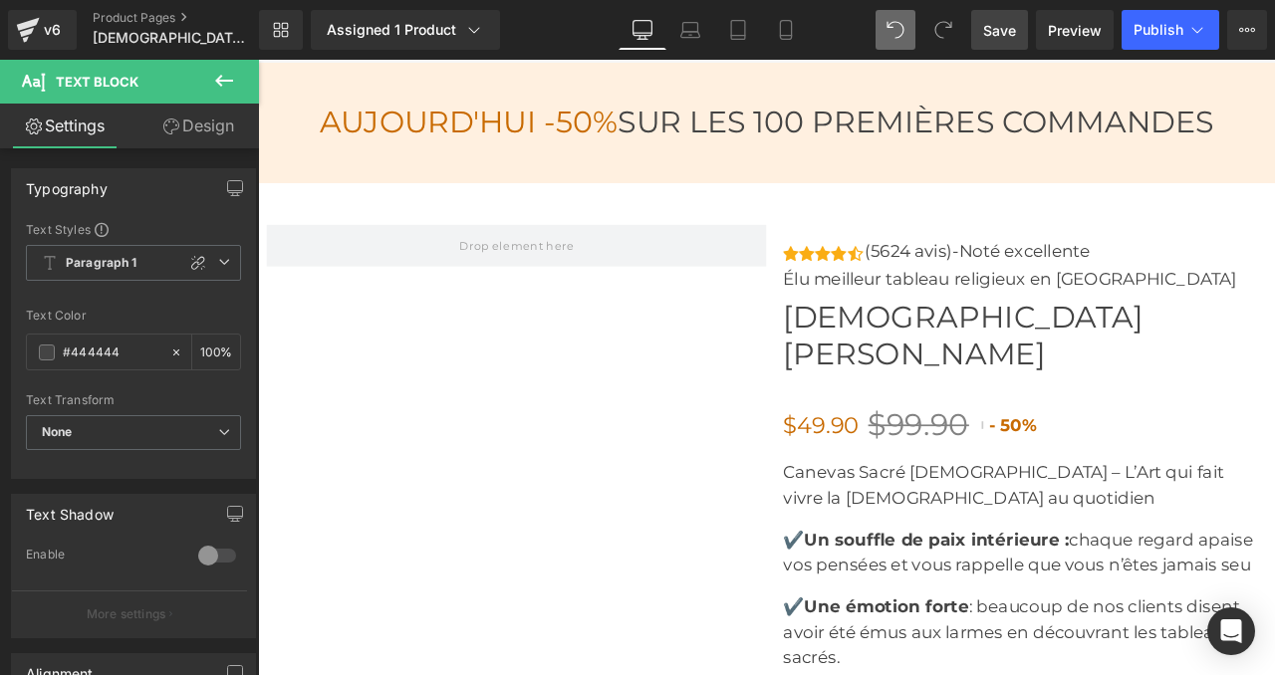
scroll to position [6929, 0]
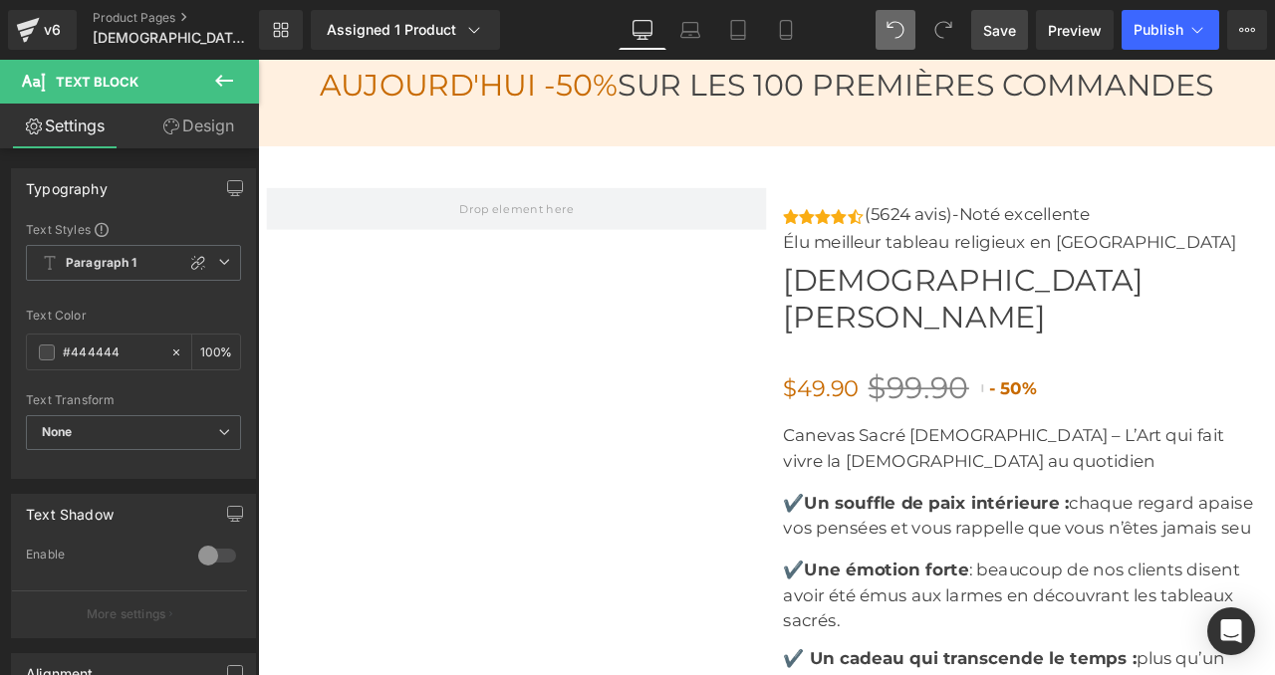
click at [978, 25] on link "Save" at bounding box center [999, 30] width 57 height 40
